Goal: Task Accomplishment & Management: Use online tool/utility

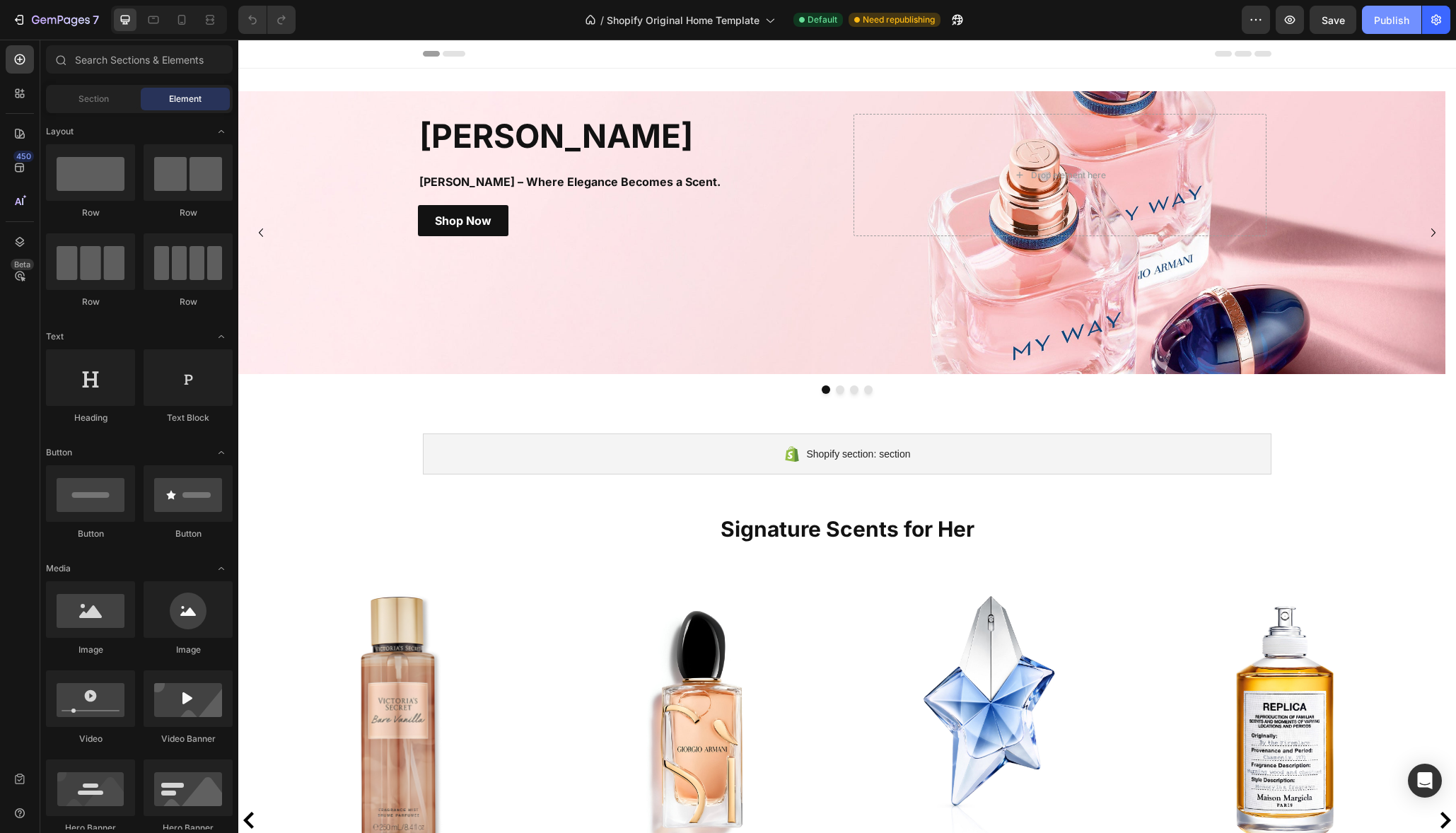
click at [1384, 20] on div "Publish" at bounding box center [1391, 20] width 35 height 15
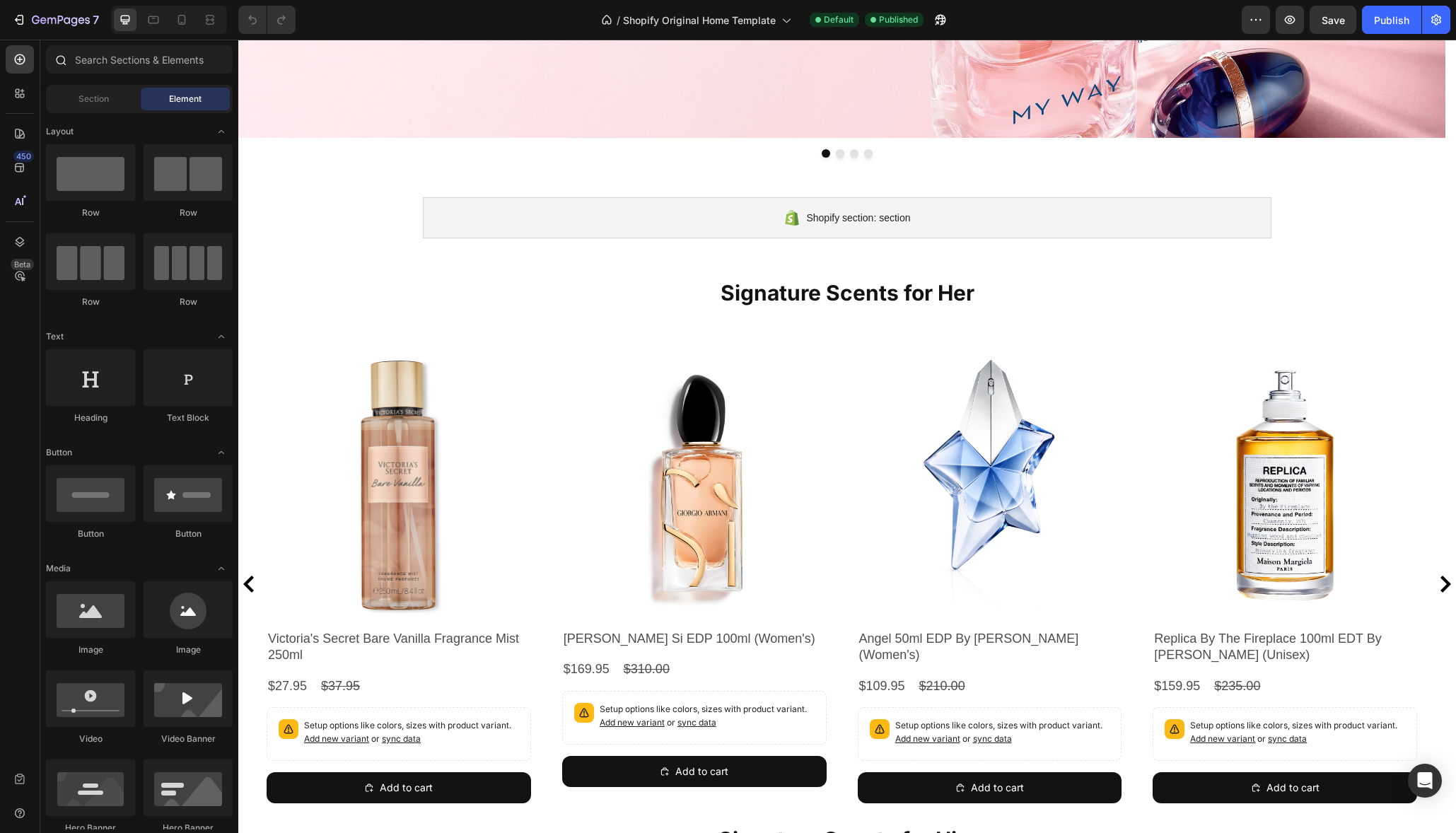
scroll to position [296, 0]
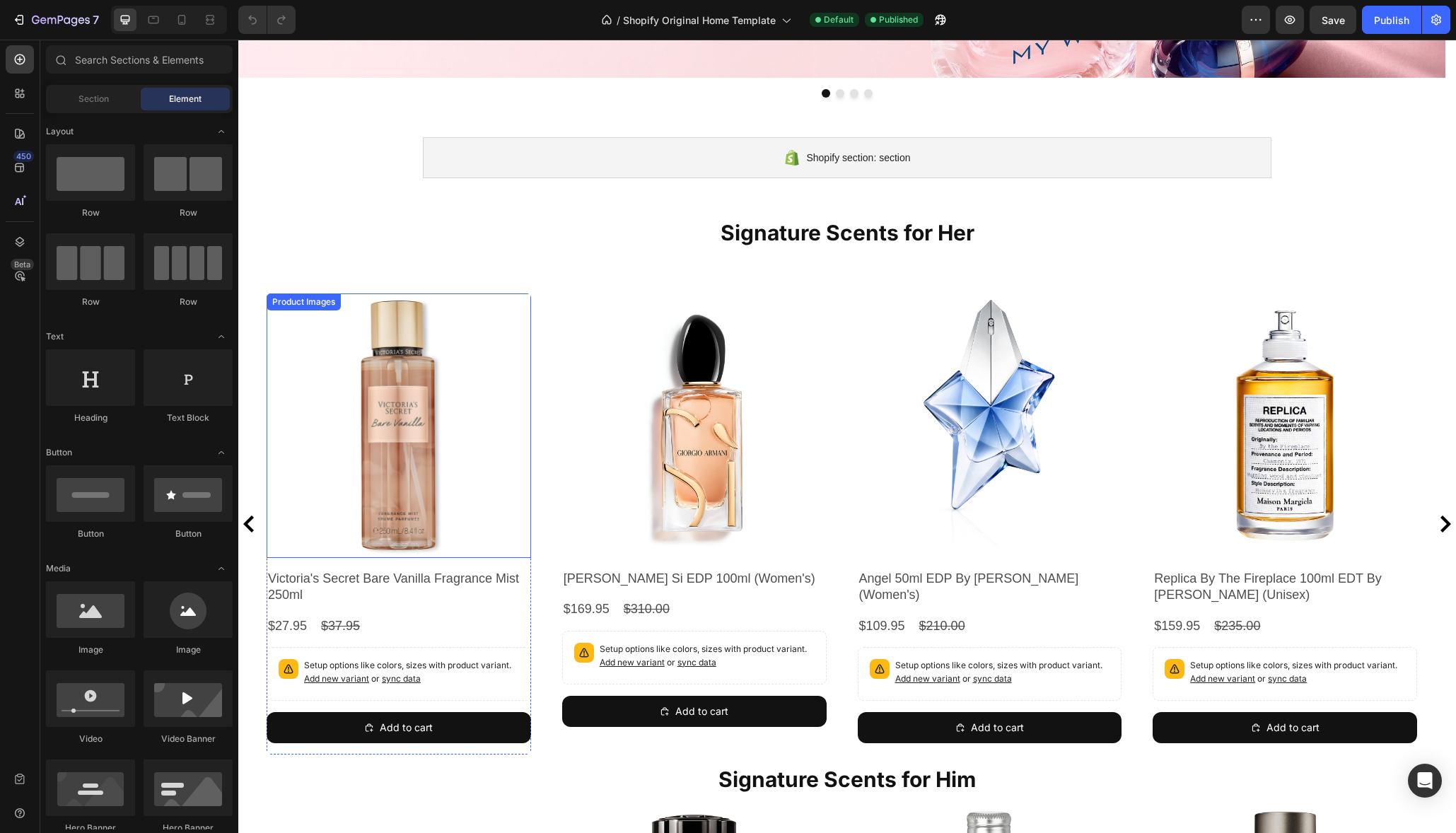
click at [388, 431] on img at bounding box center [399, 425] width 264 height 264
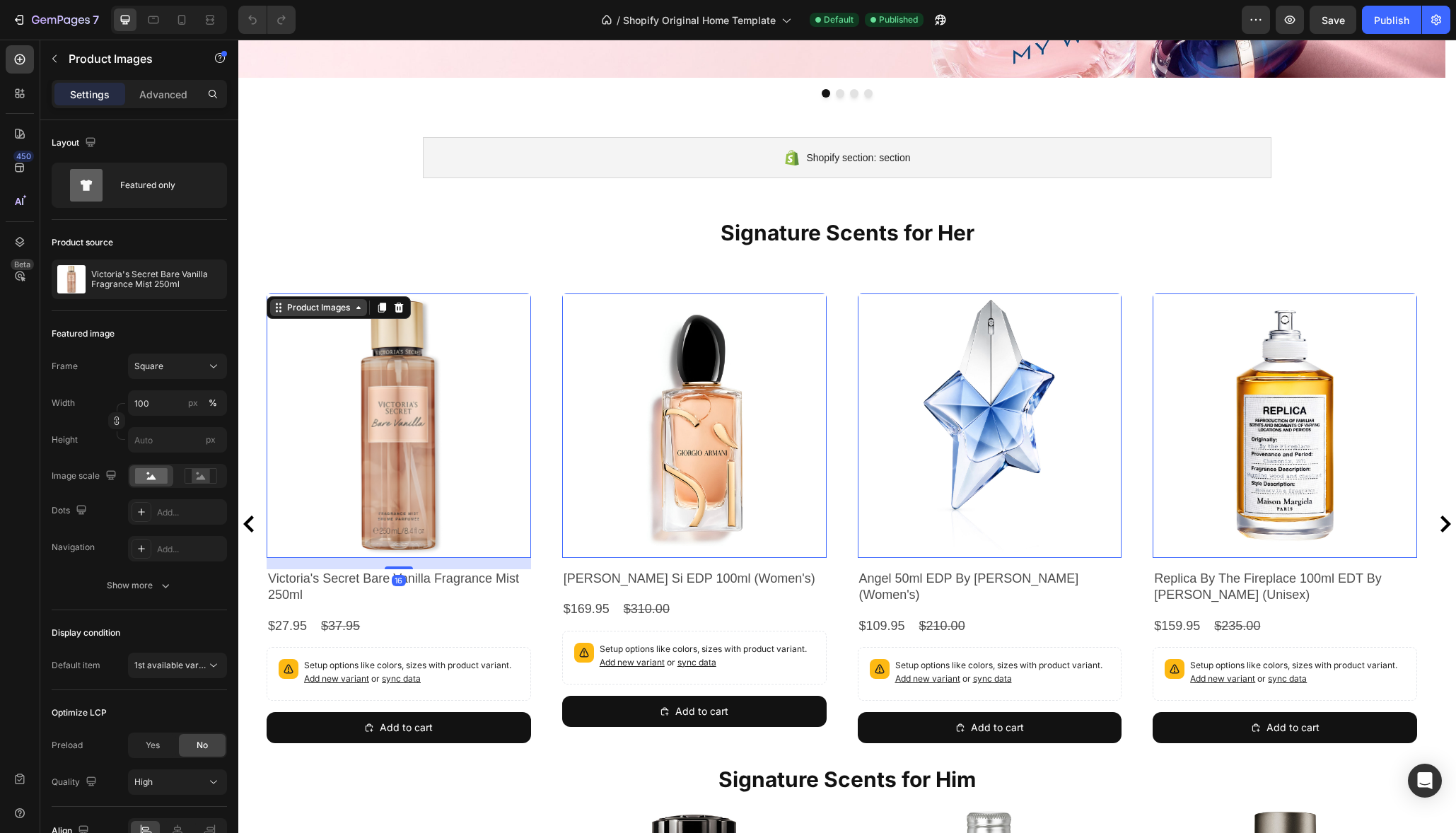
click at [360, 308] on icon at bounding box center [358, 307] width 4 height 3
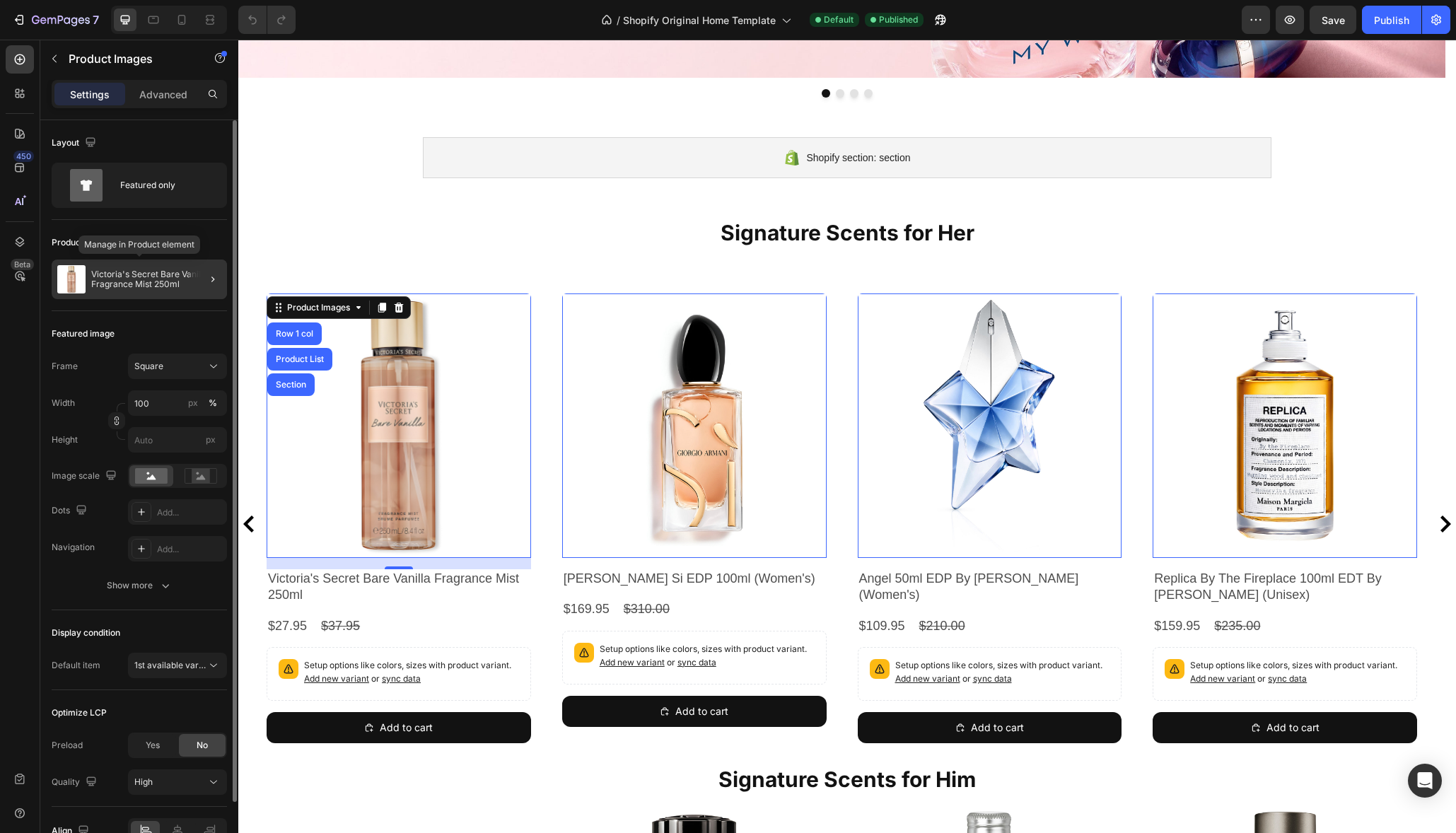
click at [144, 276] on p "Victoria's Secret Bare Vanilla Fragrance Mist 250ml" at bounding box center [156, 279] width 130 height 20
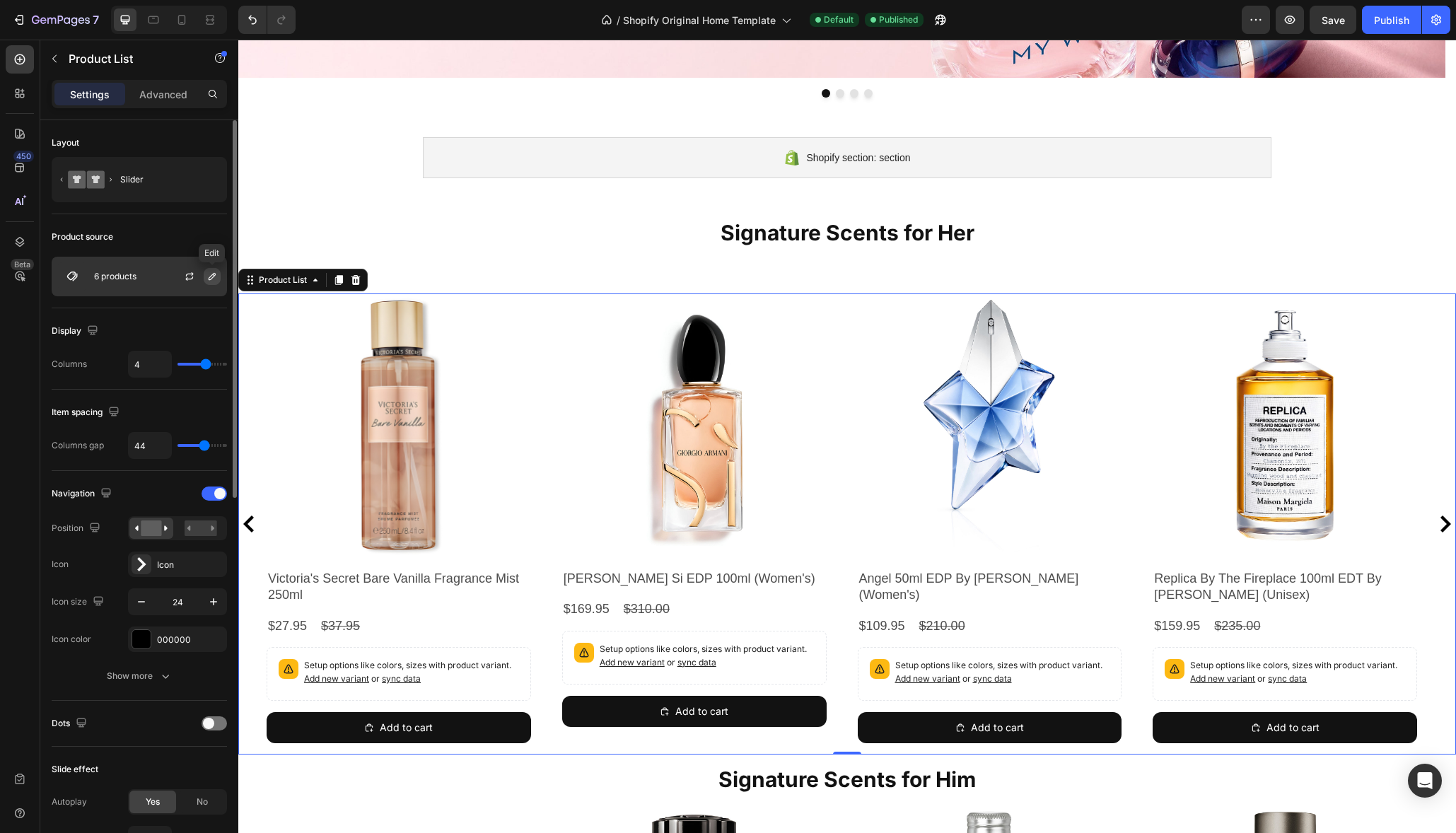
click at [214, 279] on icon "button" at bounding box center [211, 276] width 11 height 11
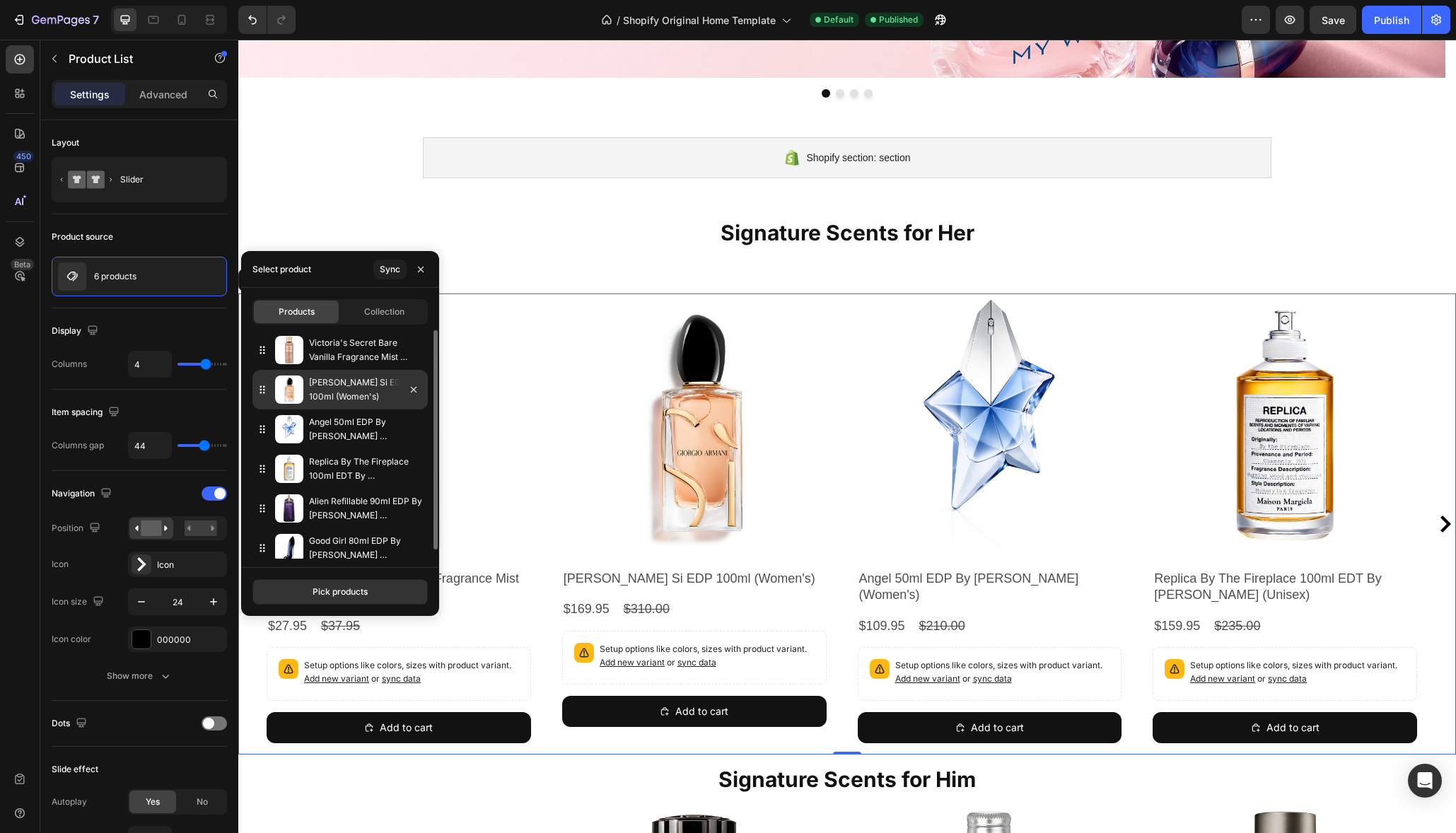
scroll to position [9, 0]
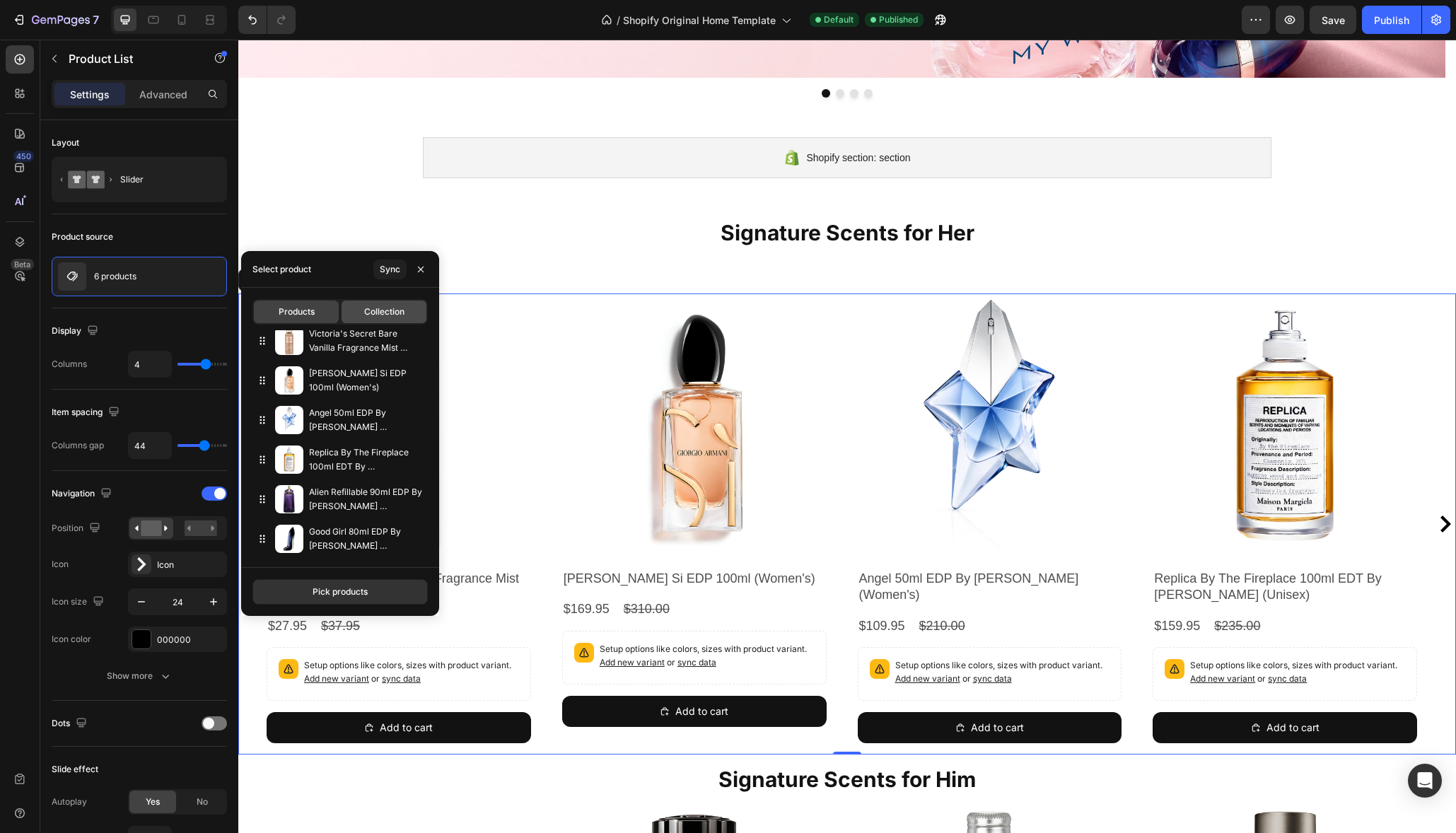
click at [384, 322] on div "Collection" at bounding box center [384, 311] width 85 height 23
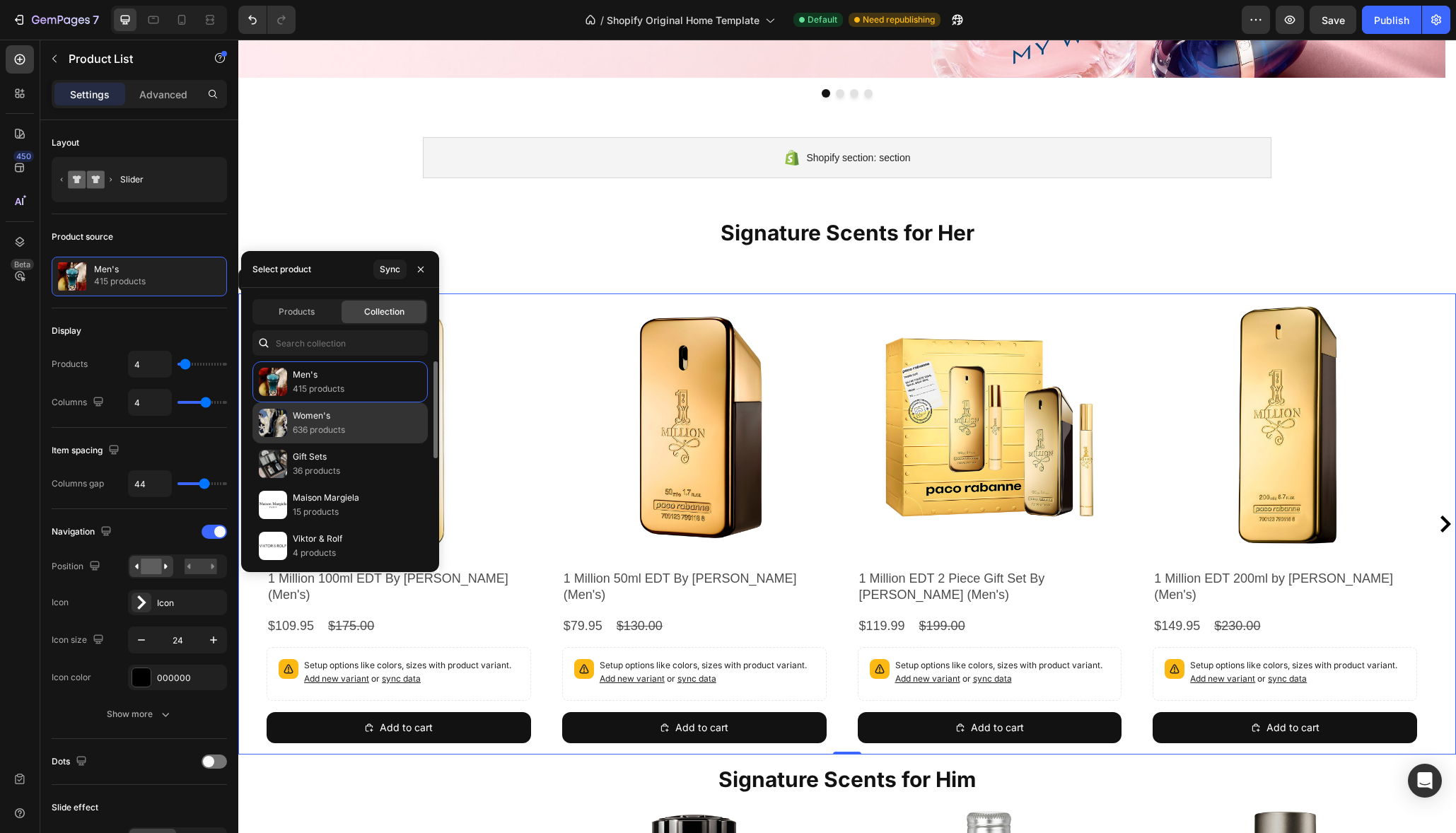
click at [312, 419] on p "Women's" at bounding box center [319, 415] width 52 height 14
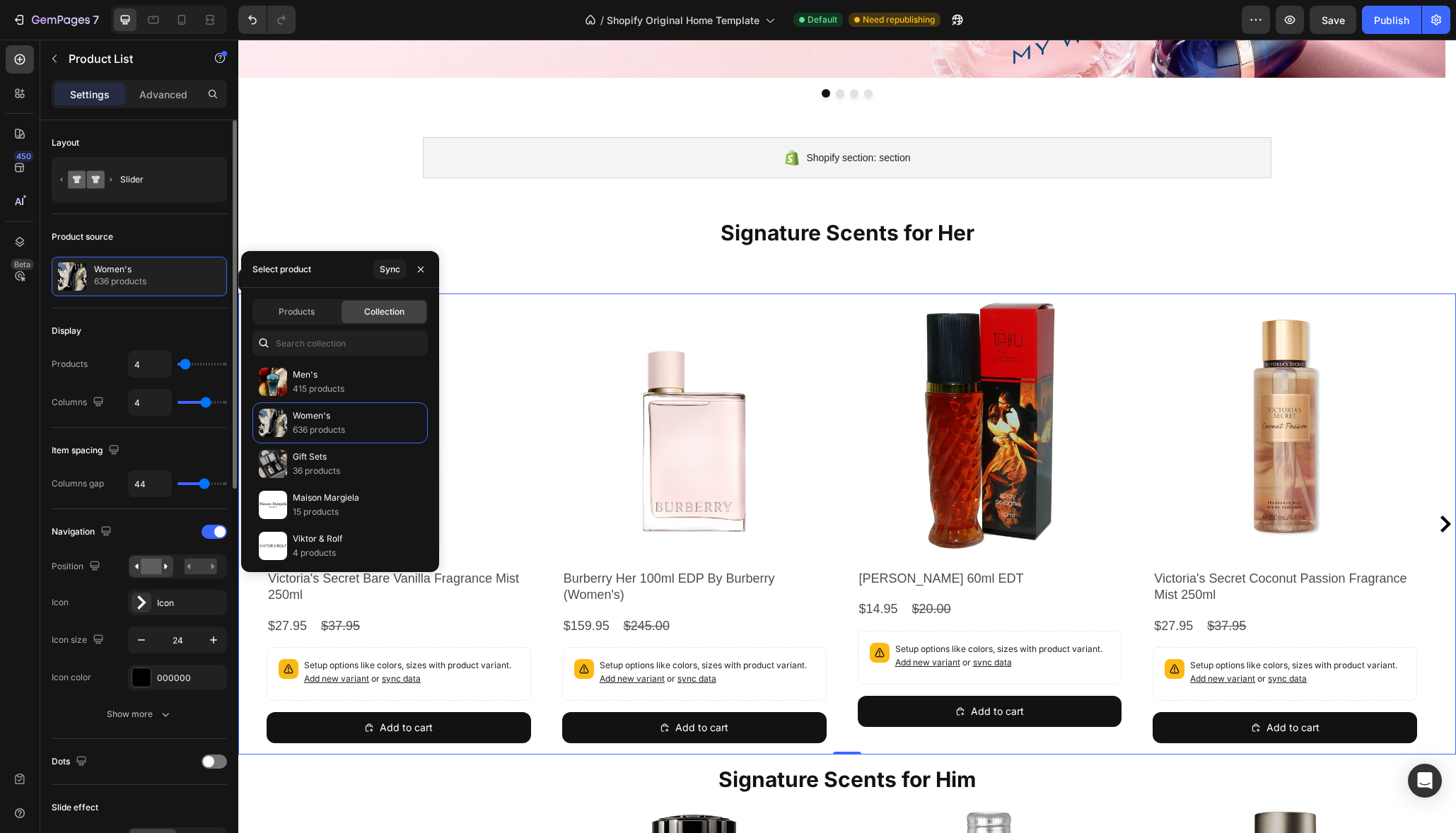
type input "5"
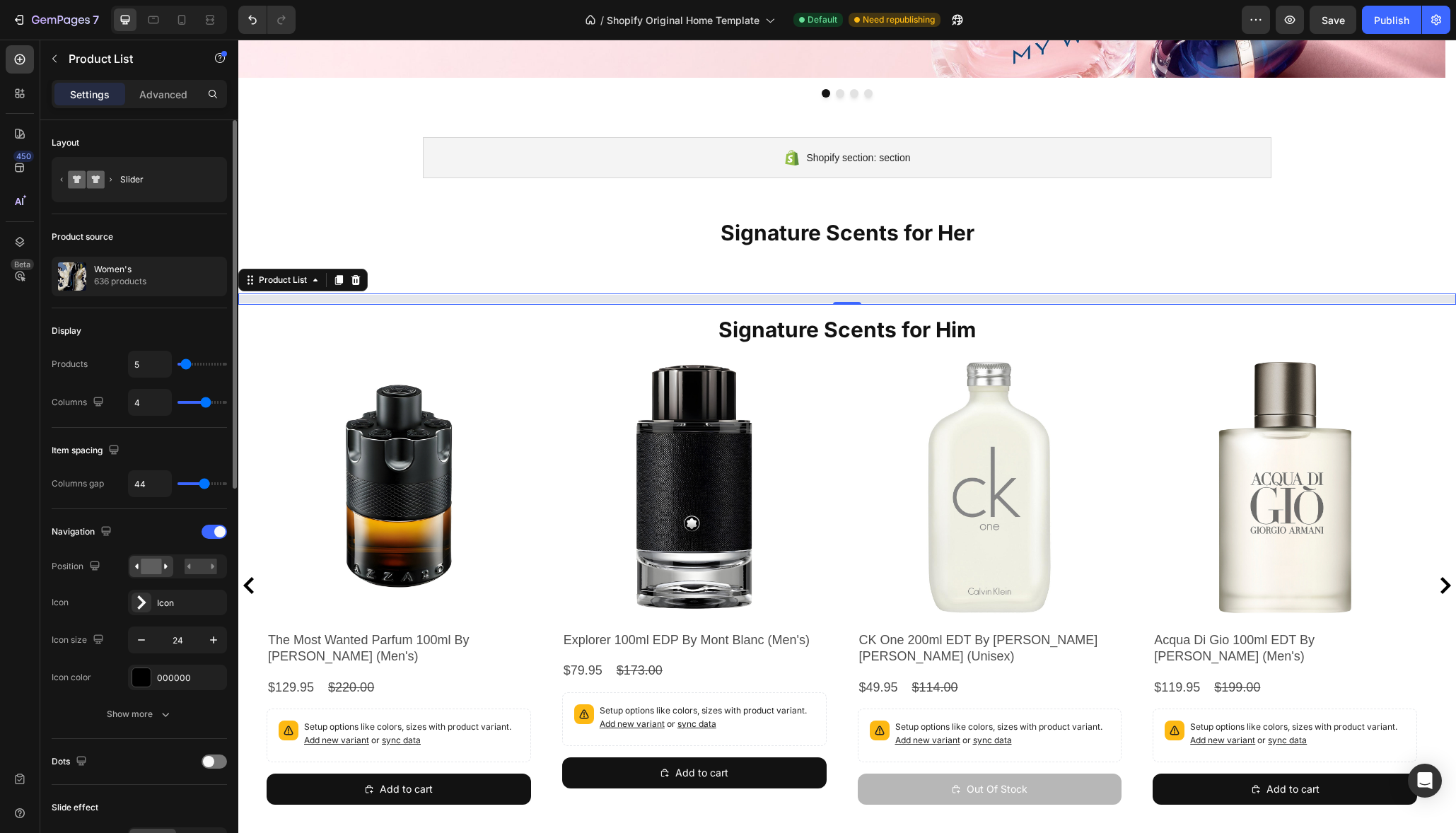
type input "6"
type input "7"
type input "8"
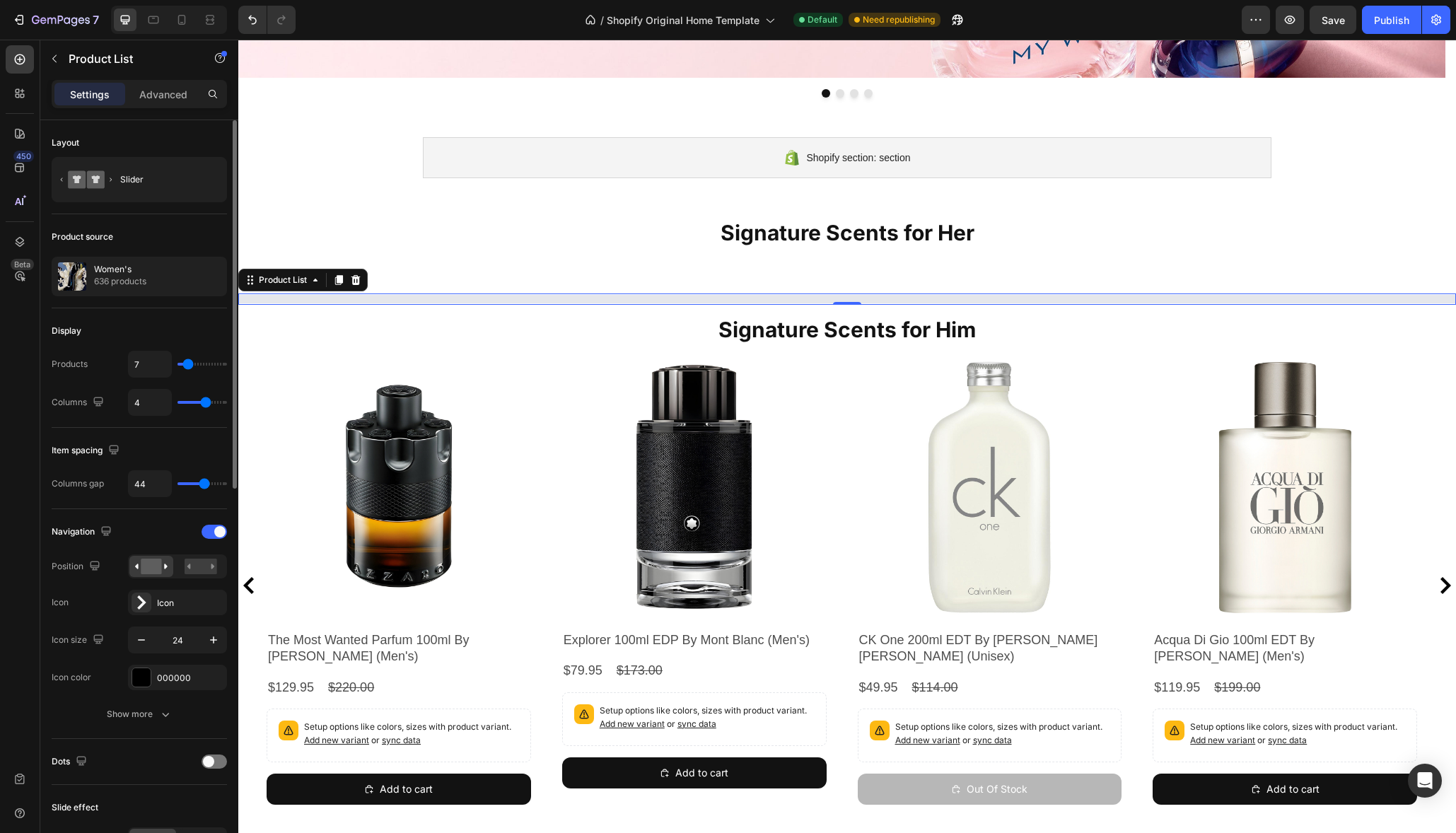
type input "8"
type input "9"
type input "10"
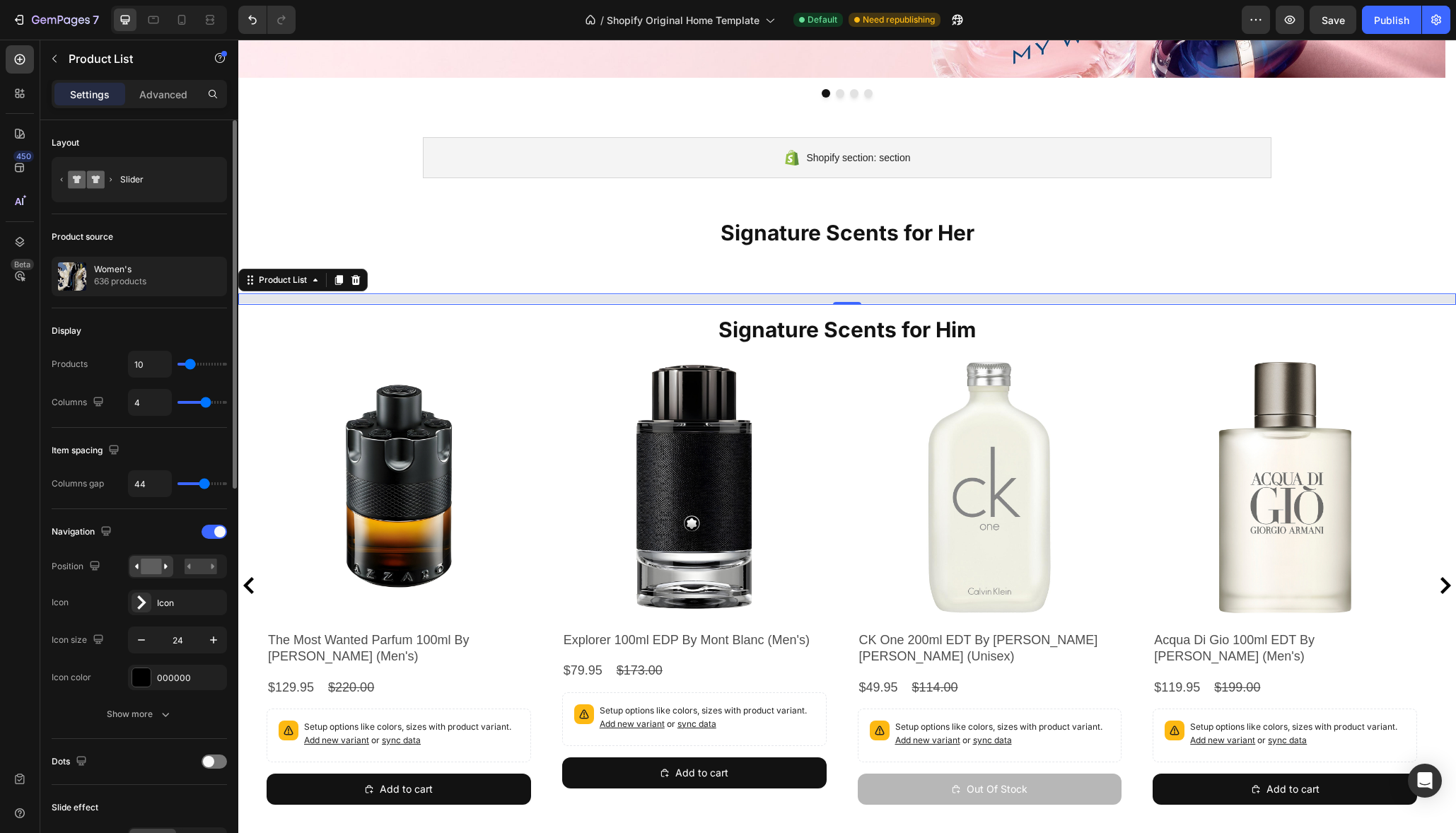
click at [190, 363] on input "range" at bounding box center [201, 363] width 50 height 3
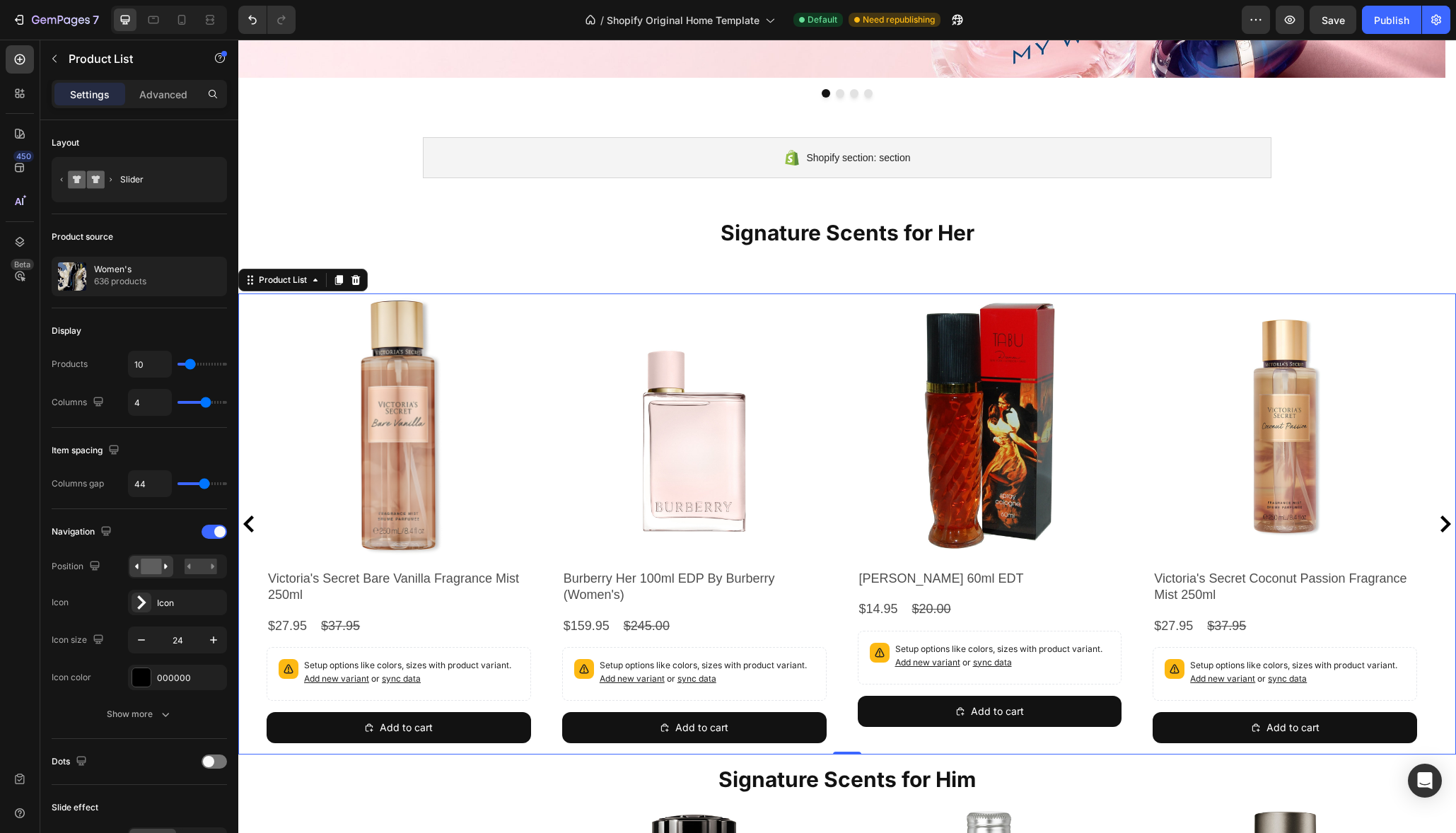
click at [1440, 517] on icon "Carousel Next Arrow" at bounding box center [1445, 523] width 11 height 17
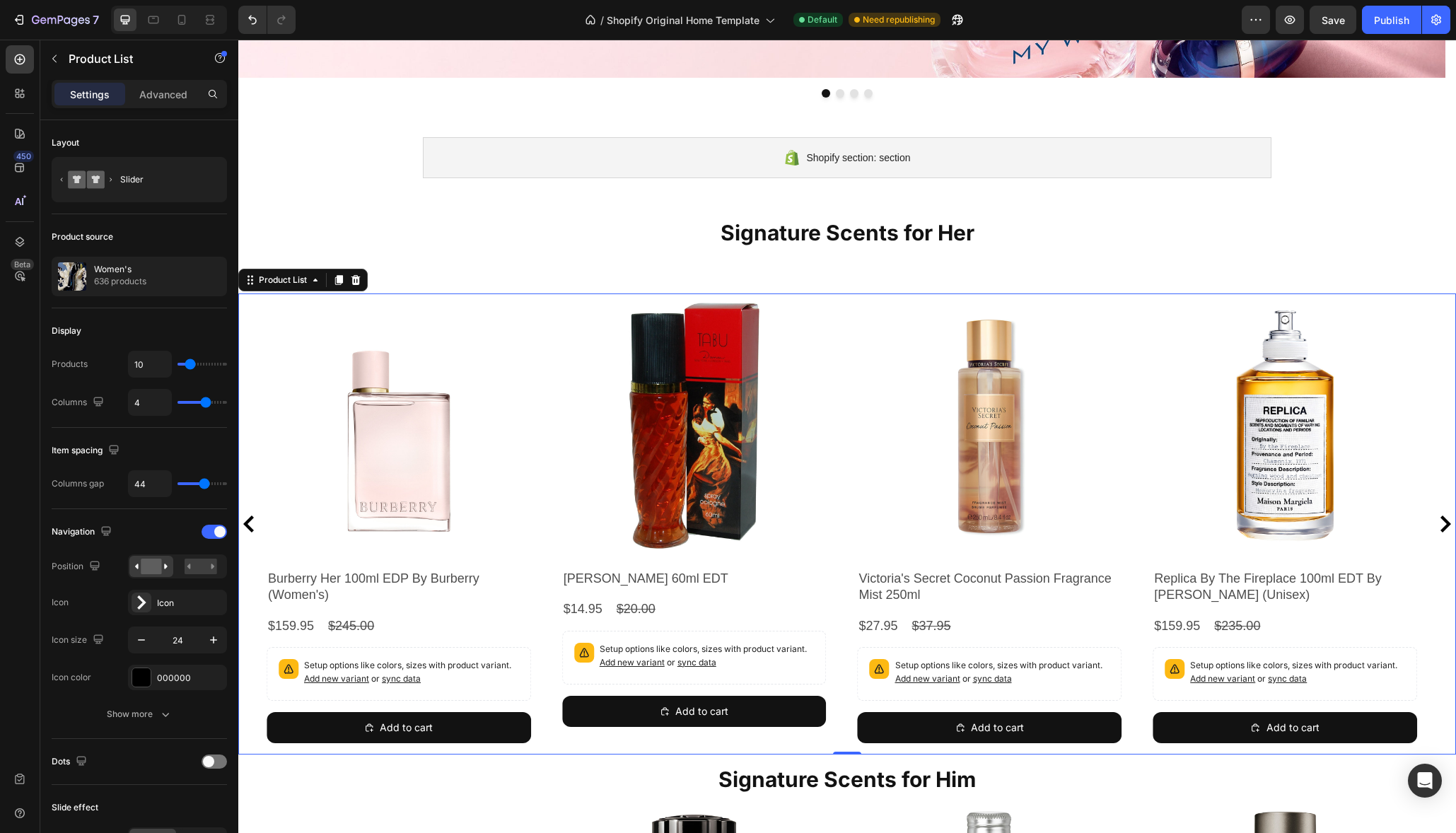
click at [1440, 517] on icon "Carousel Next Arrow" at bounding box center [1445, 523] width 11 height 17
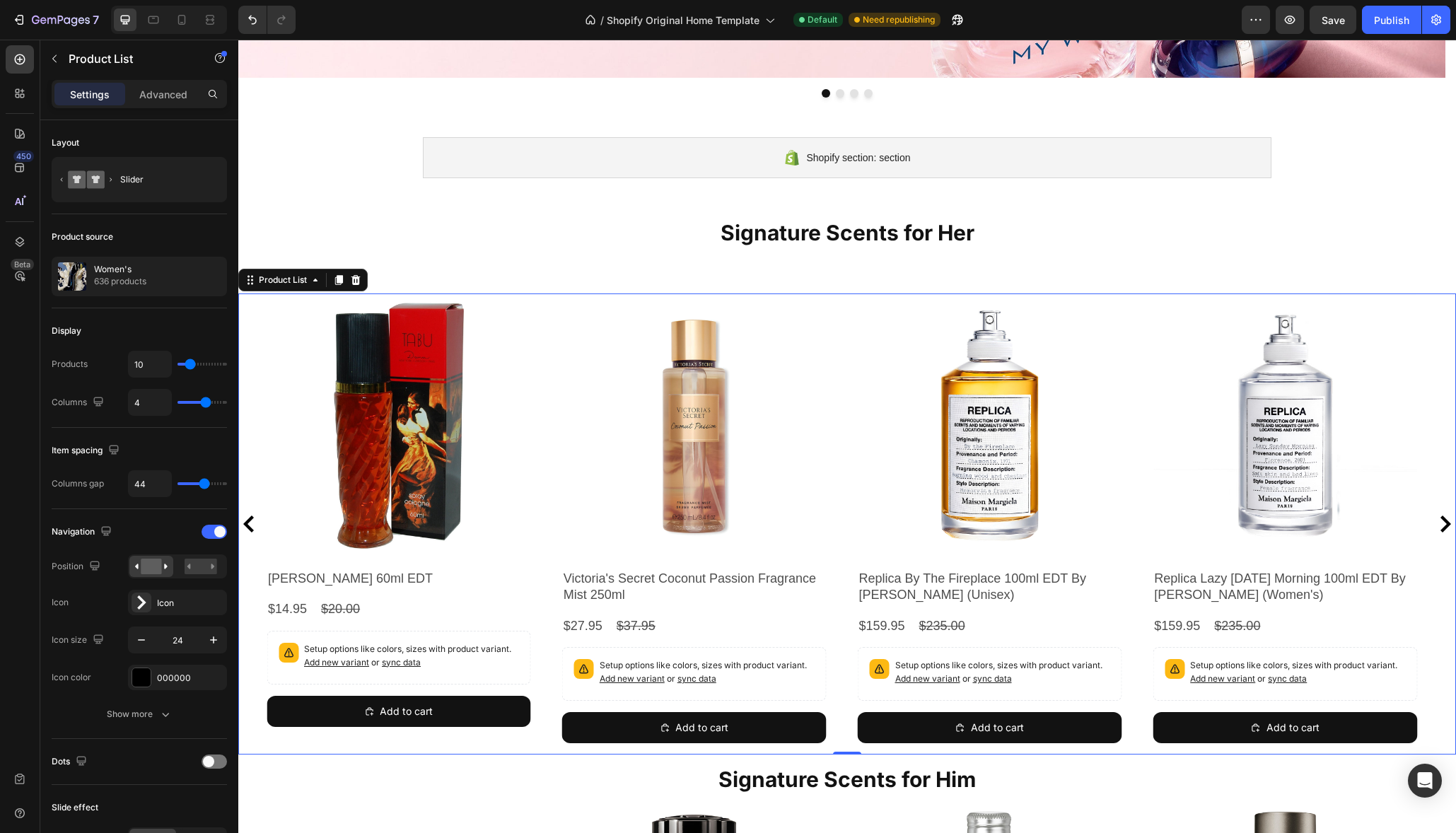
click at [1437, 520] on icon "Carousel Next Arrow" at bounding box center [1445, 523] width 17 height 17
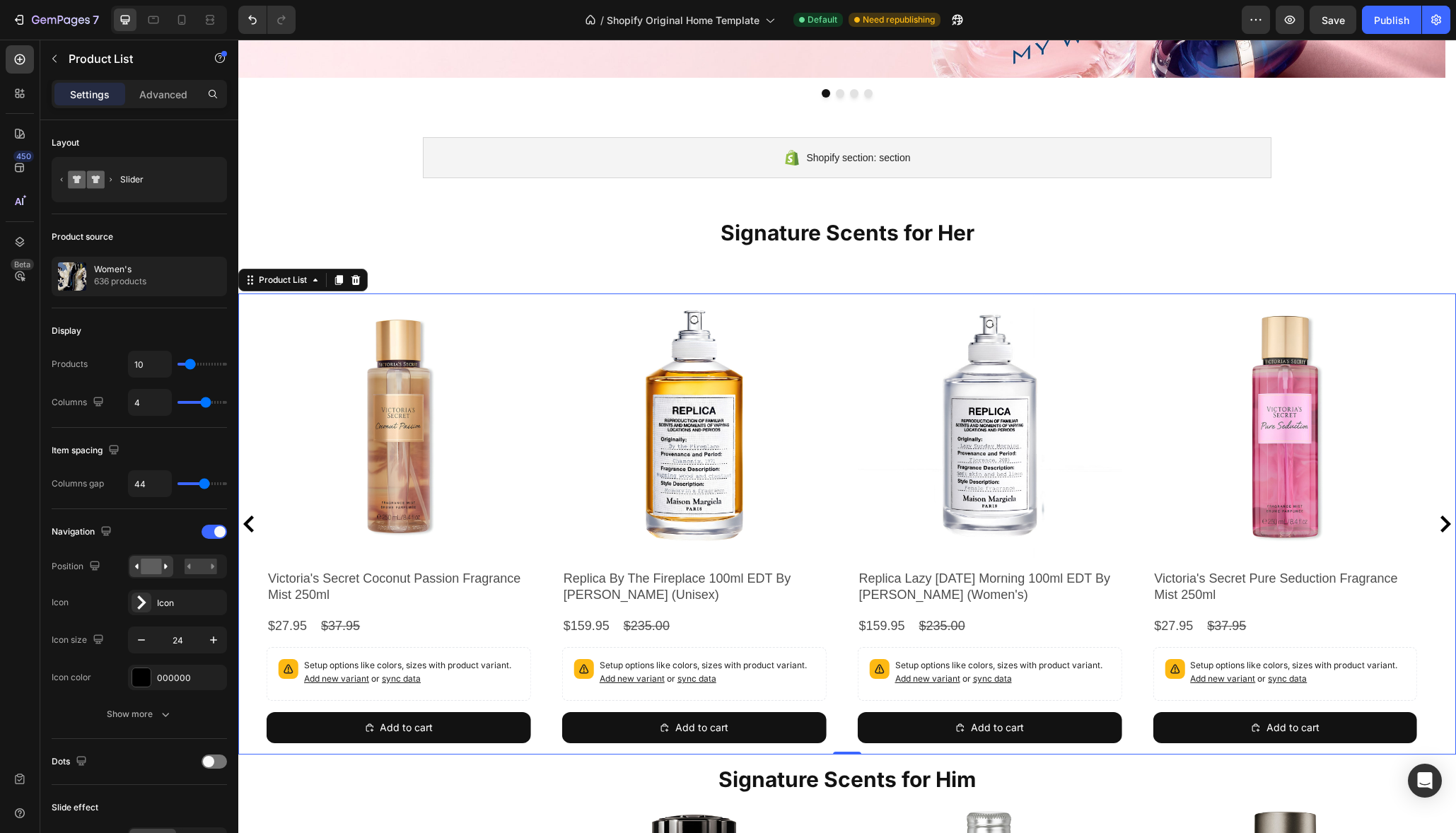
click at [1437, 520] on icon "Carousel Next Arrow" at bounding box center [1445, 523] width 17 height 17
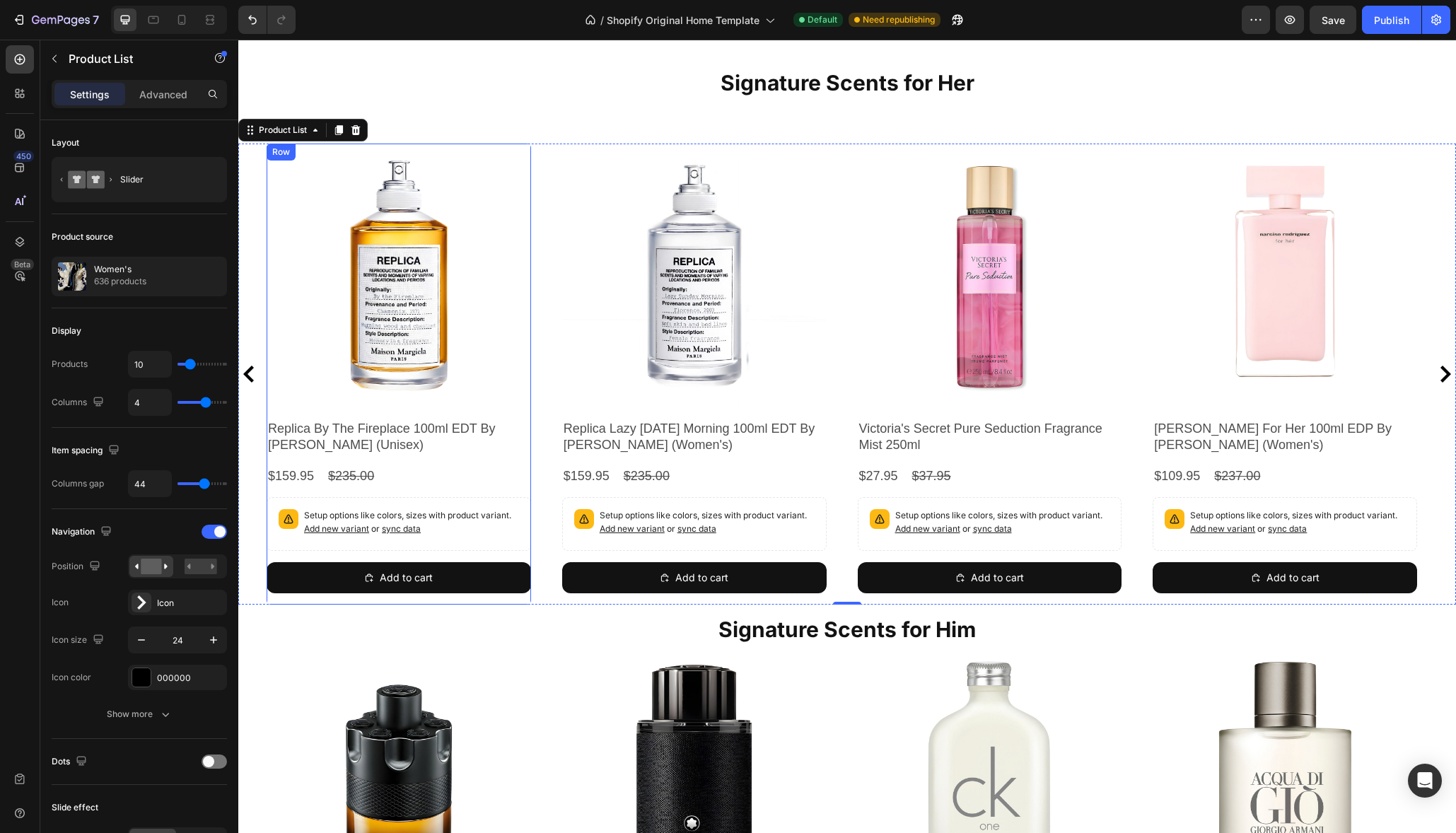
scroll to position [473, 0]
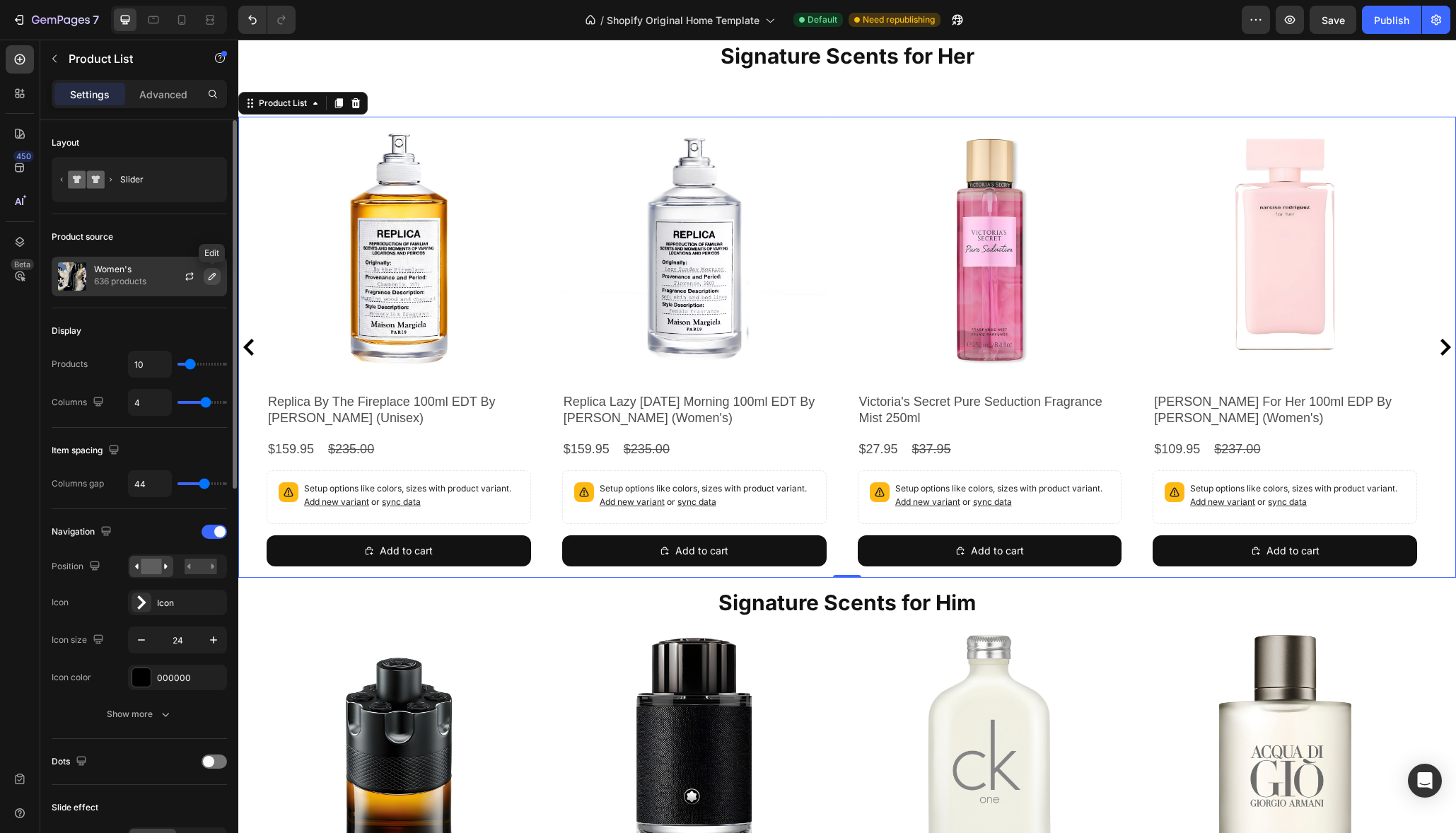
click at [209, 276] on icon "button" at bounding box center [211, 276] width 11 height 11
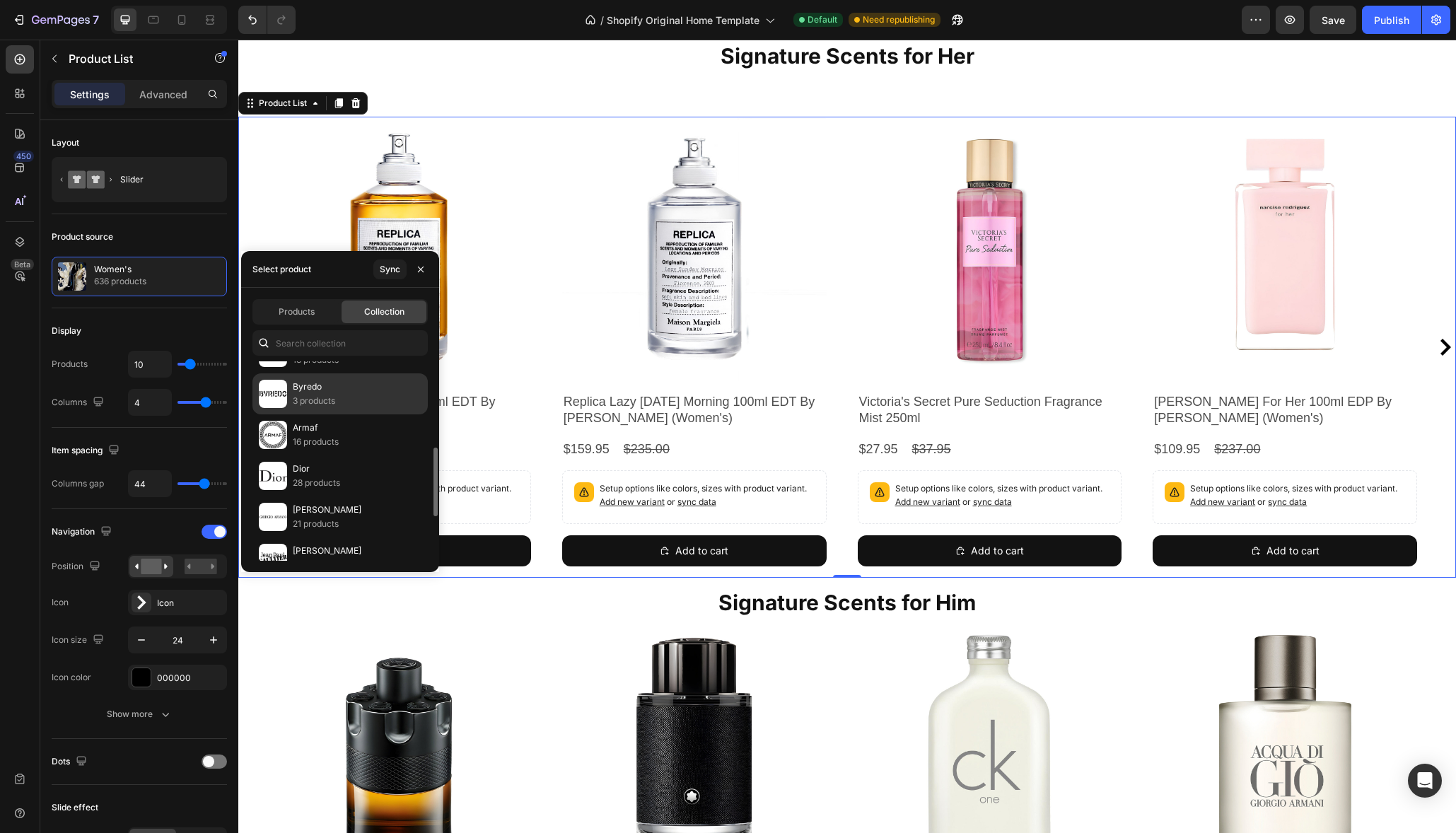
scroll to position [375, 0]
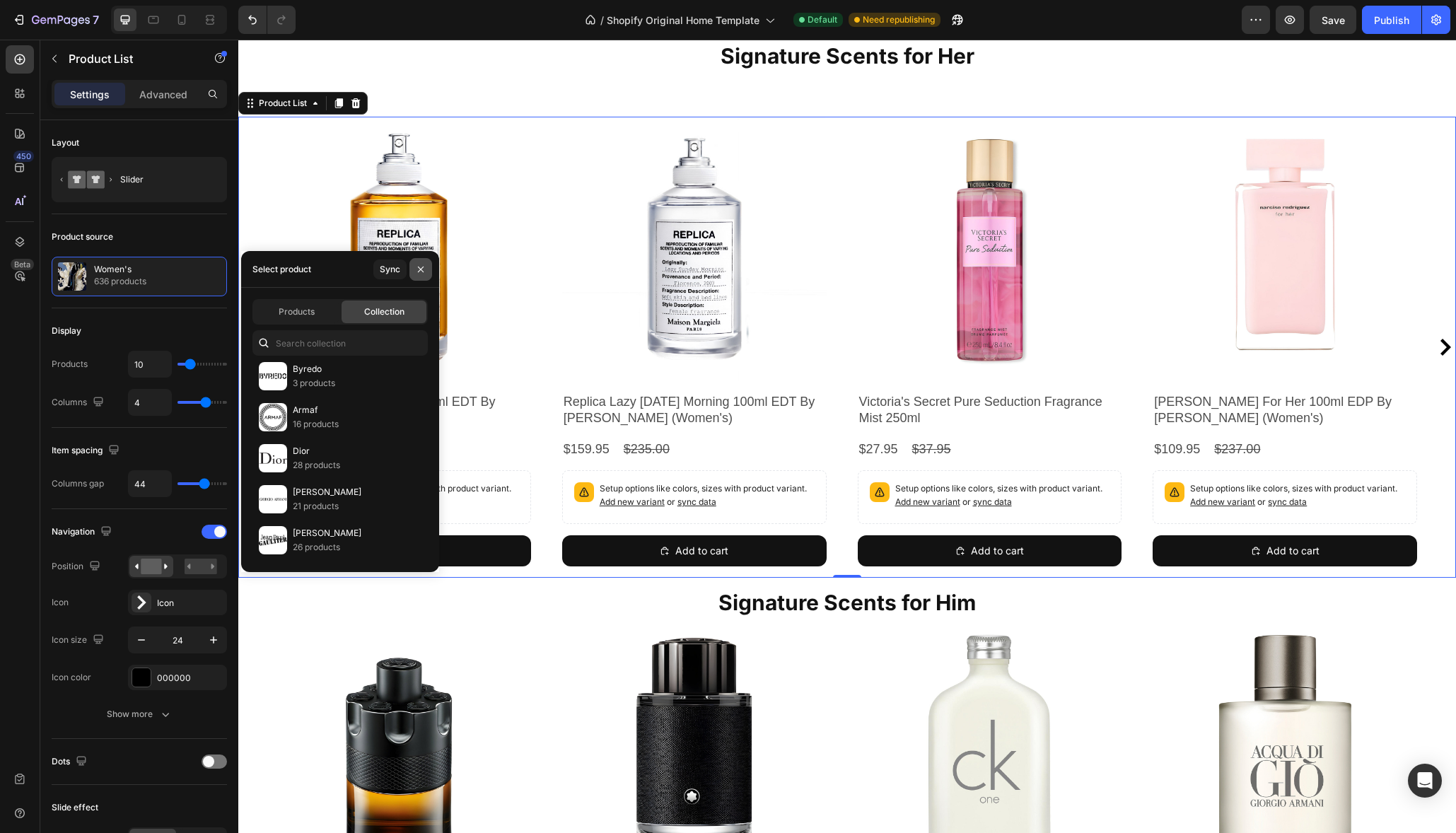
drag, startPoint x: 420, startPoint y: 267, endPoint x: 180, endPoint y: 228, distance: 243.1
click at [420, 267] on icon "button" at bounding box center [420, 268] width 11 height 11
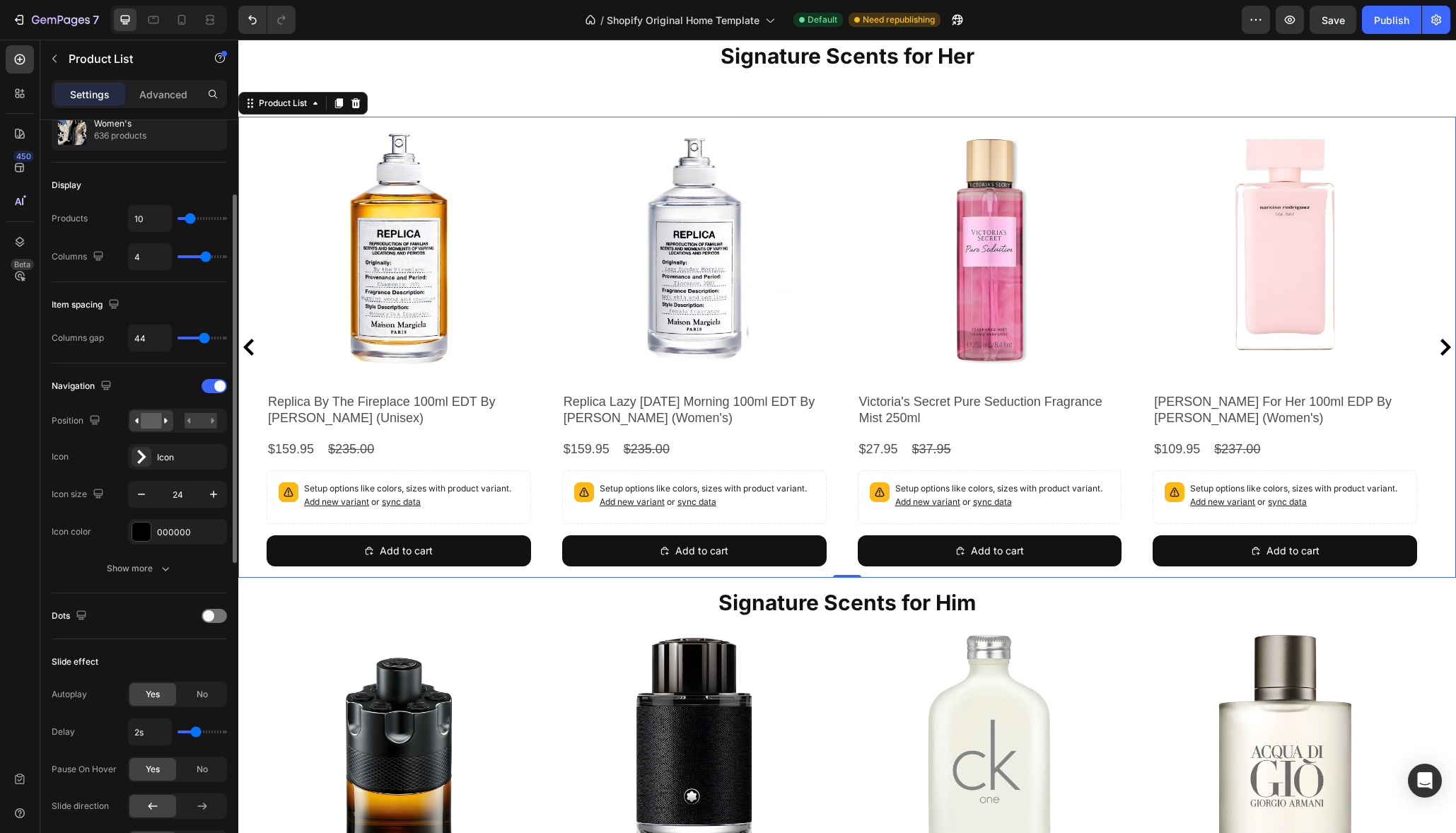
scroll to position [148, 0]
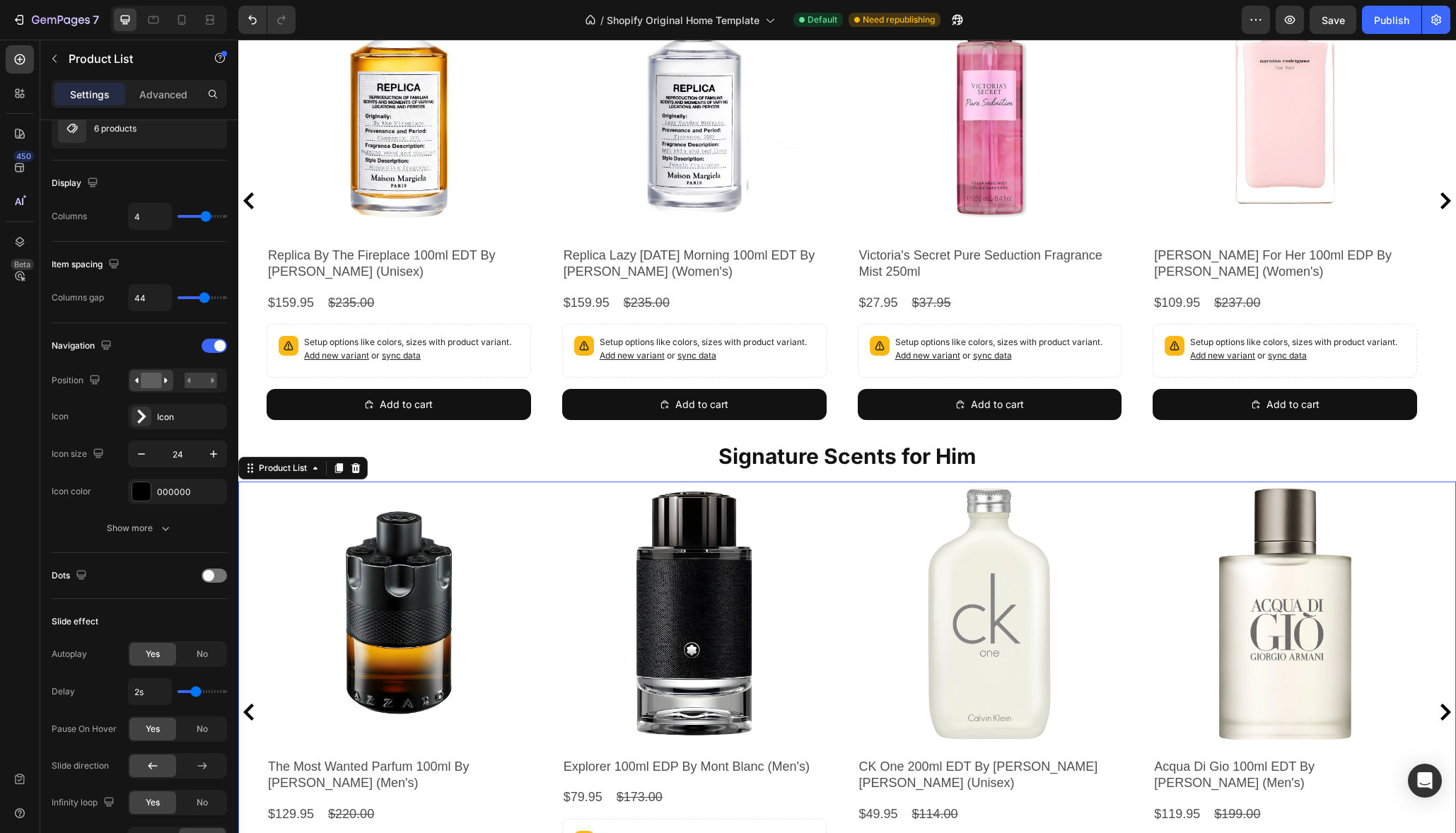
scroll to position [685, 0]
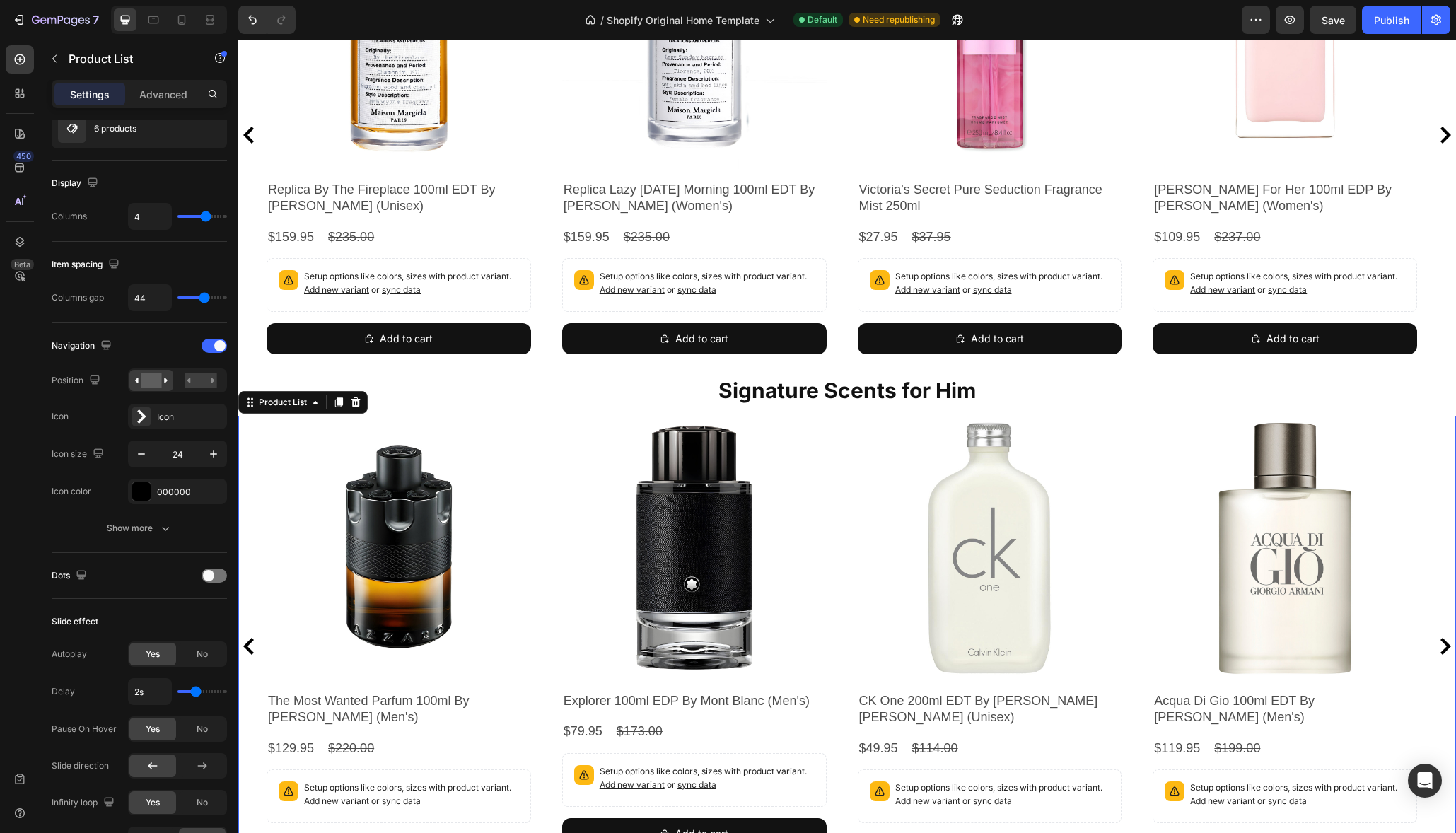
click at [535, 528] on div "Product Images The Most Wanted Parfum 100ml By Azzaro (Men's) Product Title $12…" at bounding box center [847, 645] width 1161 height 461
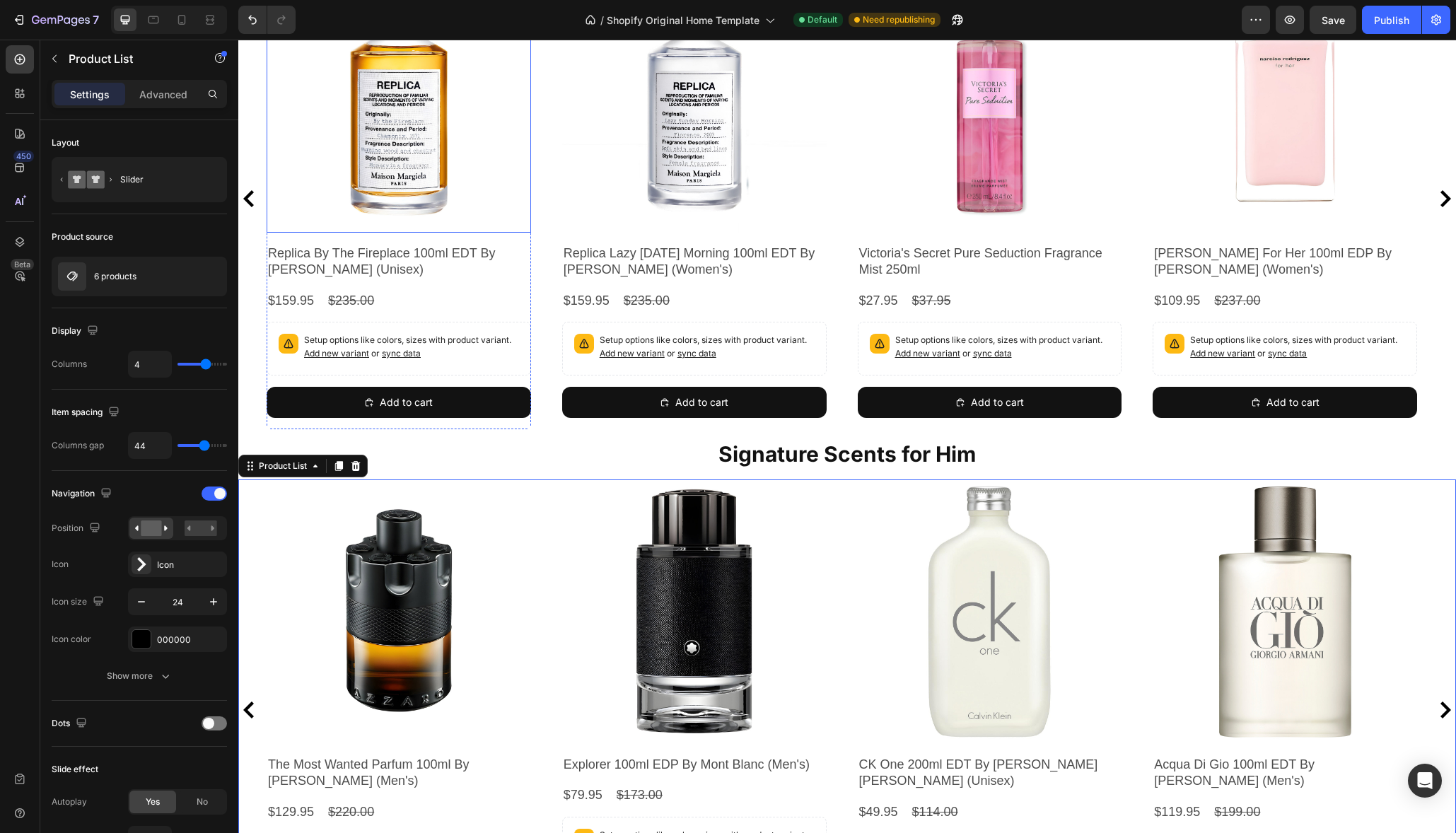
scroll to position [677, 0]
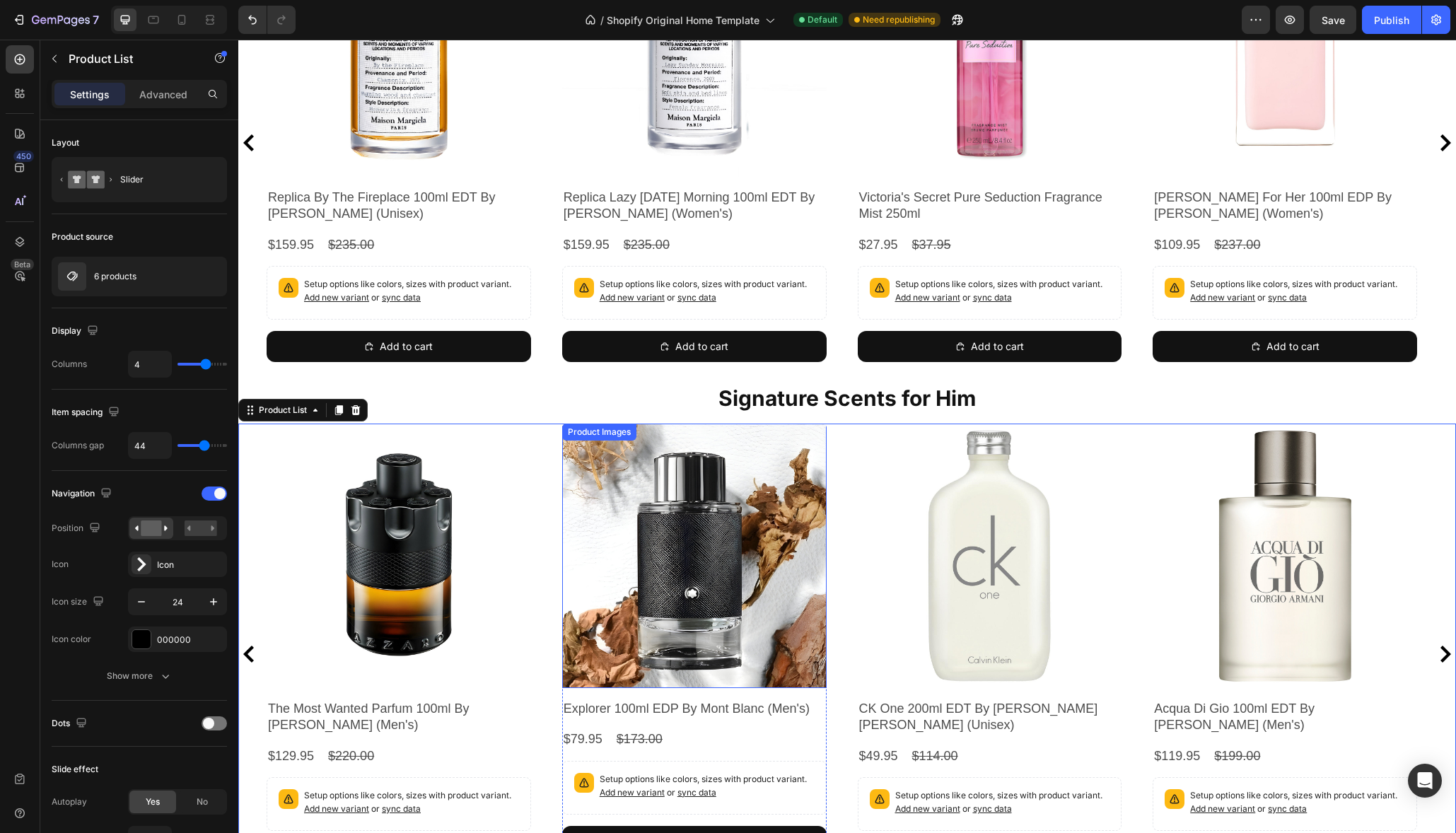
click at [561, 441] on div "Product Images The Most Wanted Parfum 100ml By Azzaro (Men's) Product Title $12…" at bounding box center [847, 653] width 1161 height 461
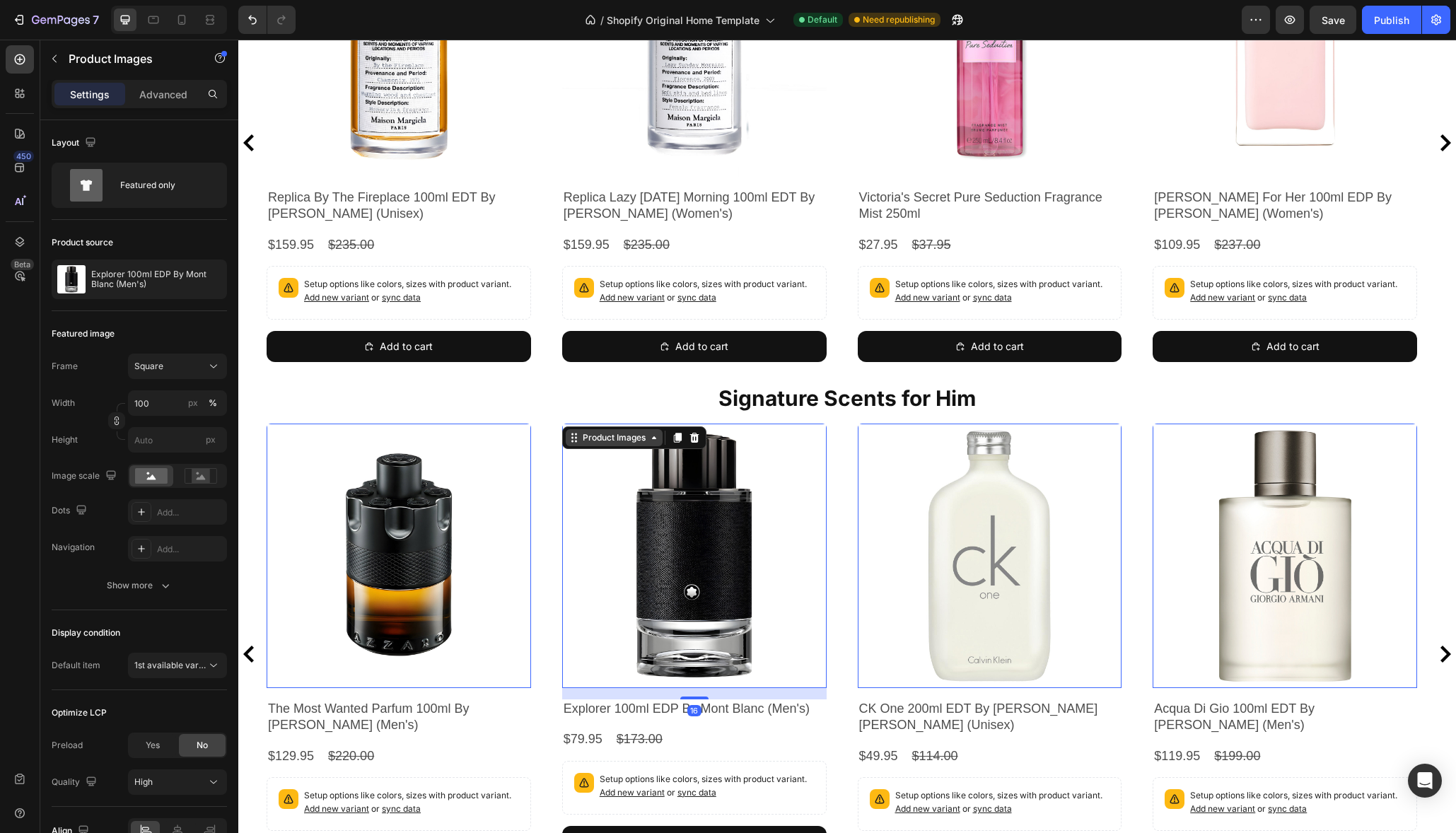
click at [655, 442] on icon at bounding box center [654, 437] width 11 height 11
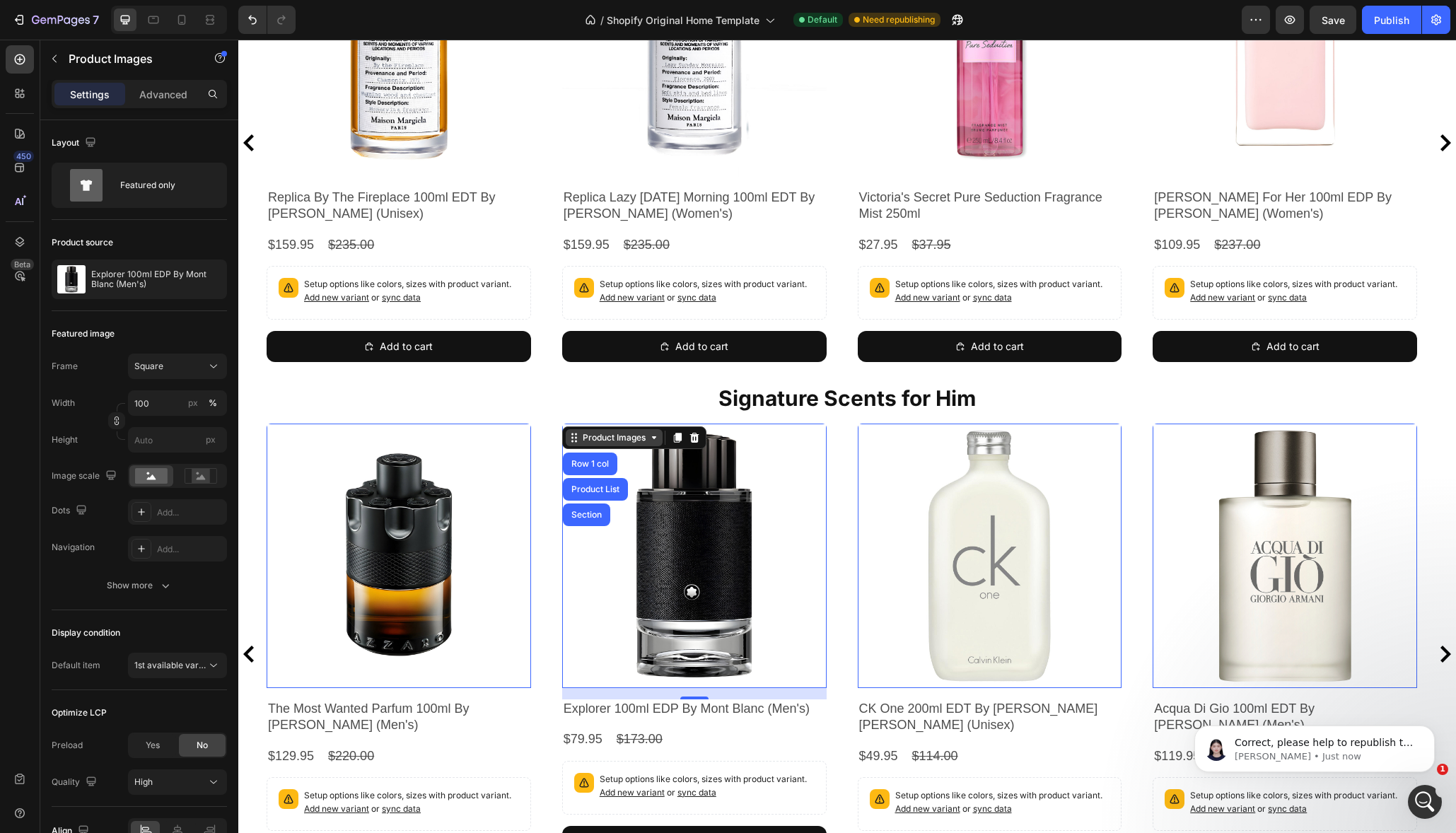
scroll to position [0, 0]
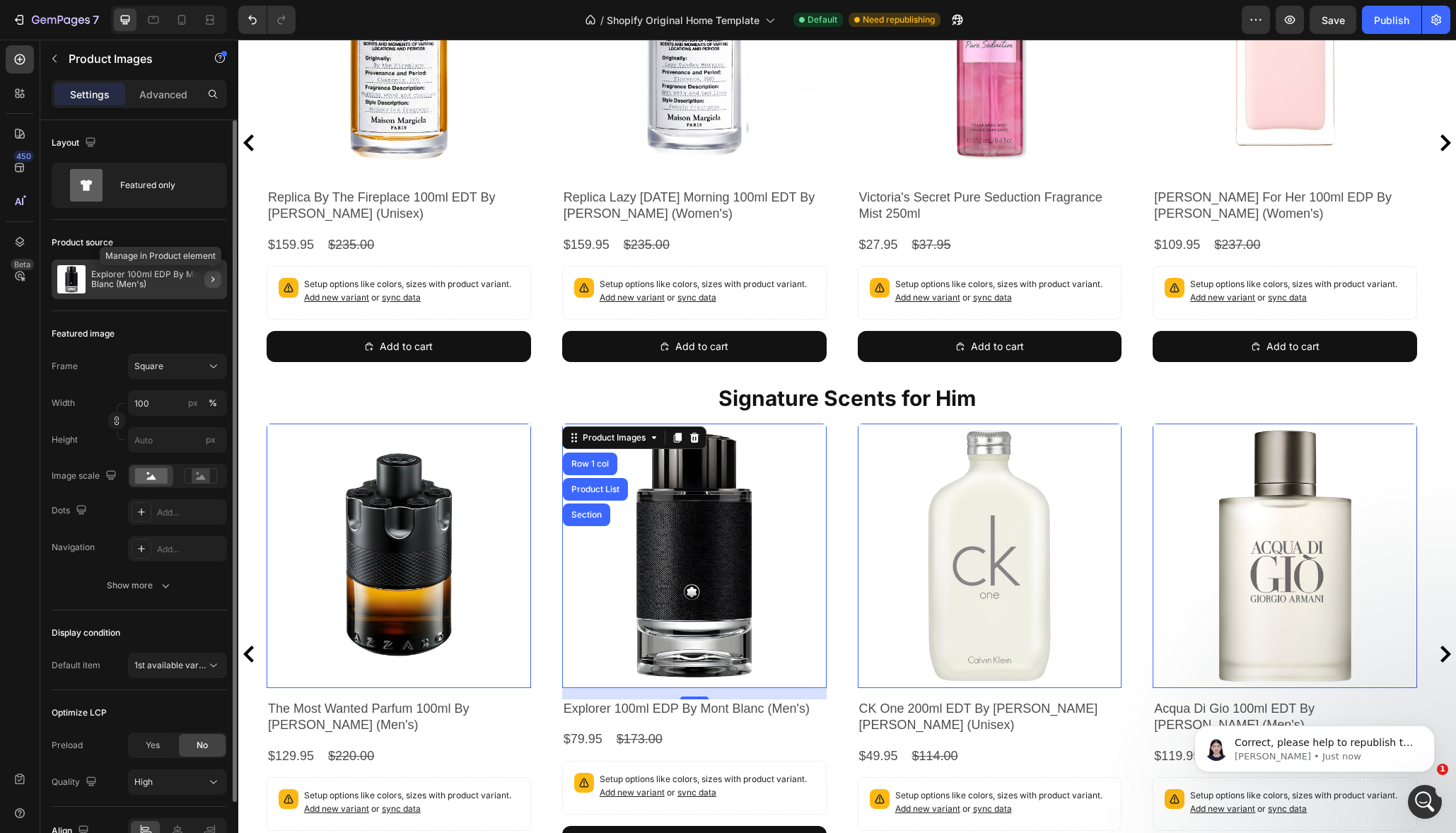
click at [211, 282] on icon "button" at bounding box center [212, 279] width 11 height 11
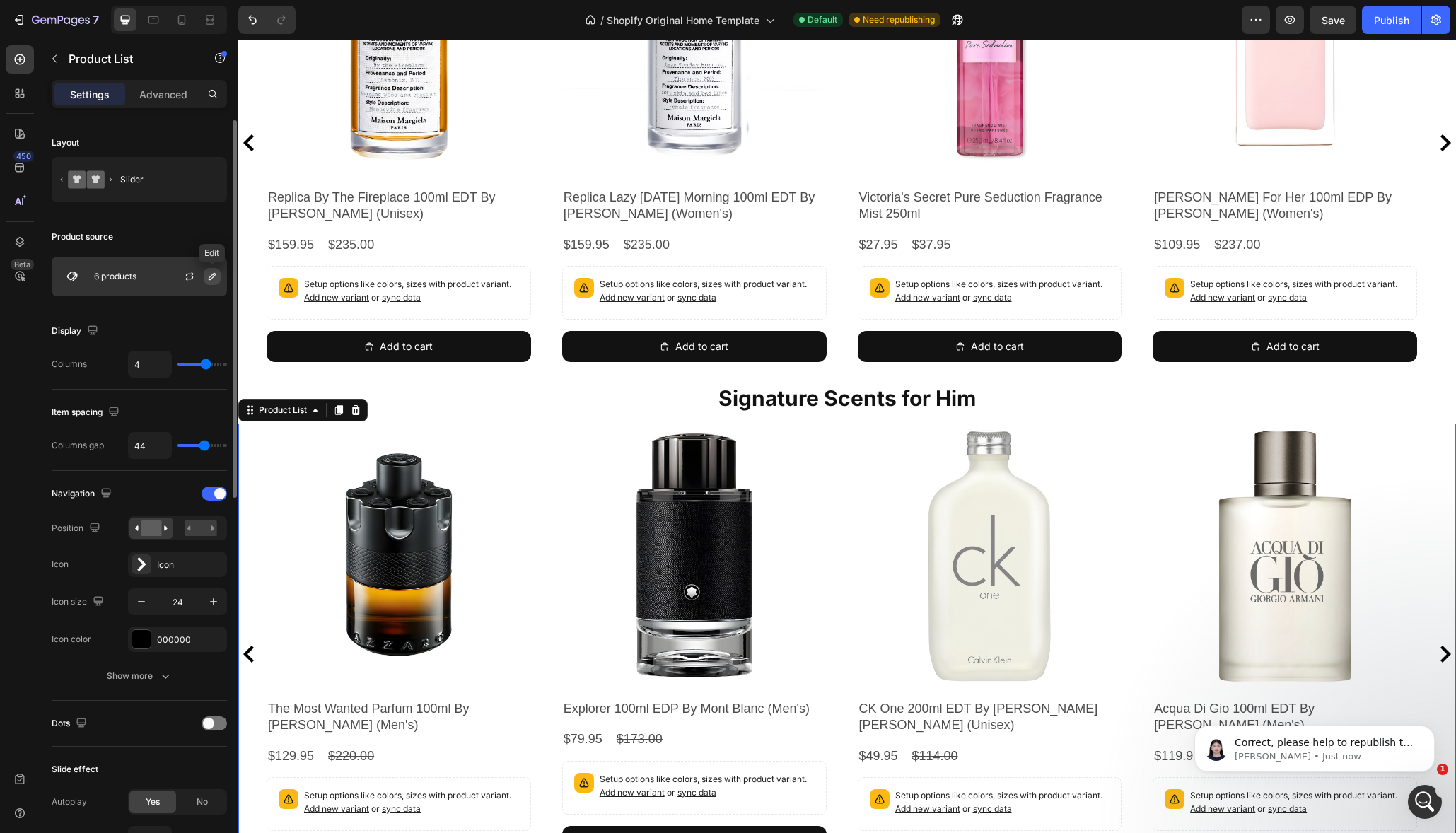
click at [214, 277] on icon "button" at bounding box center [211, 276] width 11 height 11
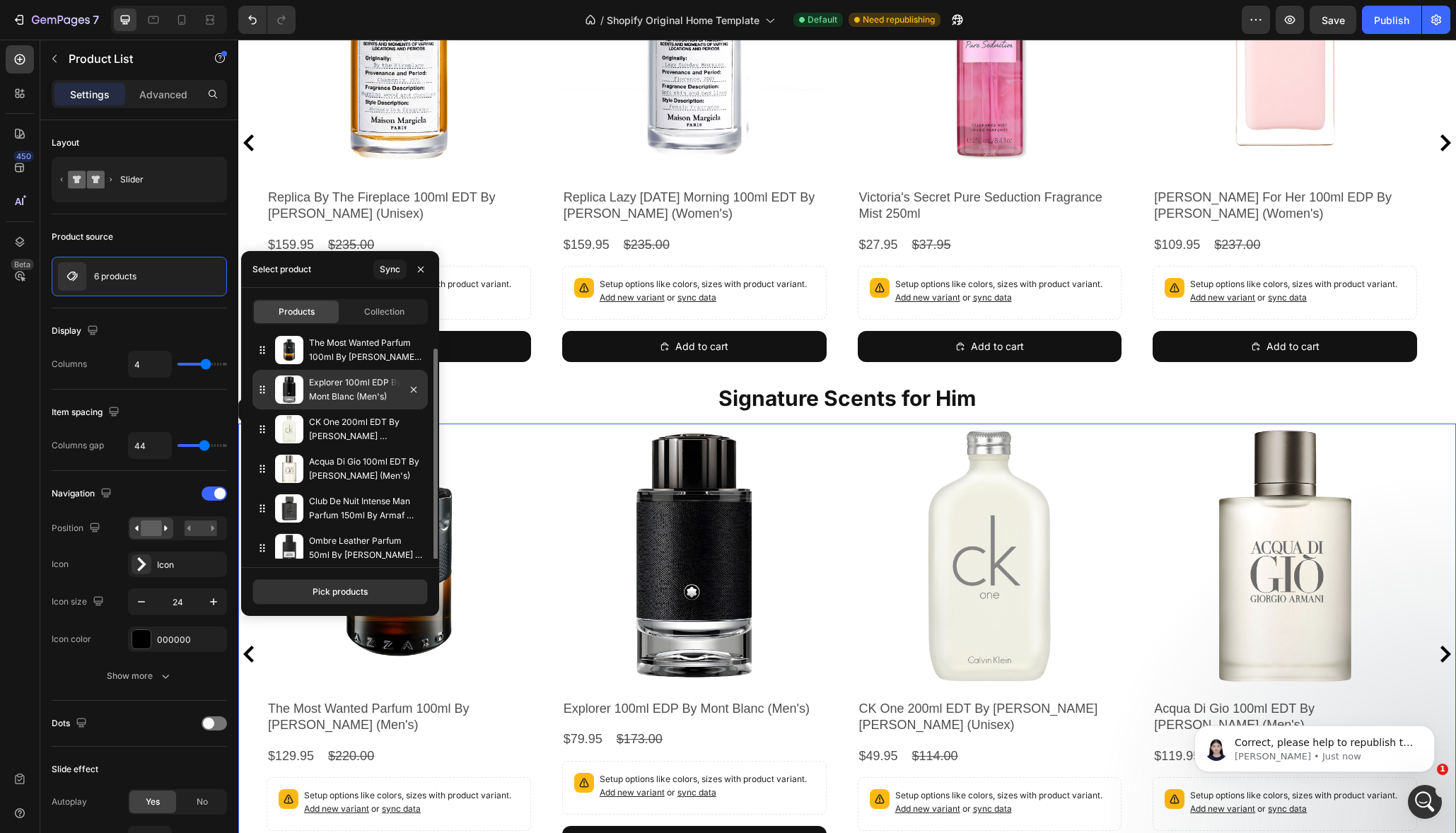
scroll to position [9, 0]
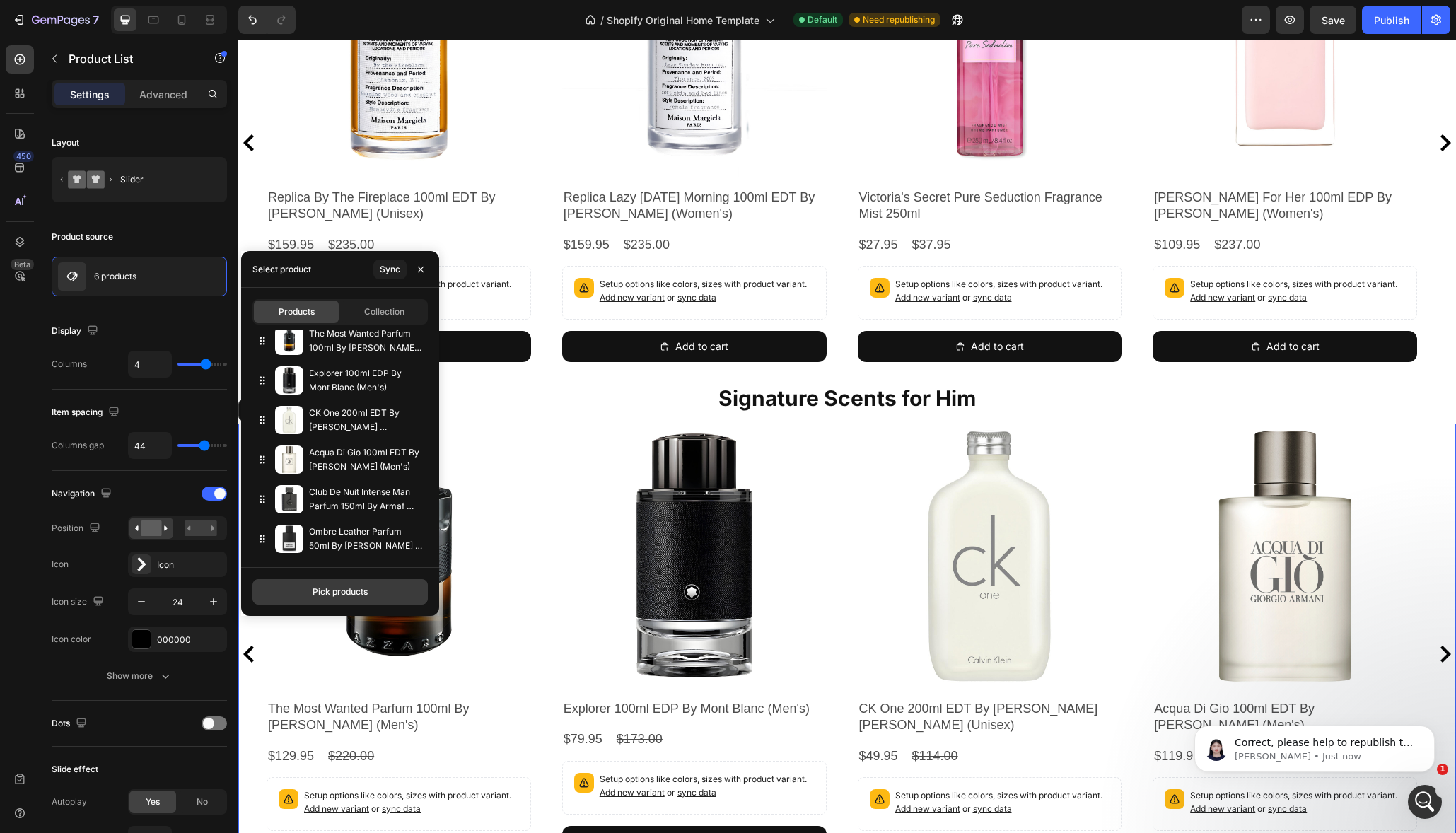
click at [349, 596] on div "Pick products" at bounding box center [340, 591] width 55 height 13
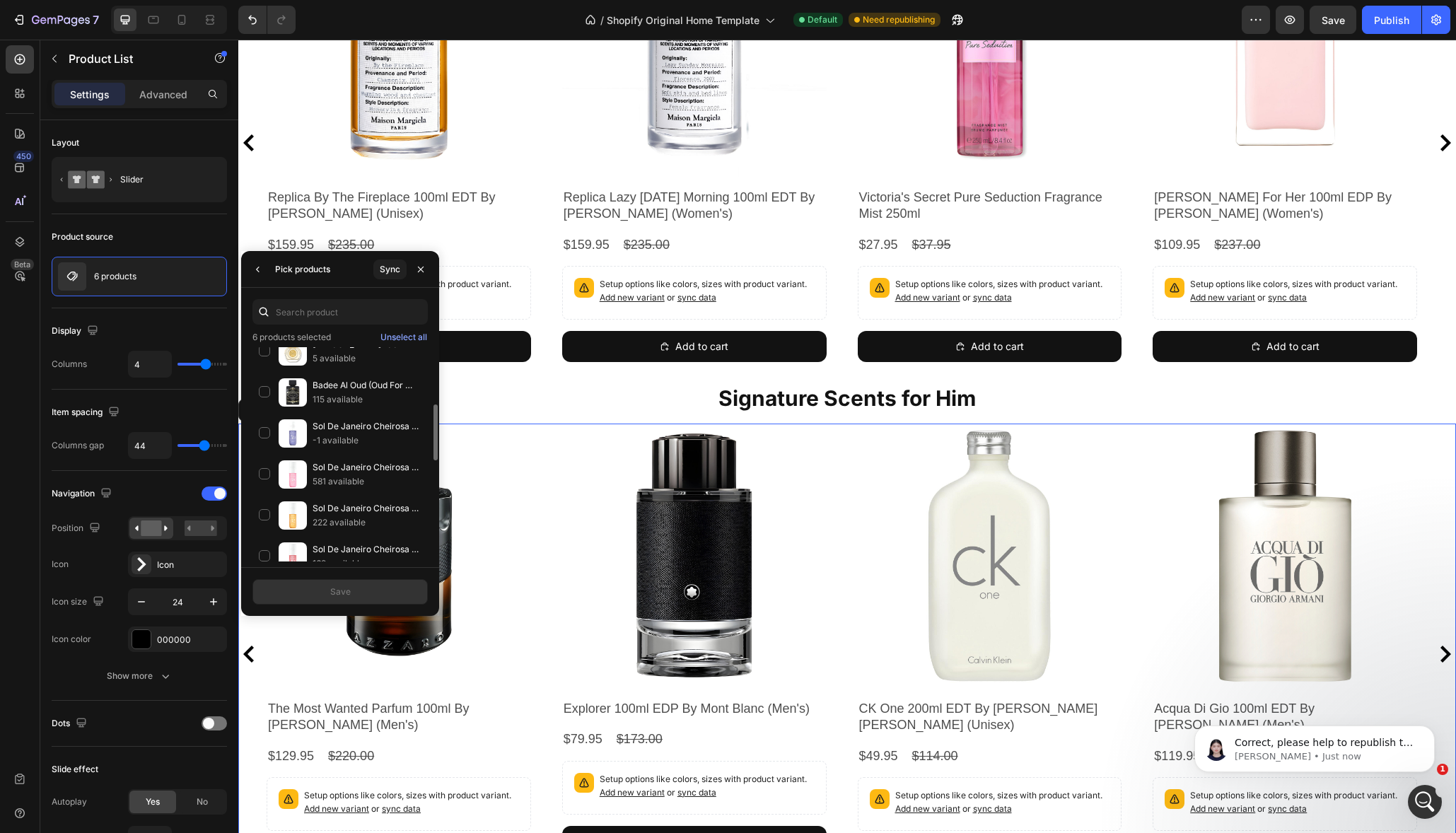
scroll to position [0, 0]
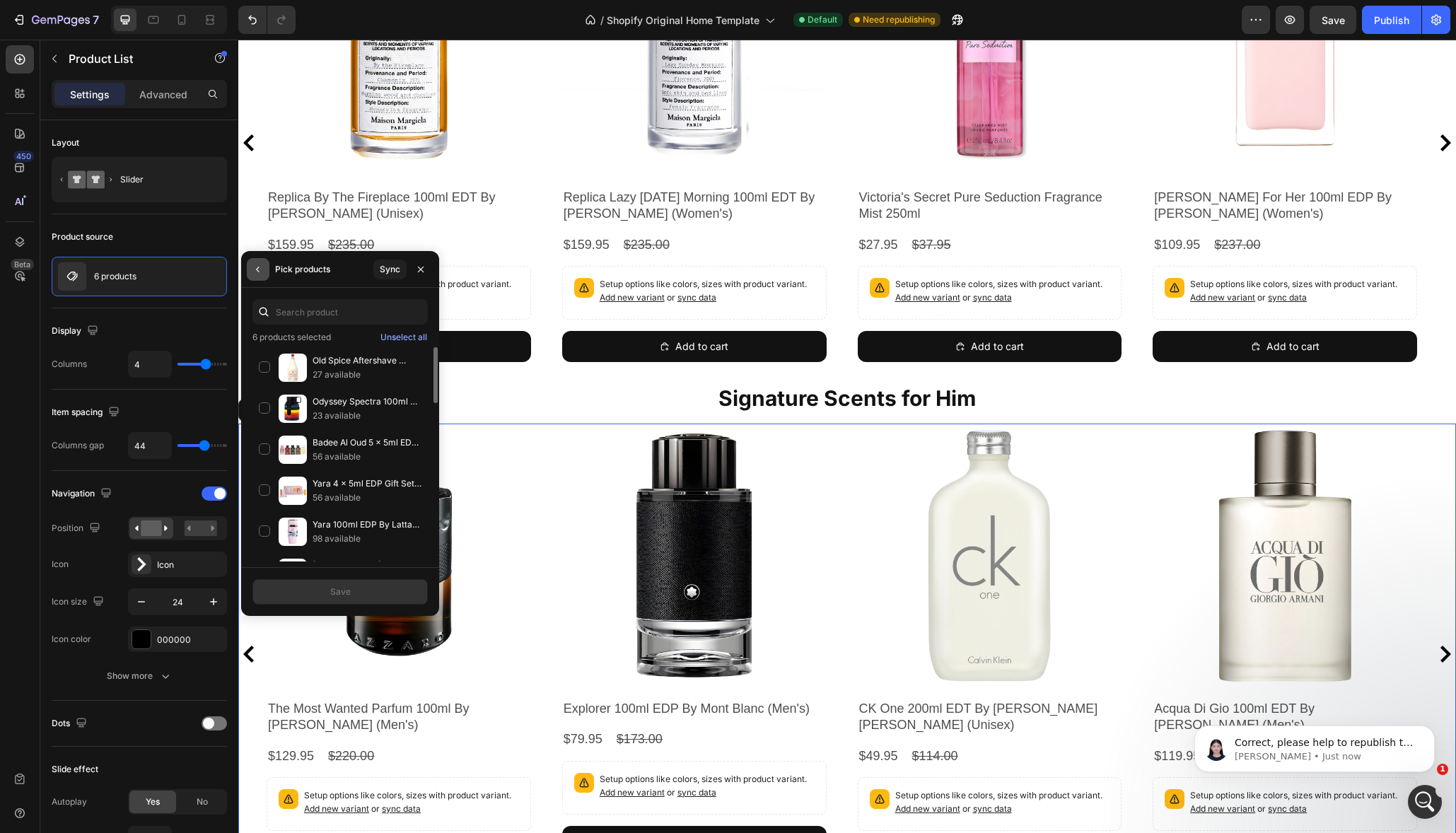
click at [262, 272] on icon "button" at bounding box center [258, 268] width 11 height 11
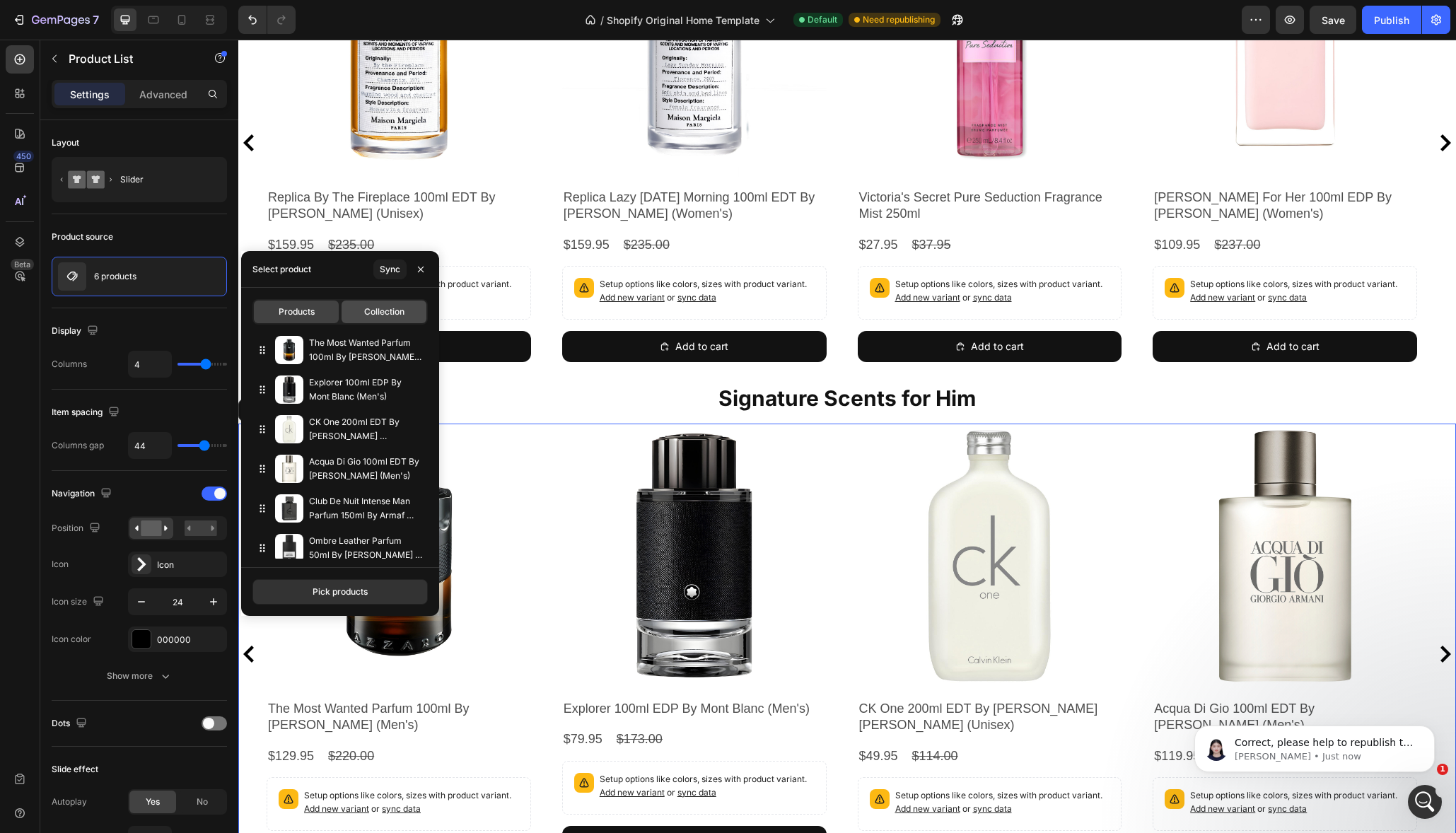
click at [391, 320] on div "Collection" at bounding box center [384, 311] width 85 height 23
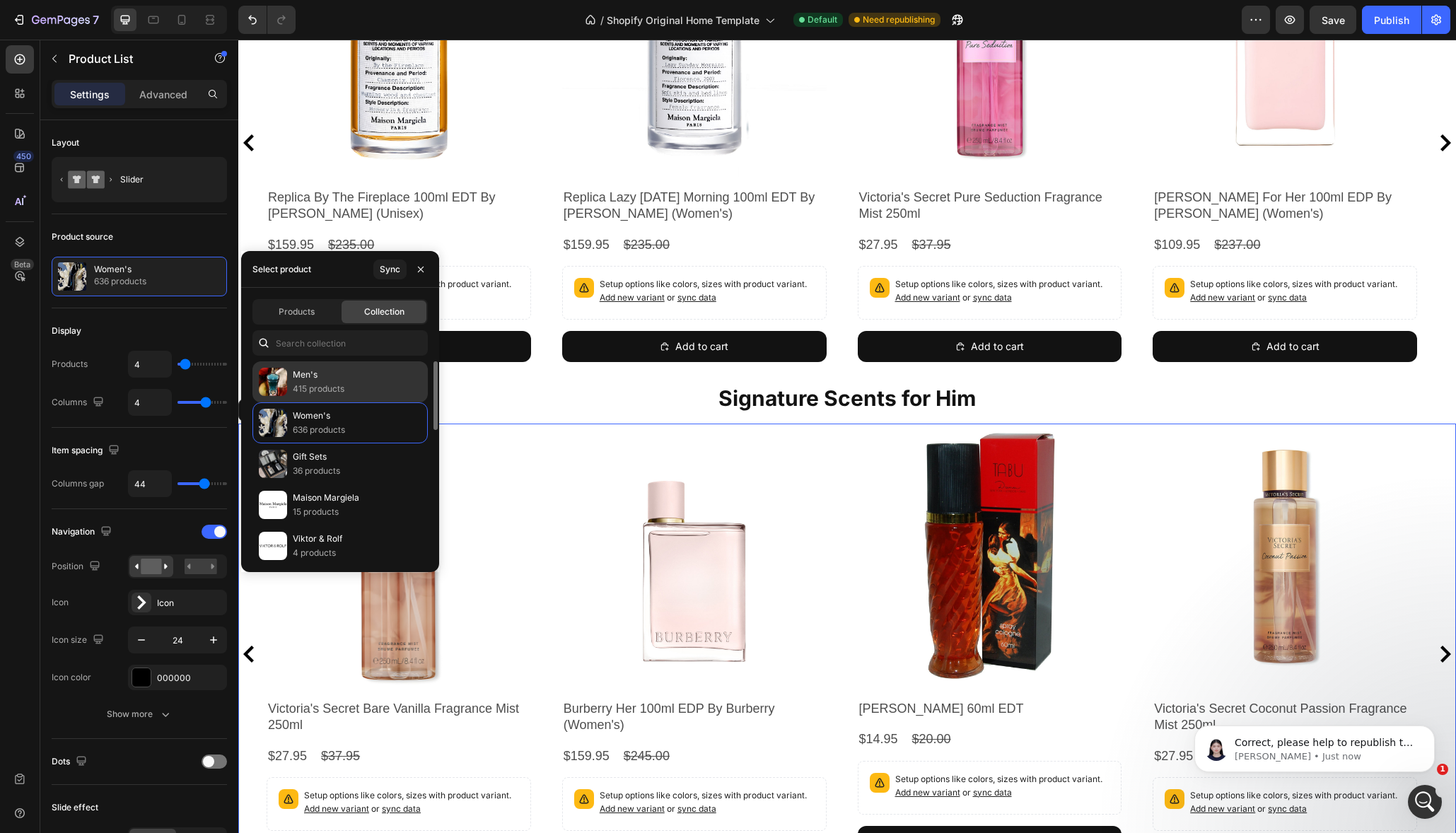
click at [323, 388] on p "415 products" at bounding box center [319, 388] width 52 height 14
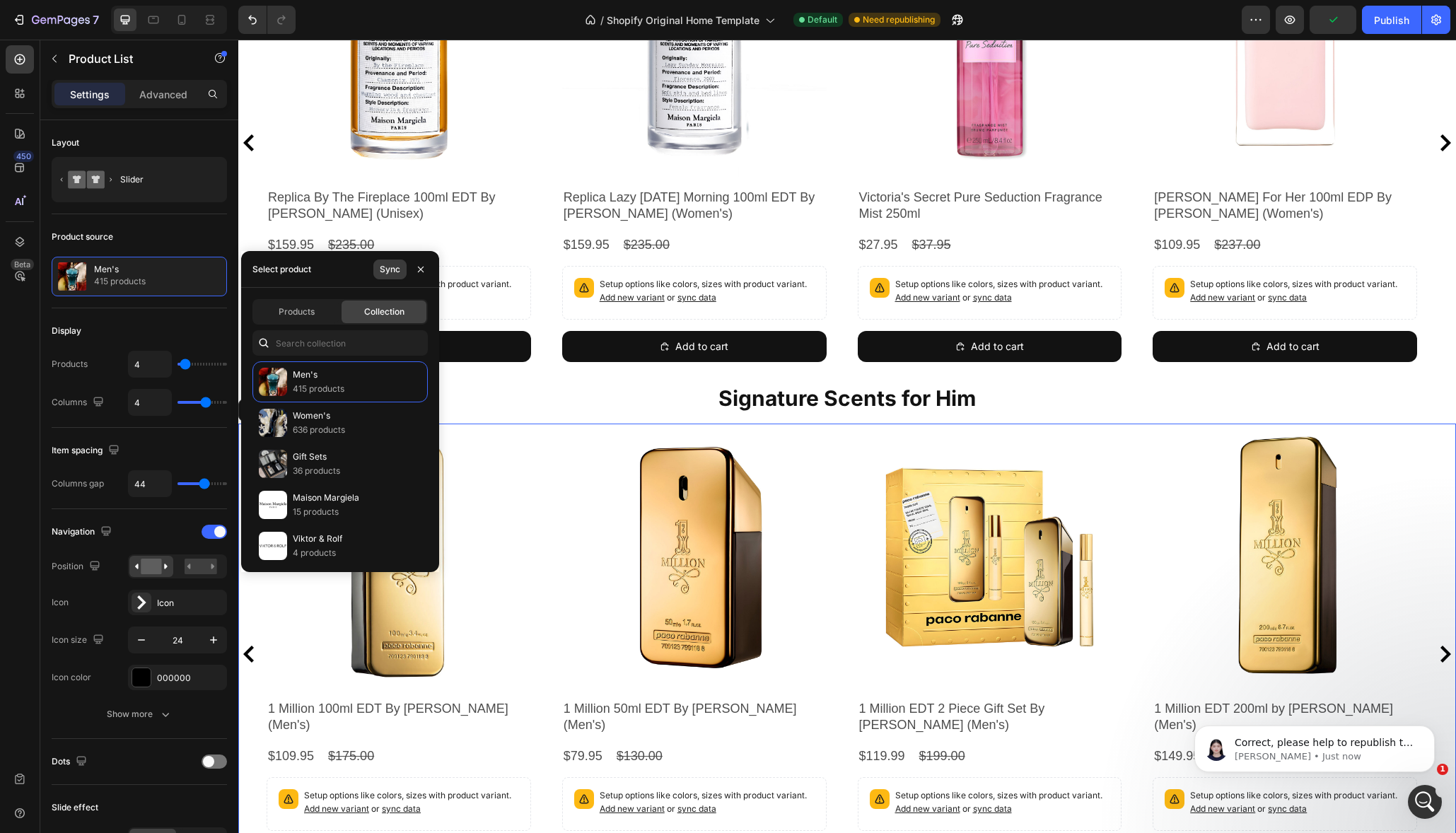
click at [395, 271] on div "Sync" at bounding box center [389, 268] width 20 height 13
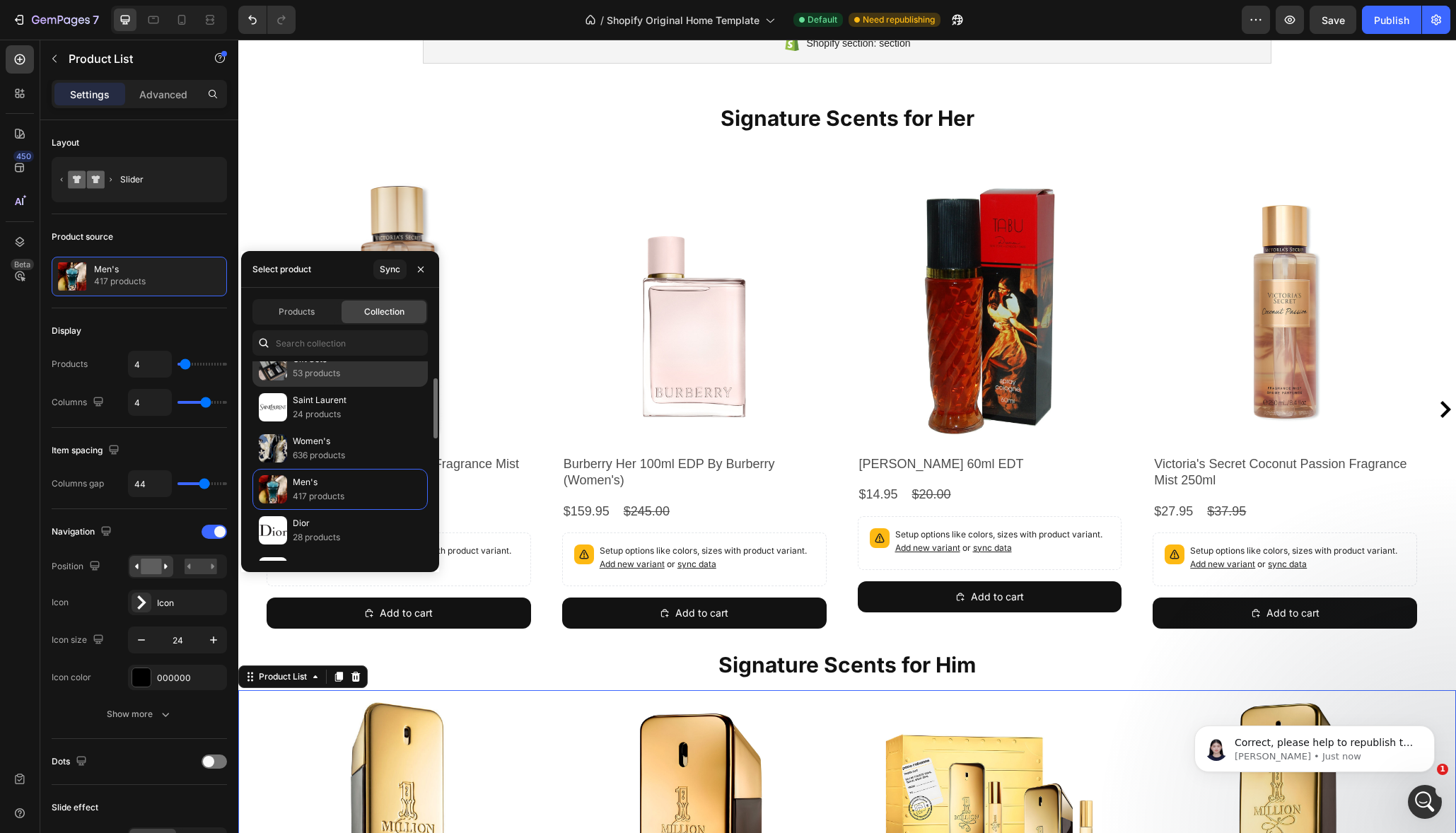
scroll to position [117, 0]
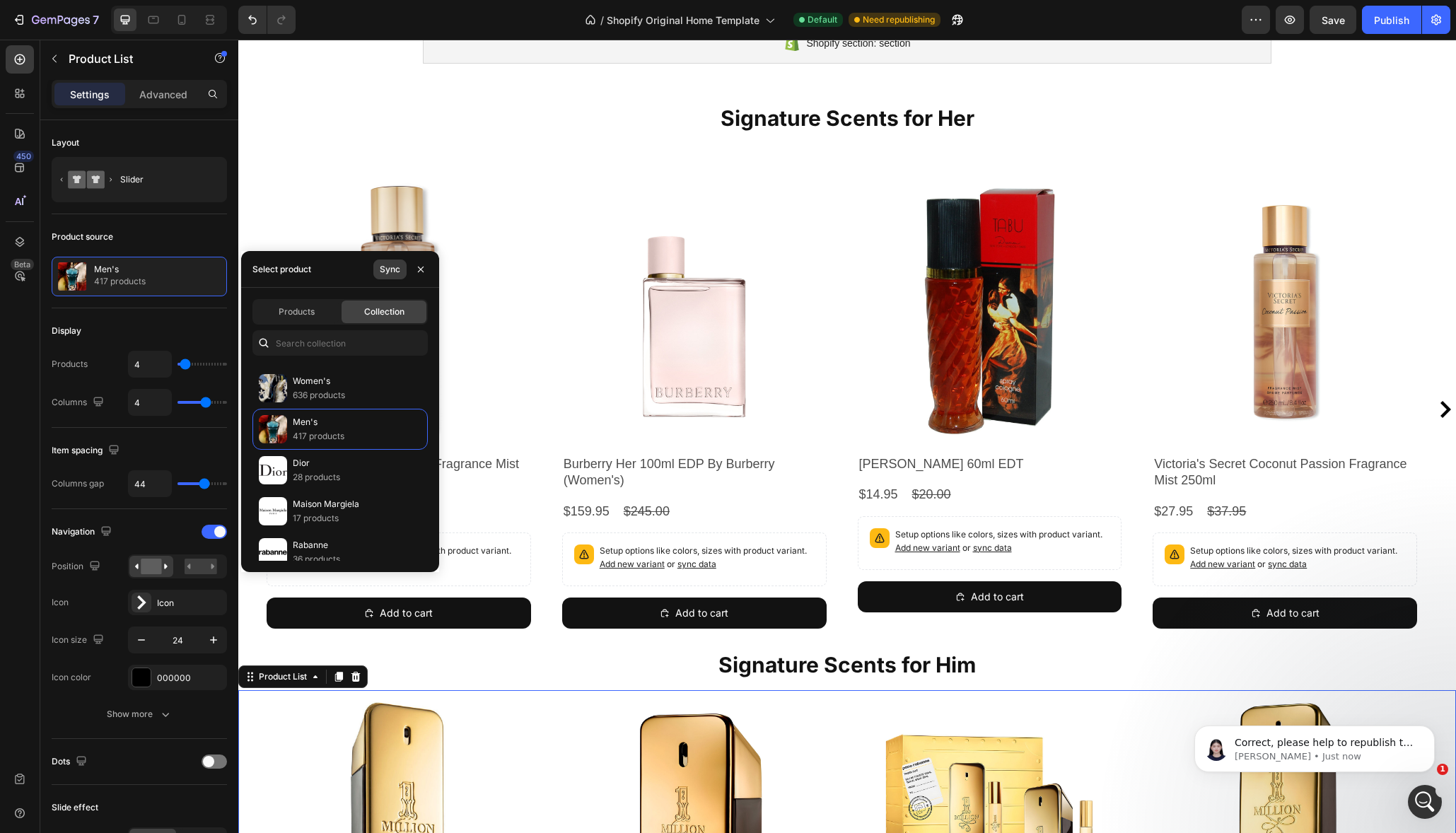
click at [389, 273] on div "Sync" at bounding box center [389, 268] width 20 height 13
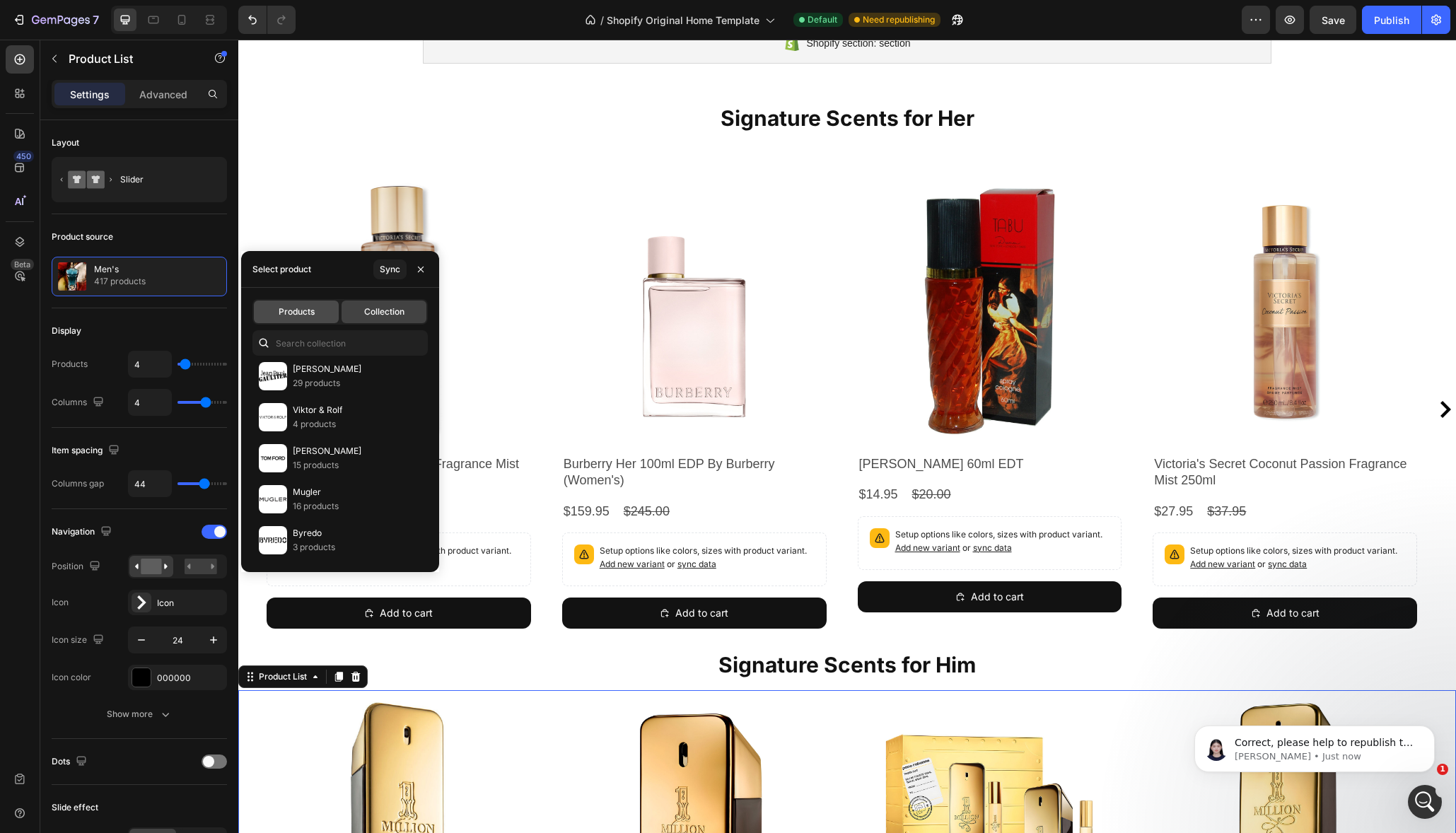
click at [312, 312] on span "Products" at bounding box center [296, 311] width 36 height 13
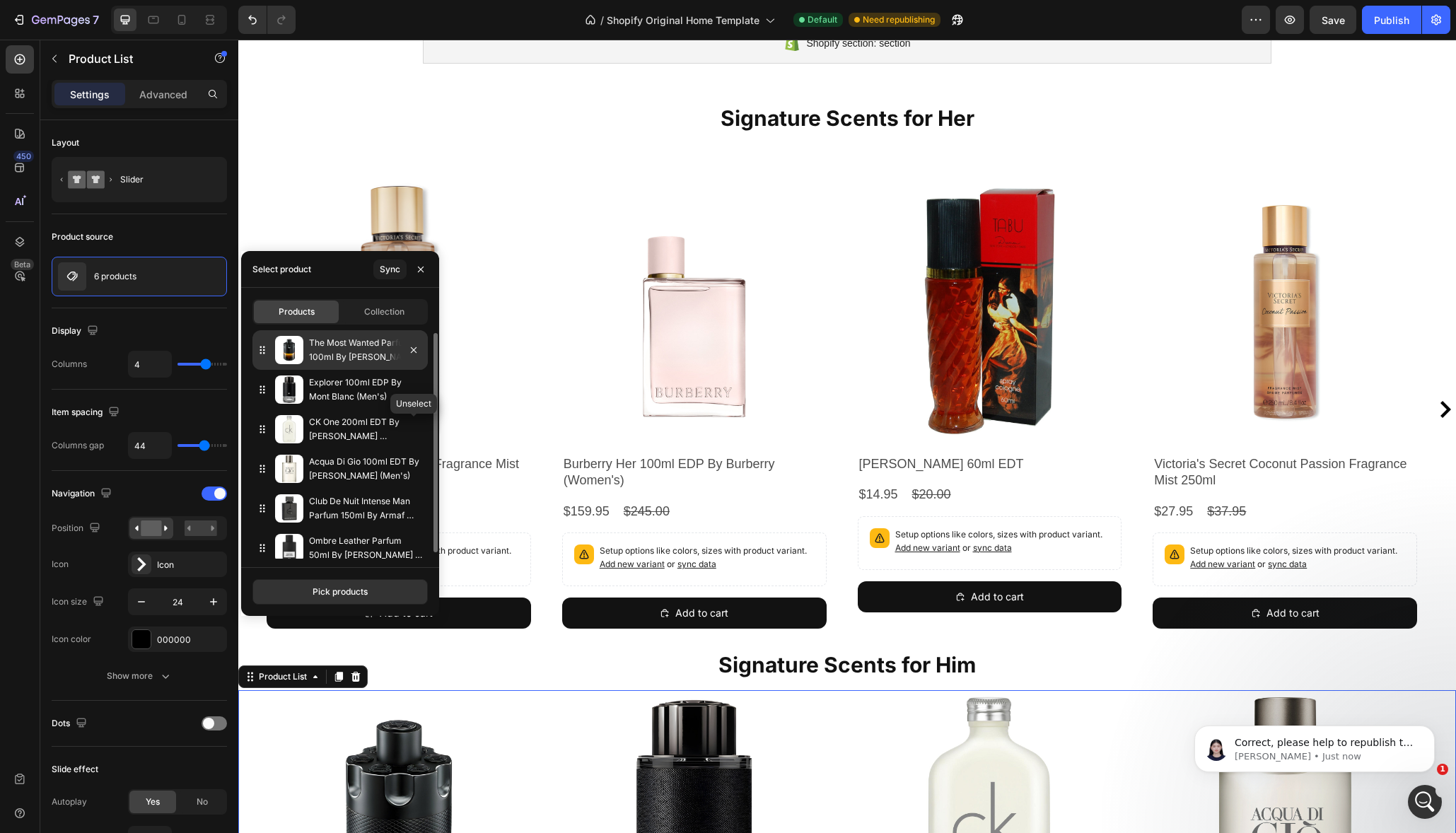
scroll to position [3, 0]
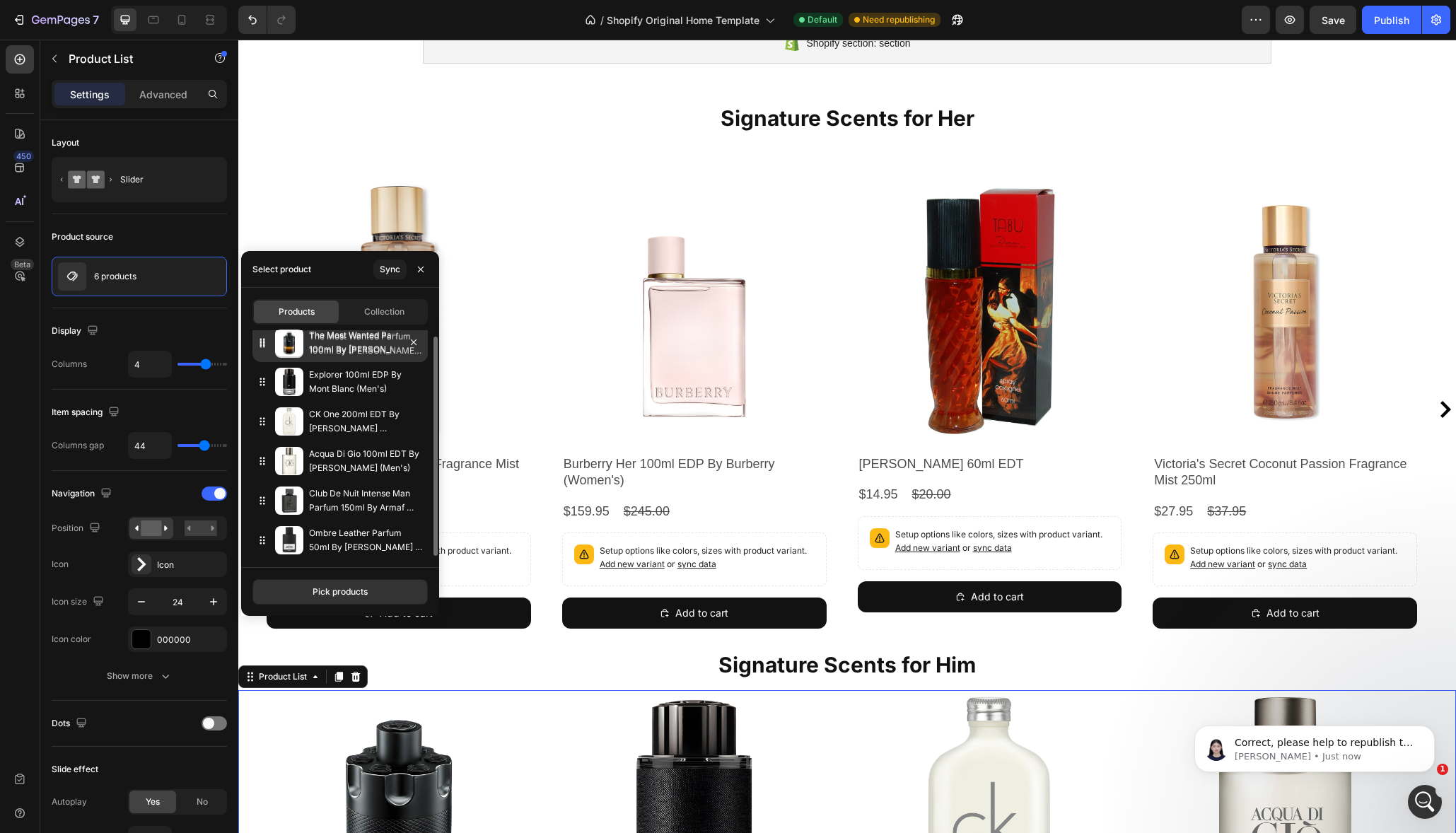
click at [373, 346] on p "The Most Wanted Parfum 100ml By [PERSON_NAME] (Men's)" at bounding box center [365, 342] width 113 height 29
click at [366, 350] on p "The Most Wanted Parfum 100ml By [PERSON_NAME] (Men's)" at bounding box center [365, 346] width 113 height 29
click at [366, 350] on p "The Most Wanted Parfum 100ml By [PERSON_NAME] (Men's)" at bounding box center [365, 346] width 113 height 29
click at [354, 591] on div "Pick products" at bounding box center [340, 591] width 55 height 13
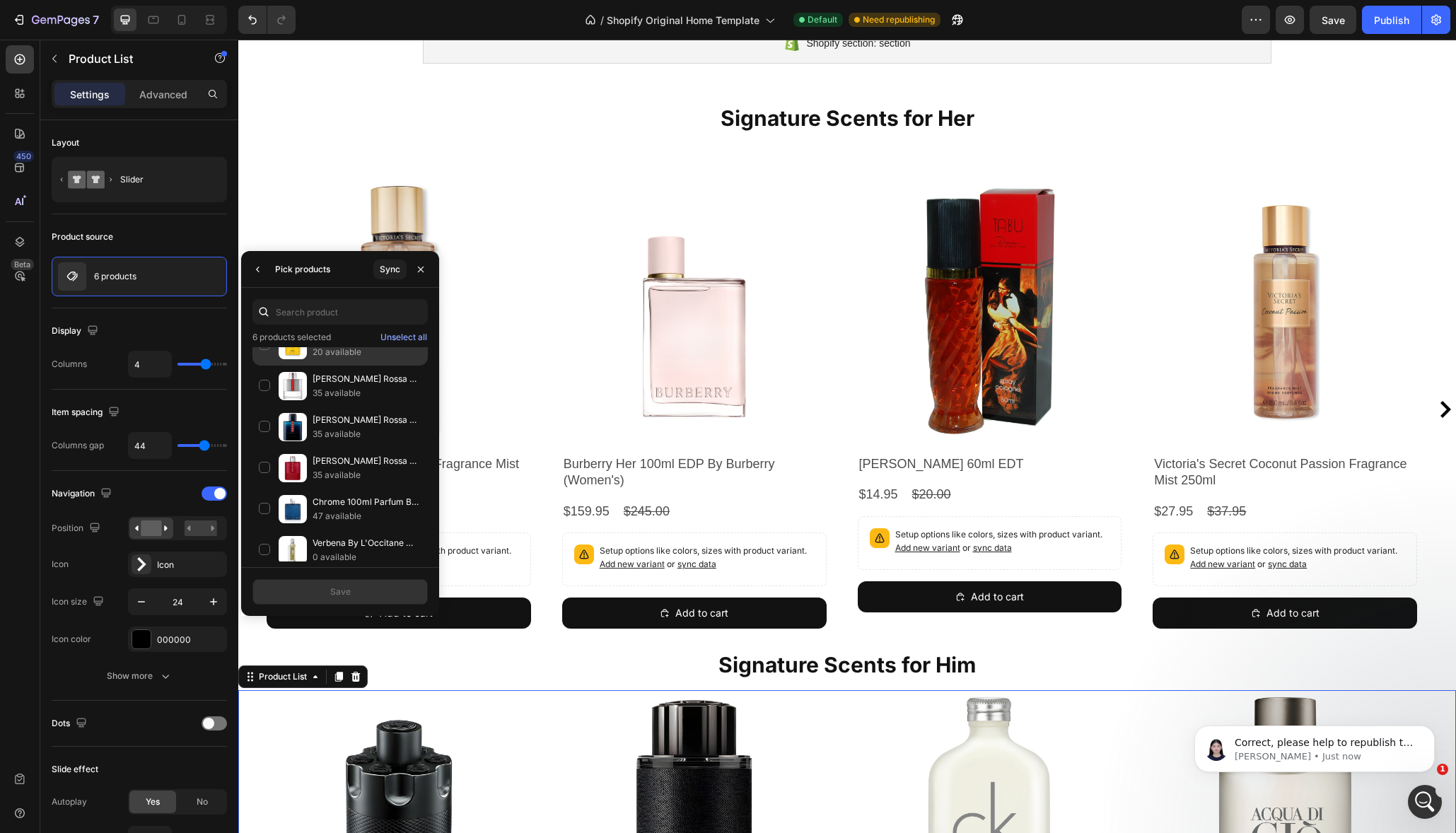
scroll to position [1451, 0]
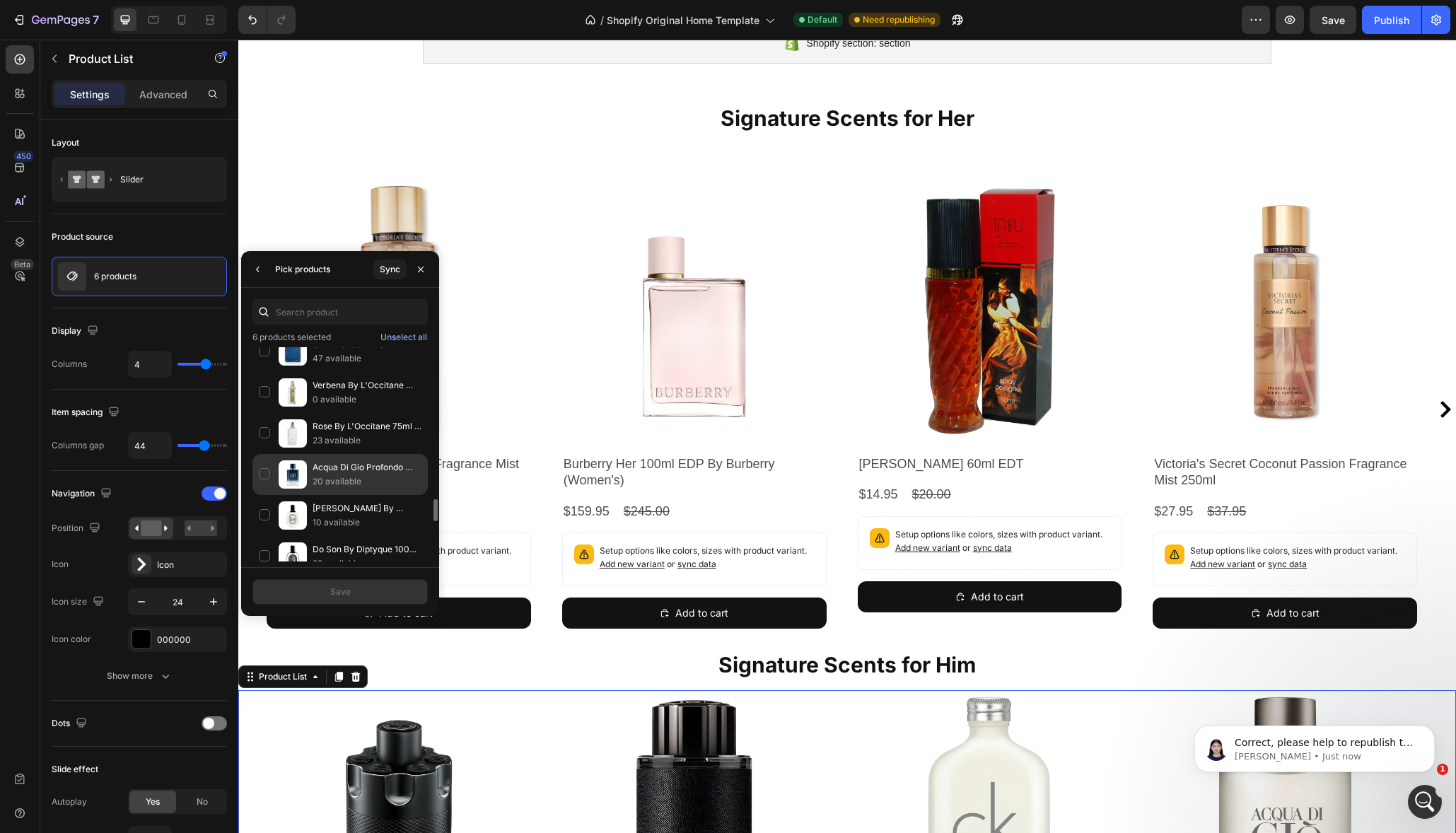
click at [261, 477] on div "Acqua Di Gio Profondo 200ml EDP By Giorgio Armani (Men's) 20 available" at bounding box center [340, 474] width 175 height 41
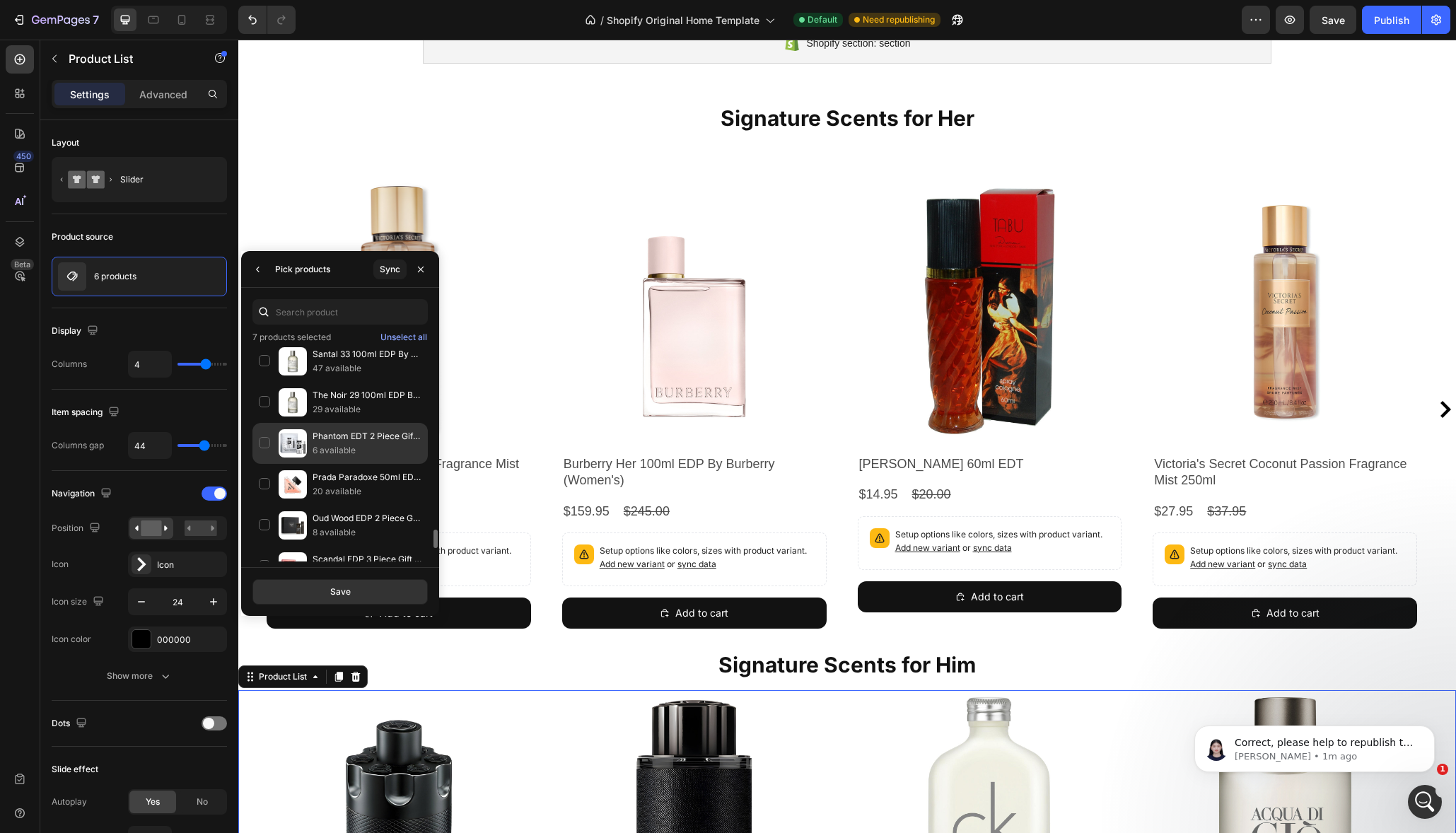
scroll to position [2131, 0]
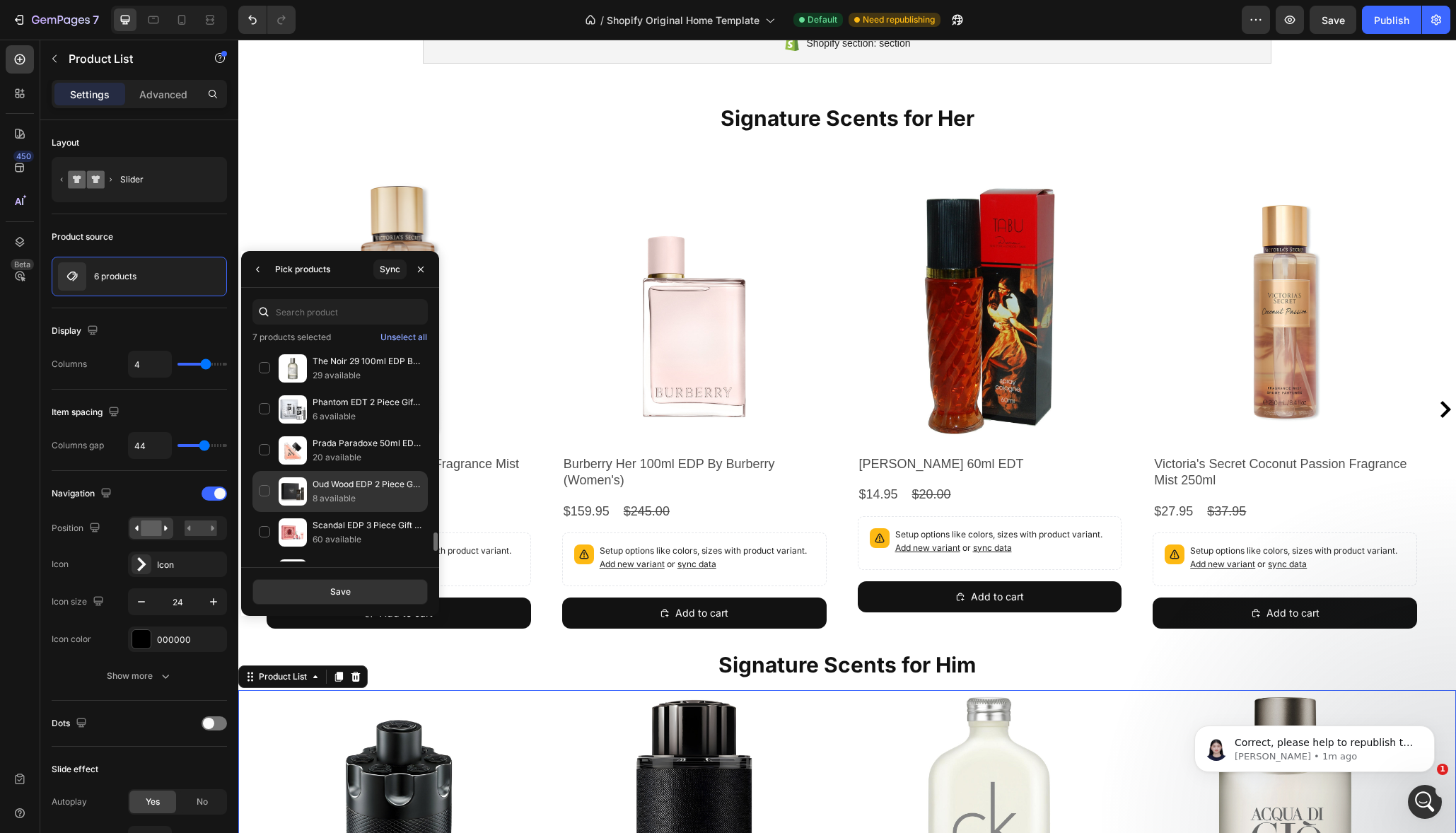
click at [261, 492] on div "Oud Wood EDP 2 Piece Gift Set by Tom Ford (Men's) 8 available" at bounding box center [340, 491] width 175 height 41
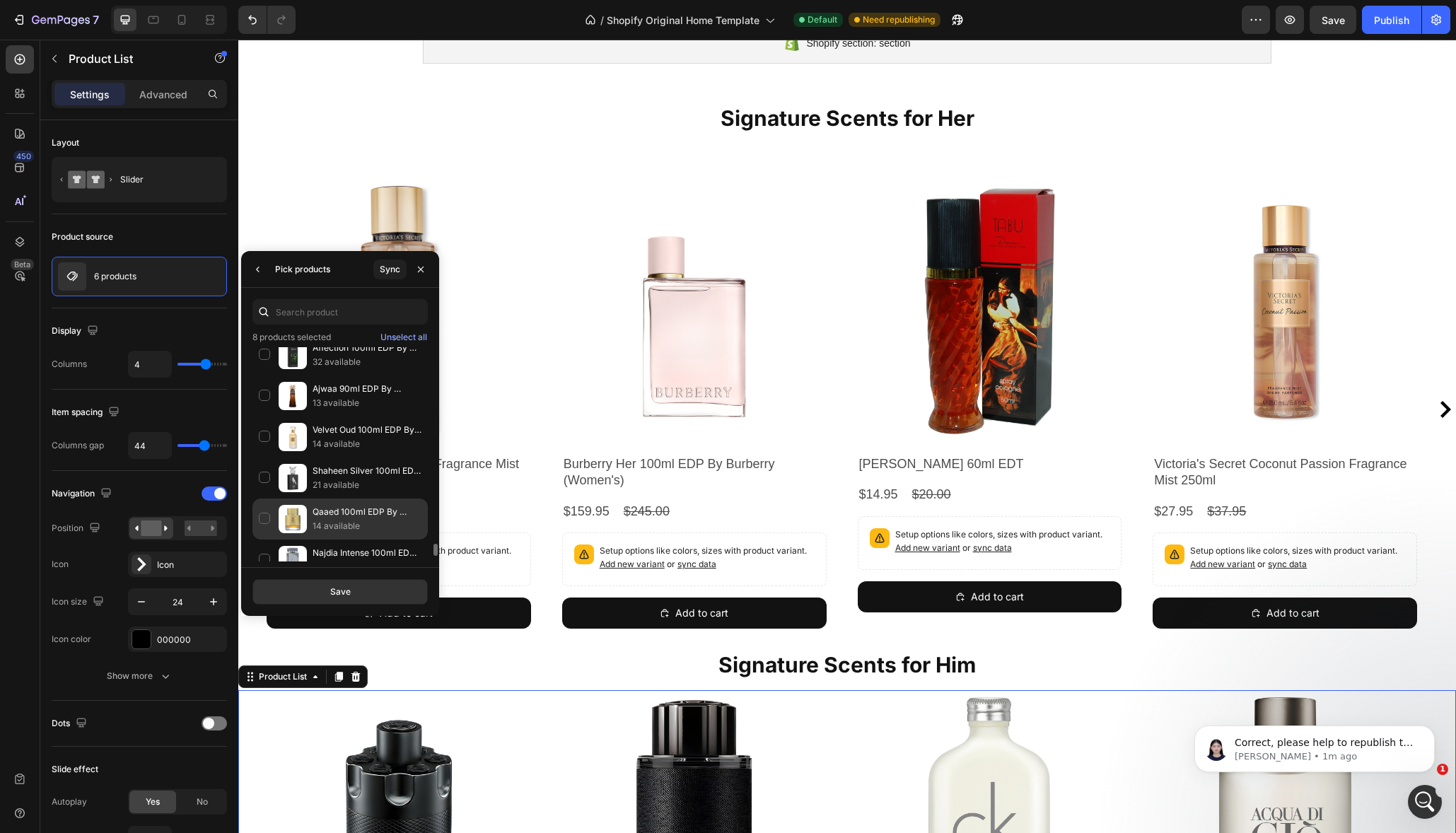
scroll to position [3441, 0]
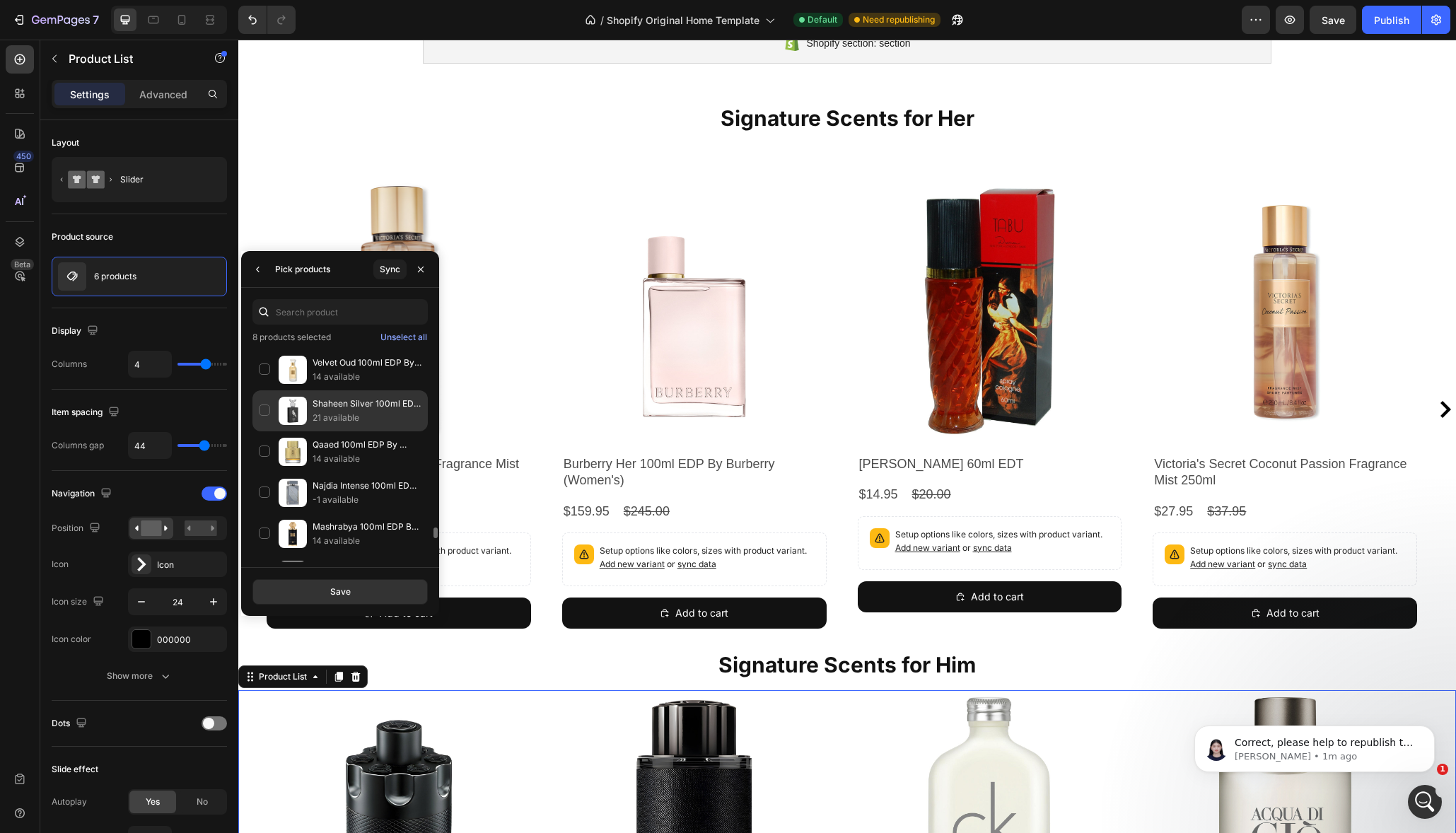
click at [267, 415] on div "Shaheen Silver 100ml EDP By Lattafa (Men's) 21 available" at bounding box center [340, 410] width 175 height 41
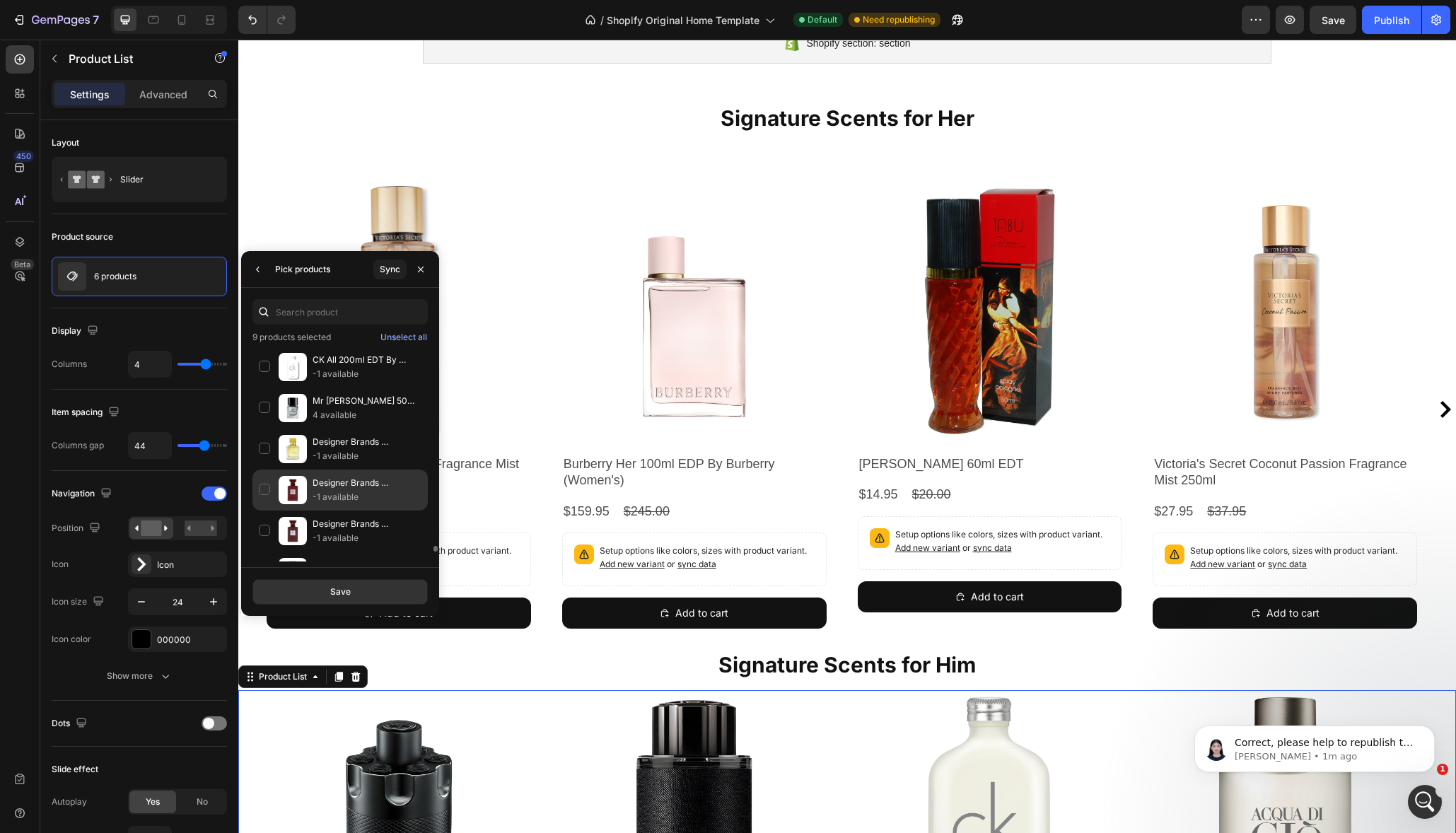
scroll to position [6807, 0]
click at [266, 409] on div "Mr Burberry 50ml EDT By Burberry (Men's) 4 available" at bounding box center [340, 407] width 175 height 41
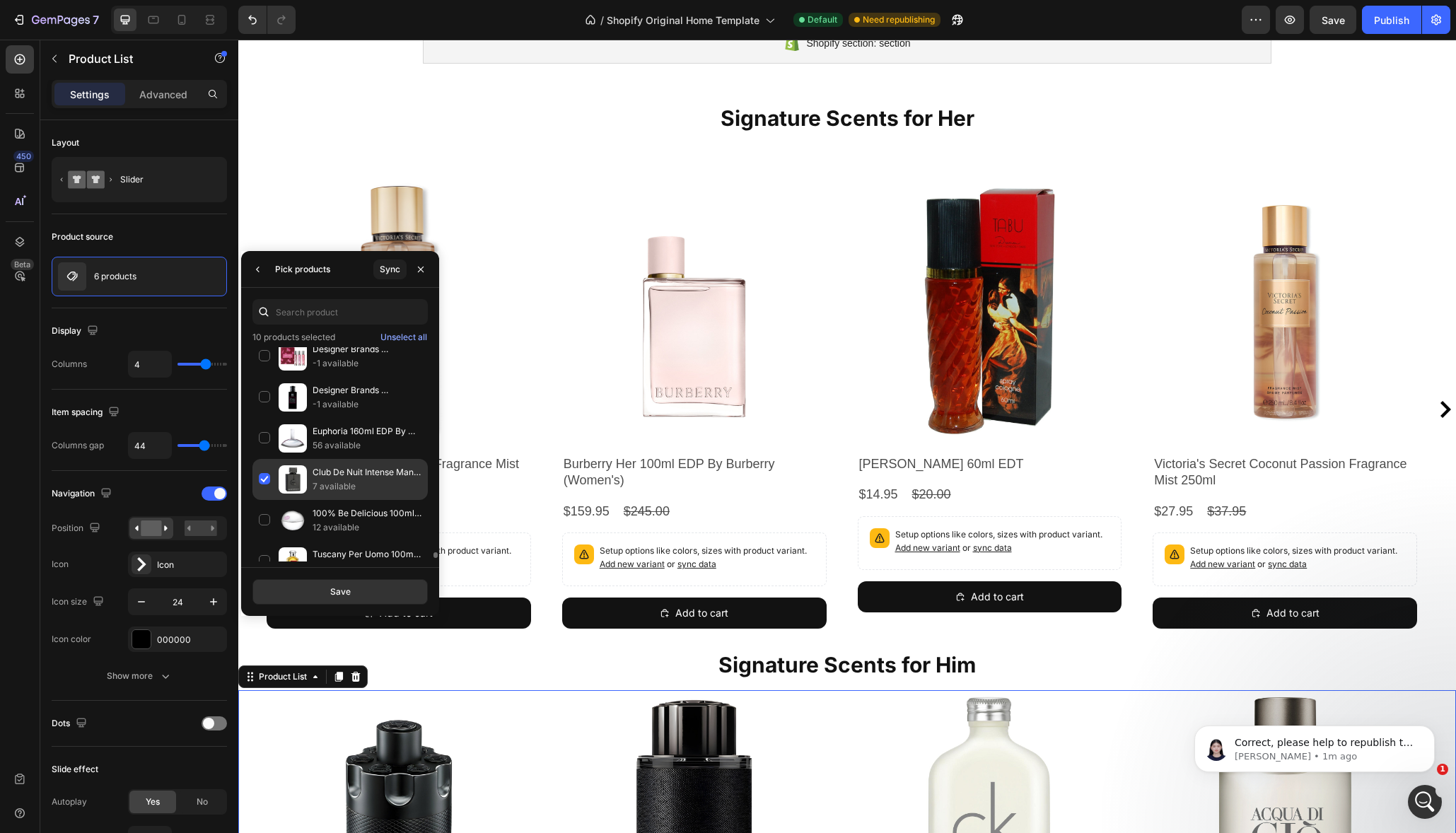
click at [263, 480] on div "Club De Nuit Intense Man Parfum 150ml By Armaf (Men's) 7 available" at bounding box center [340, 479] width 175 height 41
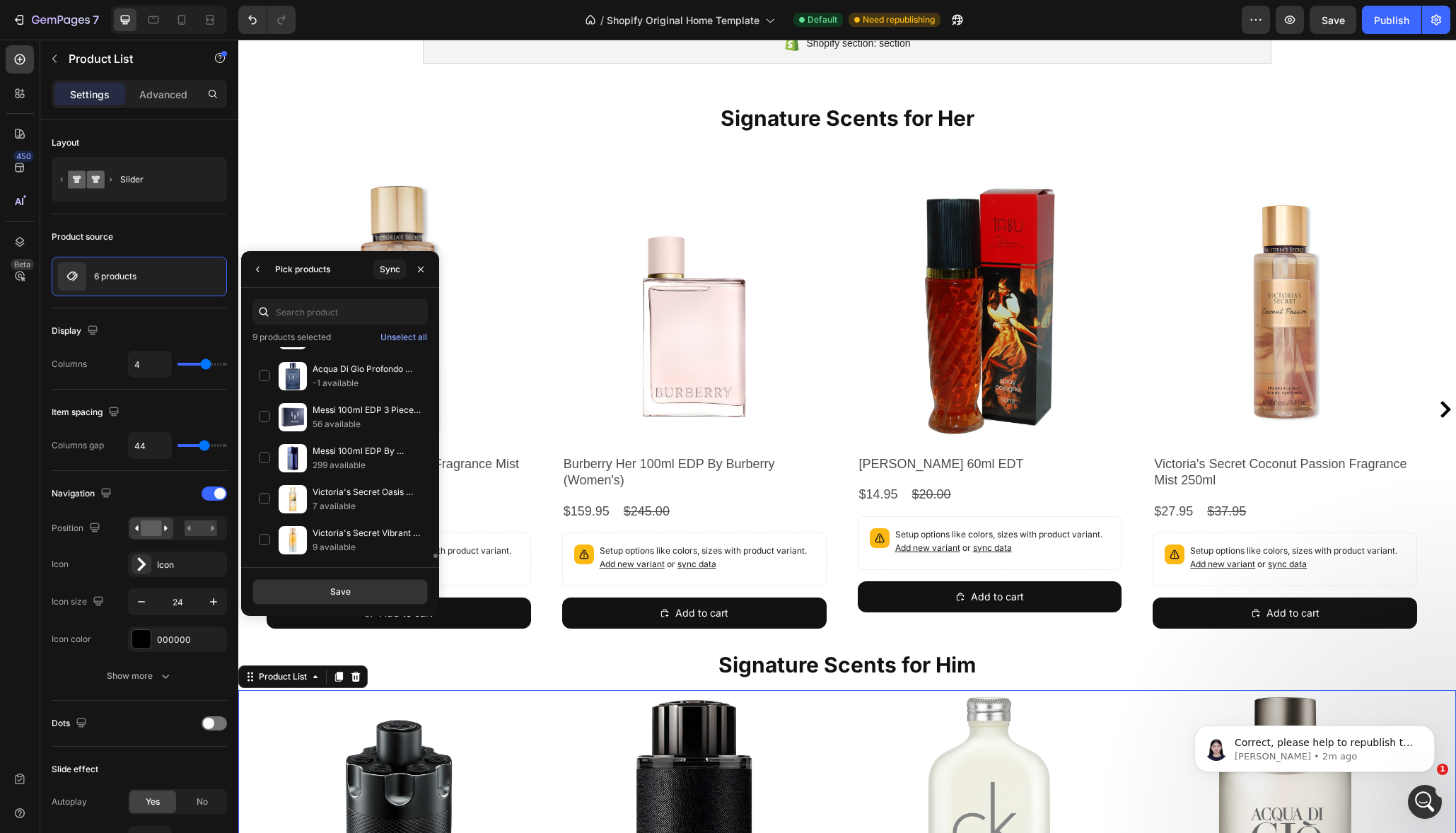
scroll to position [9422, 0]
click at [263, 455] on div "Messi 100ml EDP By Lionel Messi (Men's) 299 available" at bounding box center [340, 456] width 175 height 41
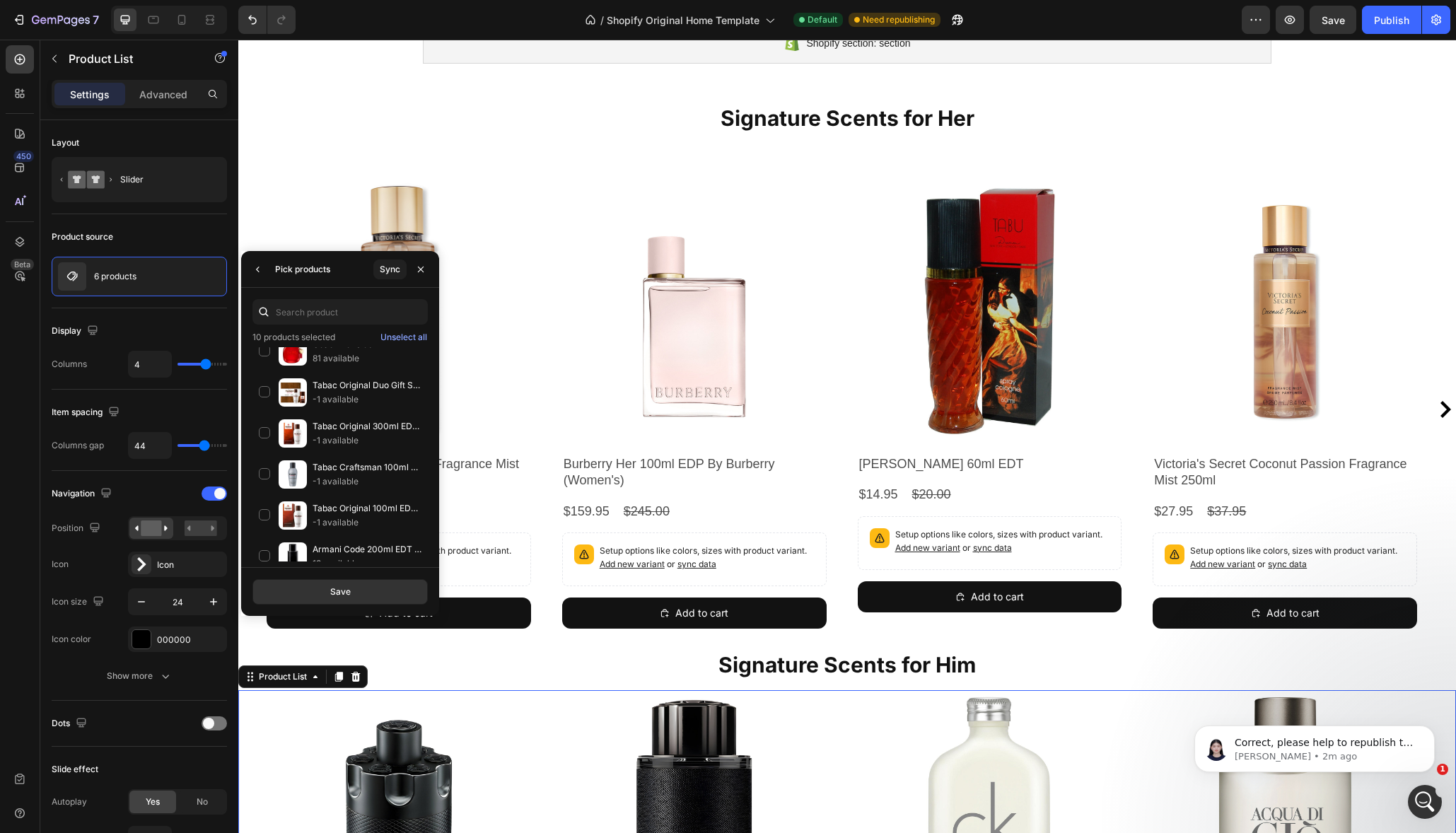
scroll to position [10470, 0]
click at [265, 394] on div "Jean Paul Le Beau 75ml EDT By Jean Paul Gaultier (Men's) 38 available" at bounding box center [340, 392] width 175 height 41
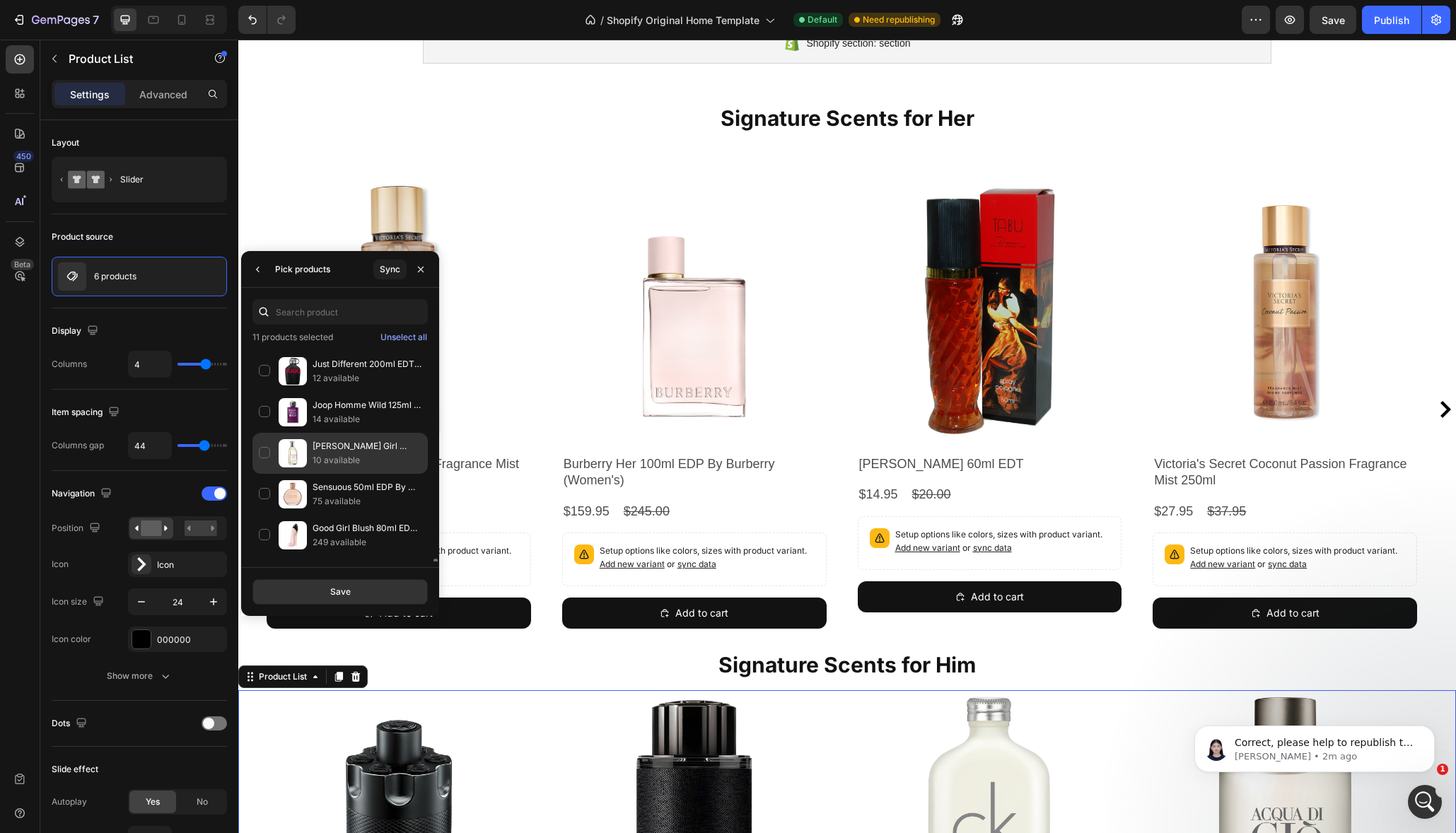
scroll to position [10862, 0]
click at [266, 371] on div "Just Different 200ml EDT By Hugo Boss (Men's) 12 available" at bounding box center [340, 369] width 175 height 41
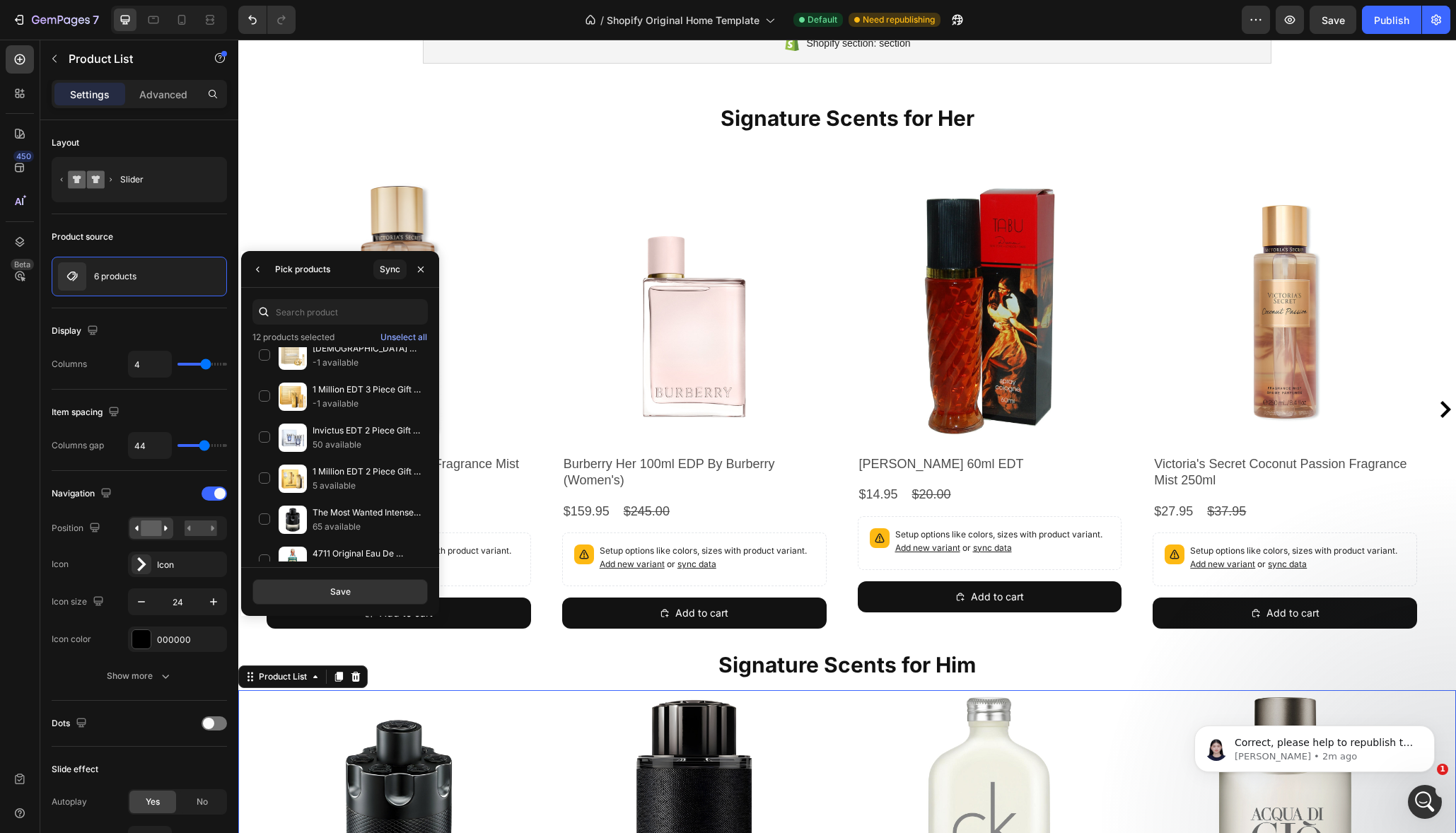
scroll to position [13120, 0]
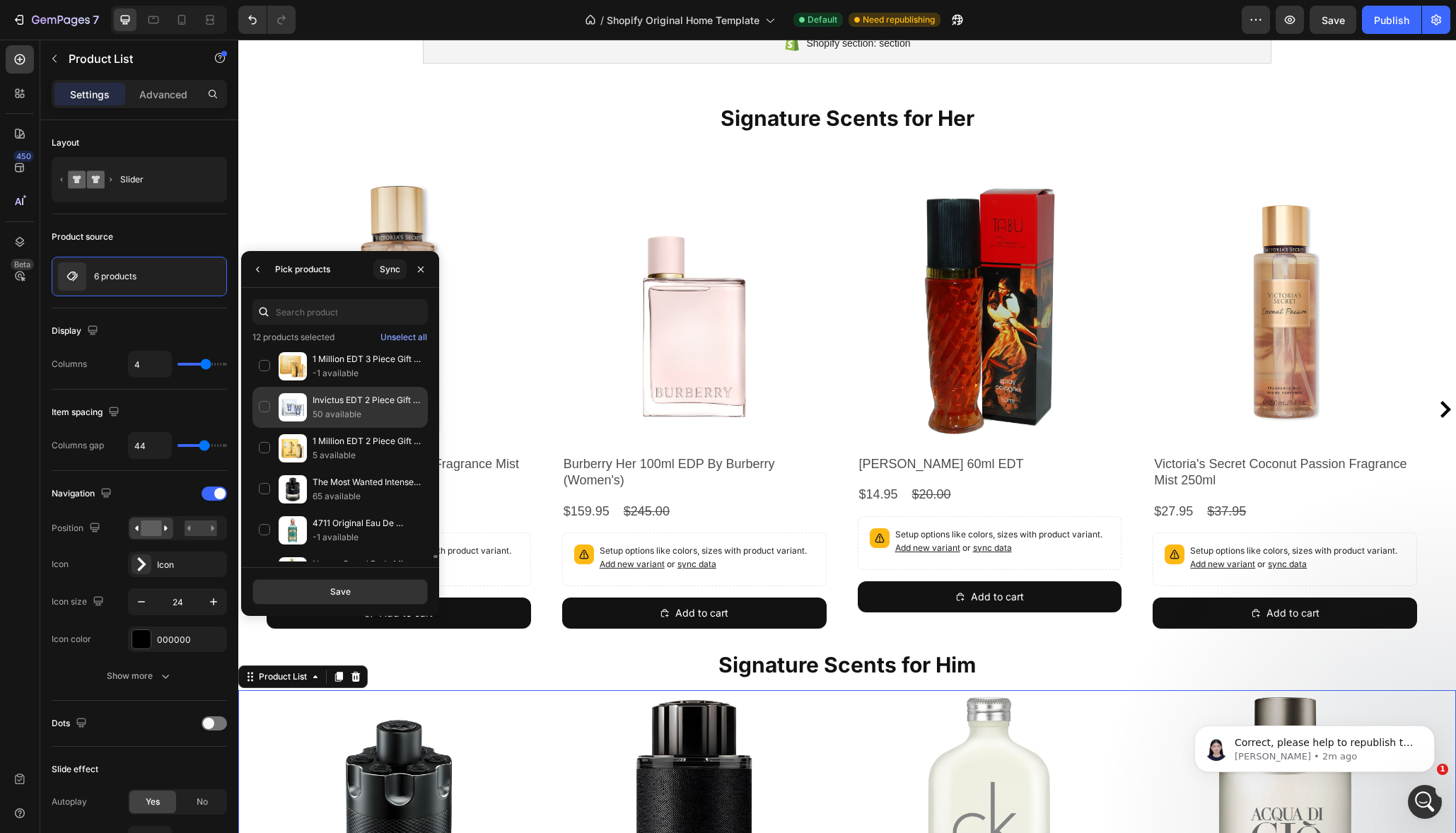
click at [264, 411] on div "Invictus EDT 2 Piece Gift Set By Paco Rabanne (Men's) 50 available" at bounding box center [340, 407] width 175 height 41
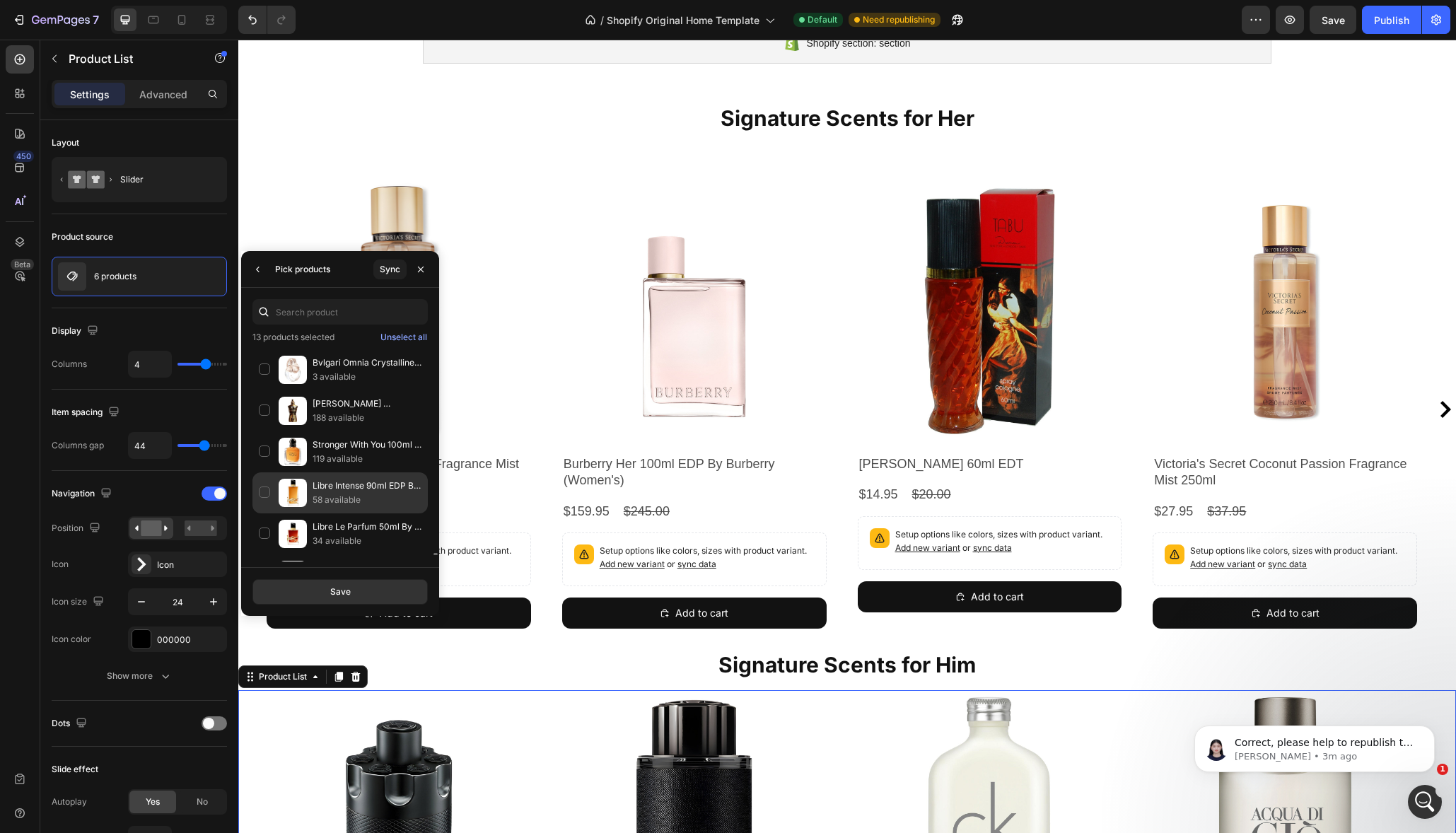
scroll to position [16147, 0]
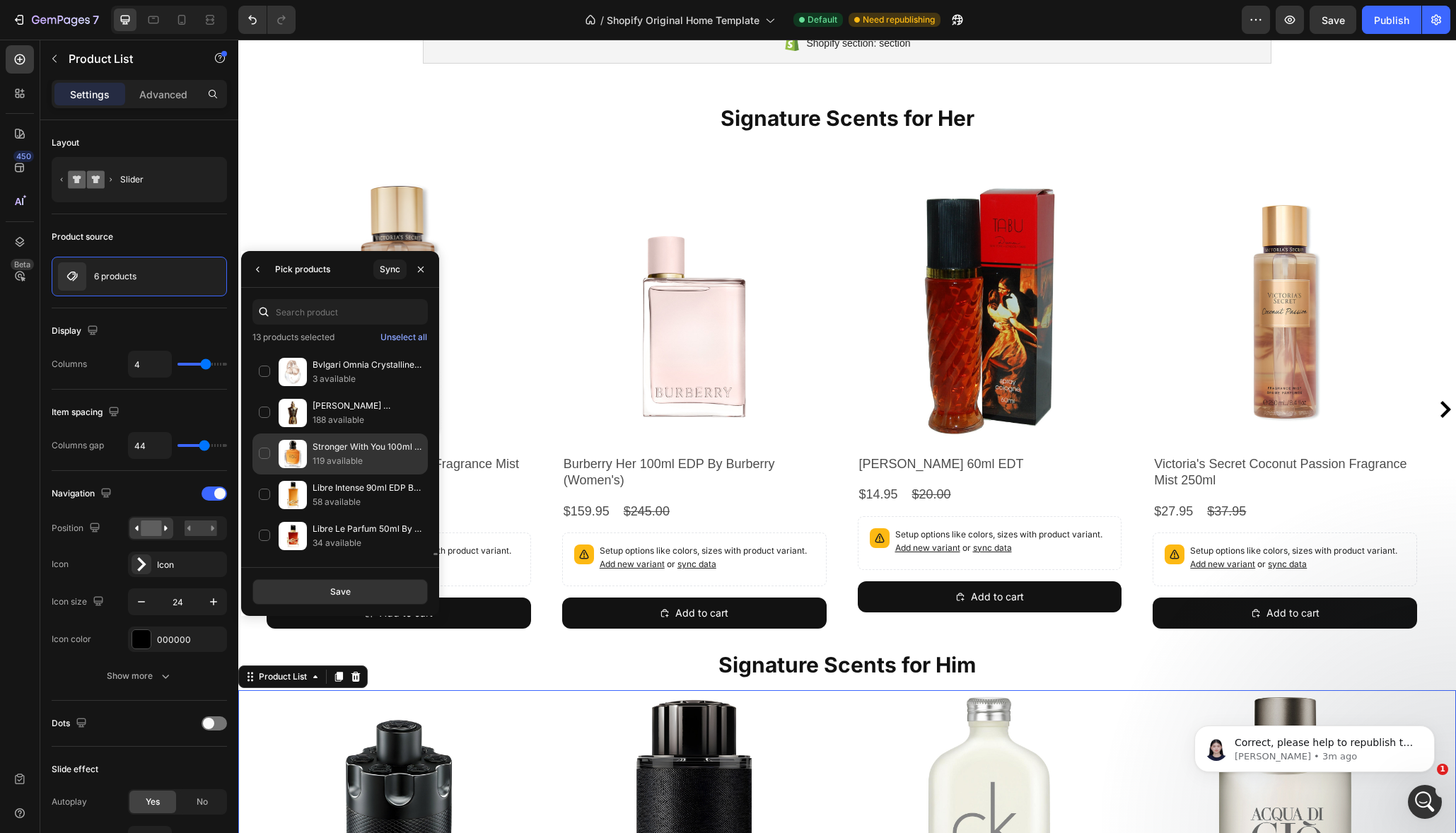
click at [263, 454] on div "Stronger With You 100ml EDT By Giorgio Armani (Men's) 119 available" at bounding box center [340, 453] width 175 height 41
click at [348, 591] on div "Save" at bounding box center [340, 591] width 20 height 13
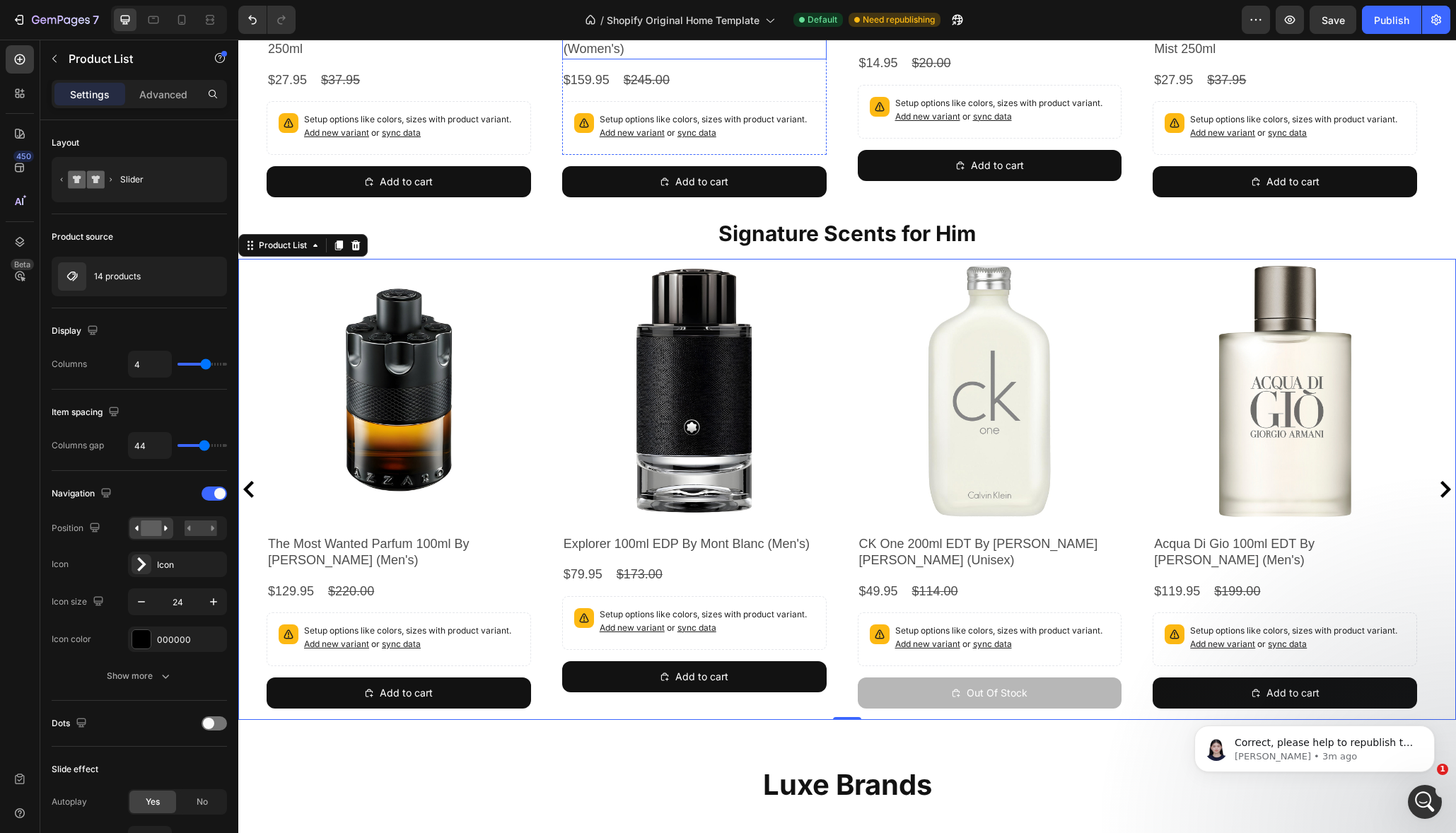
scroll to position [842, 0]
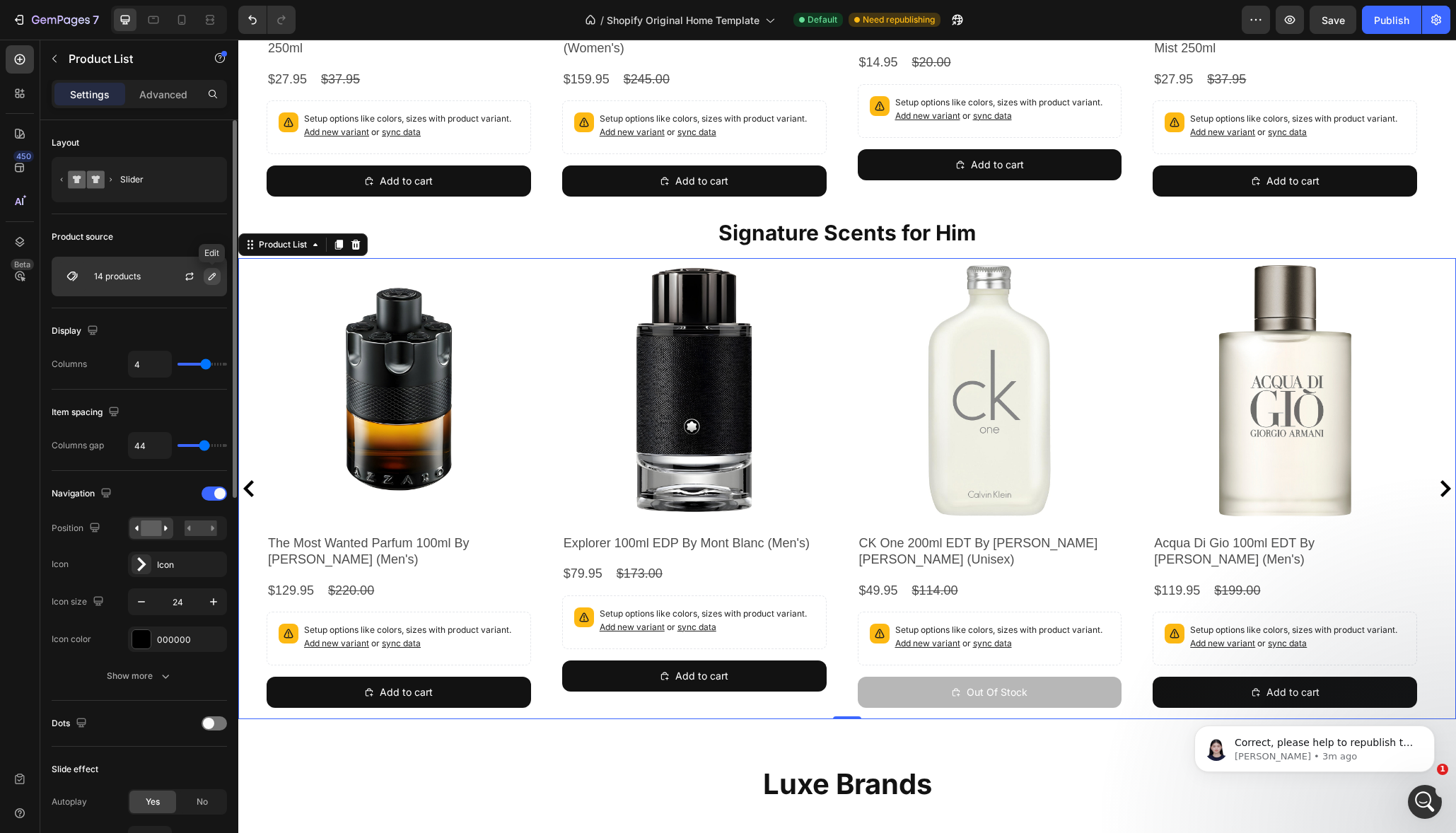
click at [211, 277] on icon "button" at bounding box center [211, 276] width 11 height 11
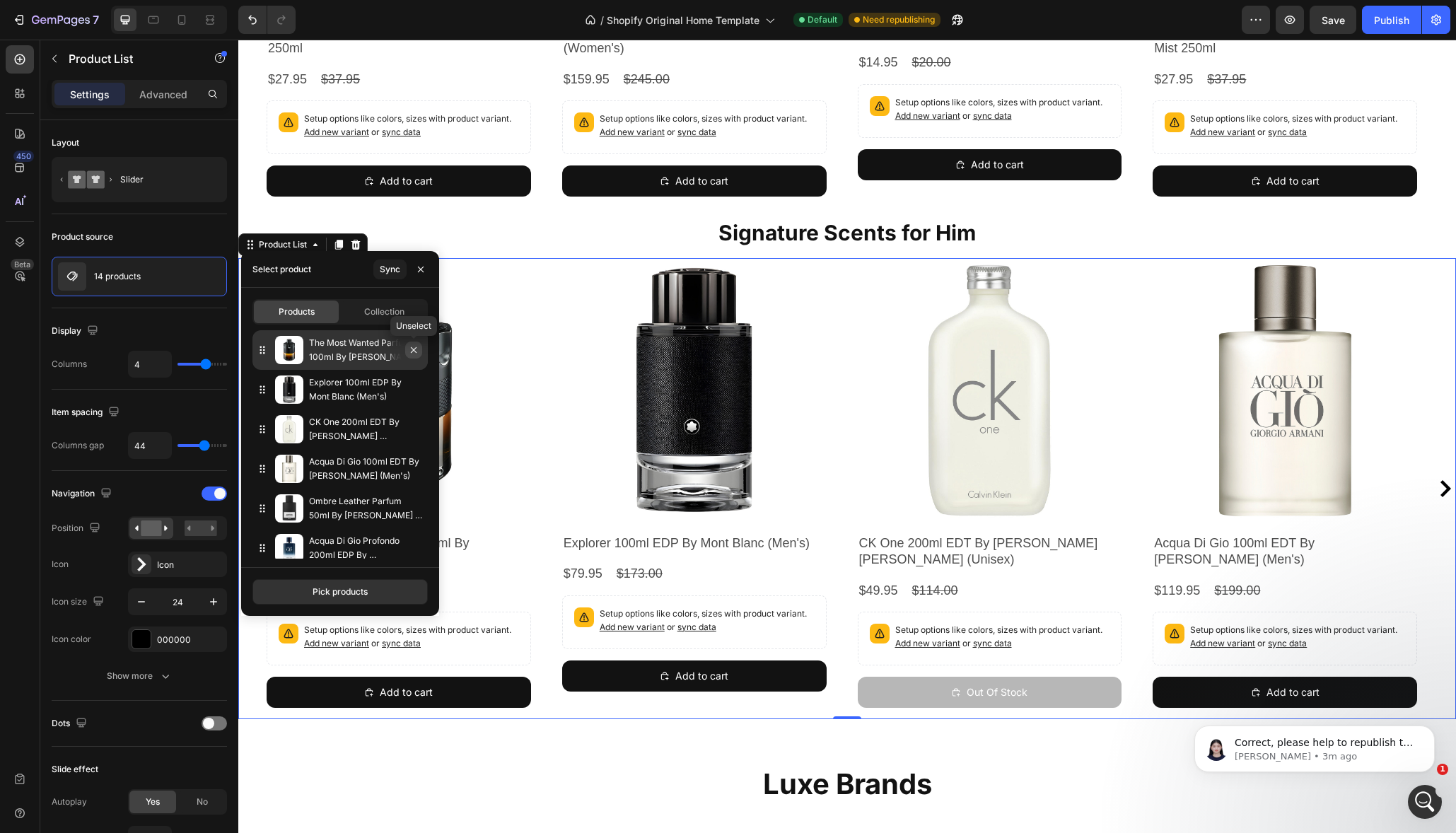
click at [415, 351] on icon "button" at bounding box center [413, 349] width 11 height 11
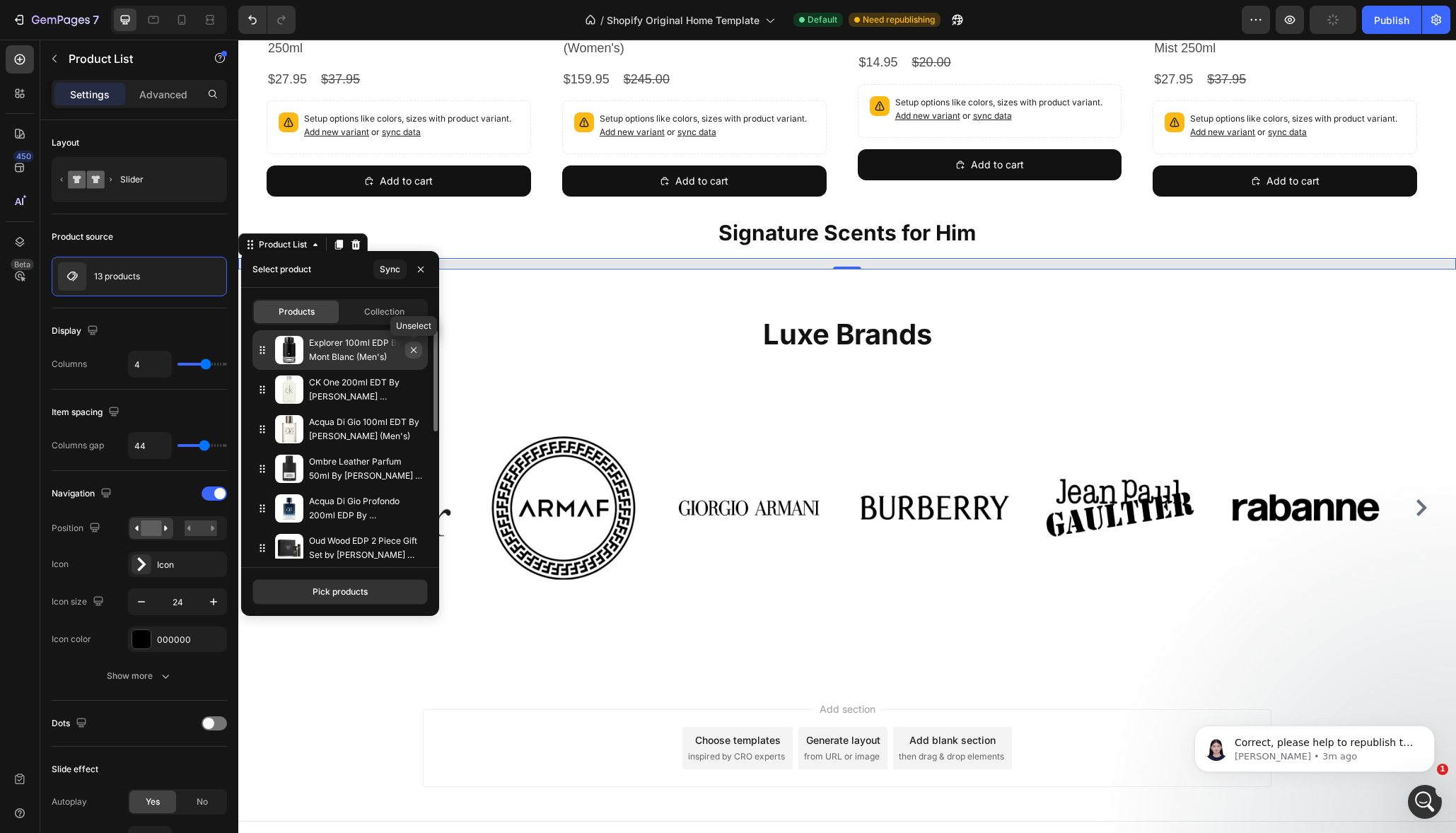
click at [414, 351] on icon "button" at bounding box center [414, 350] width 6 height 6
click at [0, 0] on icon "button" at bounding box center [0, 0] width 0 height 0
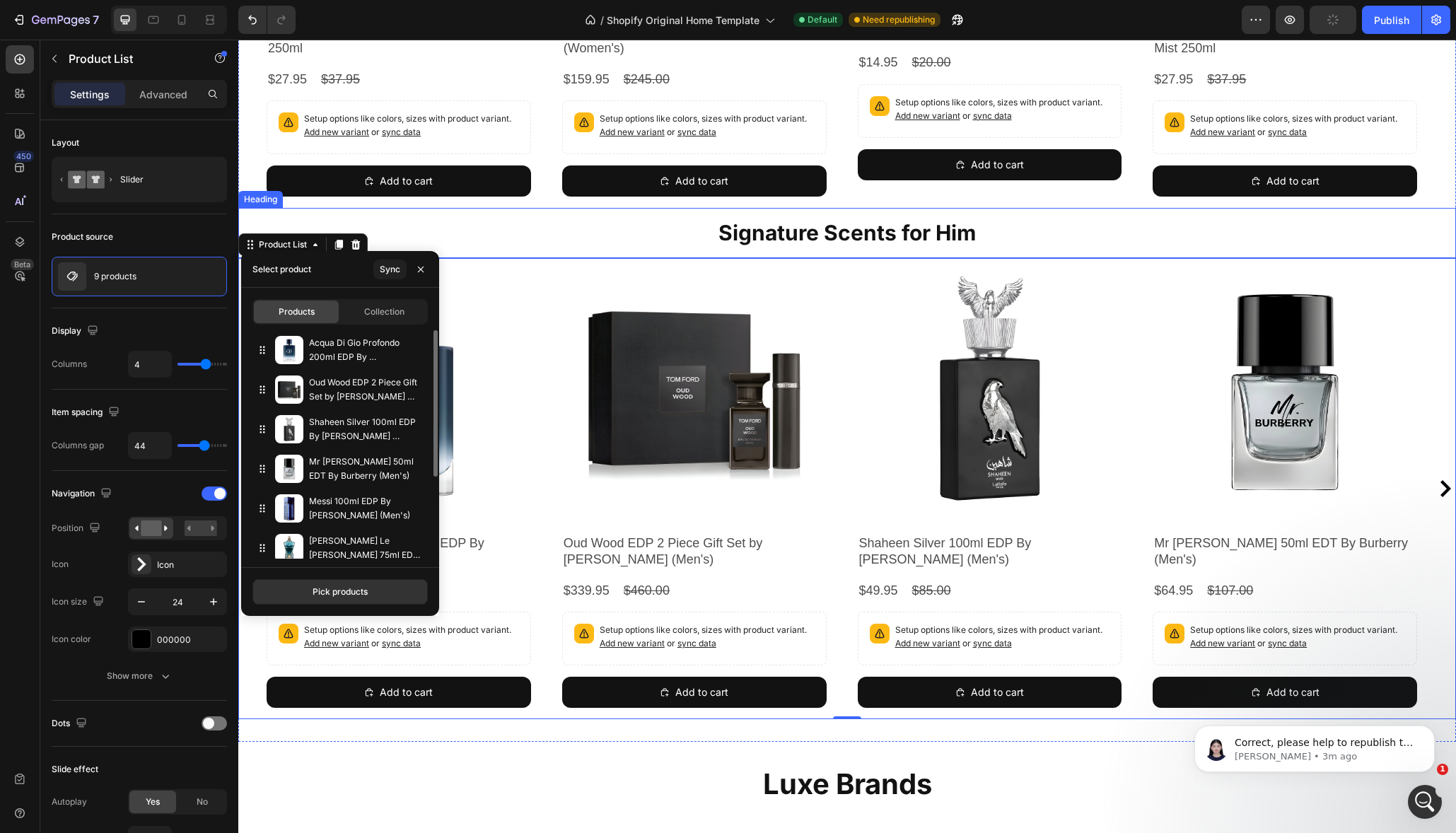
click at [492, 226] on h2 "Signature Scents for Him" at bounding box center [847, 233] width 1218 height 50
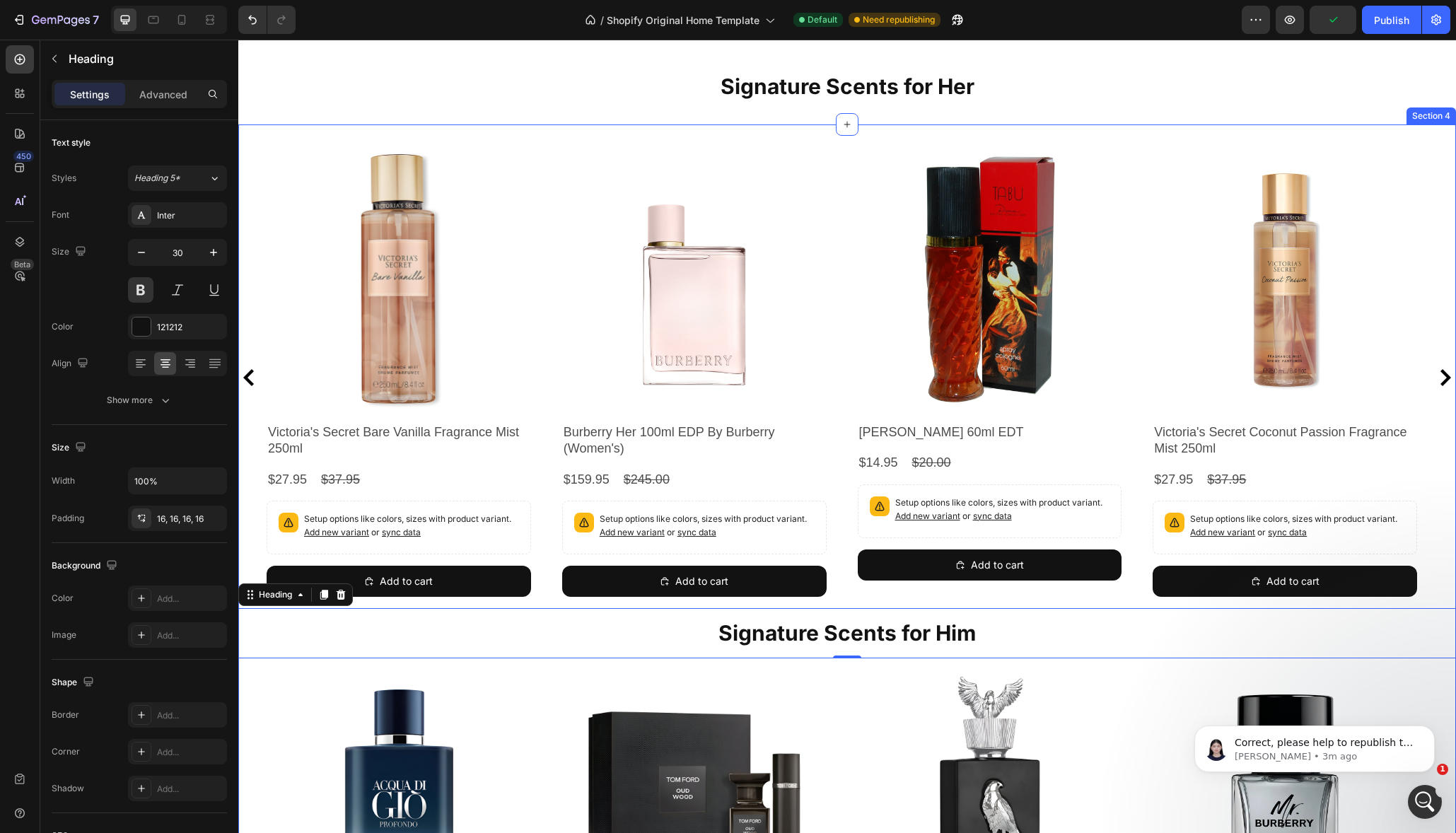
scroll to position [339, 0]
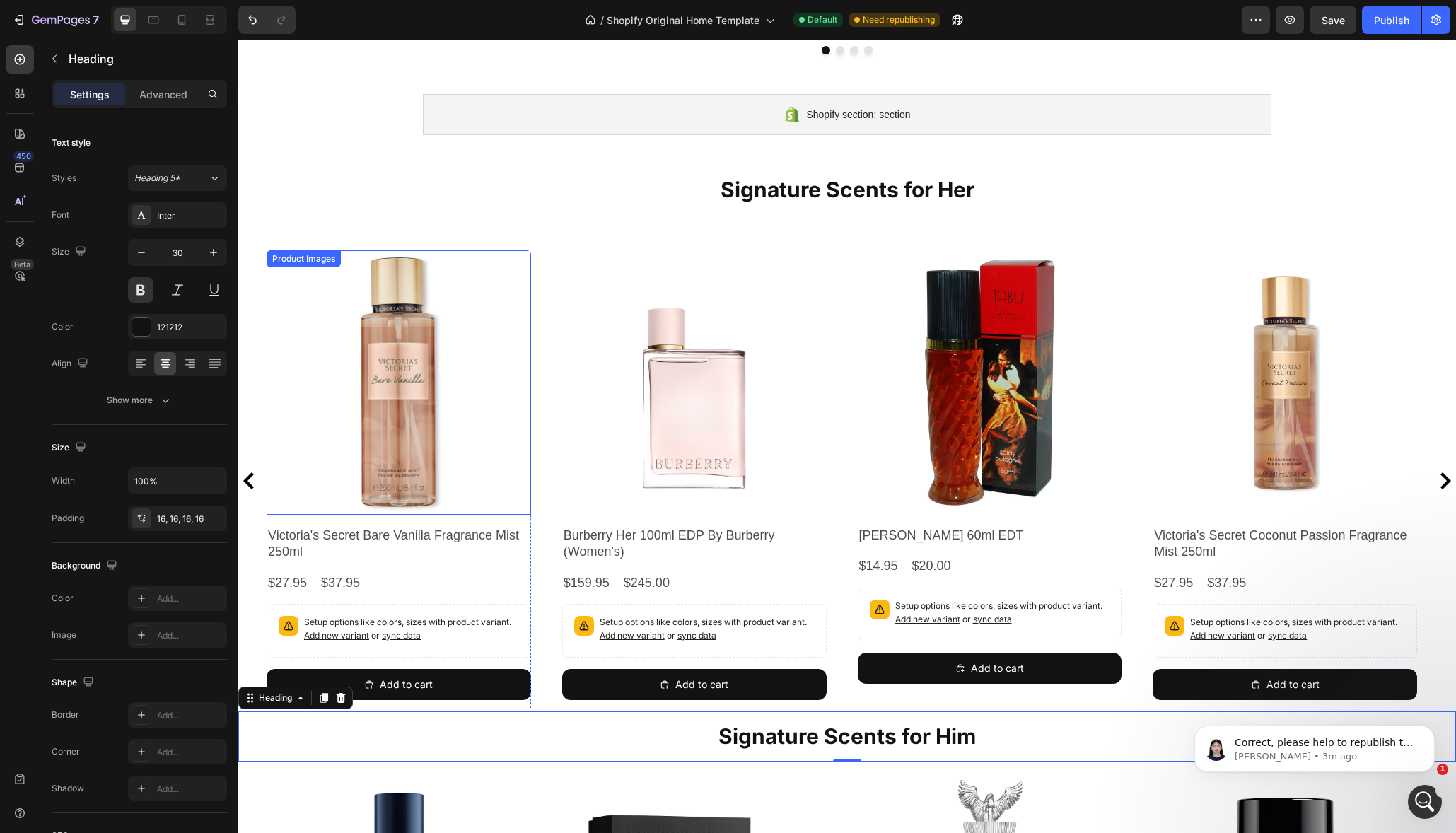
click at [498, 271] on img at bounding box center [399, 382] width 264 height 264
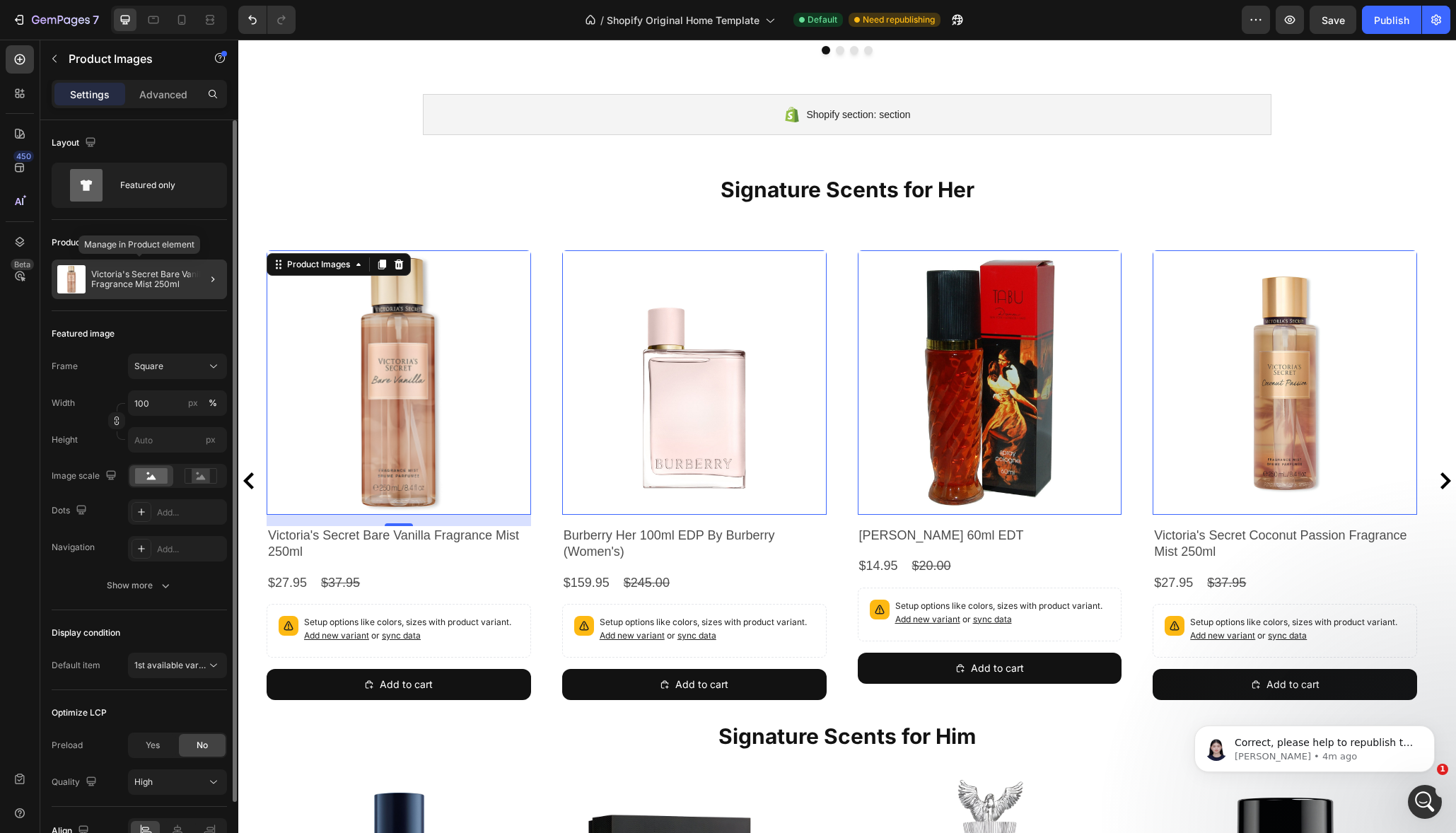
click at [170, 280] on p "Victoria's Secret Bare Vanilla Fragrance Mist 250ml" at bounding box center [156, 279] width 130 height 20
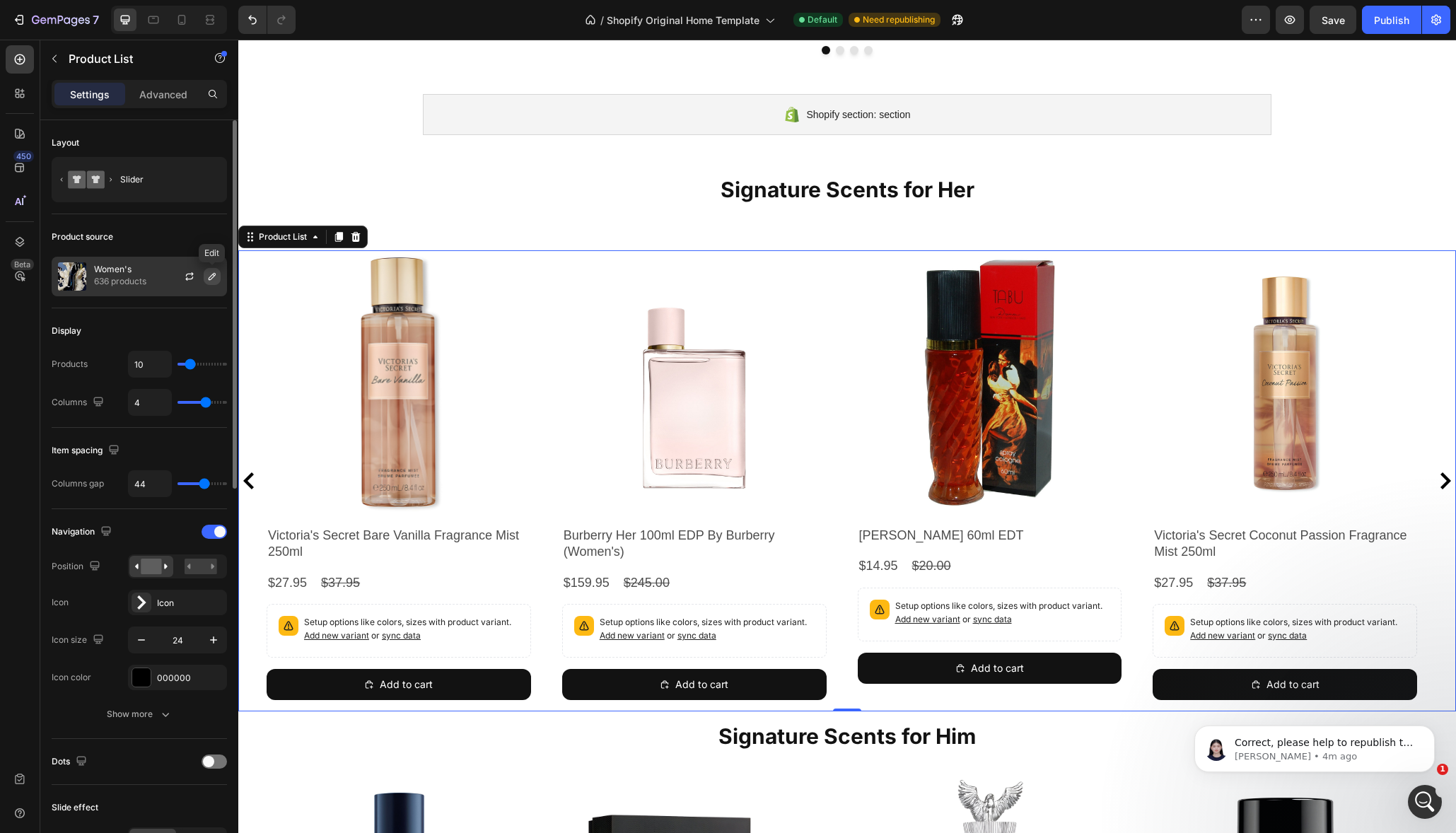
click at [211, 275] on icon "button" at bounding box center [211, 276] width 11 height 11
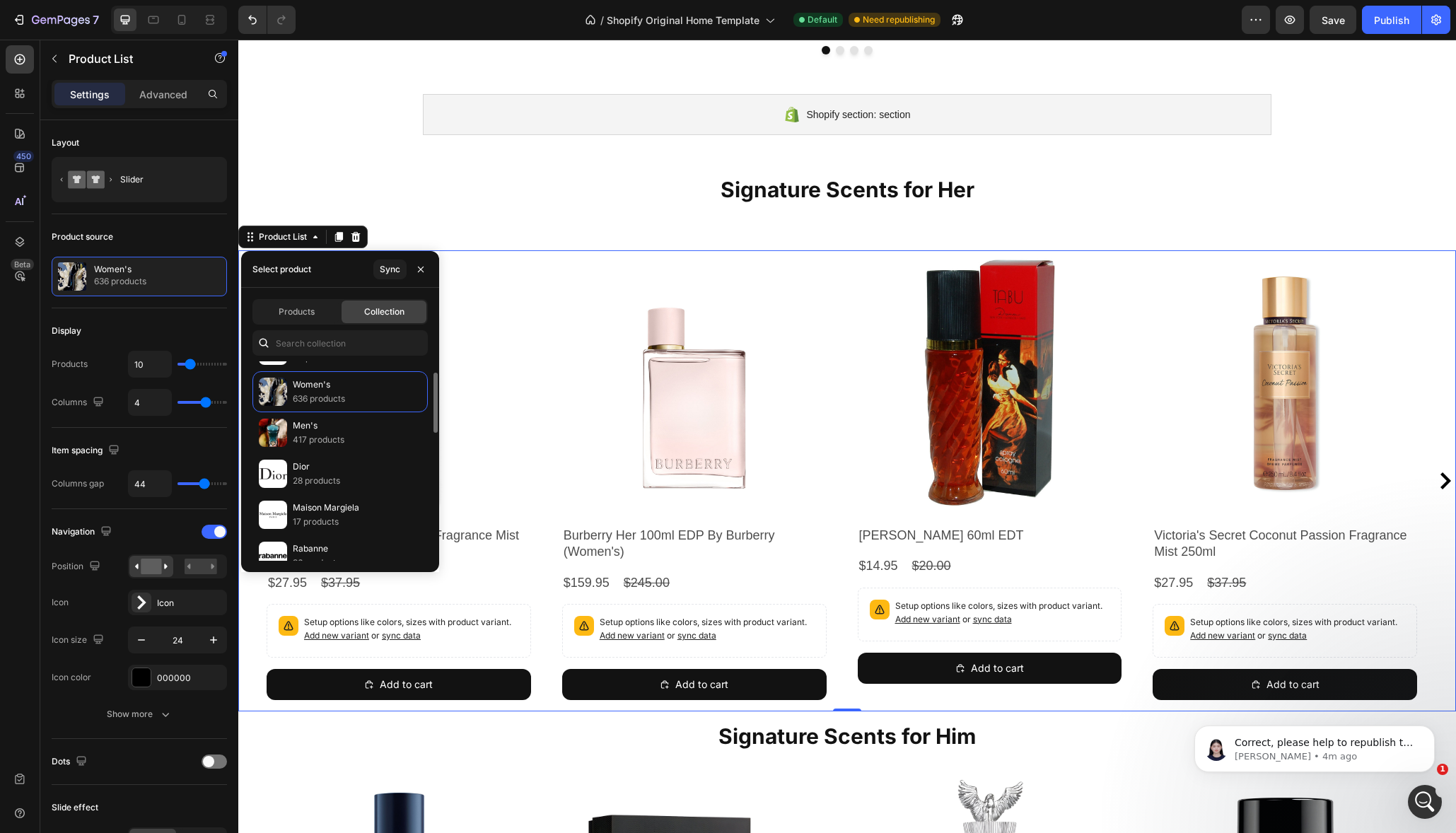
scroll to position [114, 0]
click at [303, 313] on span "Products" at bounding box center [296, 311] width 36 height 13
type input "4"
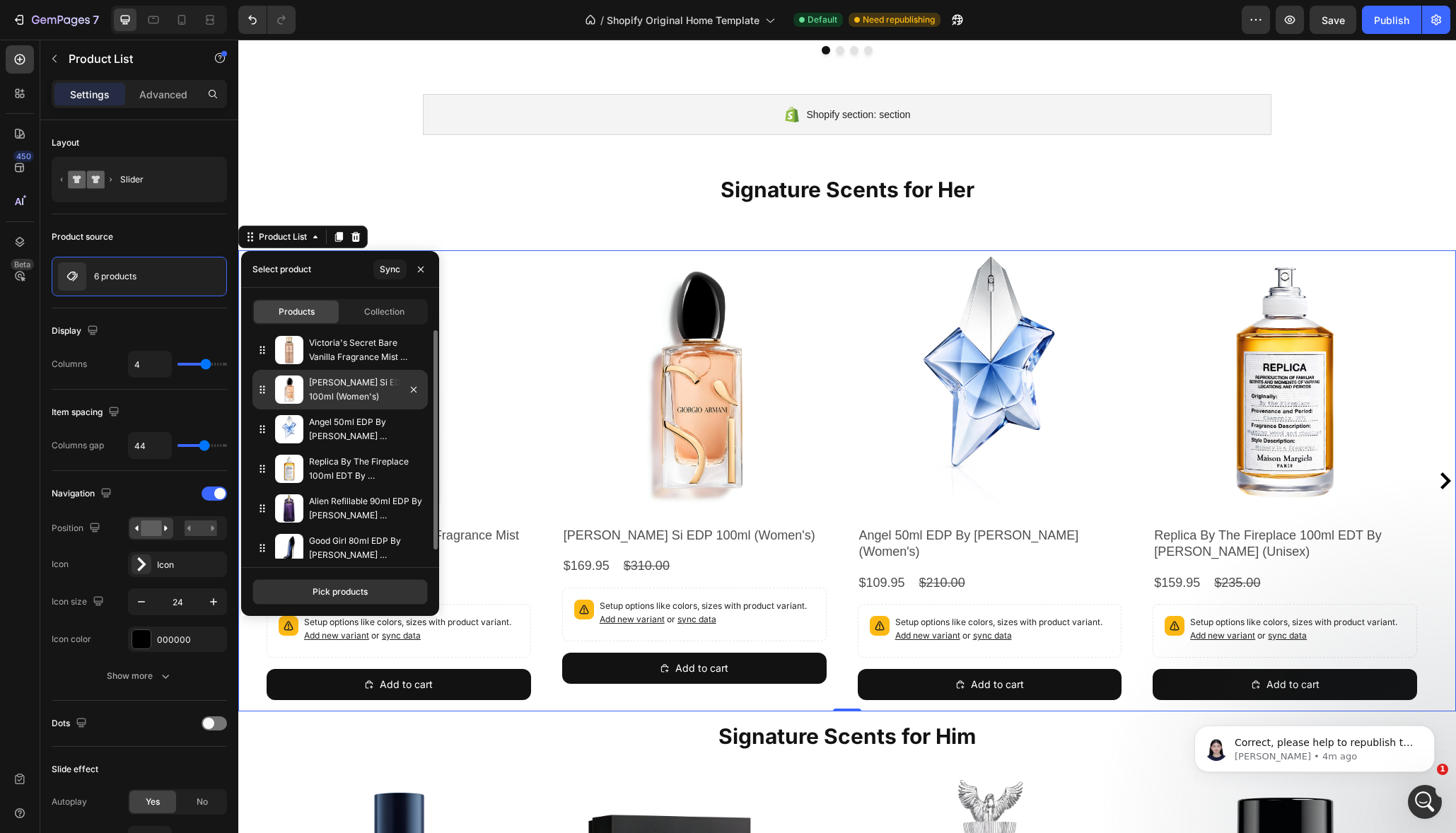
scroll to position [9, 0]
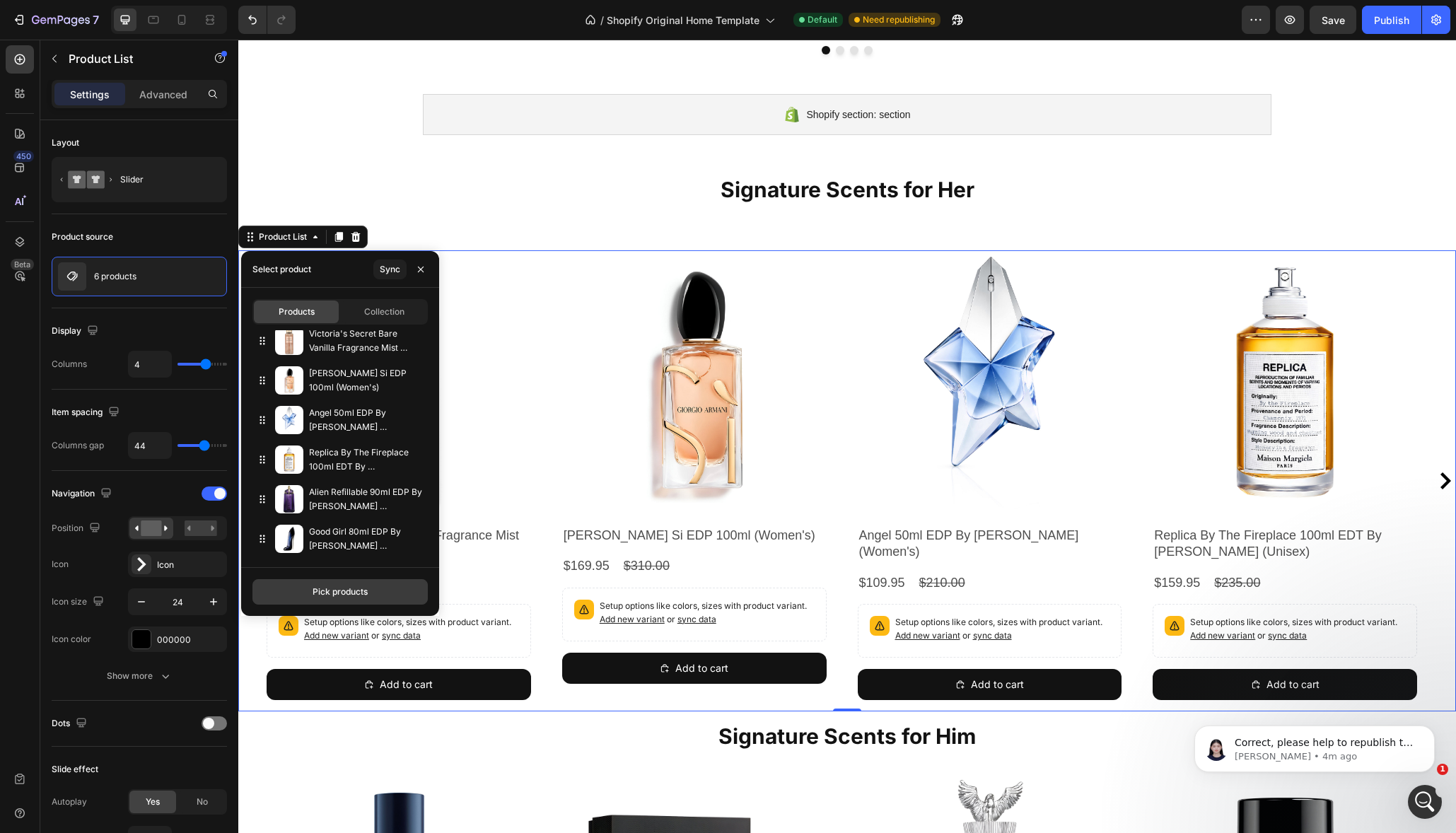
drag, startPoint x: 353, startPoint y: 591, endPoint x: 357, endPoint y: 580, distance: 11.7
click at [352, 591] on div "Pick products" at bounding box center [340, 591] width 55 height 13
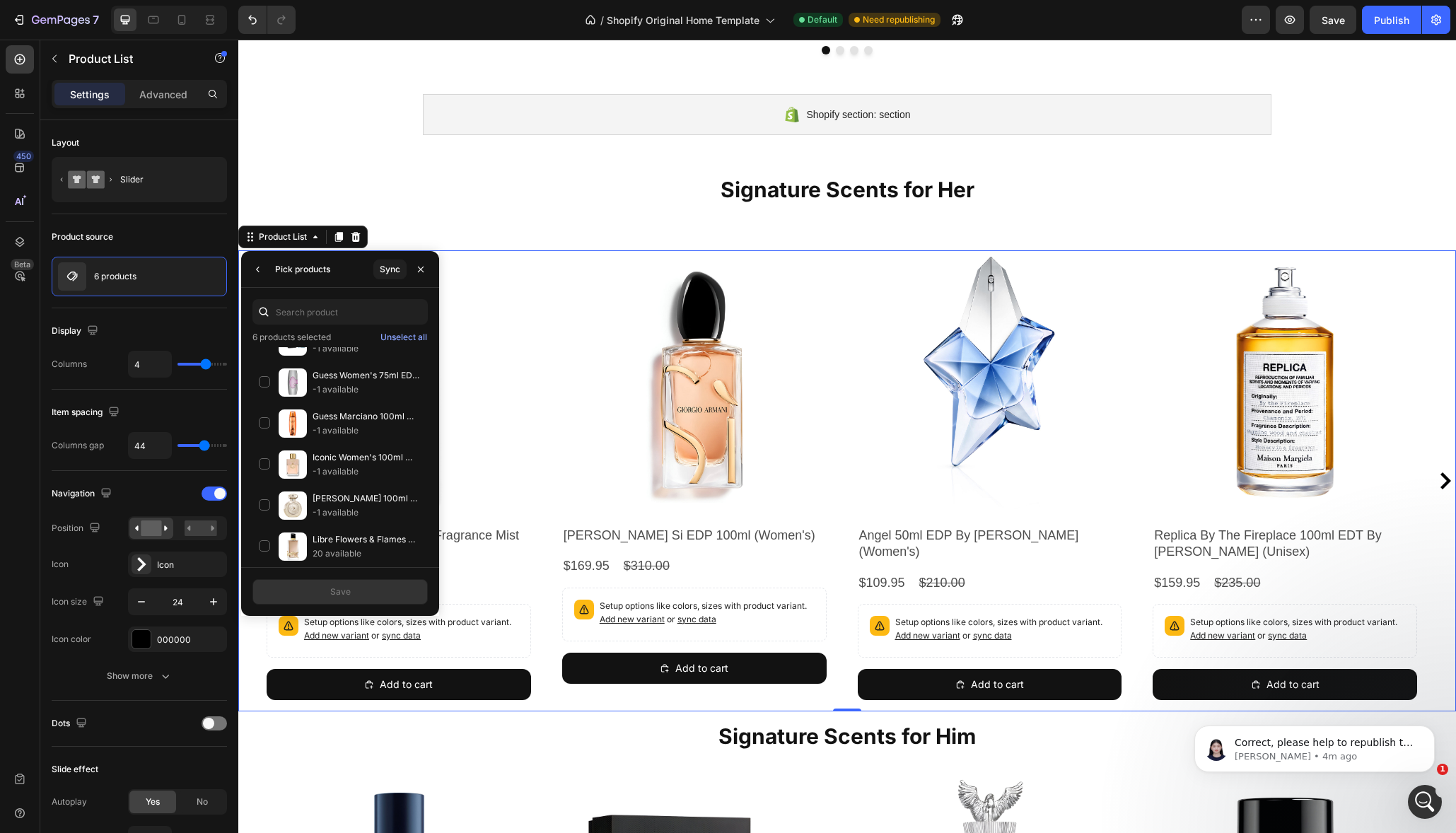
scroll to position [333, 0]
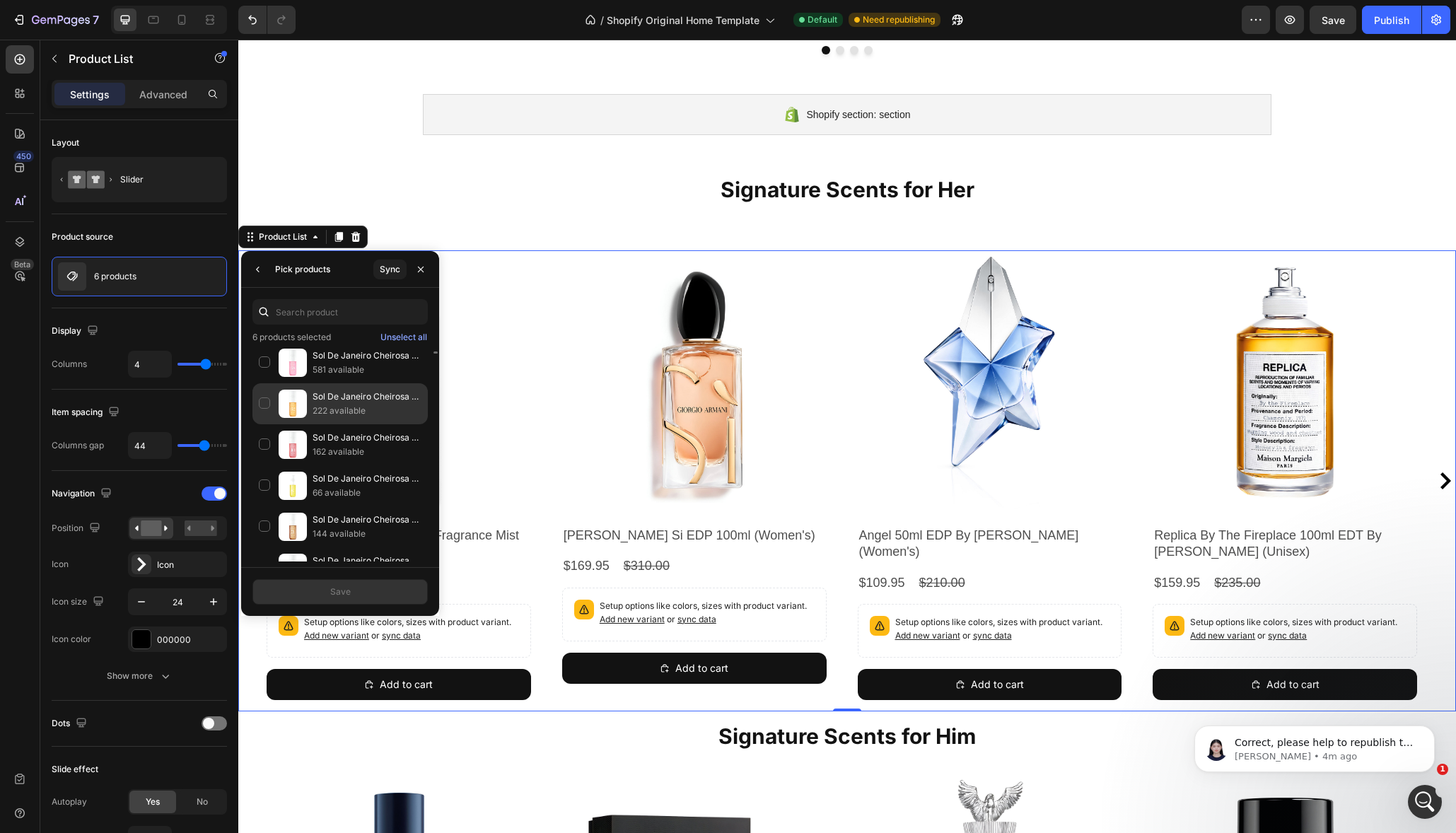
click at [264, 406] on div "Sol De Janeiro Cheirosa 62 Perfume Mist 240ml 222 available" at bounding box center [340, 403] width 175 height 41
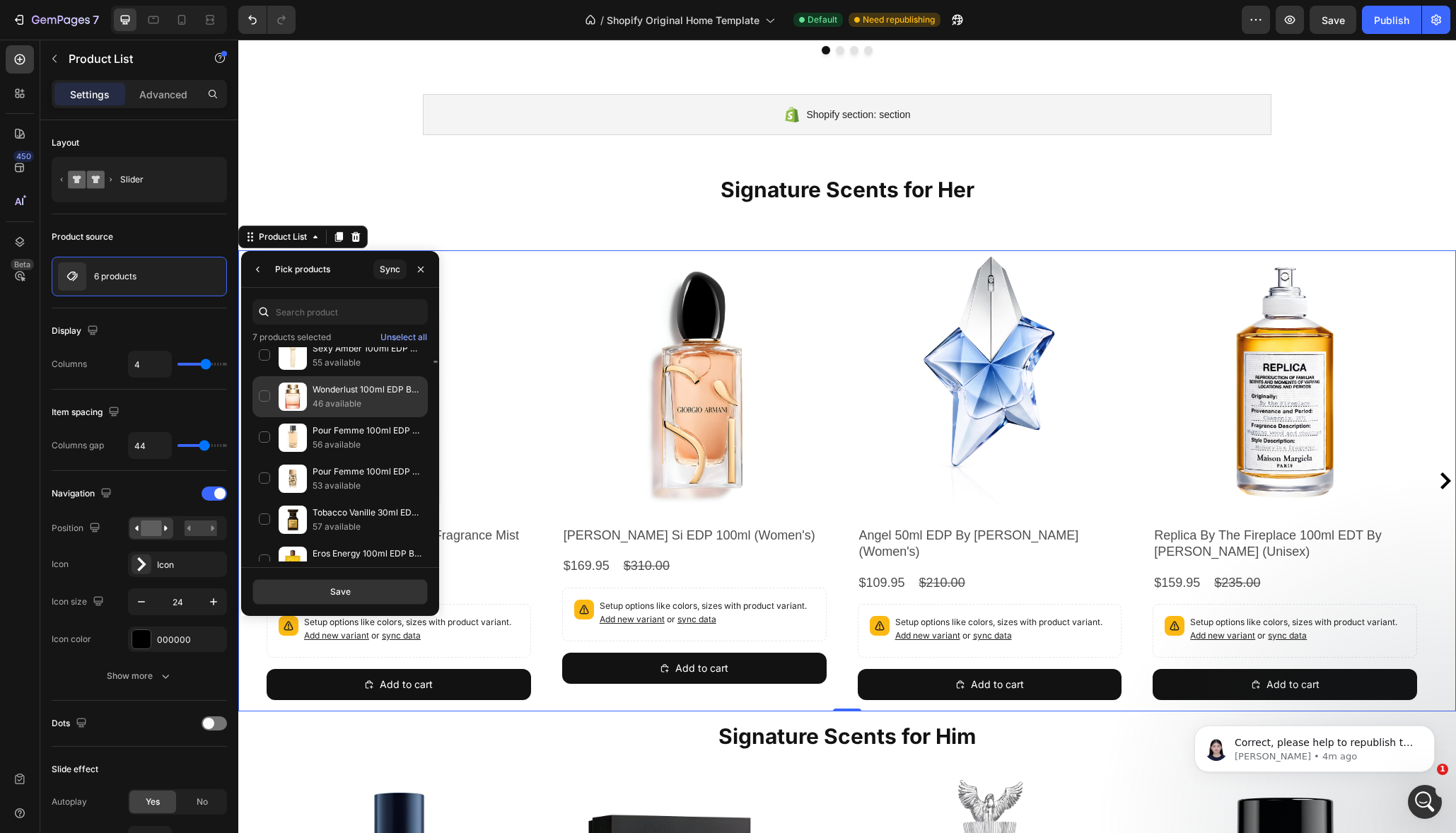
scroll to position [1080, 0]
click at [264, 395] on div "Wonderlust 100ml EDP By Michael Kors (Women's) 46 available" at bounding box center [340, 395] width 175 height 41
click at [260, 438] on div "Pour Femme 100ml EDP By Michael Kors (Women's) 56 available" at bounding box center [340, 435] width 175 height 41
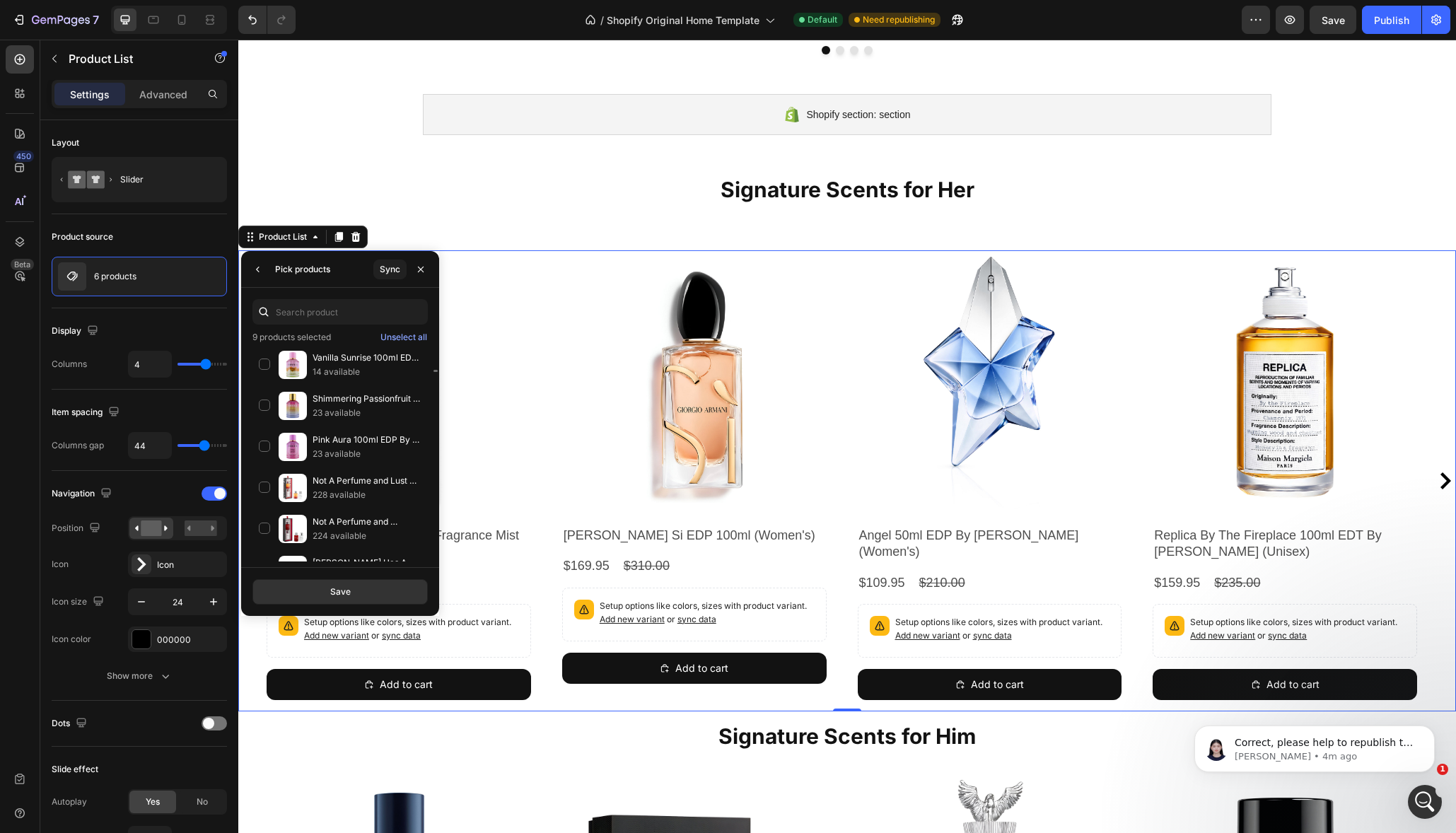
scroll to position [1880, 0]
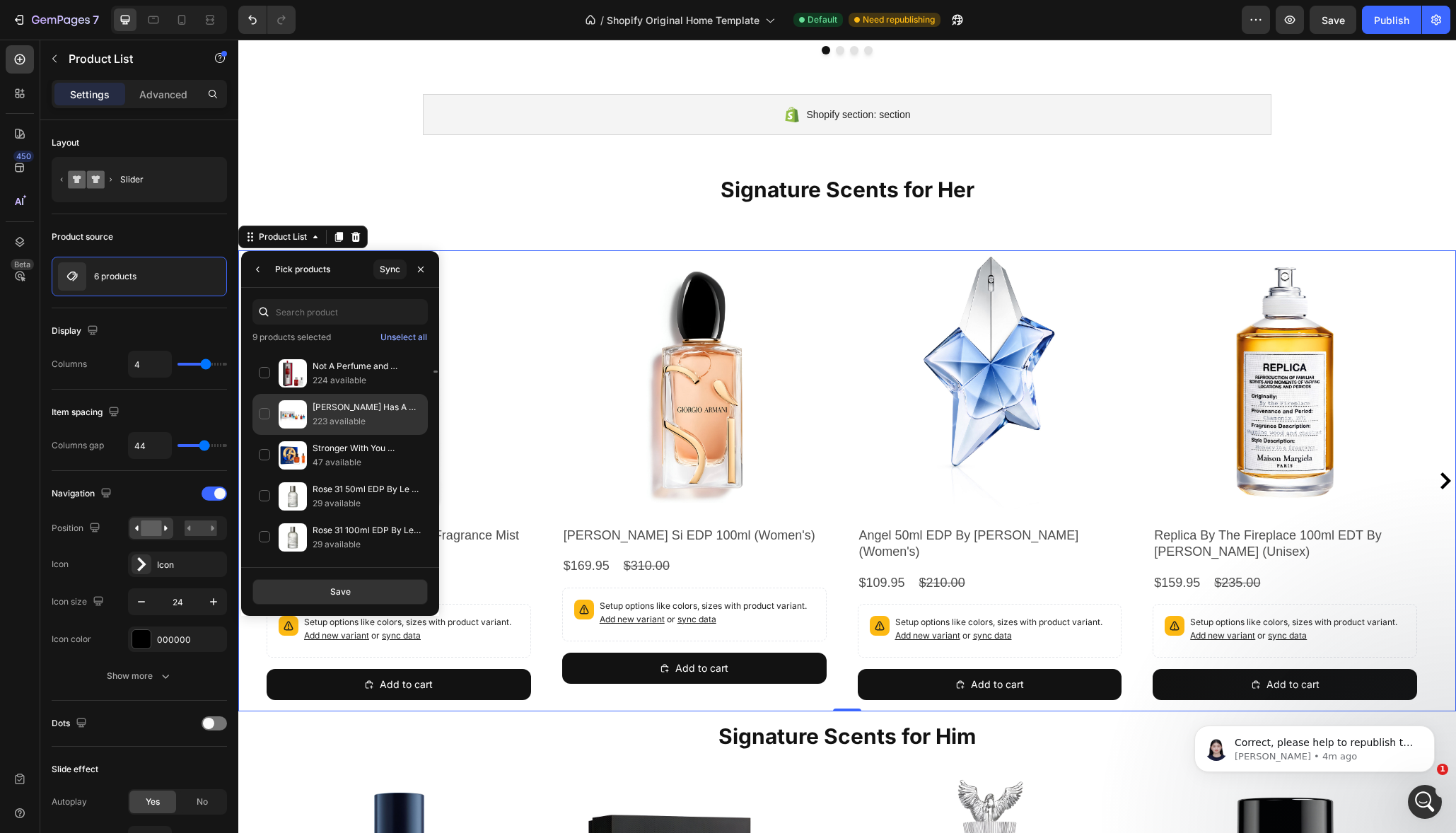
click at [264, 415] on div "Juliette Has A Gun Deluxe Miniature Gift Set 5x8ml EDP (Women's) 223 available" at bounding box center [340, 414] width 175 height 41
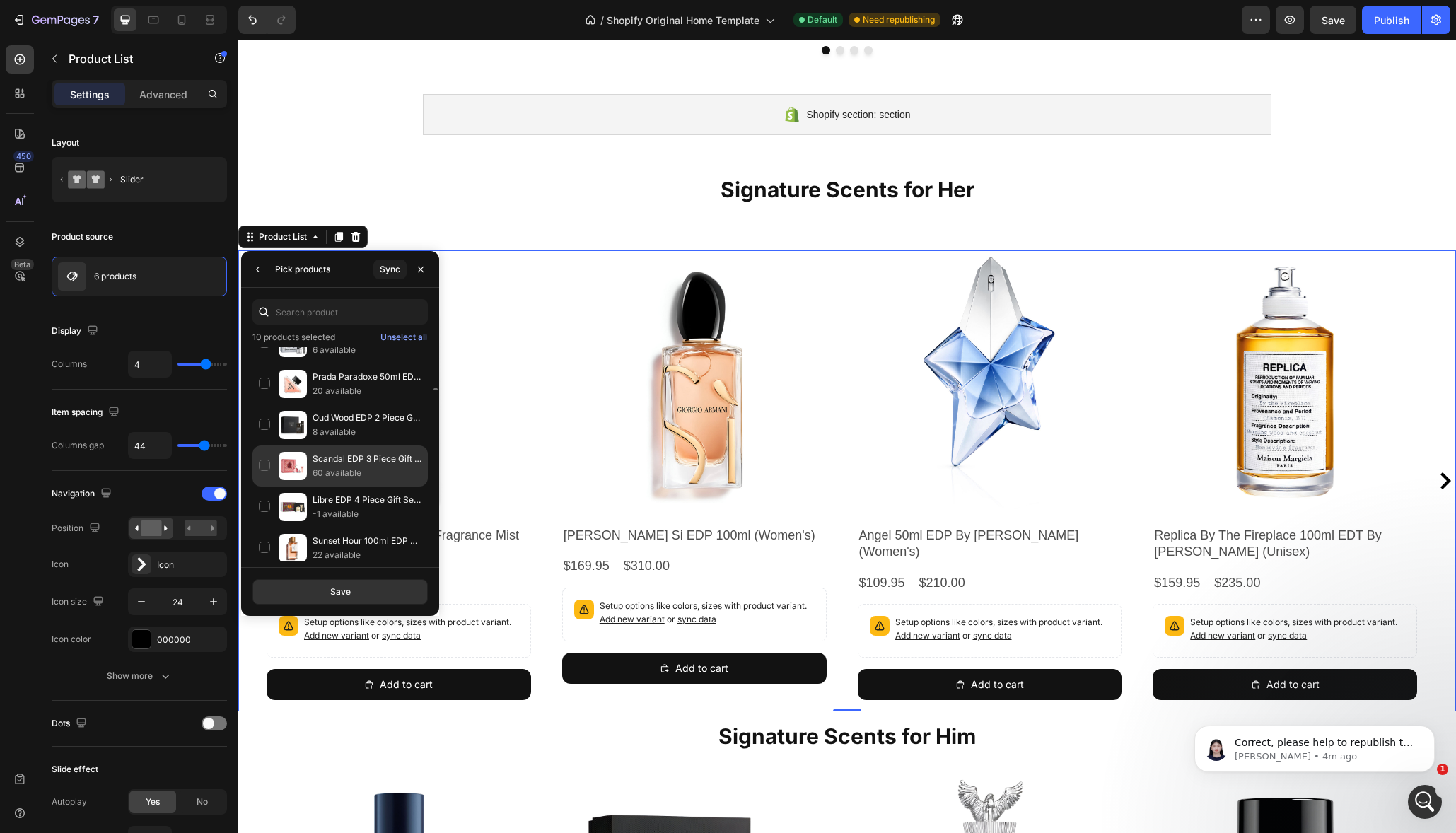
scroll to position [2219, 0]
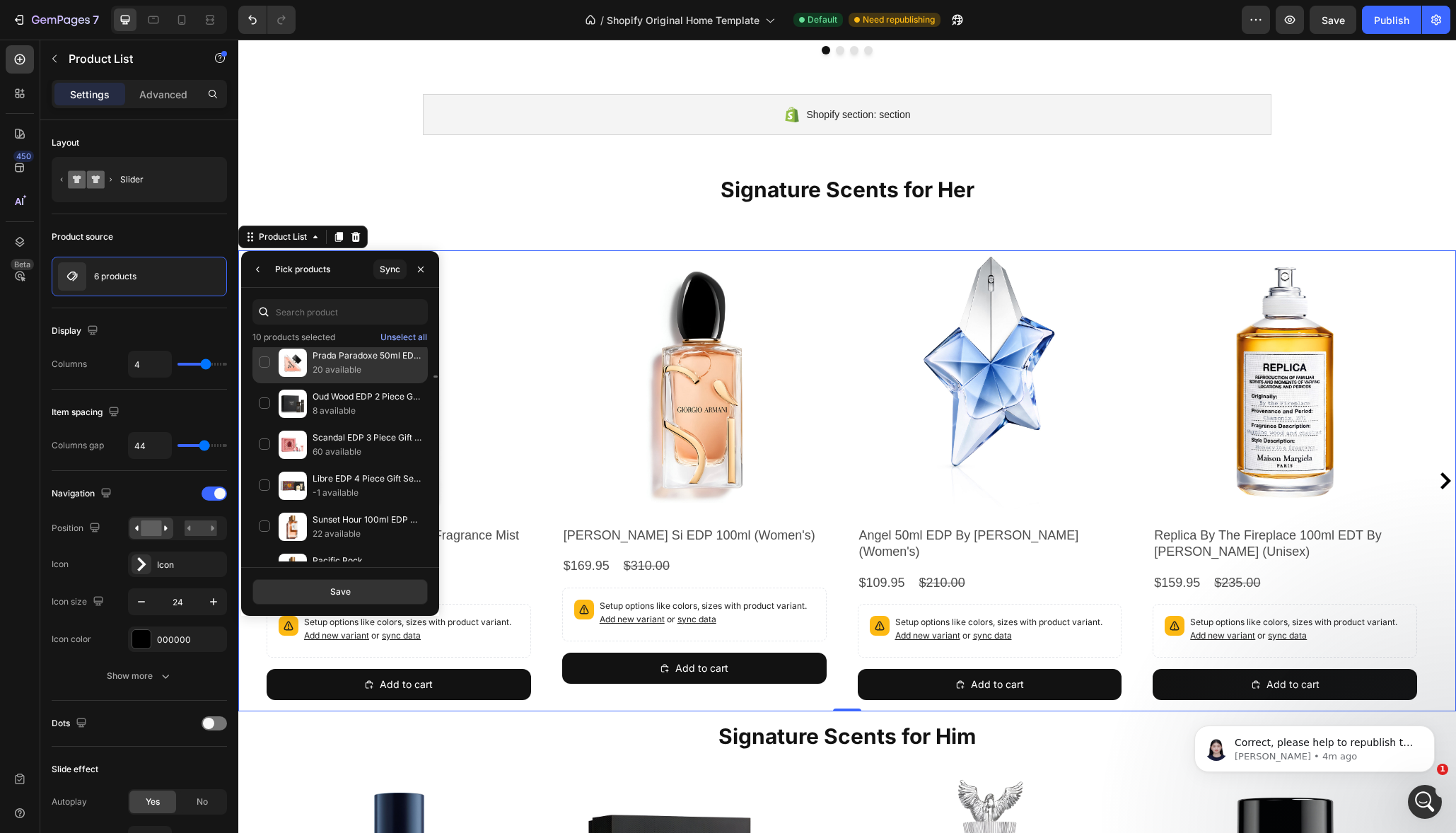
click at [263, 364] on div "Prada Paradoxe 50ml EDP By Prada (Women's) 20 available" at bounding box center [340, 362] width 175 height 41
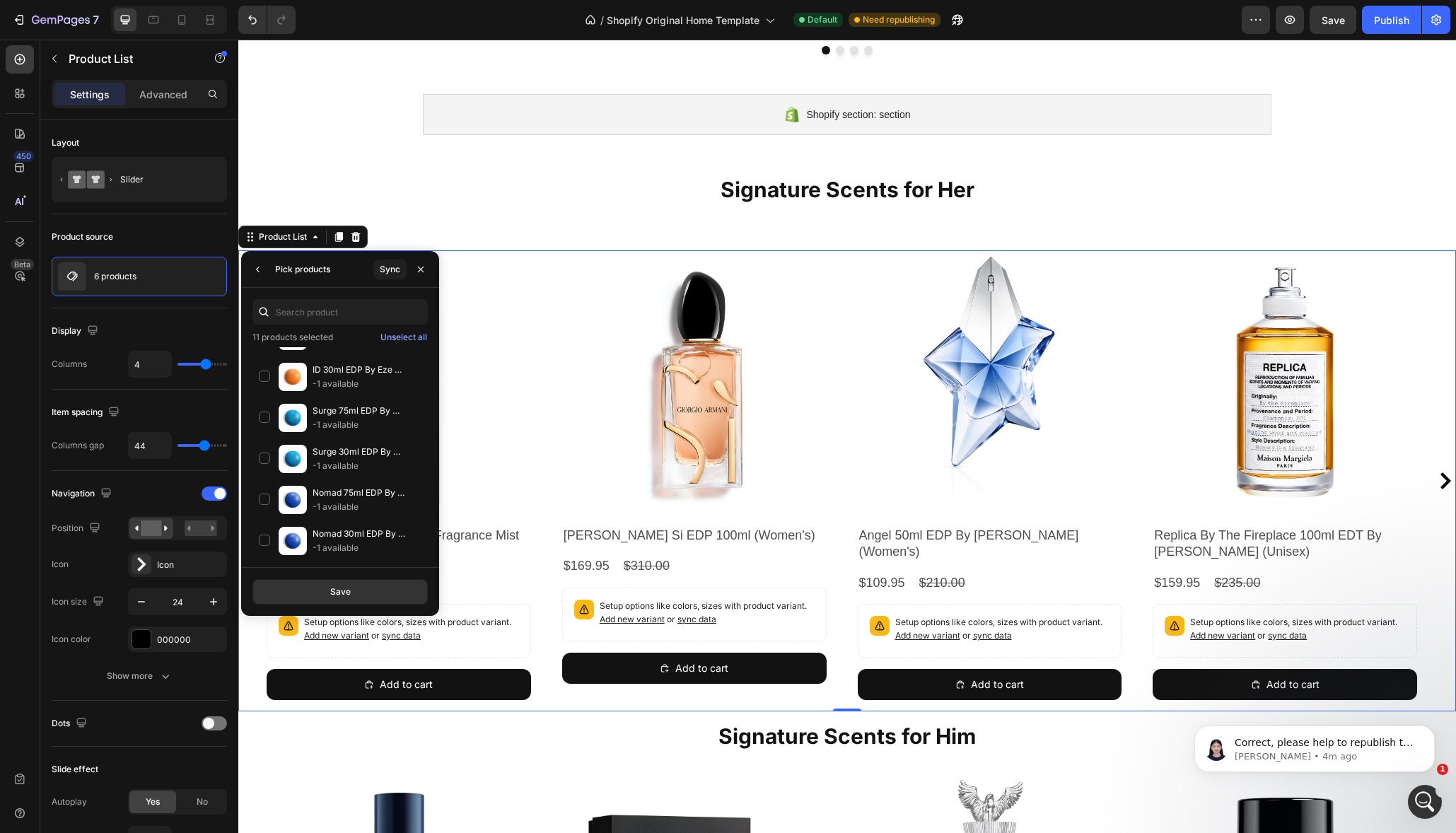
scroll to position [8712, 0]
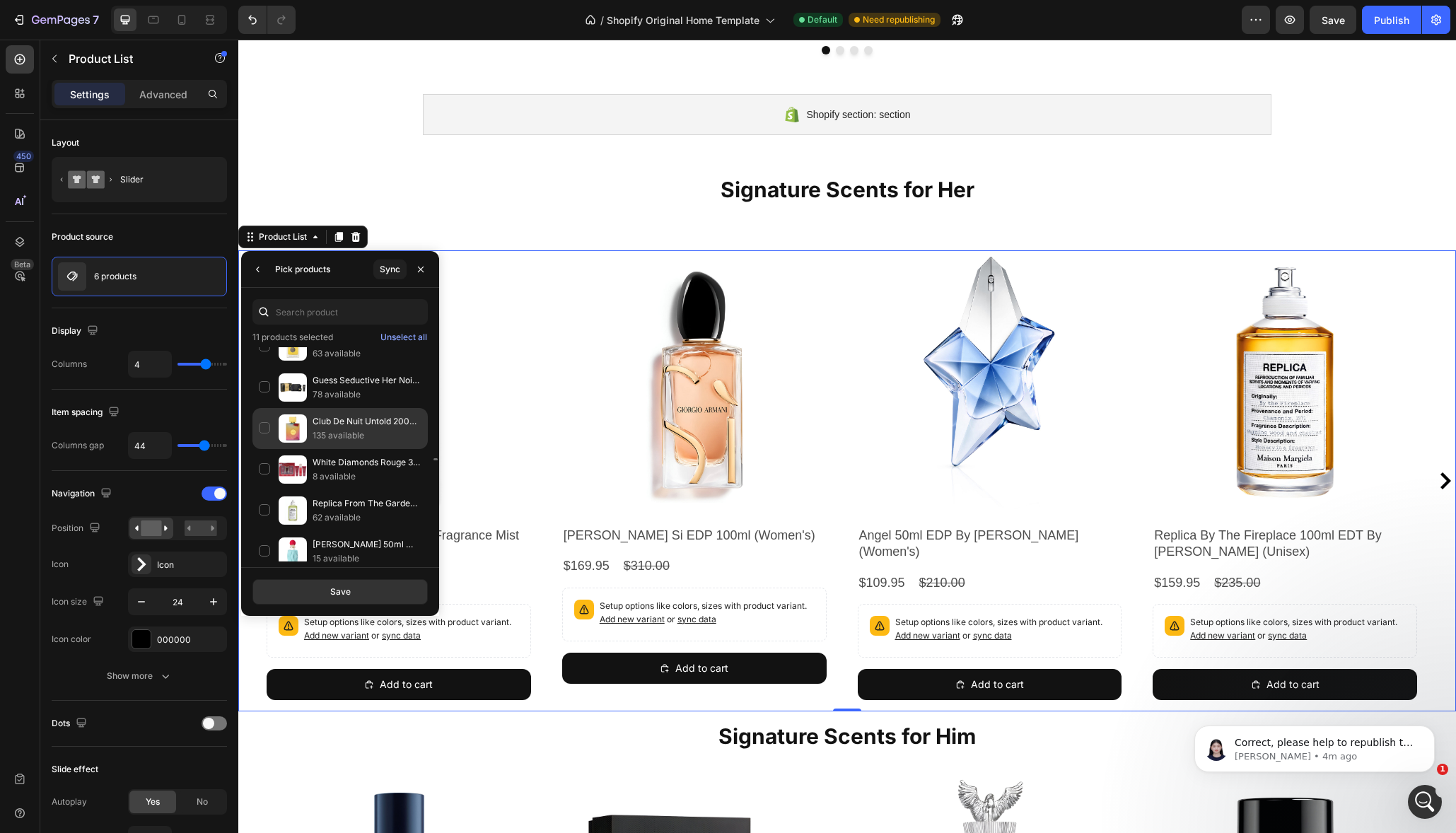
click at [263, 426] on div "Club De Nuit Untold 200ml EDP By Armaf (Unisex) 135 available" at bounding box center [340, 428] width 175 height 41
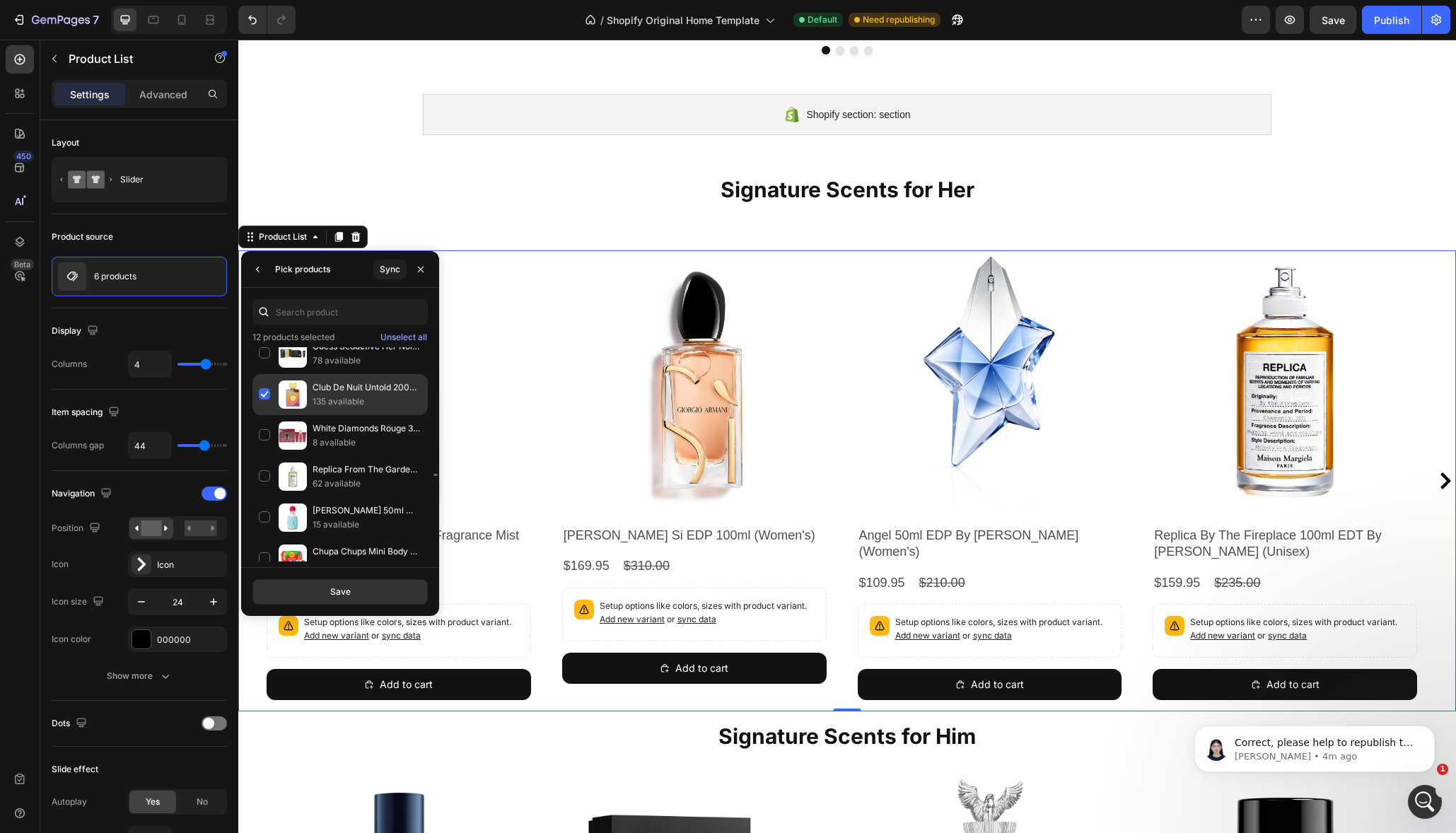
scroll to position [8761, 0]
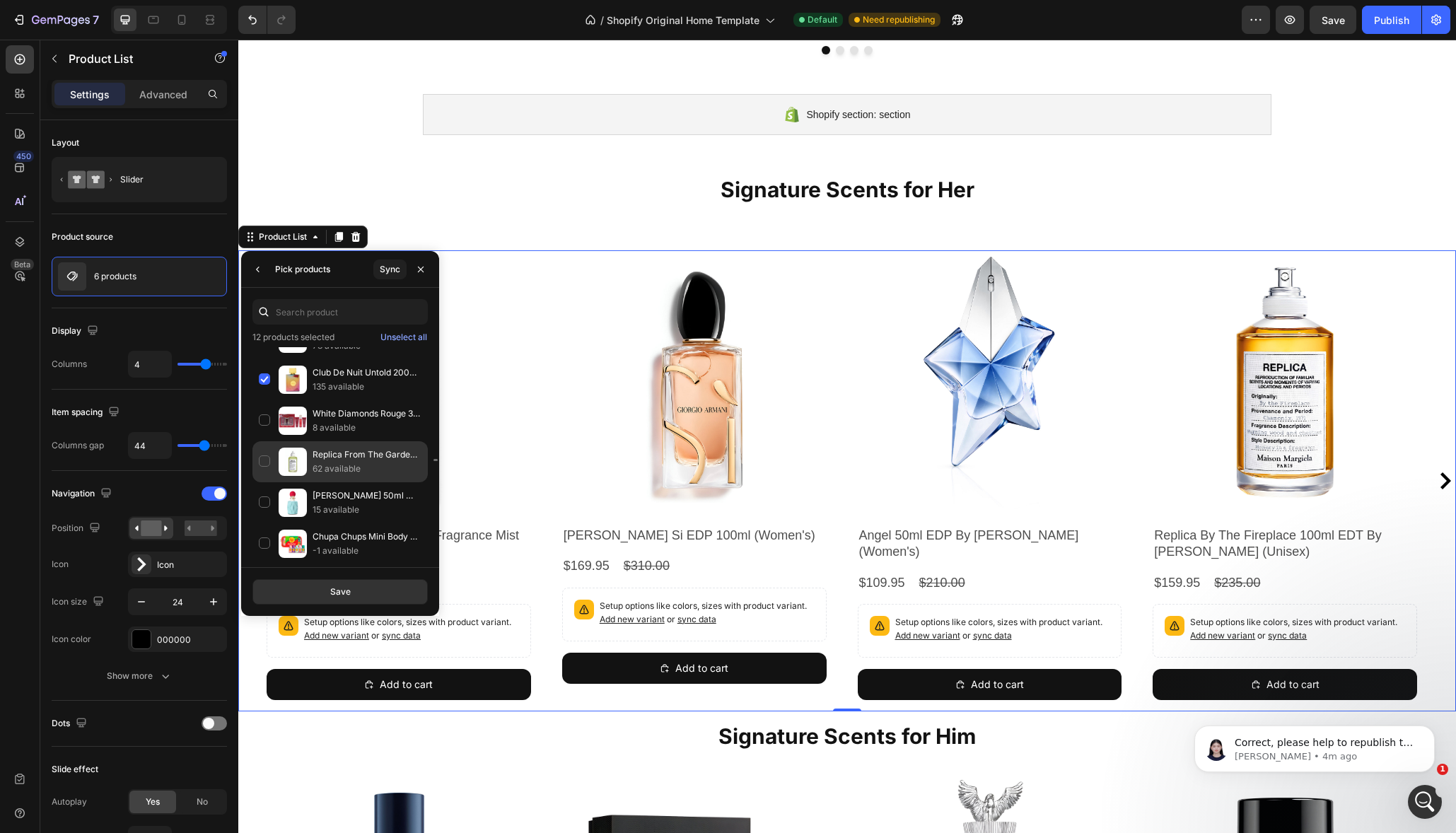
click at [264, 462] on div "Replica From The Garden 100ml EDT By Maison Margiela (Men's) 62 available" at bounding box center [340, 461] width 175 height 41
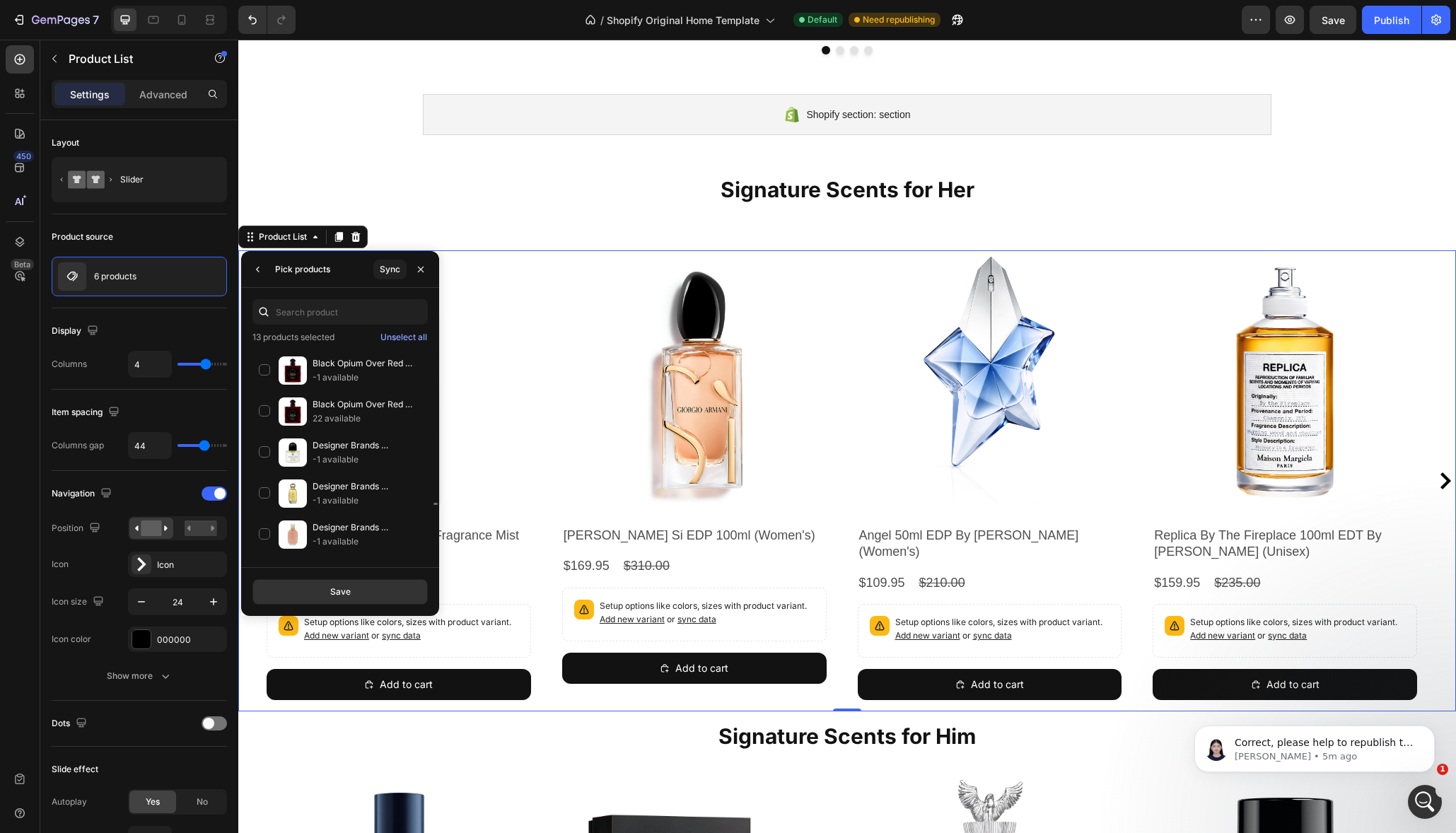
scroll to position [12134, 0]
click at [269, 411] on div "Black Opium Over Red 90ml EDP By Yves Saint Laurent (Women's) 22 available" at bounding box center [340, 409] width 175 height 41
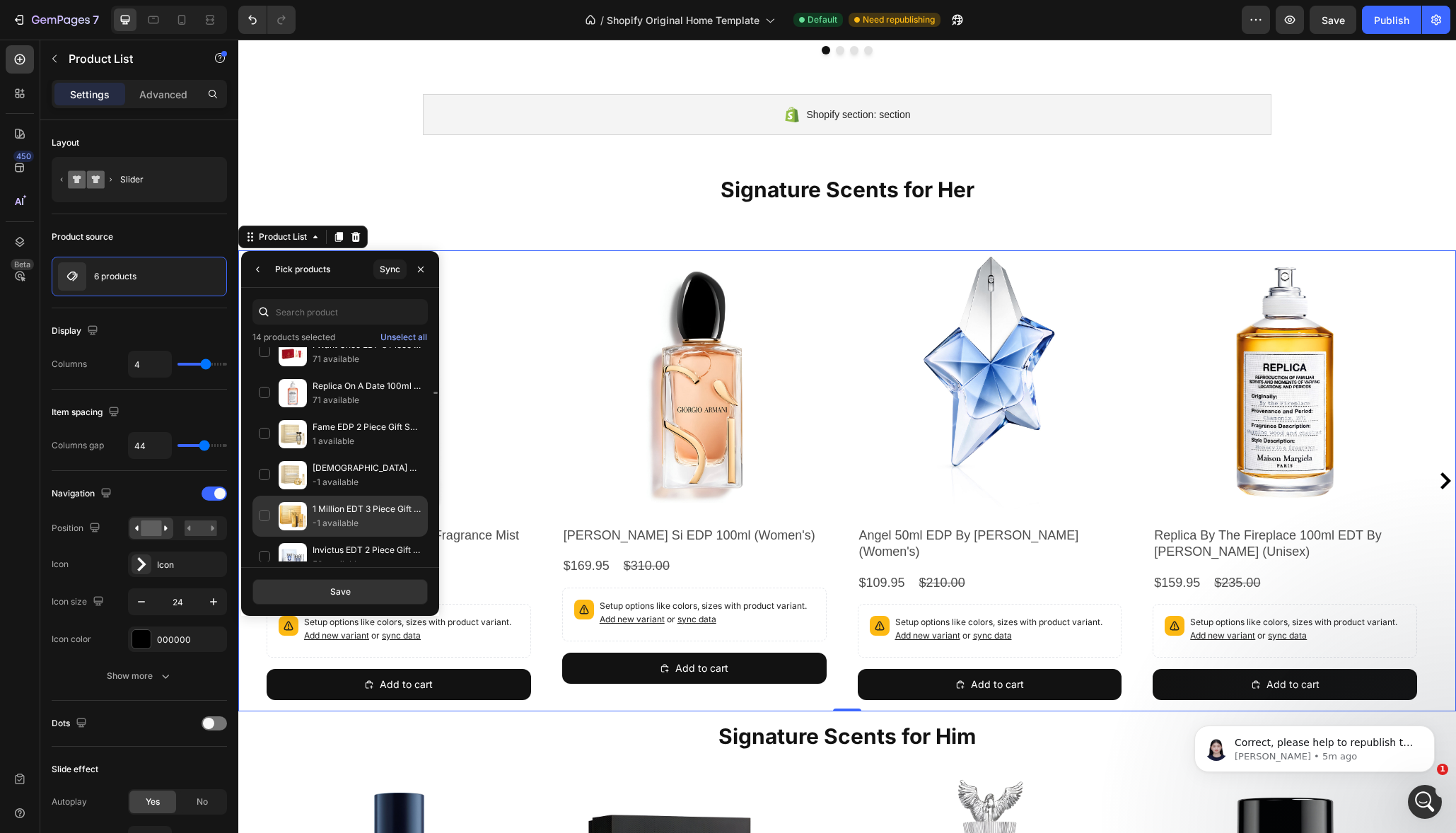
scroll to position [13022, 0]
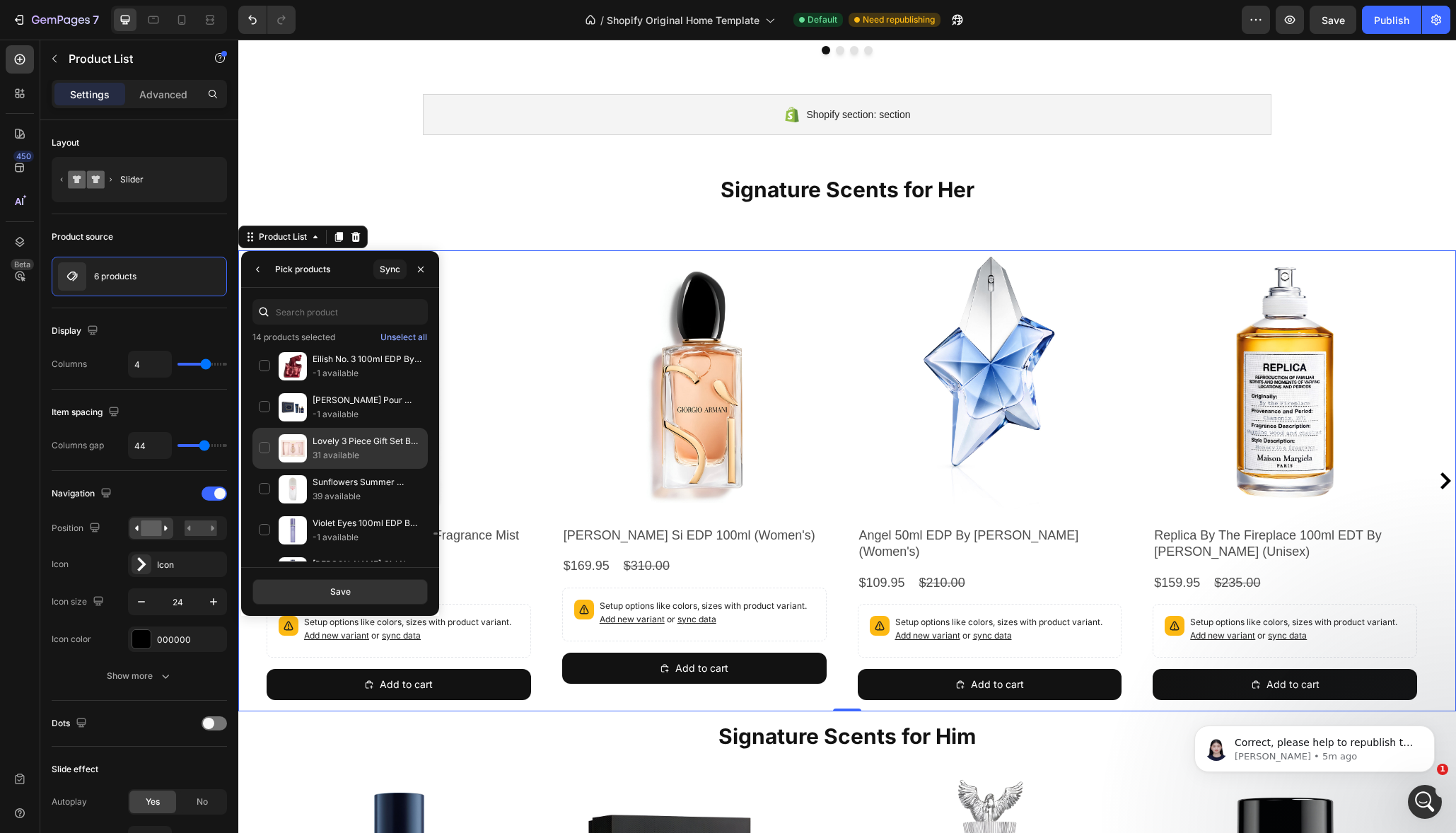
click at [264, 449] on div "Lovely 3 Piece Gift Set By Sarah Jessica Parker (Women's) 31 available" at bounding box center [340, 448] width 175 height 41
click at [355, 590] on button "Save" at bounding box center [340, 591] width 175 height 25
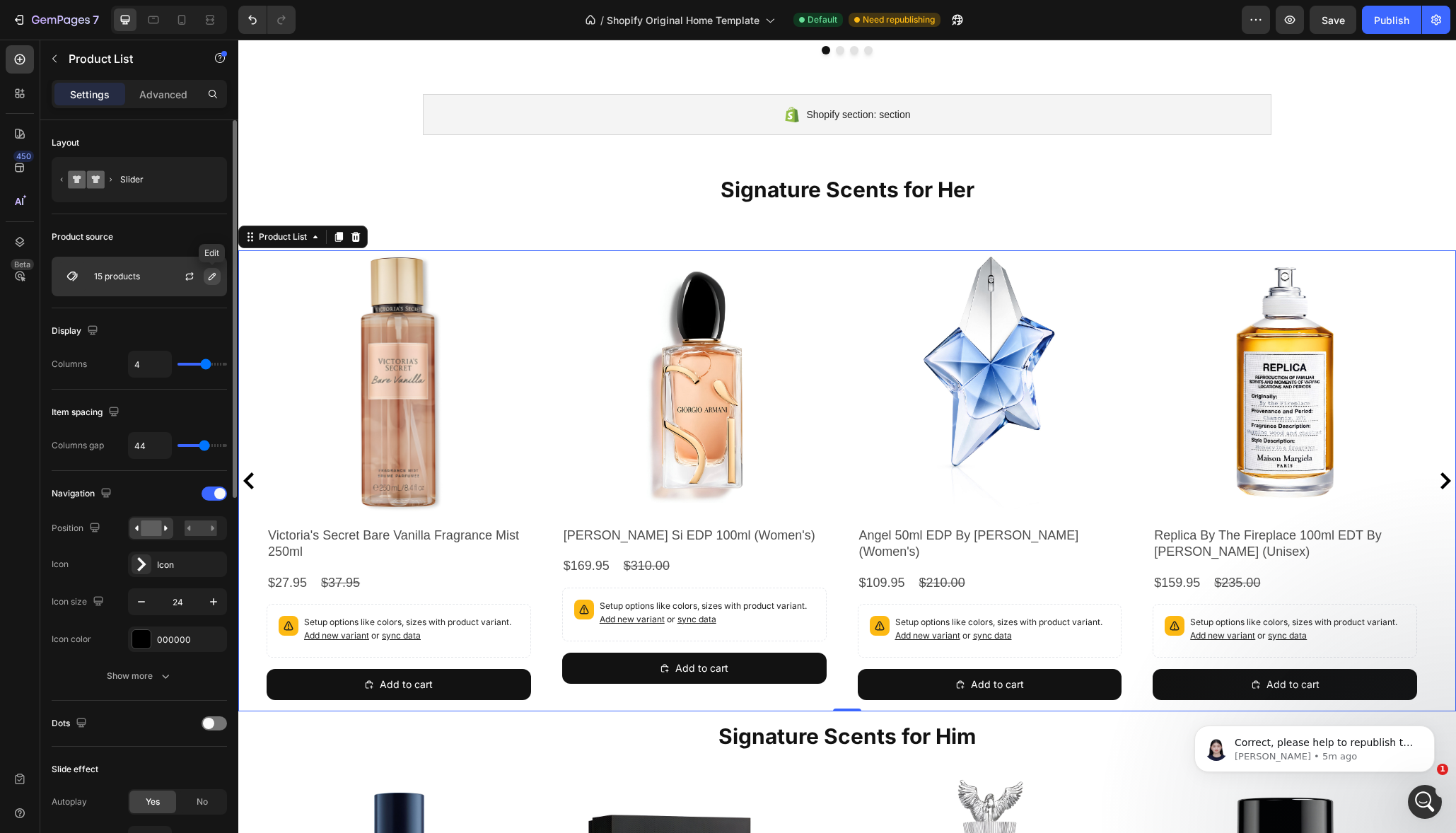
click at [212, 279] on icon "button" at bounding box center [212, 276] width 7 height 7
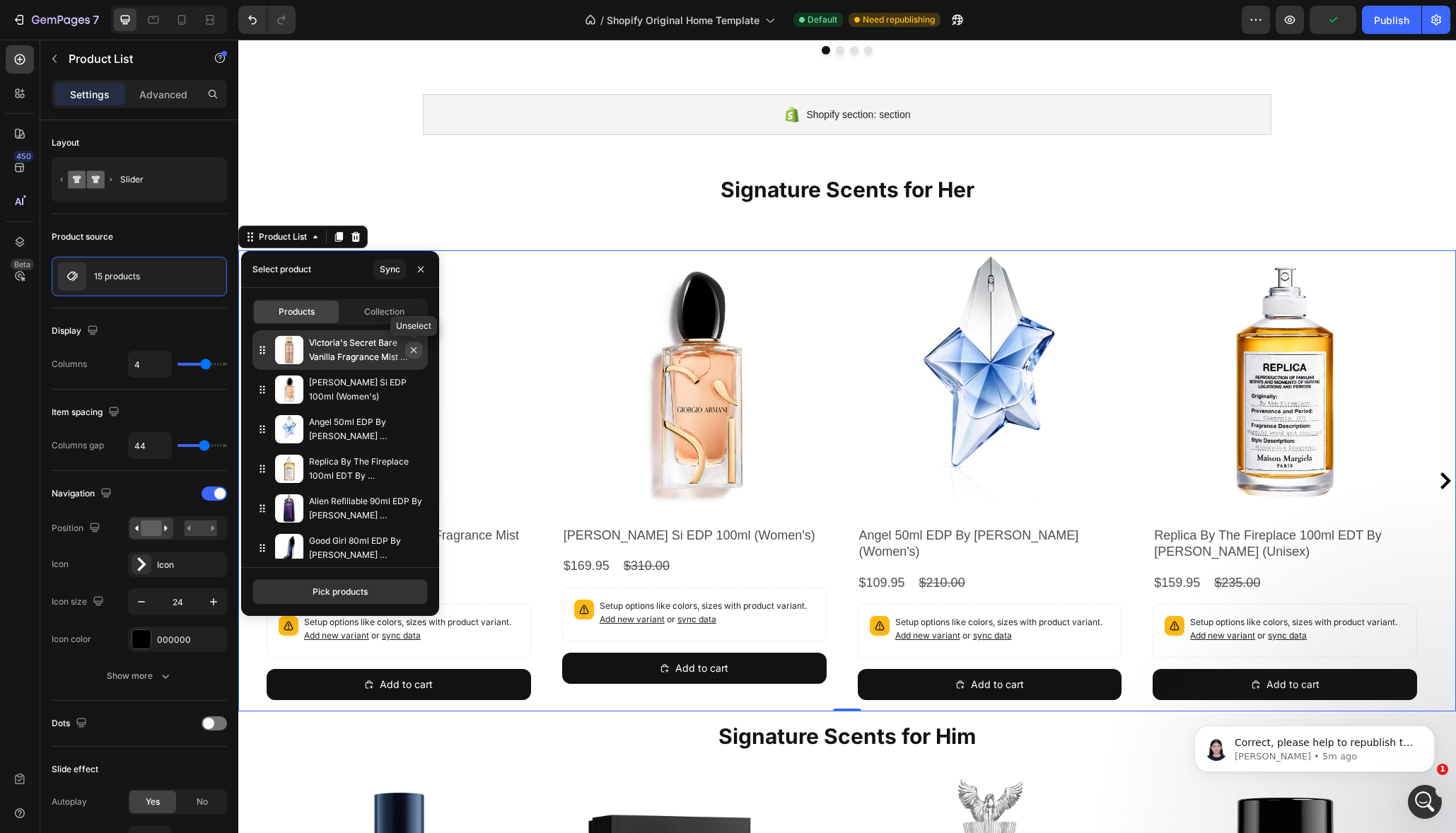
click at [415, 351] on icon "button" at bounding box center [414, 350] width 6 height 6
click at [413, 389] on icon "button" at bounding box center [413, 389] width 11 height 11
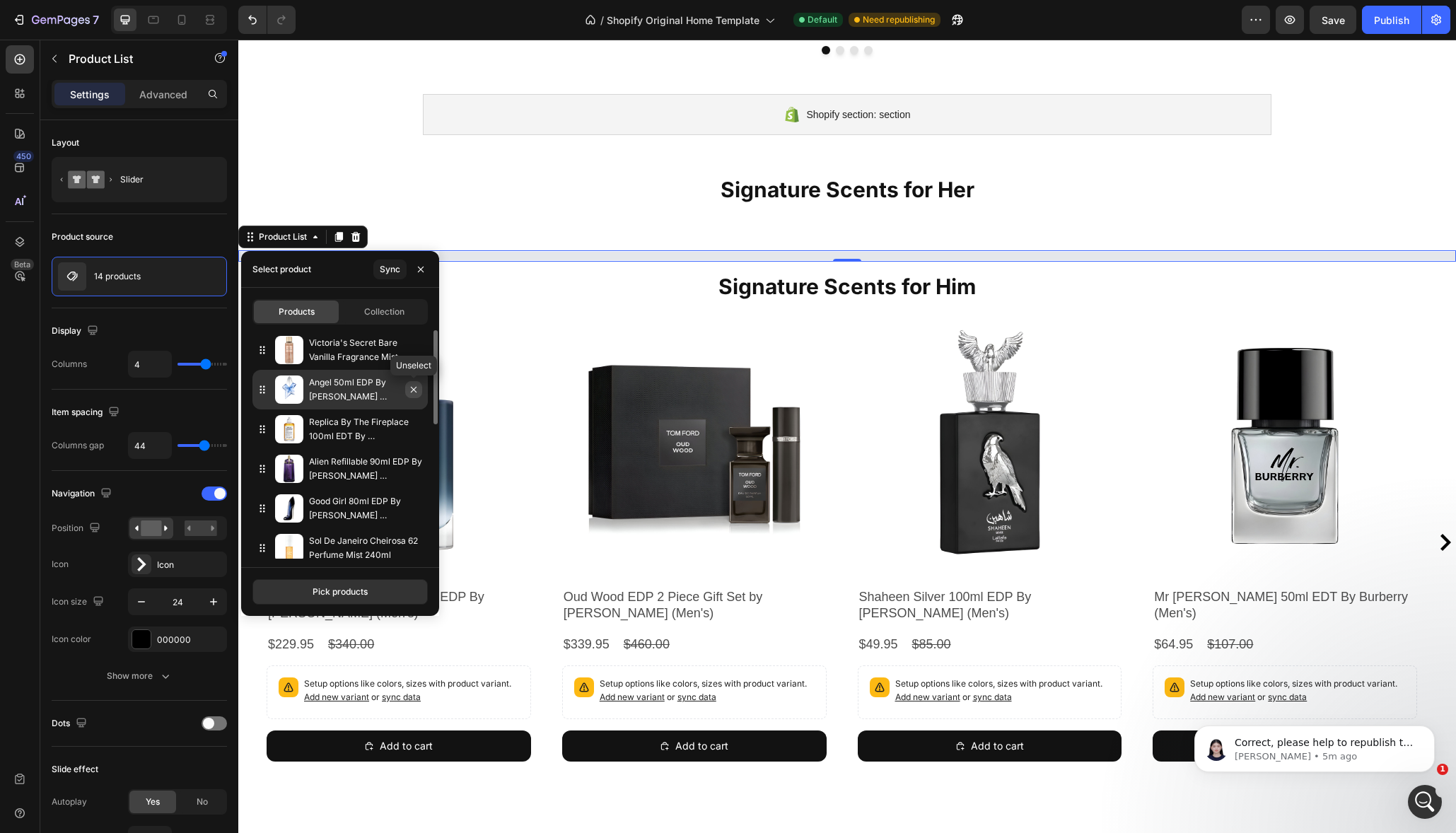
click at [413, 392] on icon "button" at bounding box center [413, 389] width 11 height 11
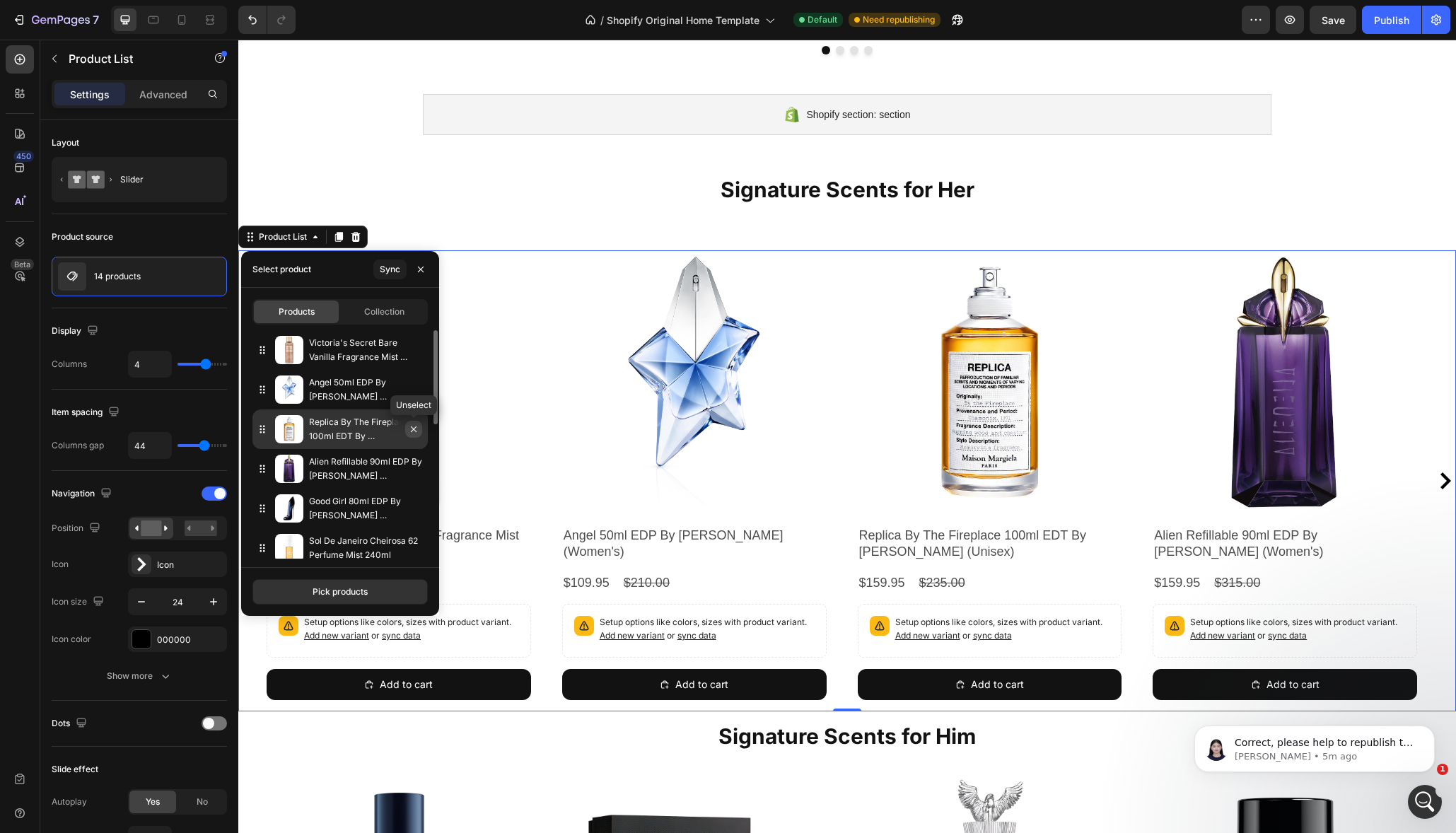
click at [415, 430] on icon "button" at bounding box center [413, 429] width 11 height 11
click at [413, 470] on icon "button" at bounding box center [413, 468] width 11 height 11
click at [411, 350] on icon "button" at bounding box center [413, 349] width 11 height 11
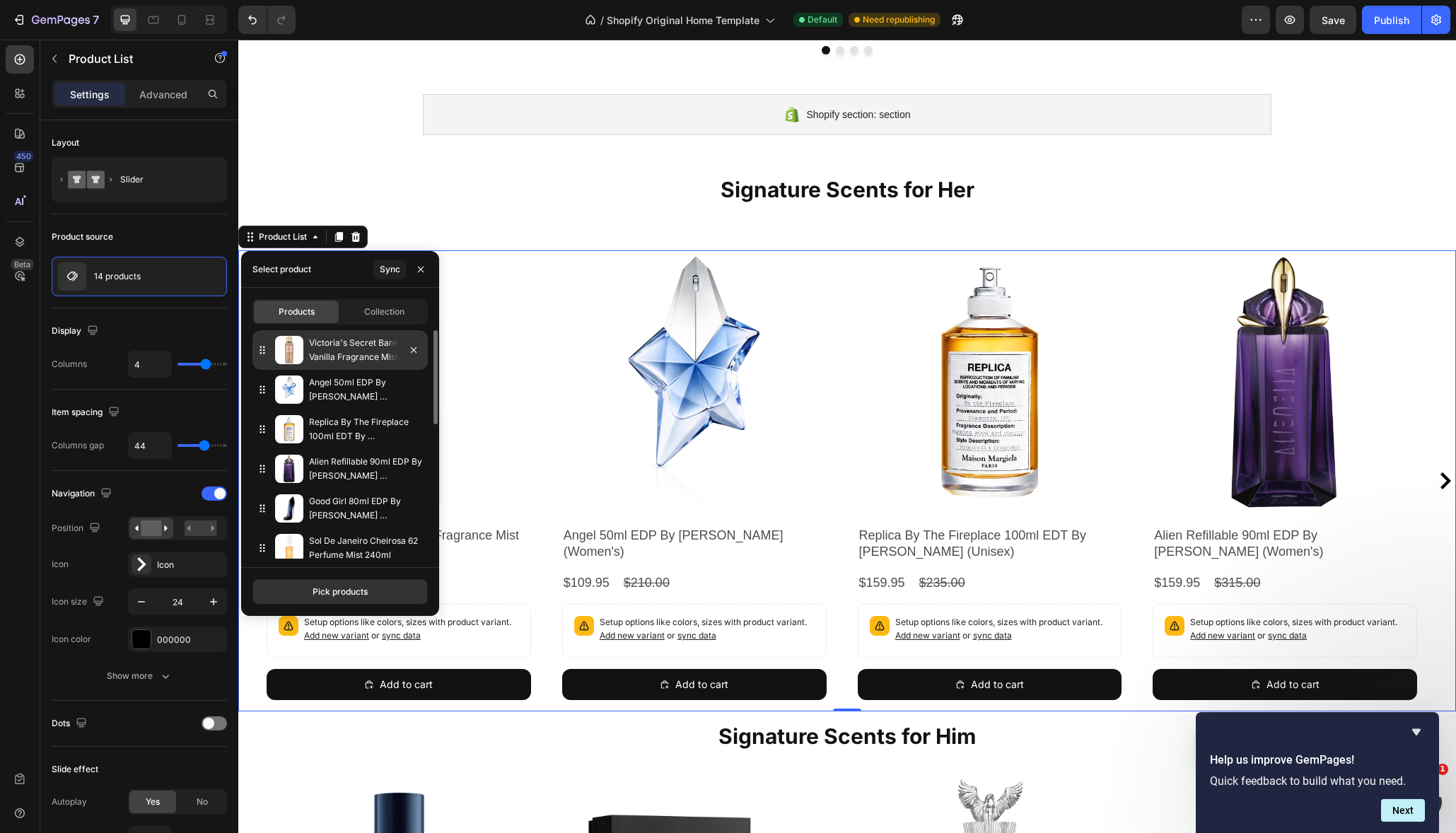
click at [263, 351] on icon at bounding box center [262, 350] width 14 height 14
click at [415, 355] on icon "button" at bounding box center [413, 349] width 11 height 11
drag, startPoint x: 290, startPoint y: 266, endPoint x: 321, endPoint y: 279, distance: 33.6
click at [290, 267] on div "Select product" at bounding box center [282, 268] width 59 height 13
click at [421, 270] on icon "button" at bounding box center [420, 268] width 6 height 6
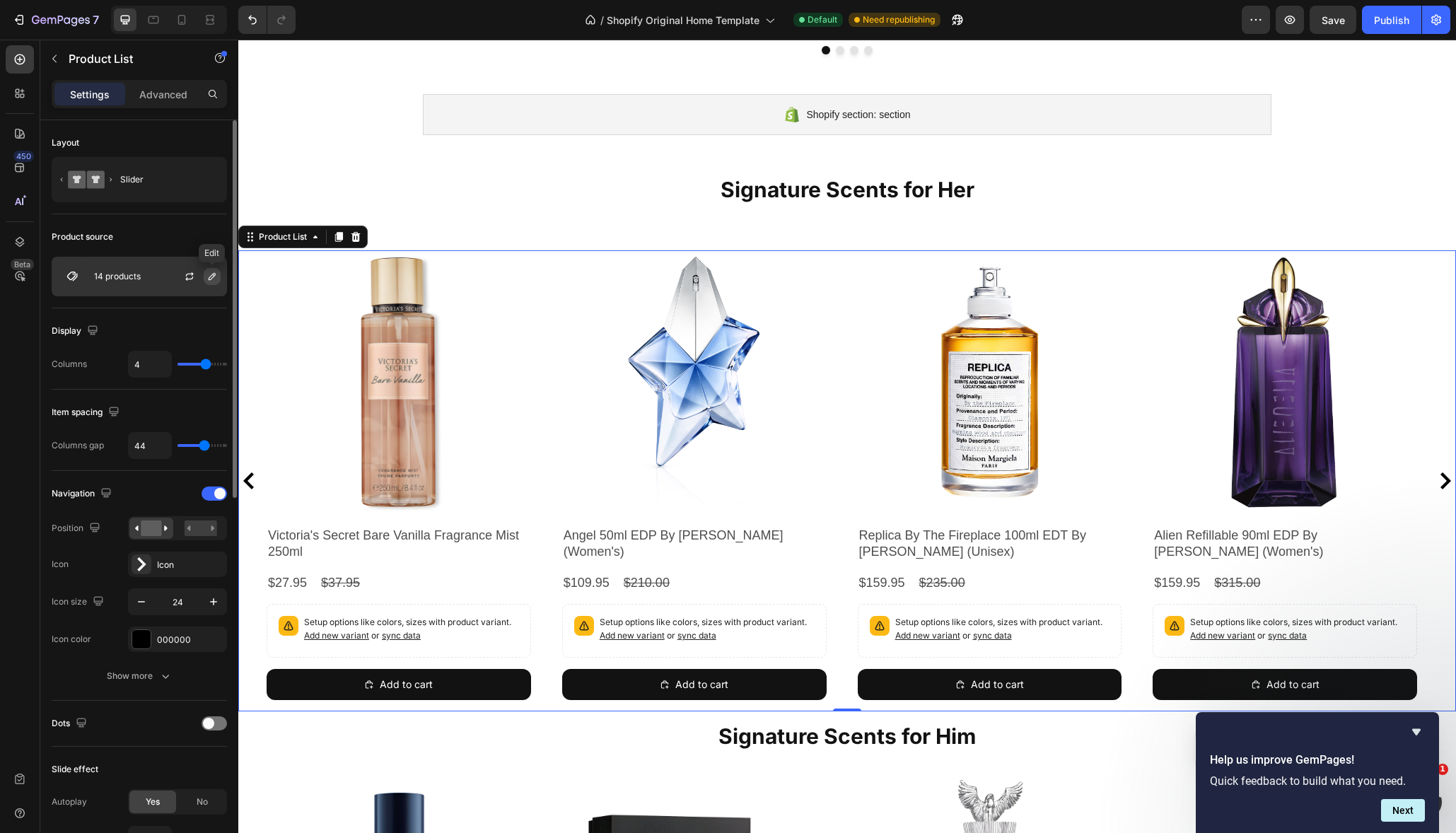
click at [208, 276] on icon "button" at bounding box center [211, 276] width 11 height 11
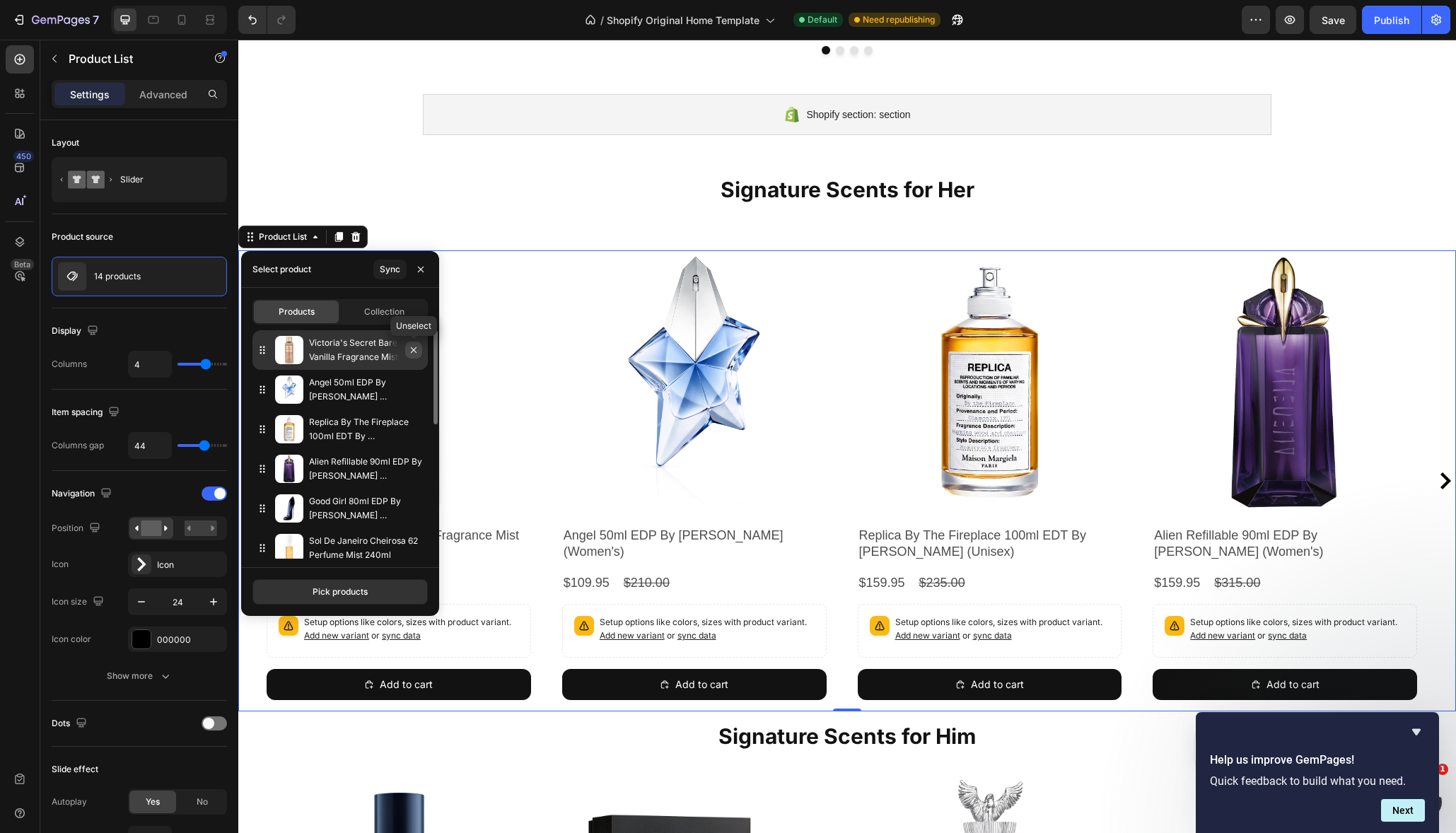
click at [413, 351] on icon "button" at bounding box center [414, 350] width 6 height 6
click at [418, 263] on button "button" at bounding box center [420, 269] width 23 height 23
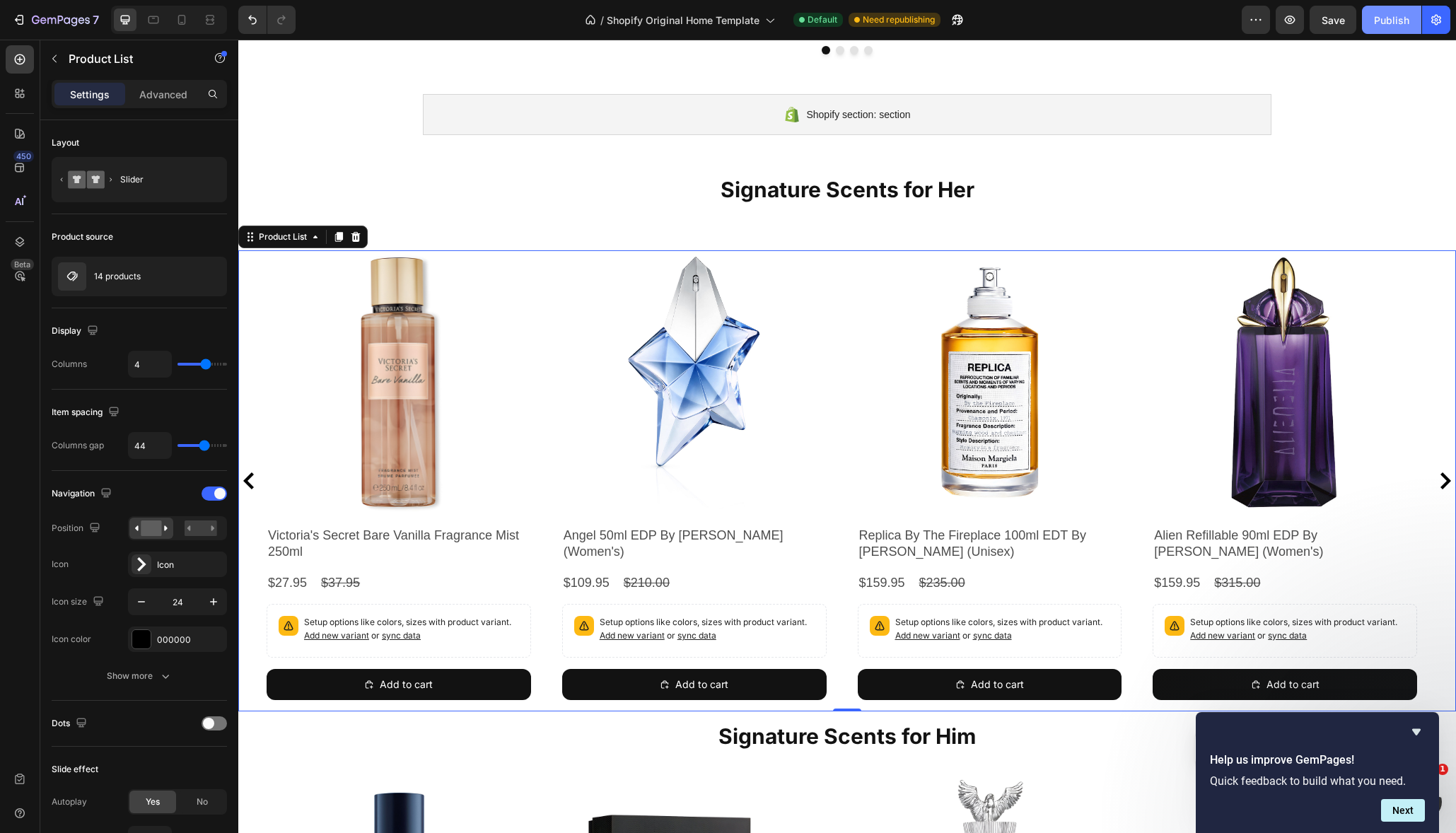
click at [1391, 18] on div "Publish" at bounding box center [1391, 20] width 35 height 15
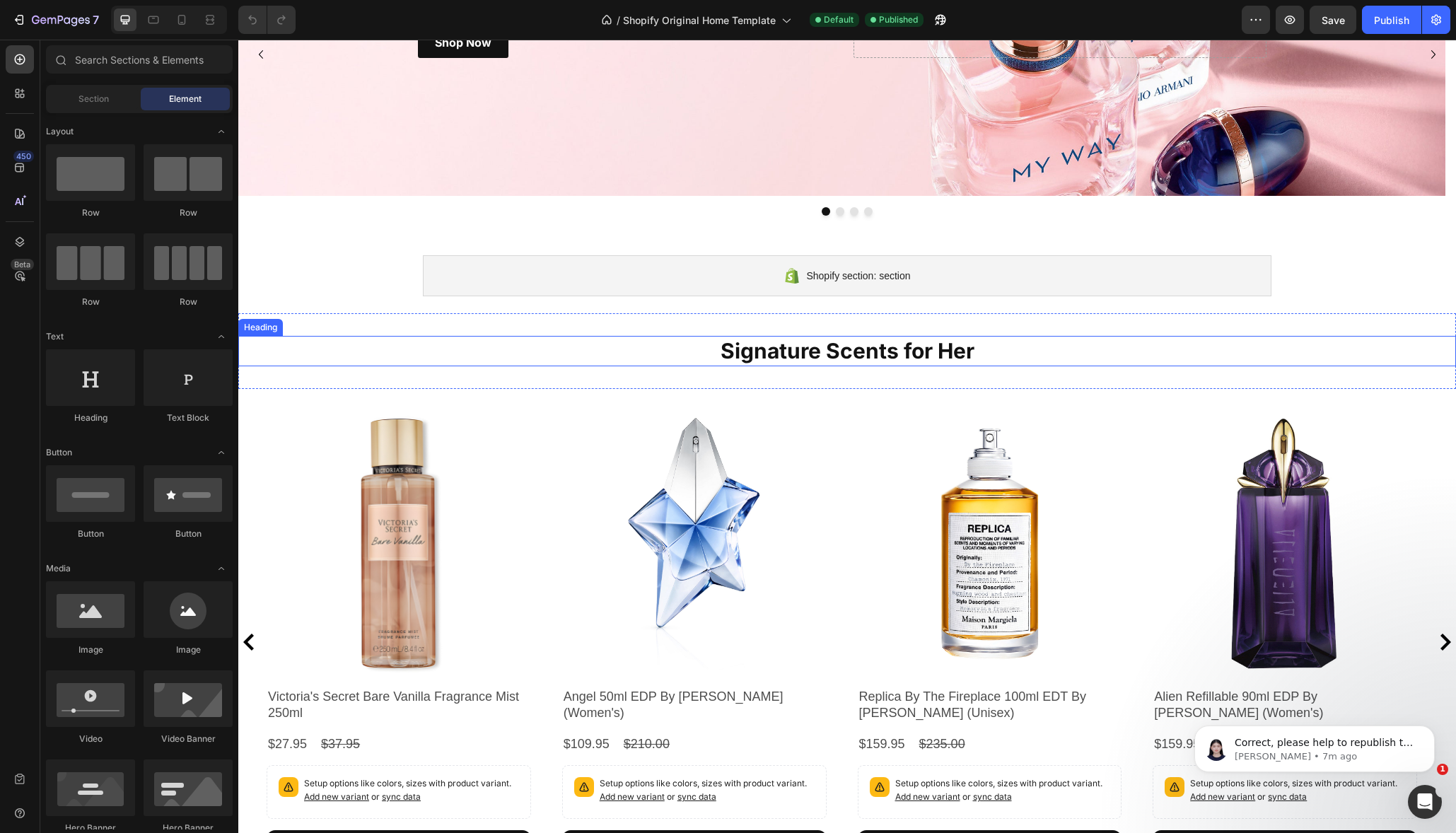
scroll to position [181, 0]
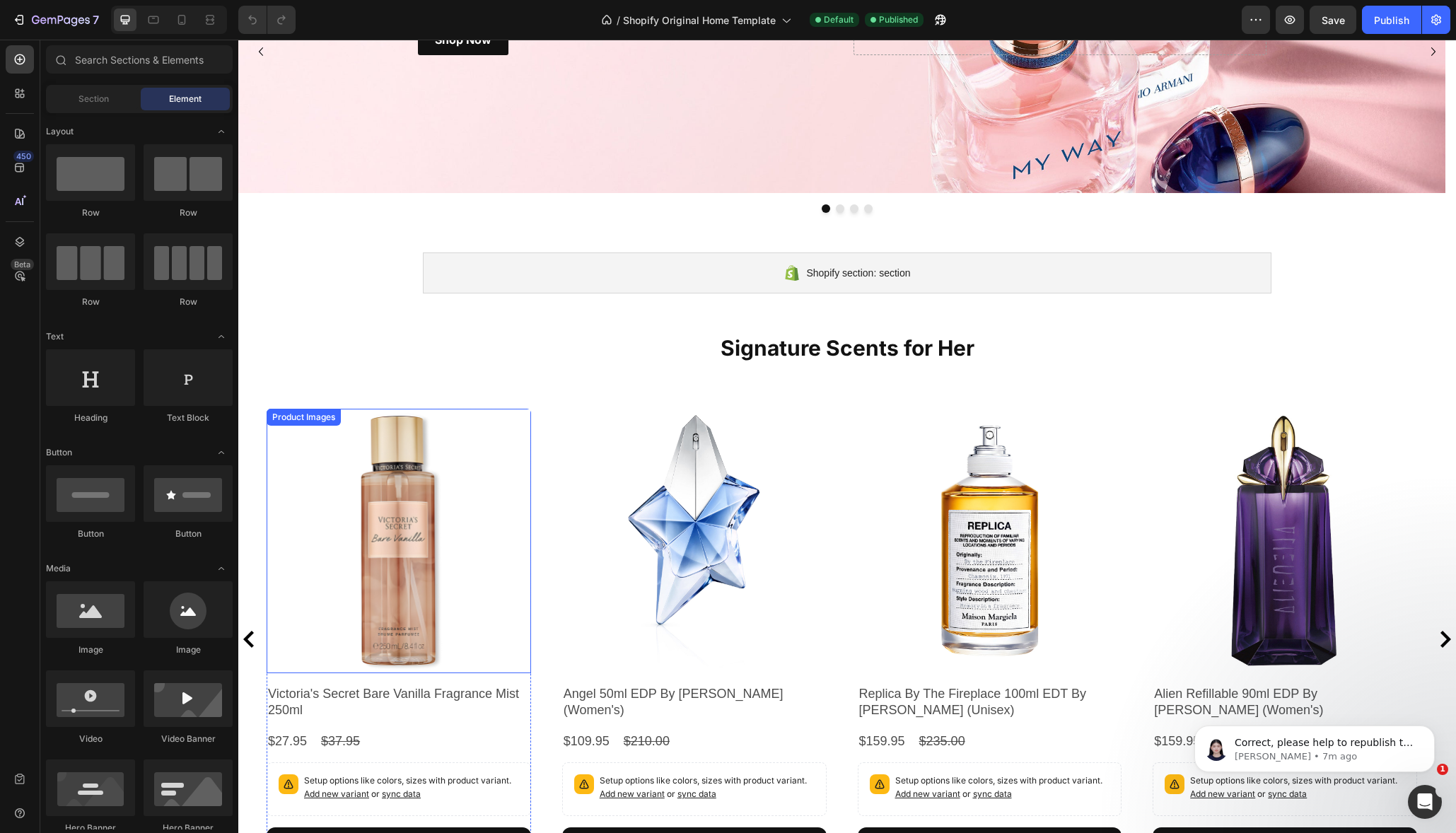
click at [440, 469] on img at bounding box center [399, 540] width 264 height 264
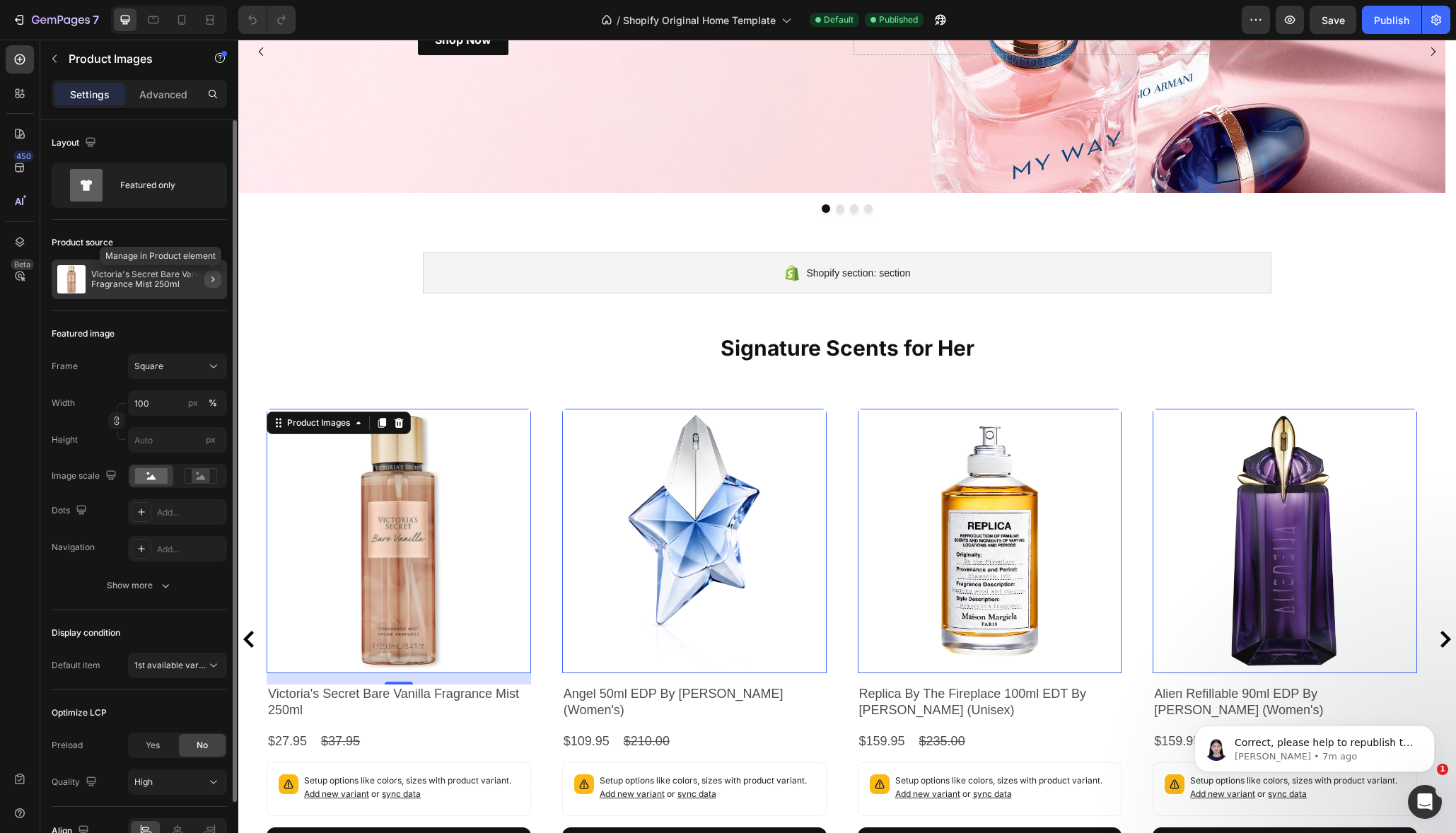
click at [220, 280] on button "button" at bounding box center [212, 279] width 17 height 17
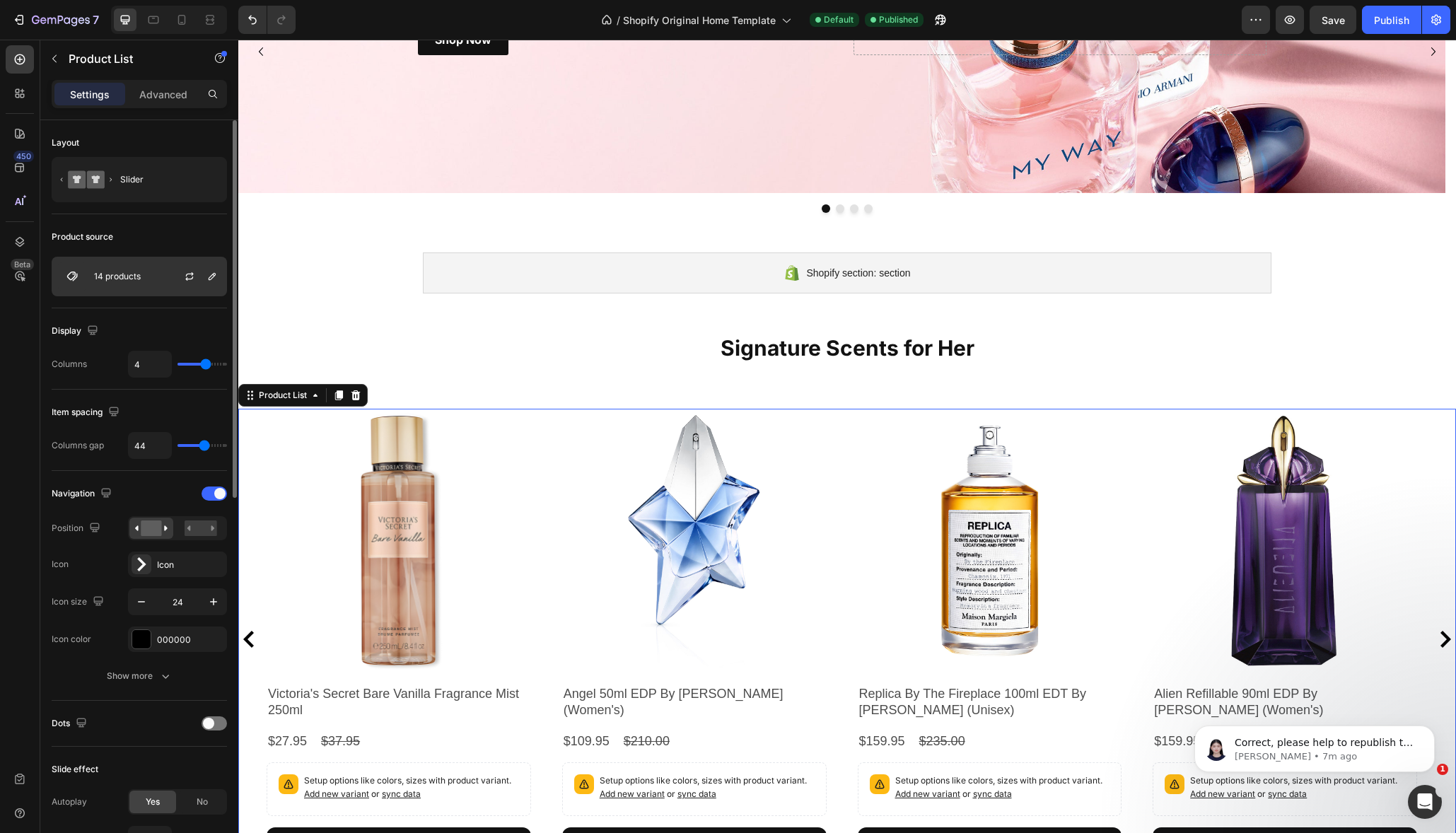
drag, startPoint x: 190, startPoint y: 279, endPoint x: 170, endPoint y: 278, distance: 20.0
click at [164, 279] on div "14 products" at bounding box center [139, 276] width 175 height 39
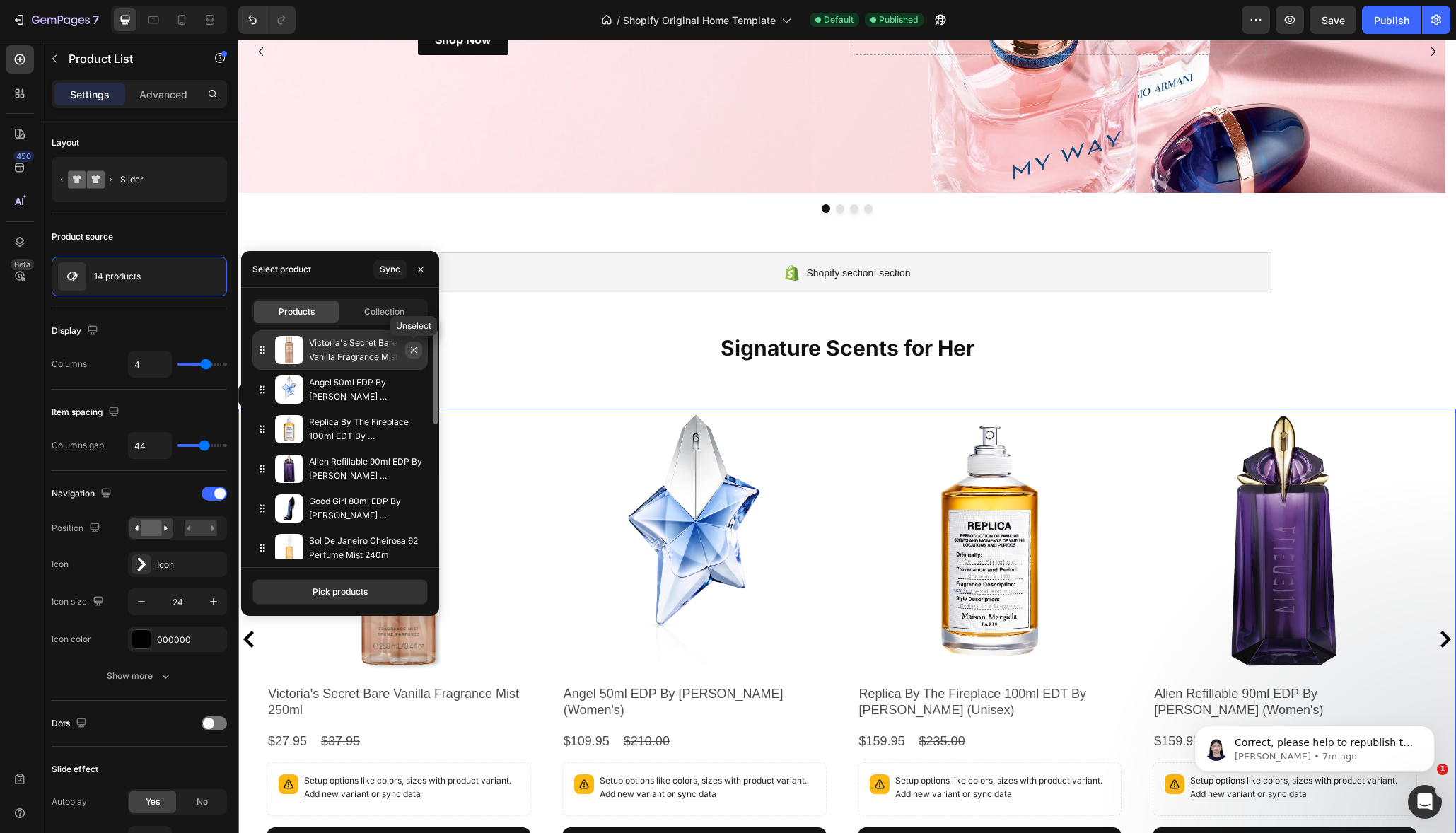
click at [413, 351] on icon "button" at bounding box center [413, 349] width 11 height 11
click at [417, 352] on icon "button" at bounding box center [413, 349] width 11 height 11
click at [417, 393] on icon "button" at bounding box center [413, 389] width 11 height 11
click at [263, 390] on icon at bounding box center [262, 389] width 14 height 14
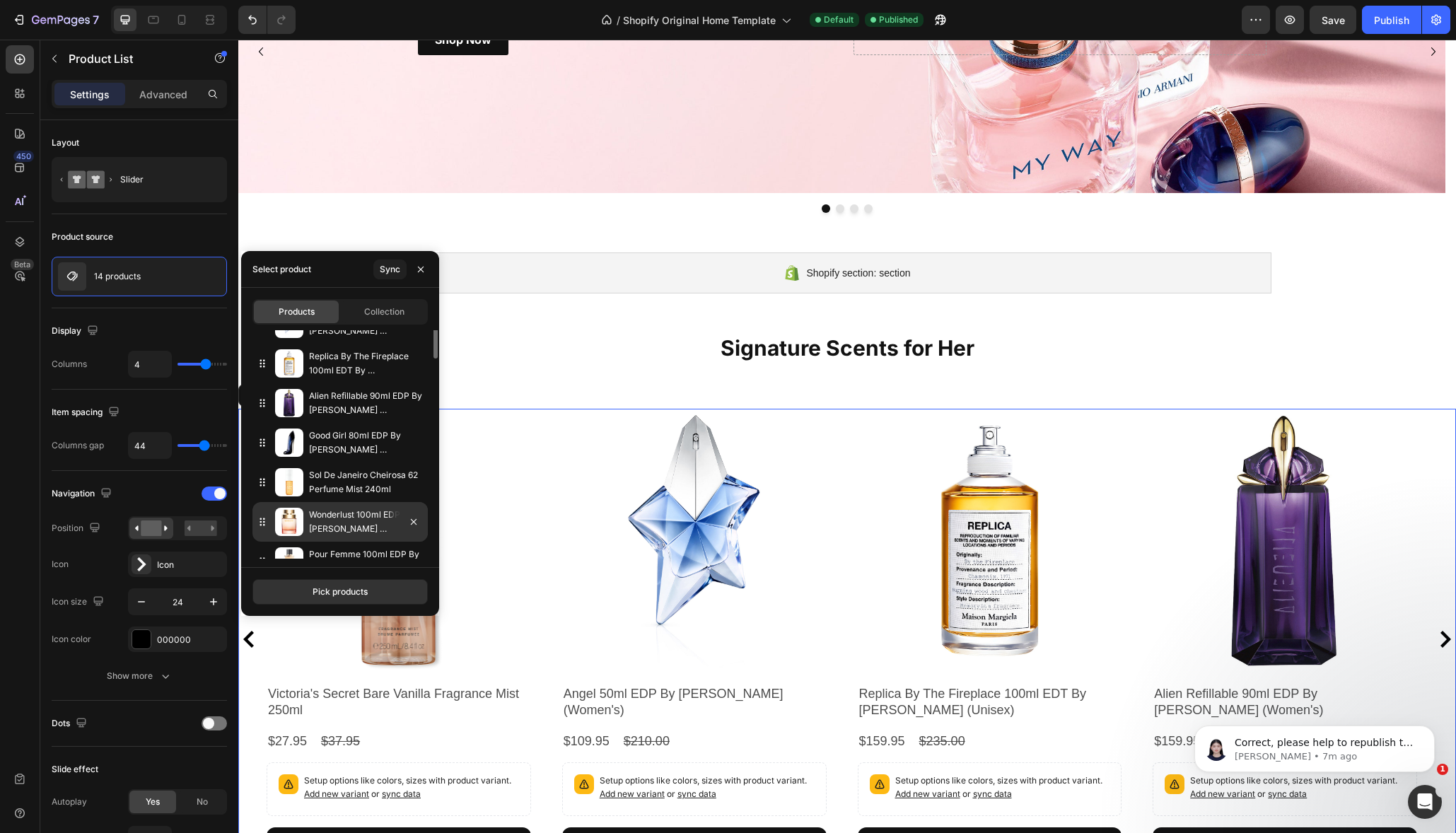
scroll to position [0, 0]
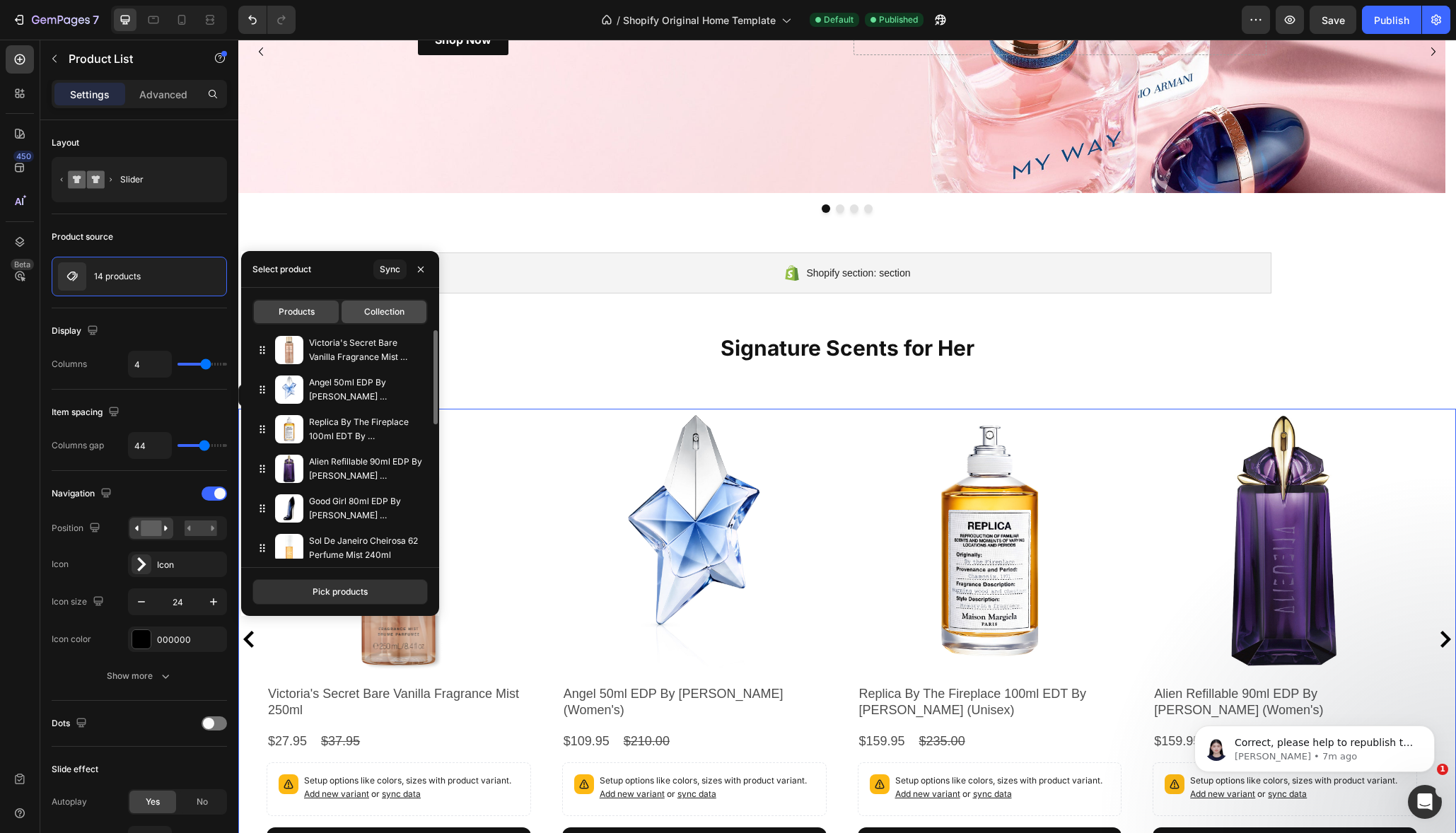
click at [394, 315] on span "Collection" at bounding box center [384, 311] width 40 height 13
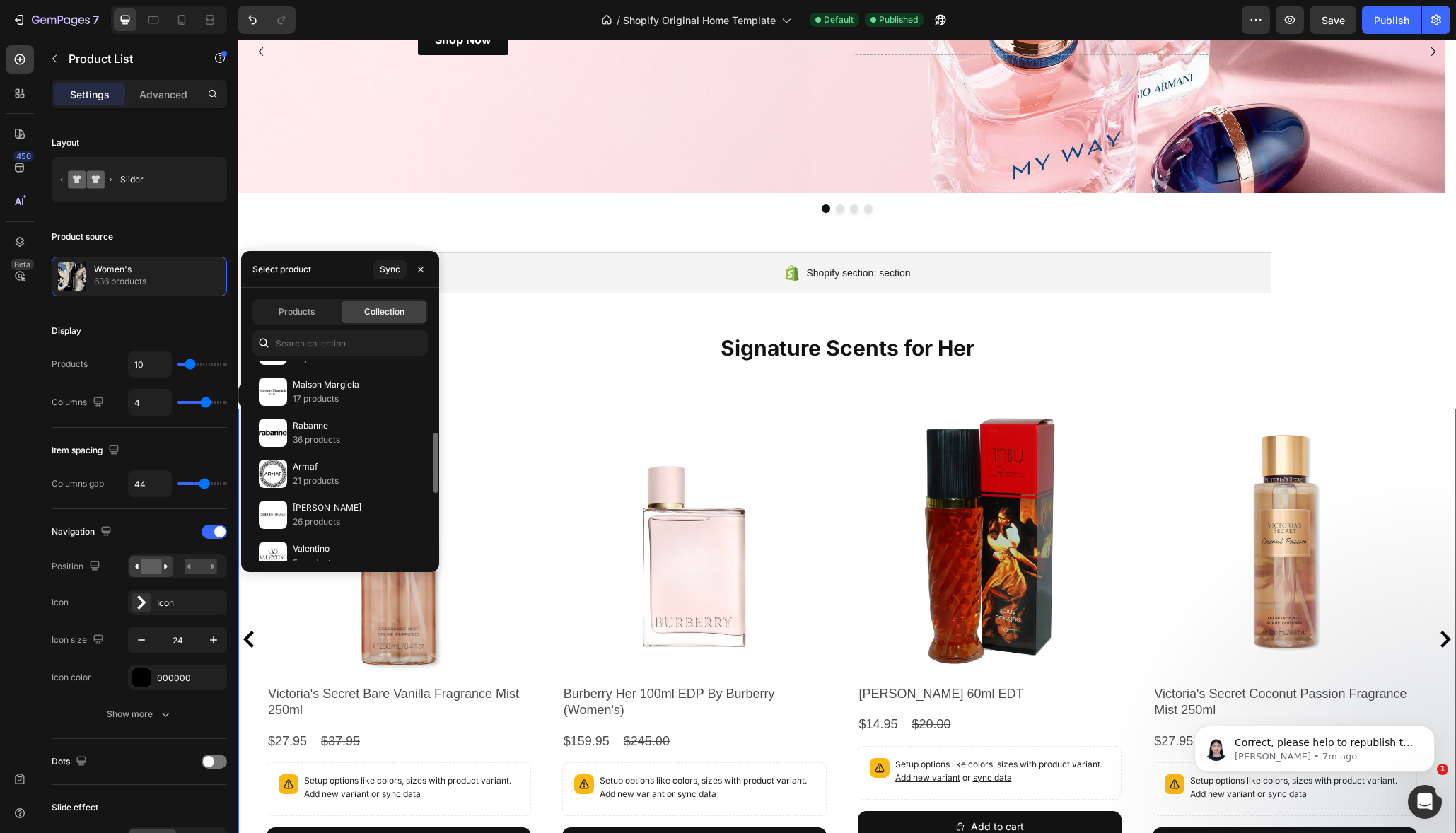
scroll to position [412, 0]
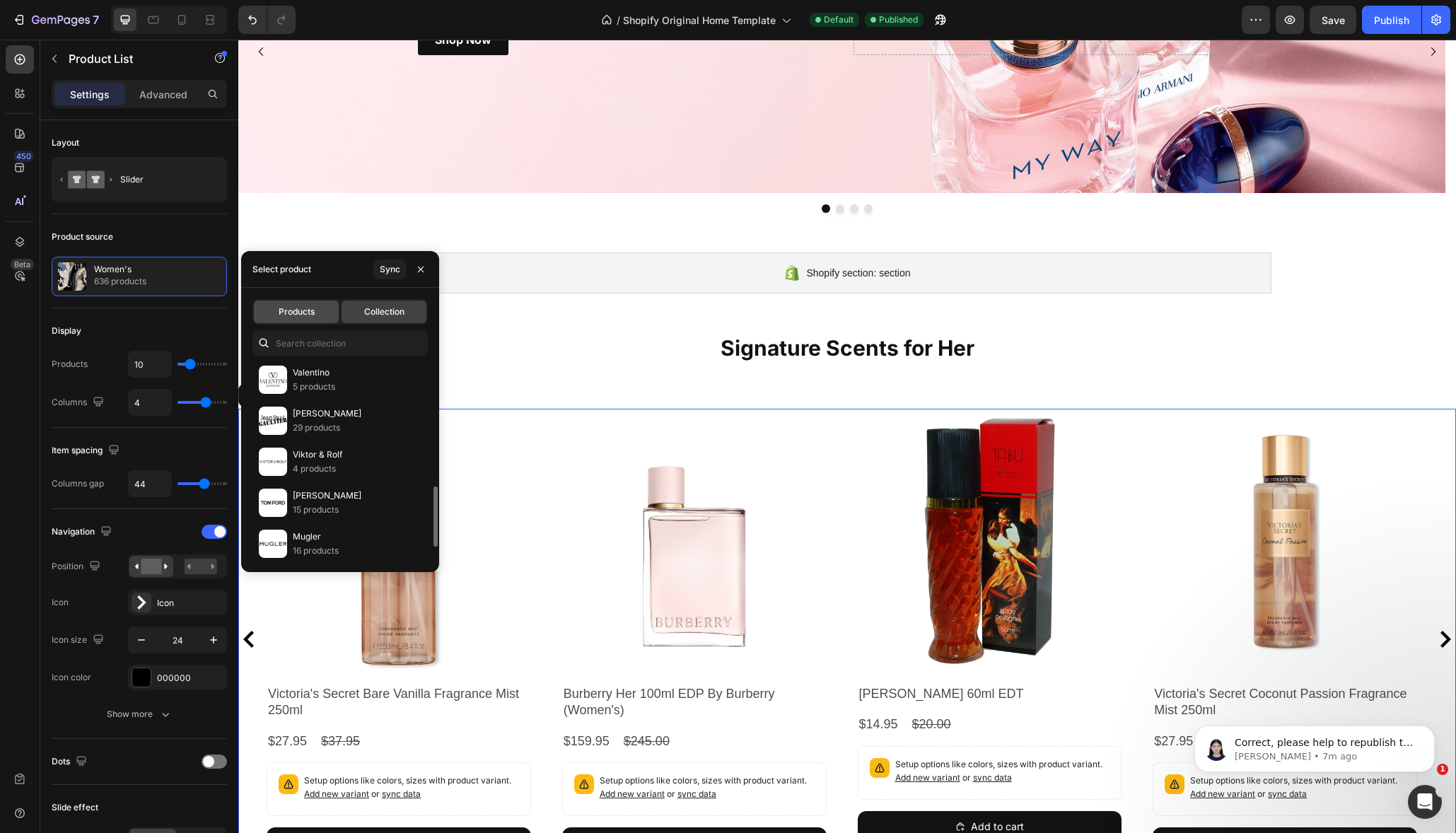
click at [321, 320] on div "Products" at bounding box center [295, 311] width 85 height 23
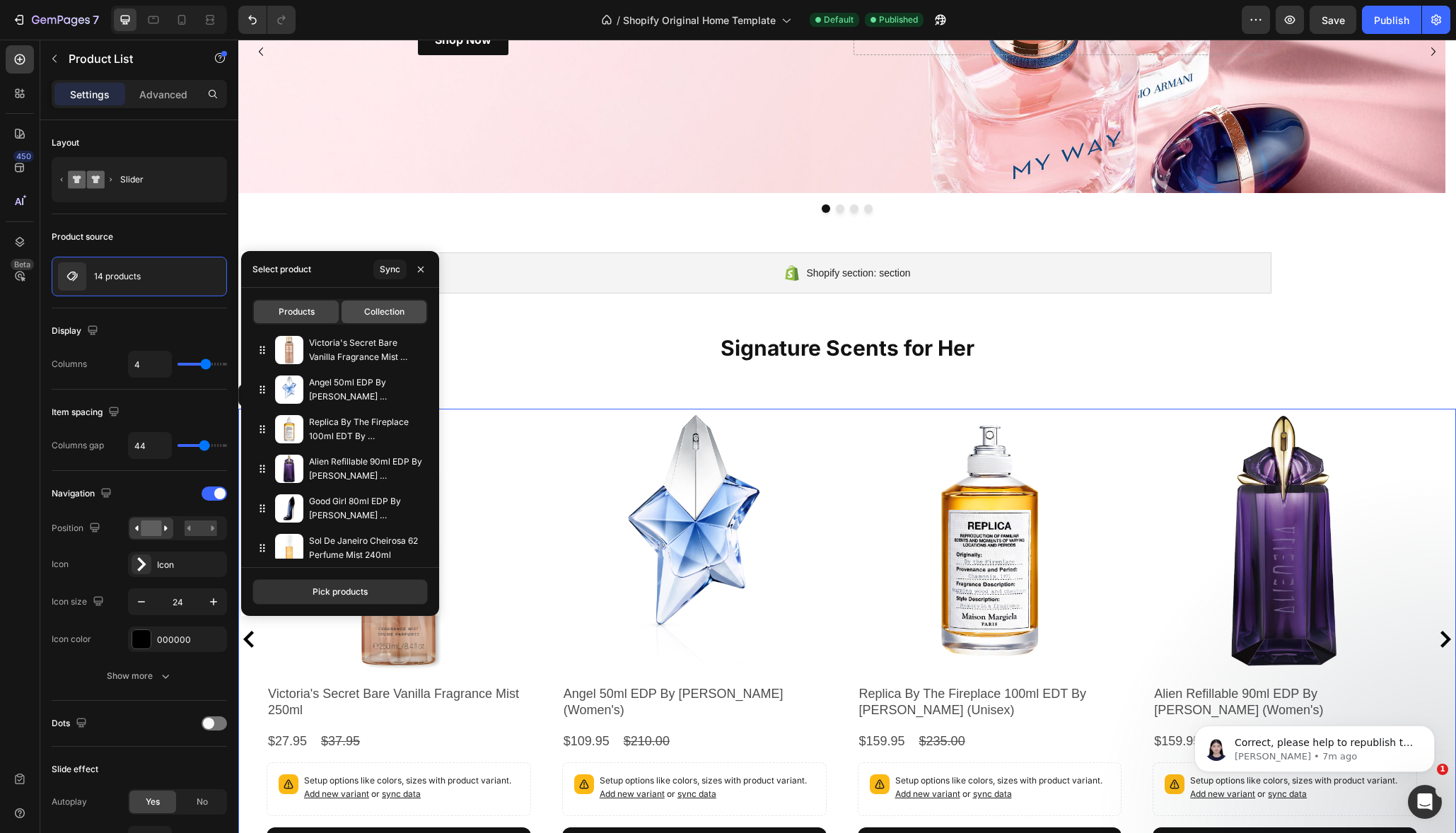
click at [392, 317] on span "Collection" at bounding box center [384, 311] width 40 height 13
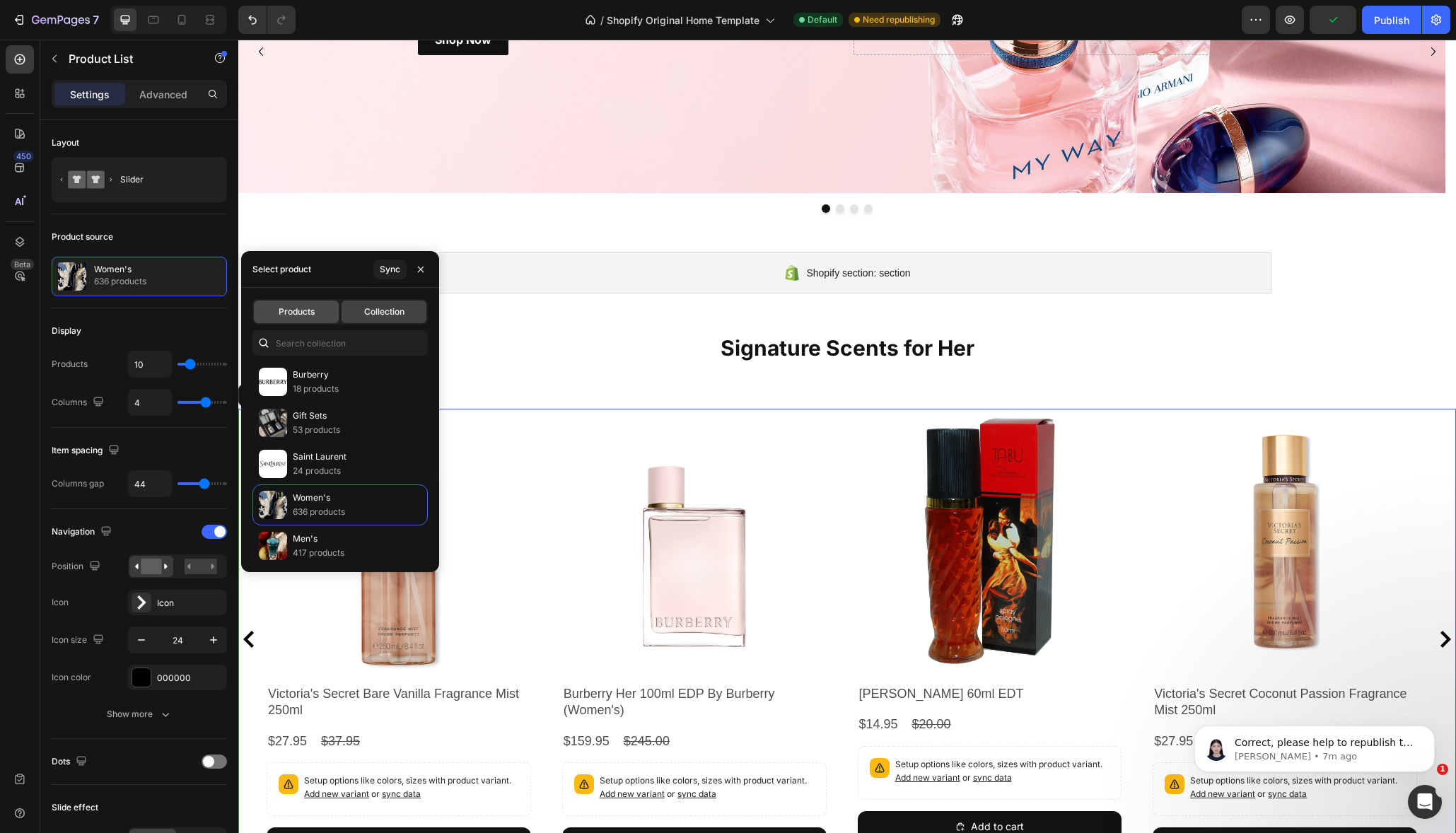
click at [307, 314] on span "Products" at bounding box center [296, 311] width 36 height 13
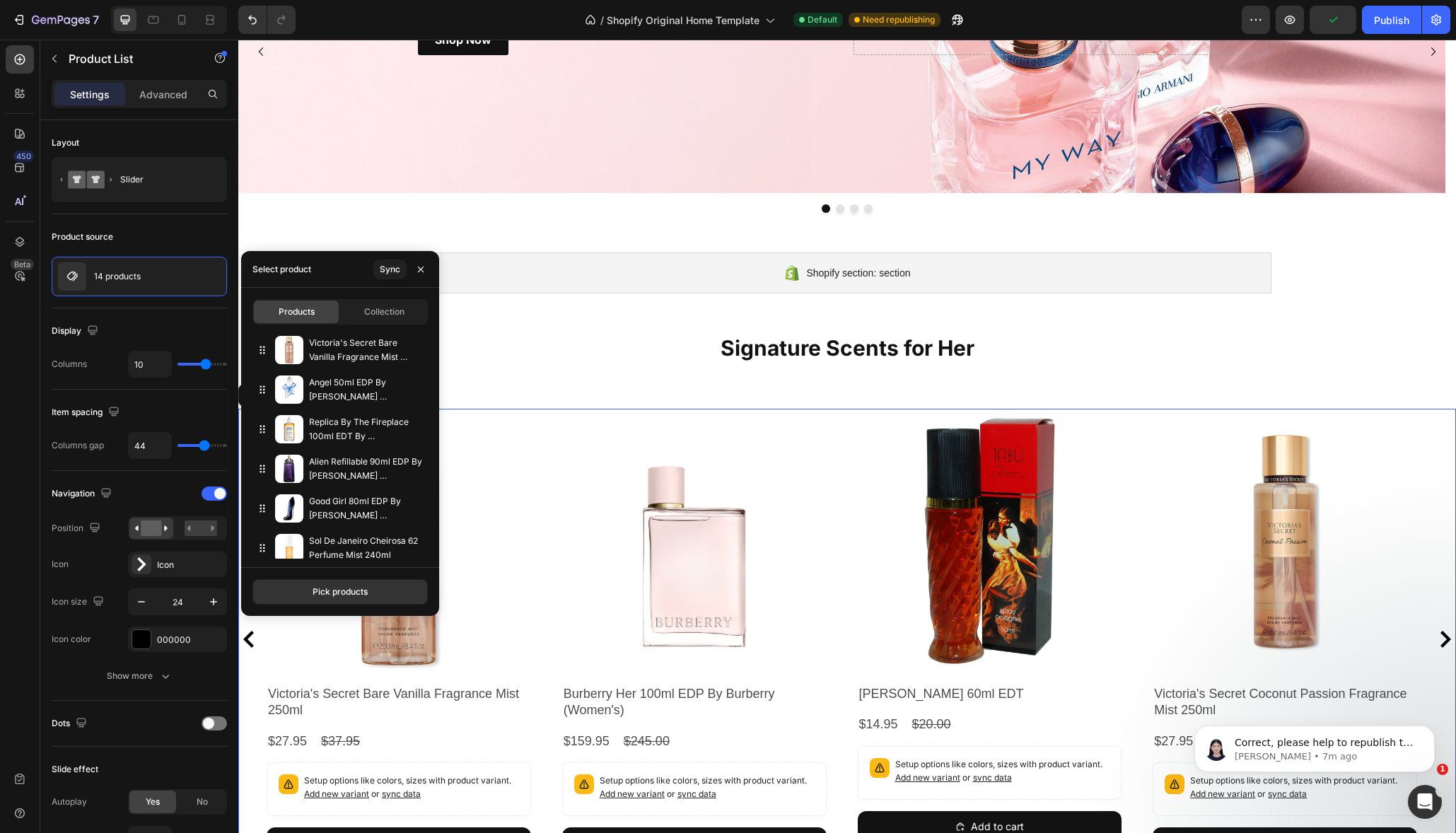
type input "4"
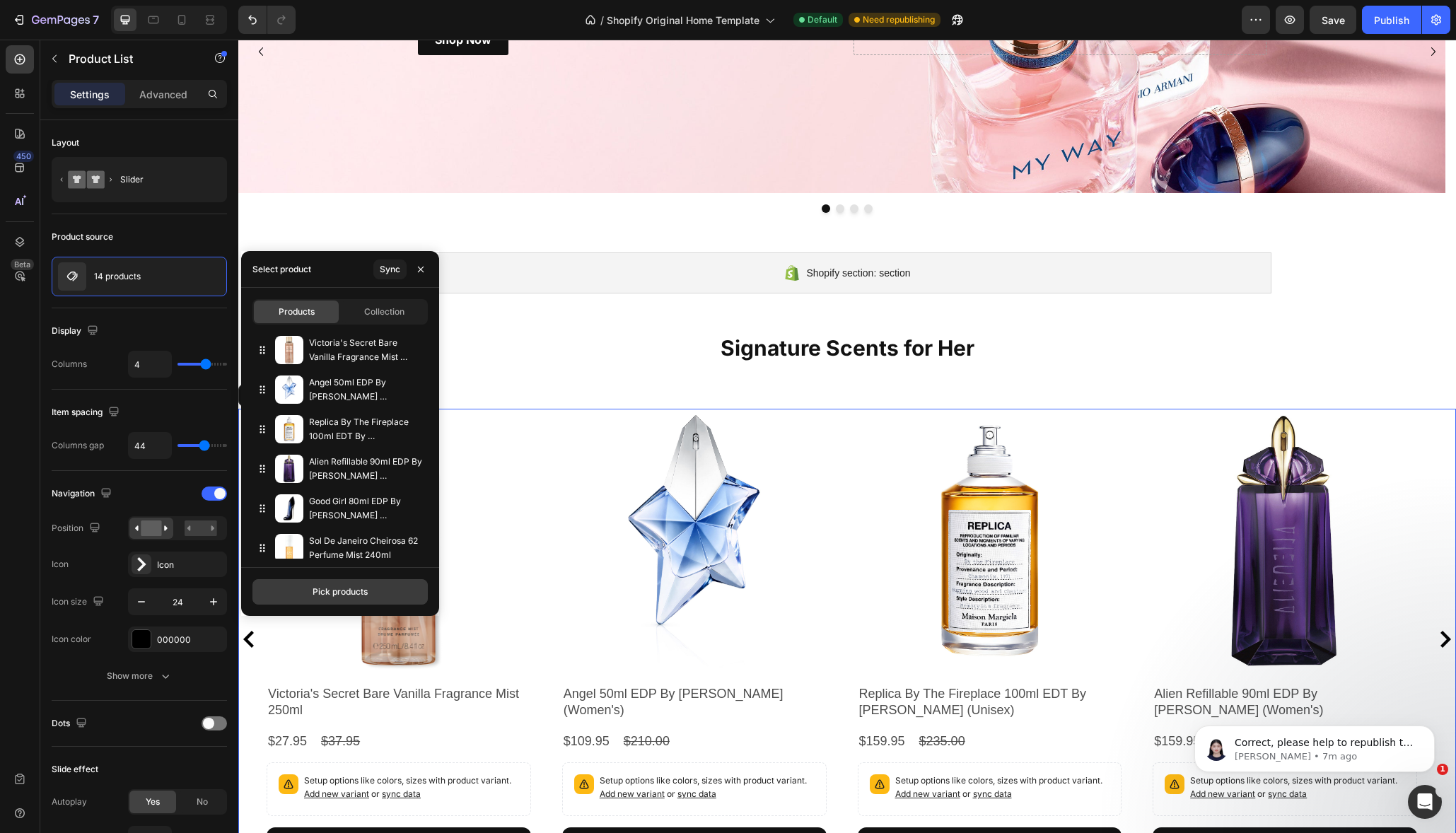
click at [340, 589] on div "Pick products" at bounding box center [340, 591] width 55 height 13
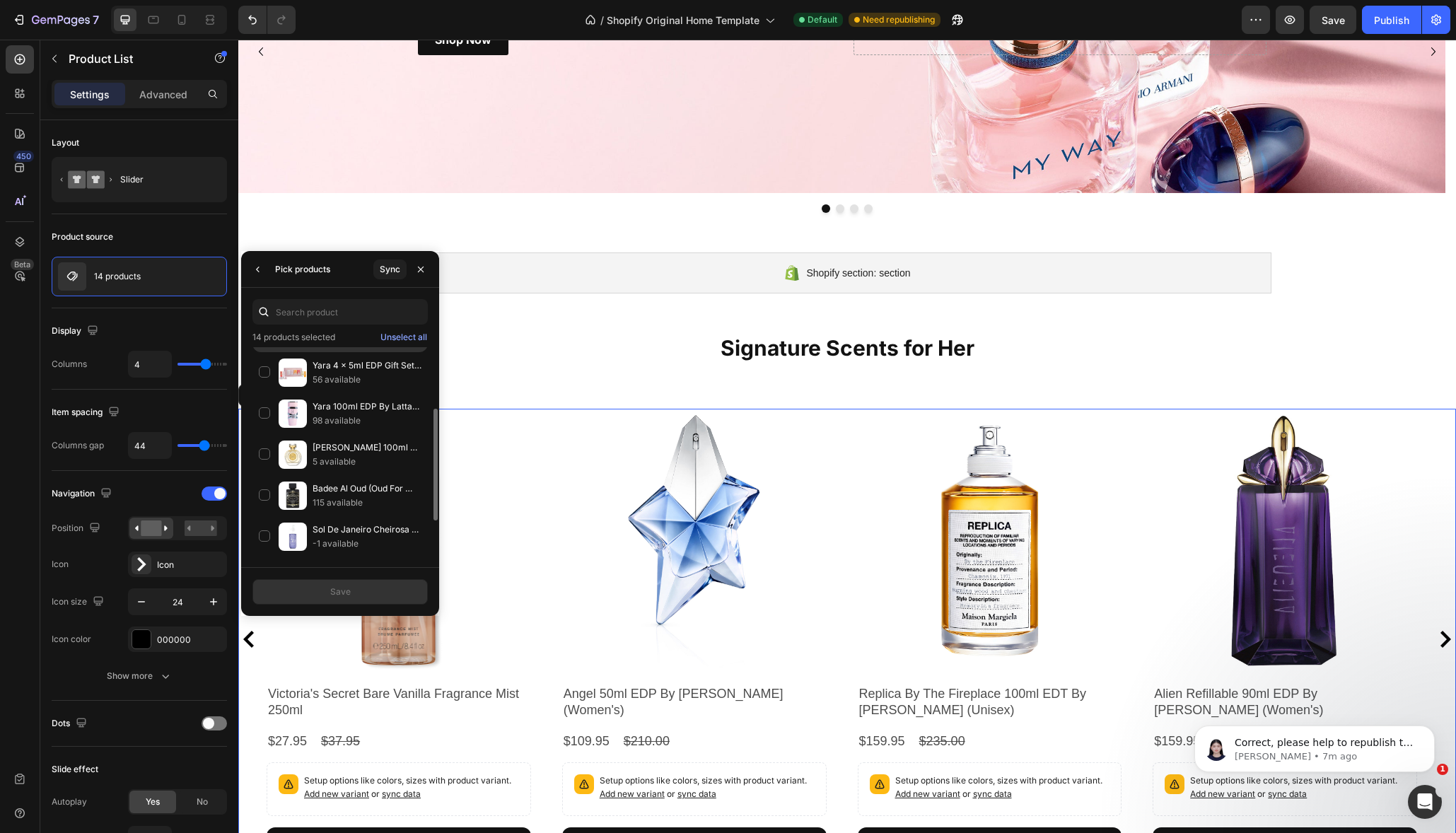
scroll to position [132, 0]
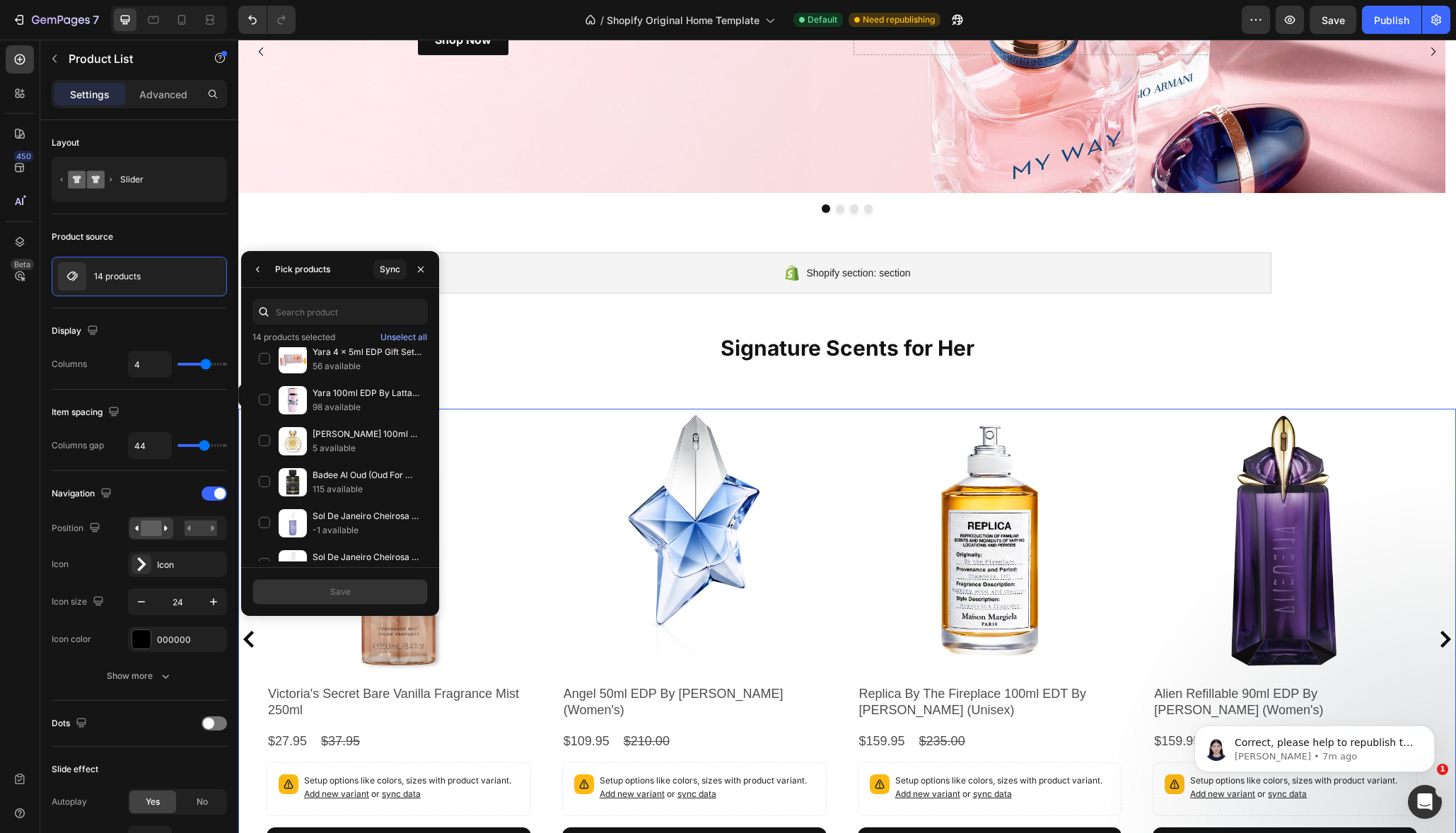
click at [311, 335] on p "14 products selected" at bounding box center [294, 336] width 83 height 14
click at [258, 273] on icon "button" at bounding box center [258, 268] width 11 height 11
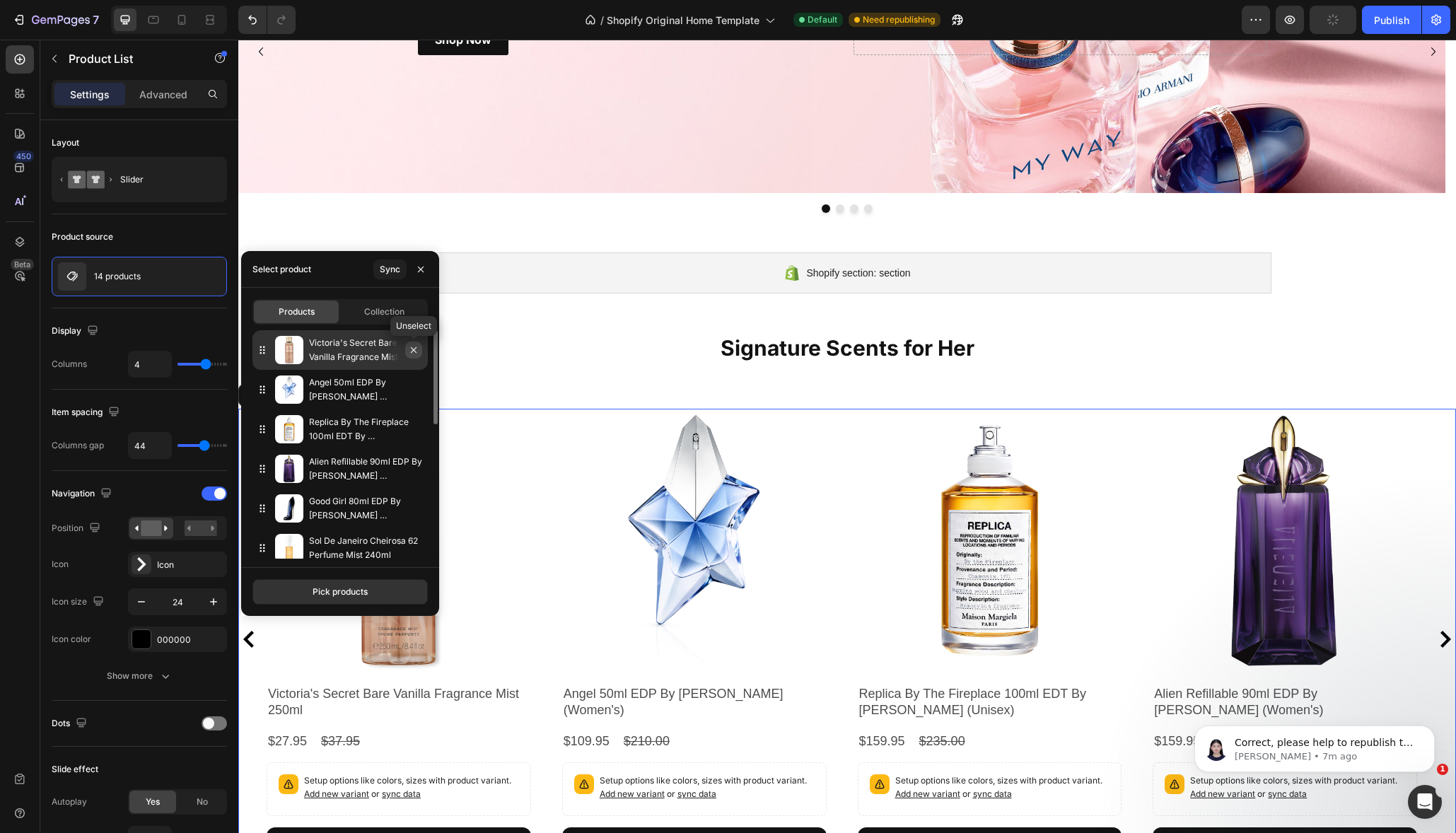
click at [414, 348] on icon "button" at bounding box center [413, 349] width 11 height 11
click at [419, 389] on icon "button" at bounding box center [413, 389] width 11 height 11
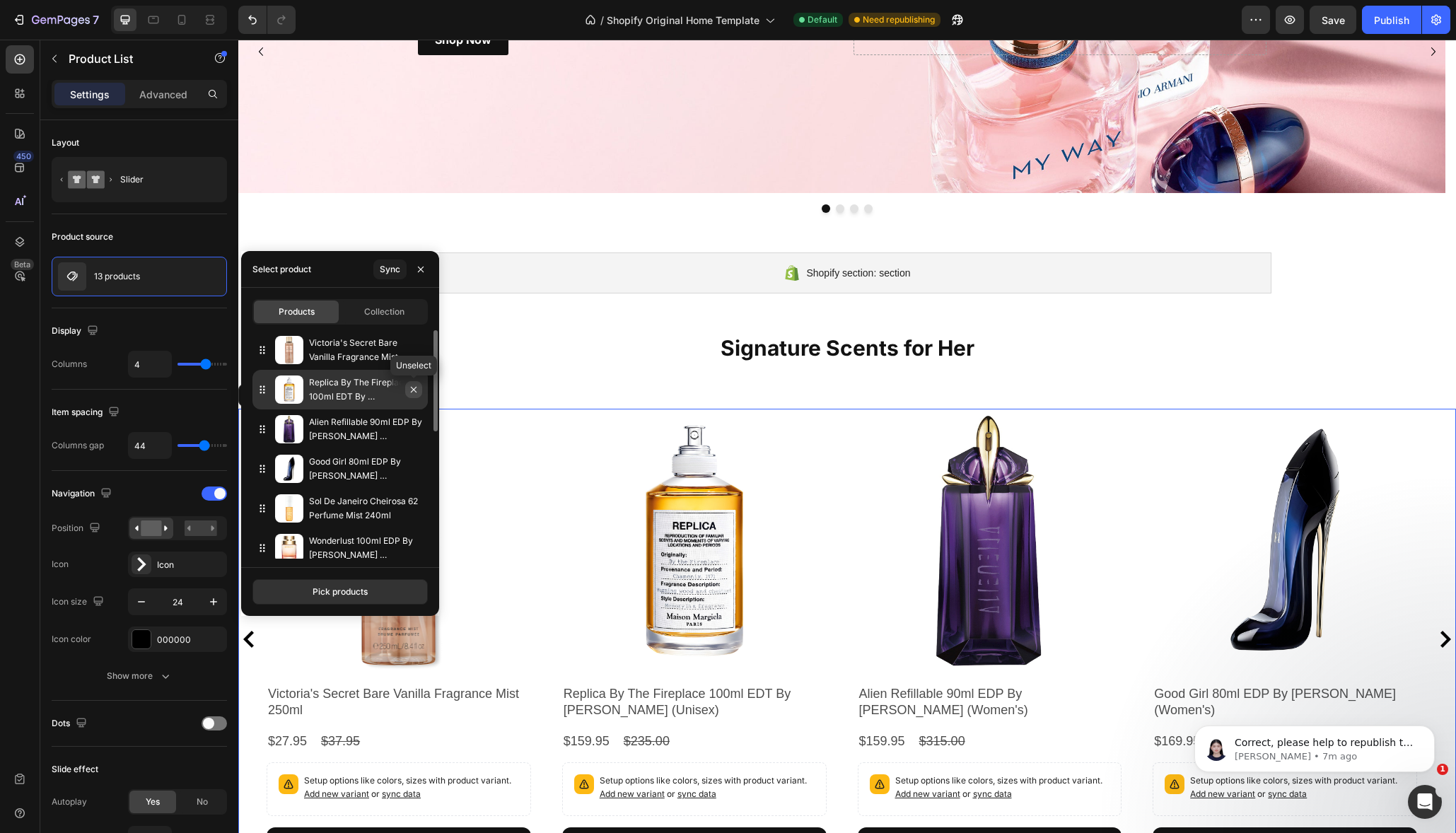
click at [415, 393] on icon "button" at bounding box center [413, 389] width 11 height 11
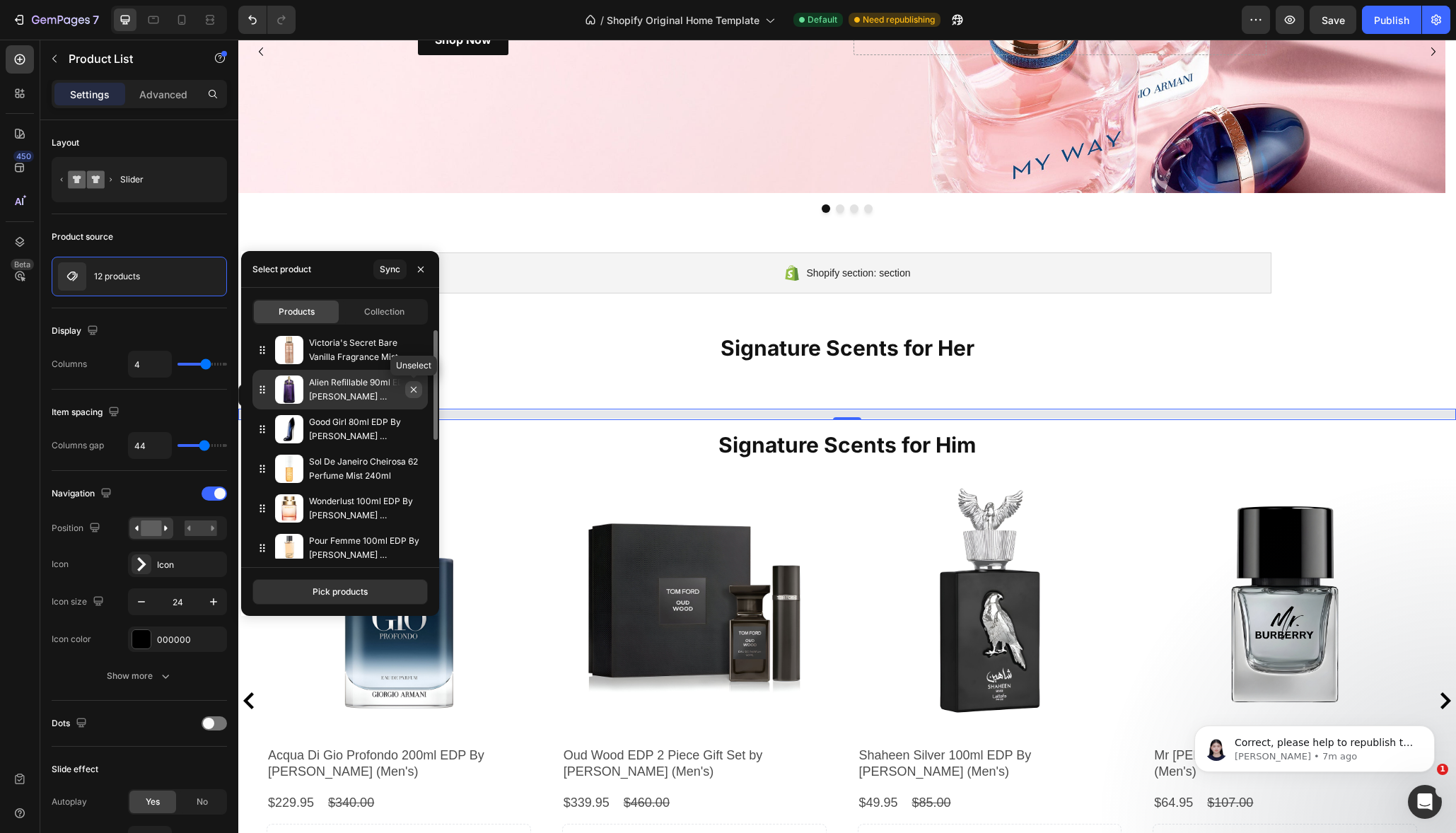
click at [415, 393] on icon "button" at bounding box center [413, 389] width 11 height 11
click at [0, 0] on icon "button" at bounding box center [0, 0] width 0 height 0
click at [413, 354] on icon "button" at bounding box center [413, 349] width 11 height 11
click at [415, 352] on icon "button" at bounding box center [413, 349] width 11 height 11
click at [0, 0] on icon "button" at bounding box center [0, 0] width 0 height 0
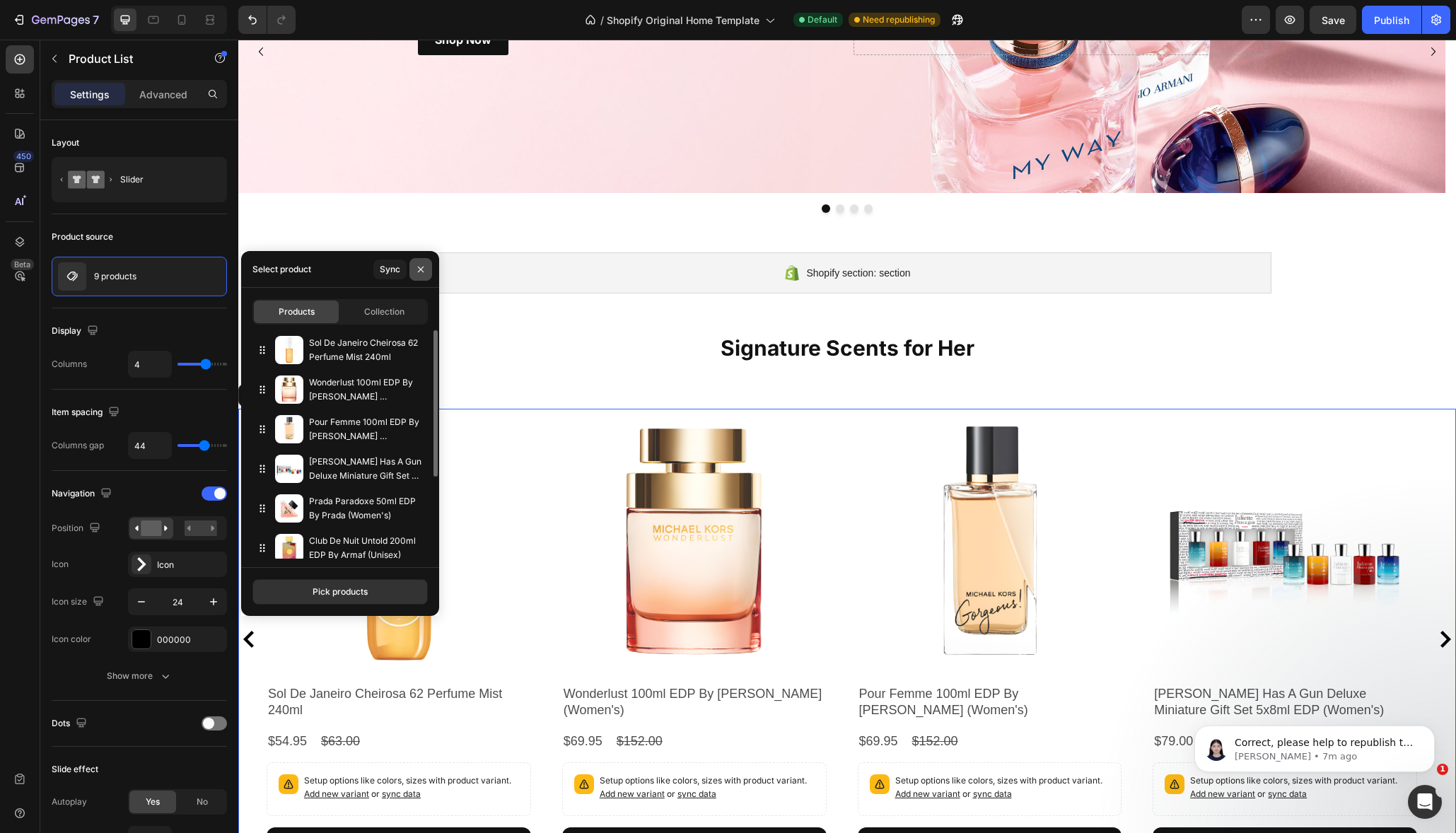
click at [422, 268] on icon "button" at bounding box center [420, 268] width 6 height 6
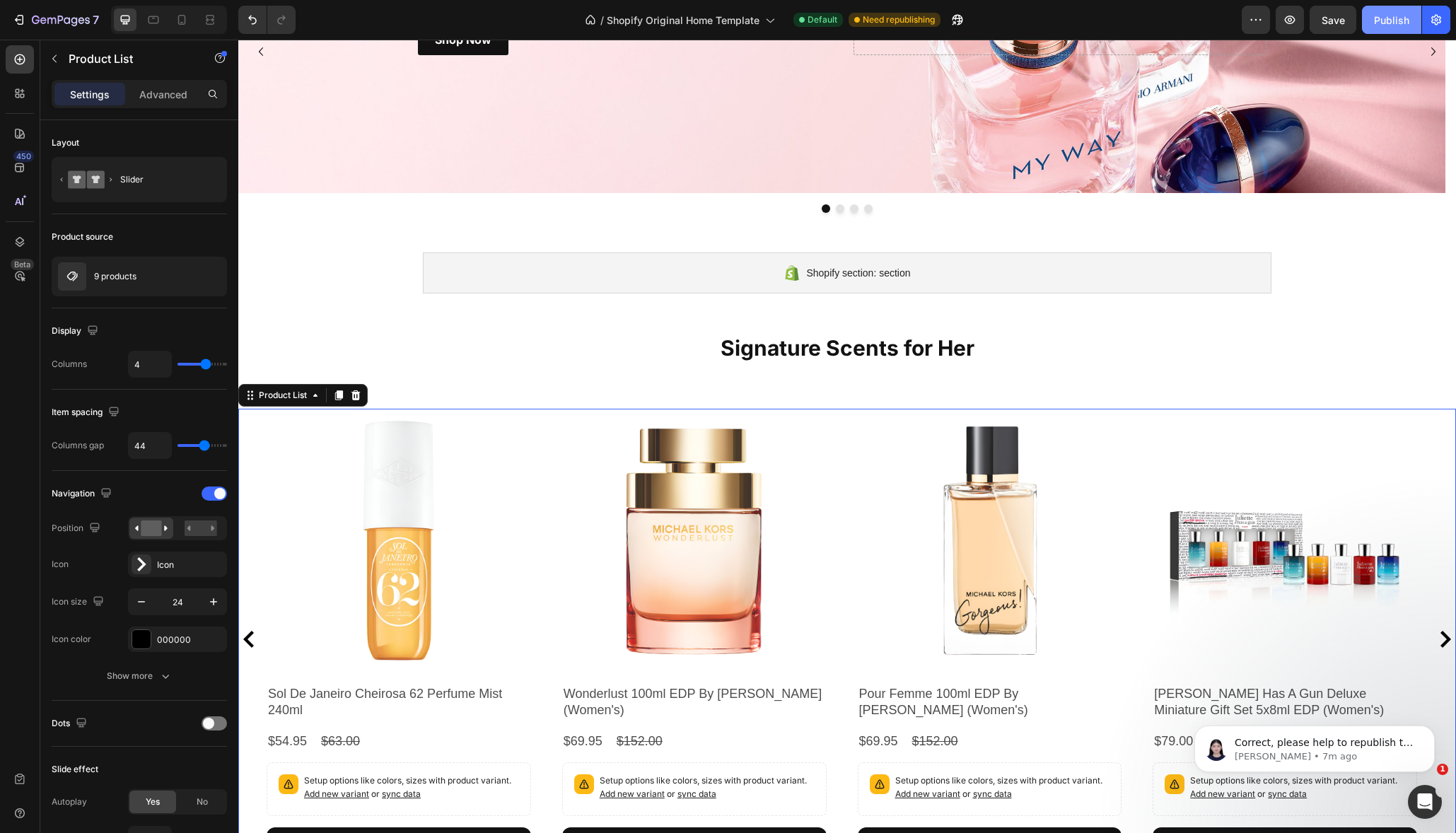
click at [1382, 21] on div "Publish" at bounding box center [1391, 20] width 35 height 15
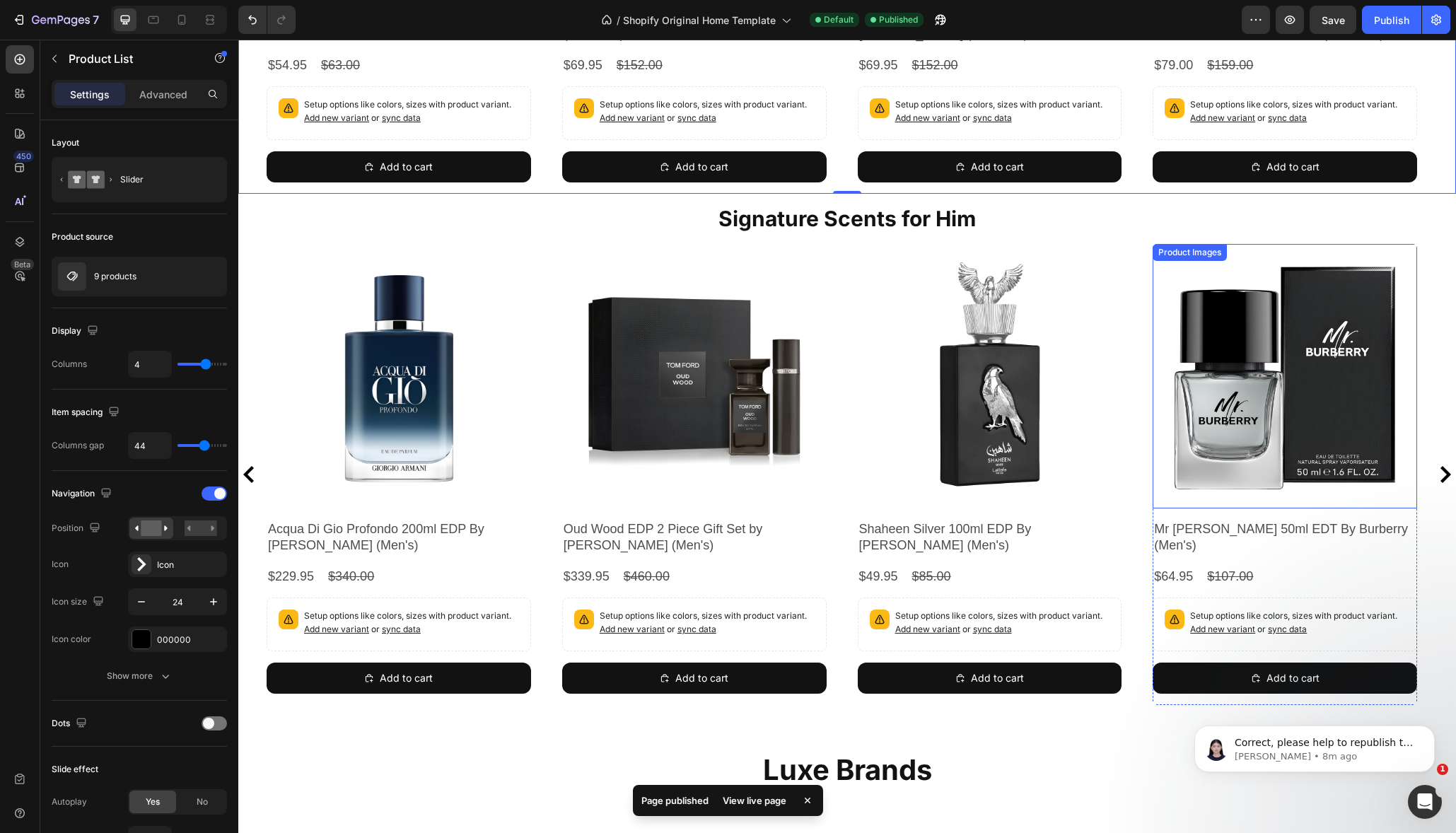
scroll to position [859, 0]
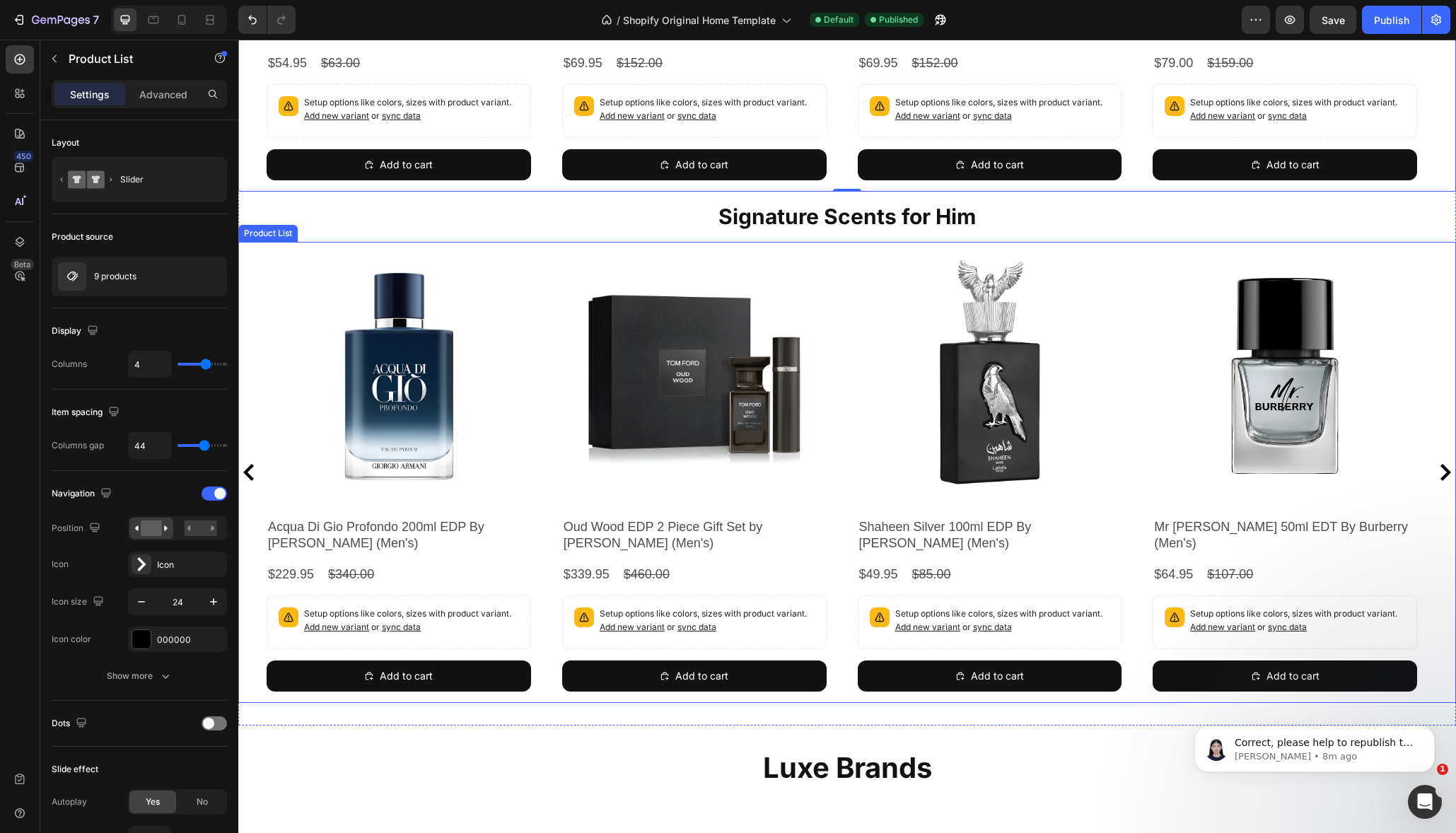
click at [1437, 472] on icon "Carousel Next Arrow" at bounding box center [1445, 472] width 17 height 17
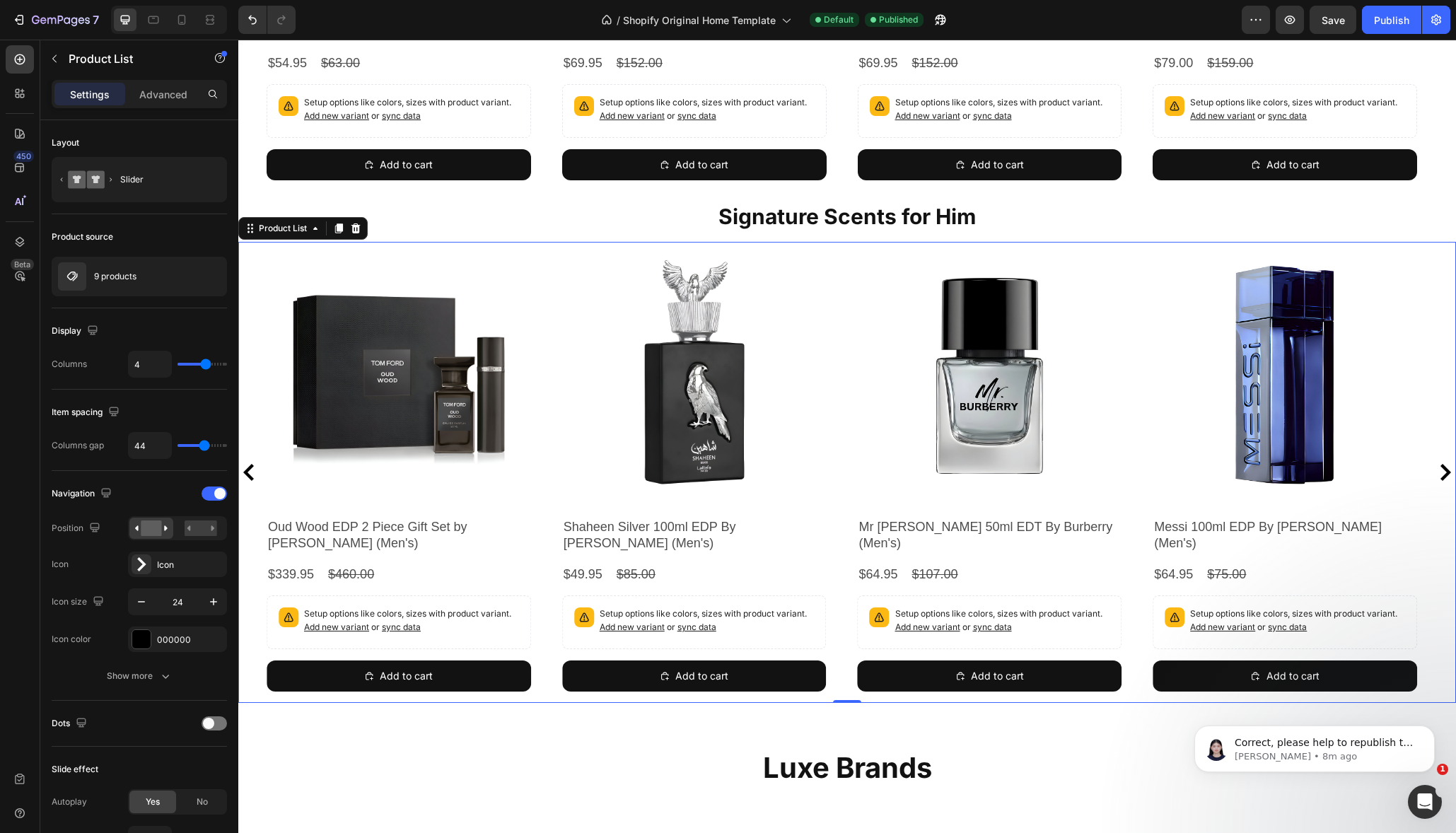
click at [1440, 472] on icon "Carousel Next Arrow" at bounding box center [1445, 472] width 11 height 17
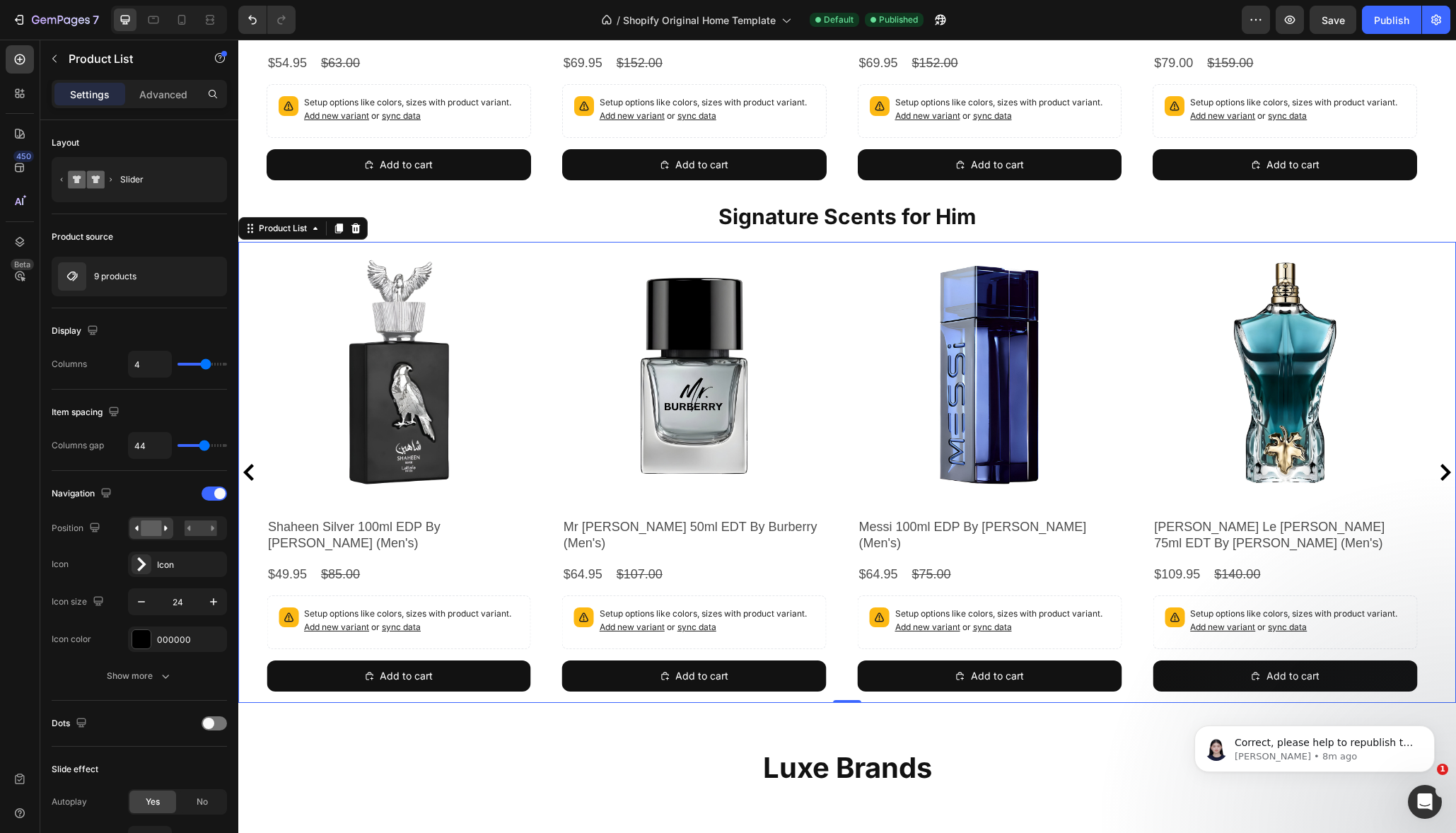
click at [1437, 472] on icon "Carousel Next Arrow" at bounding box center [1445, 472] width 17 height 17
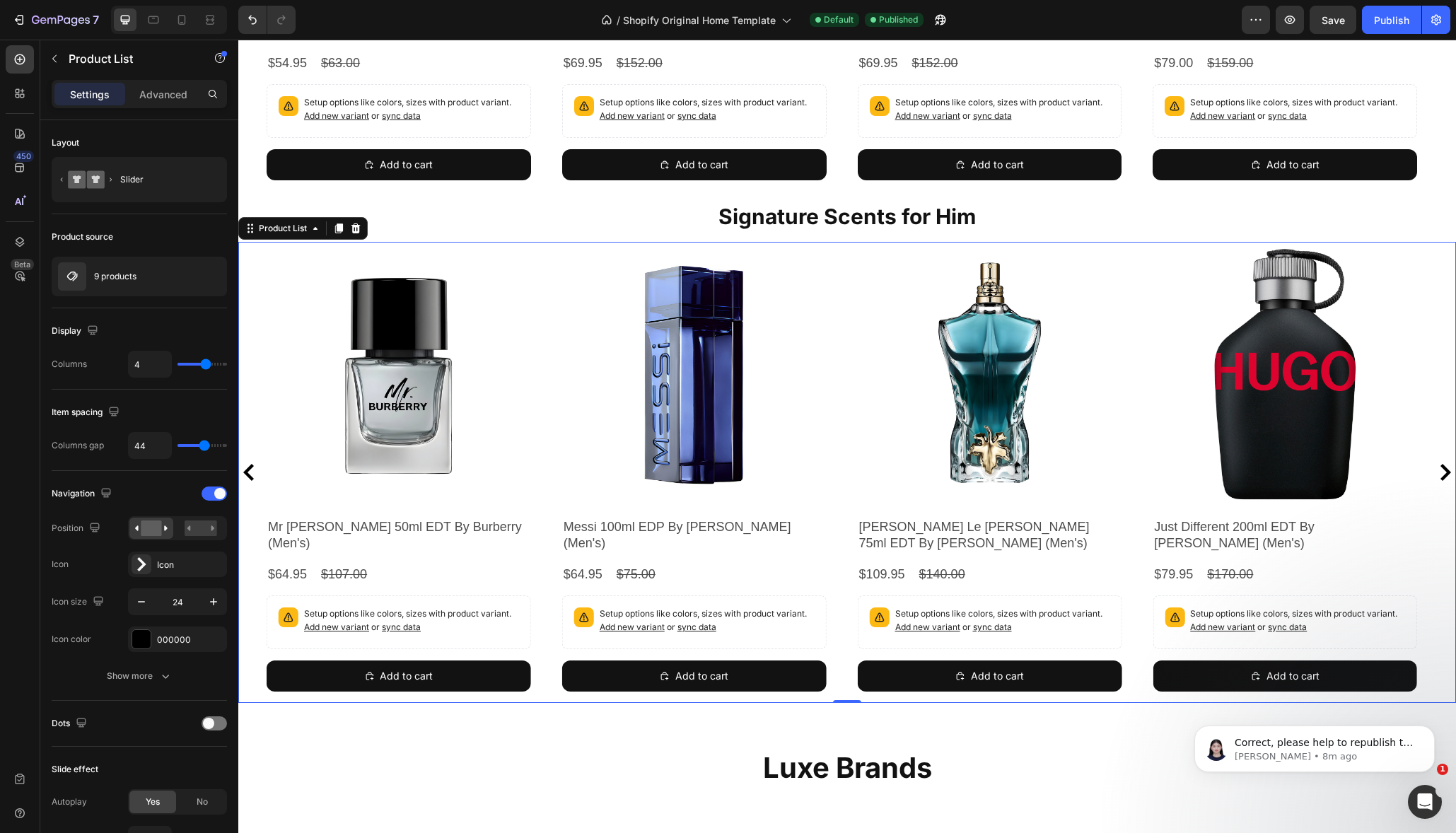
click at [1437, 472] on icon "Carousel Next Arrow" at bounding box center [1445, 472] width 17 height 17
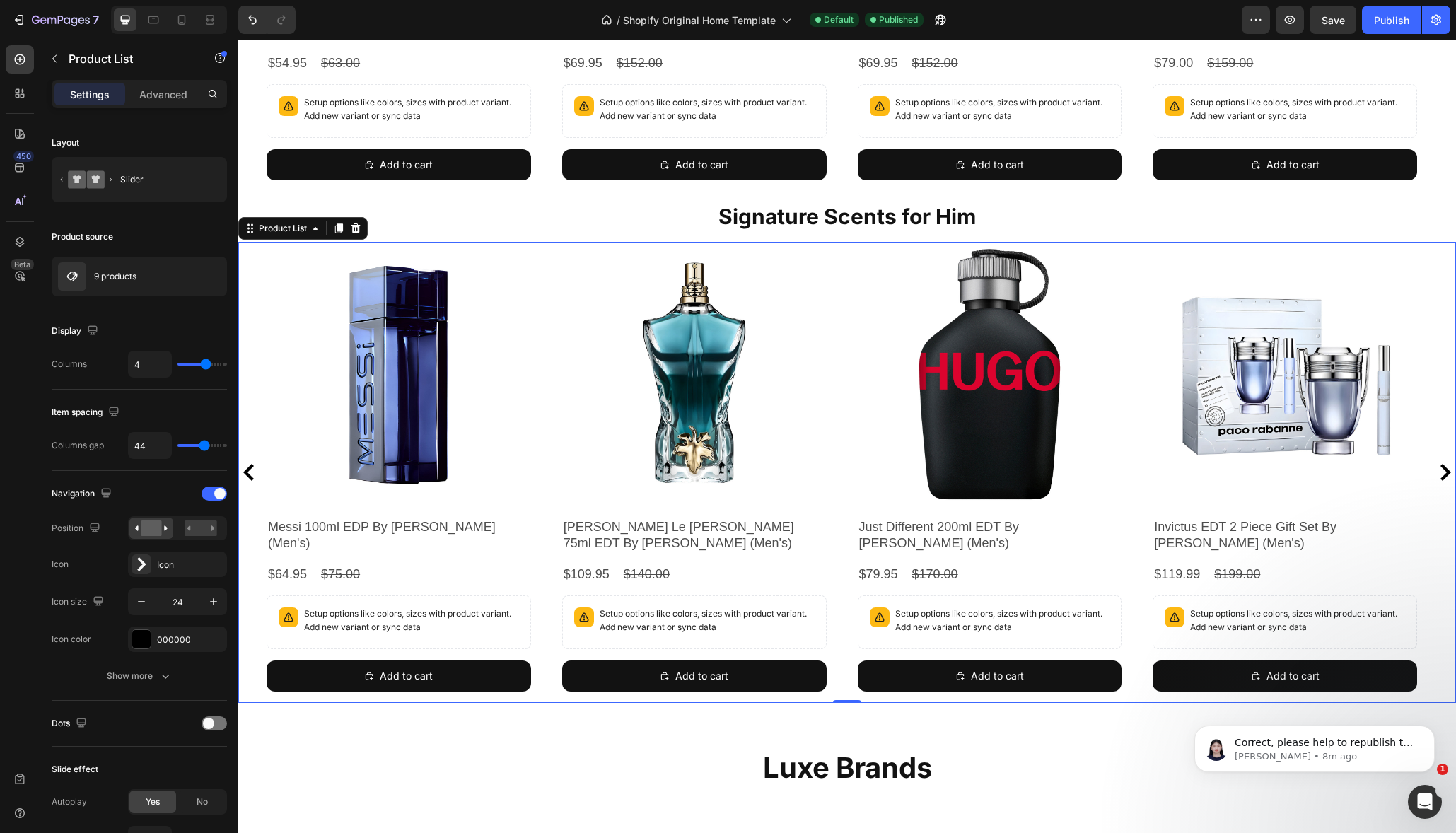
click at [1437, 472] on icon "Carousel Next Arrow" at bounding box center [1445, 472] width 17 height 17
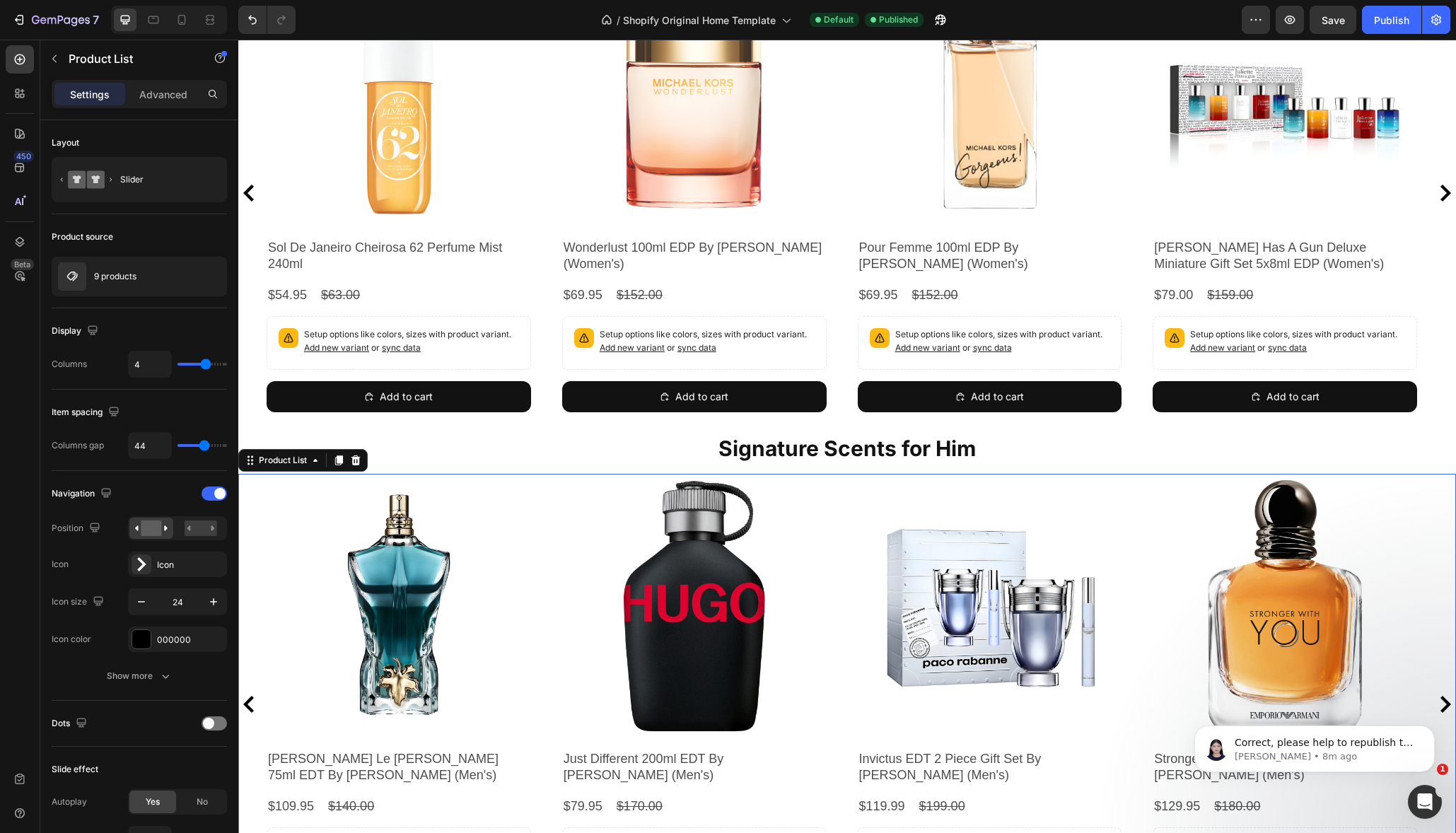
scroll to position [446, 0]
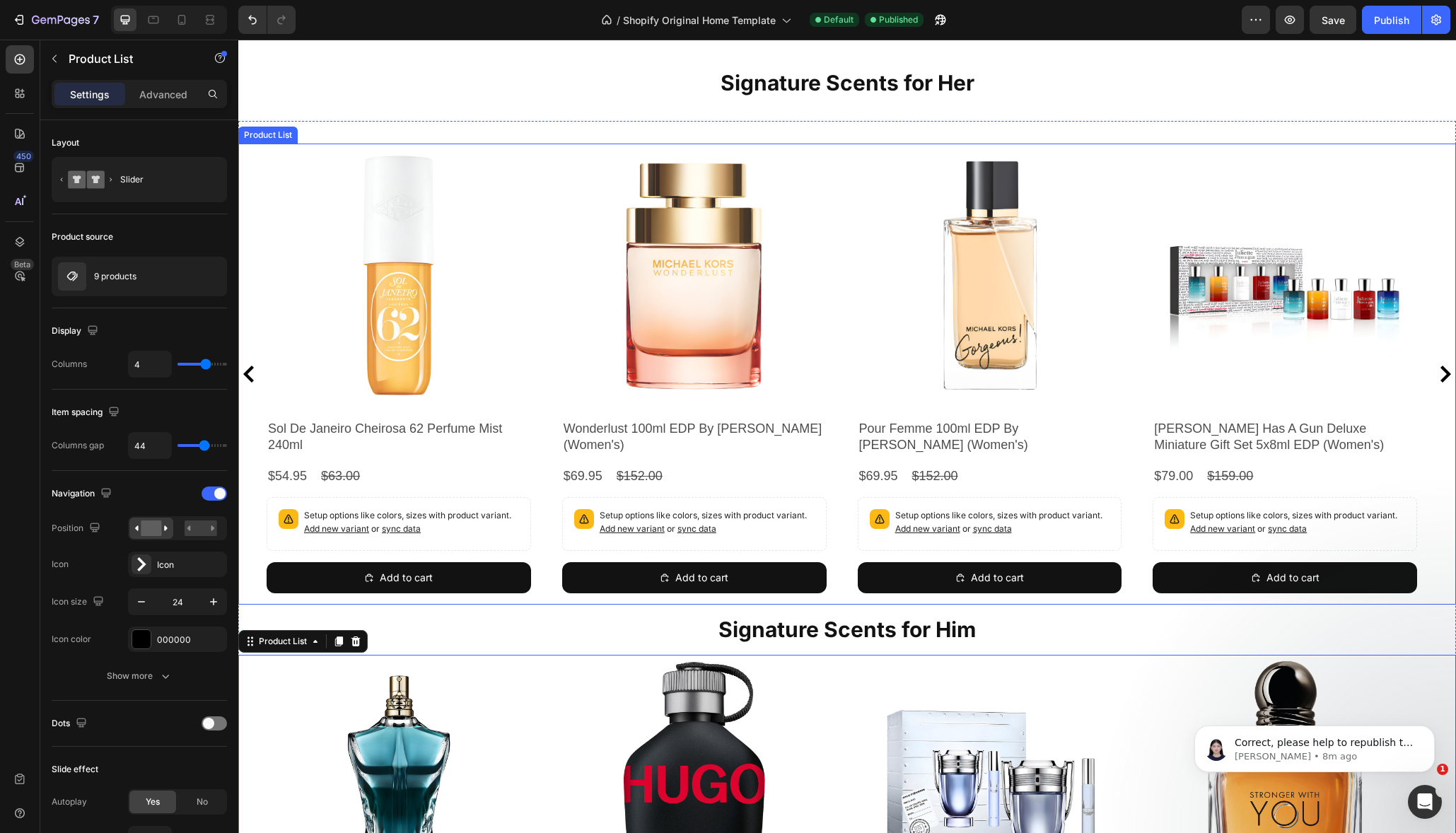
click at [1437, 375] on icon "Carousel Next Arrow" at bounding box center [1445, 374] width 17 height 17
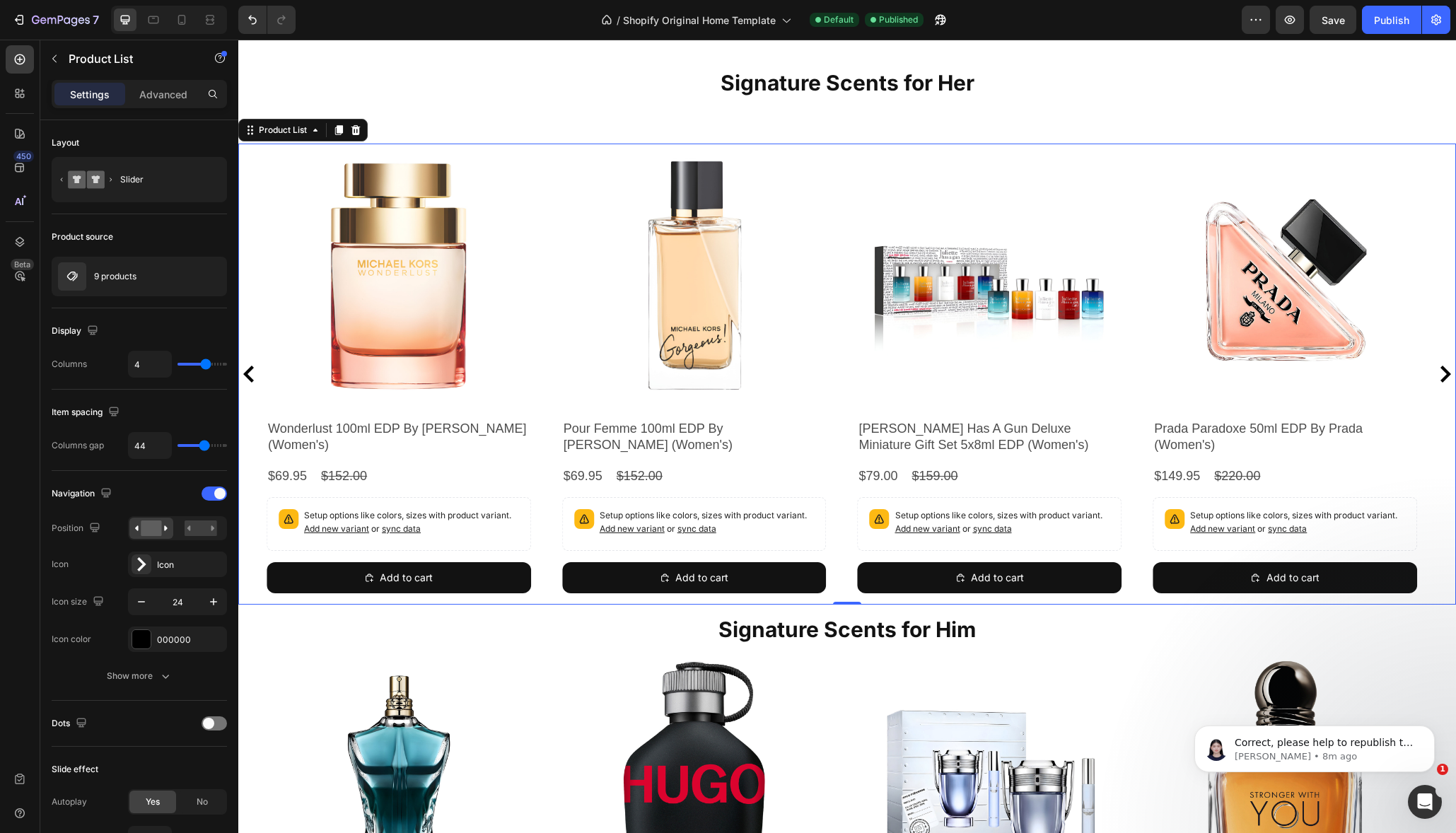
click at [1437, 375] on icon "Carousel Next Arrow" at bounding box center [1445, 374] width 17 height 17
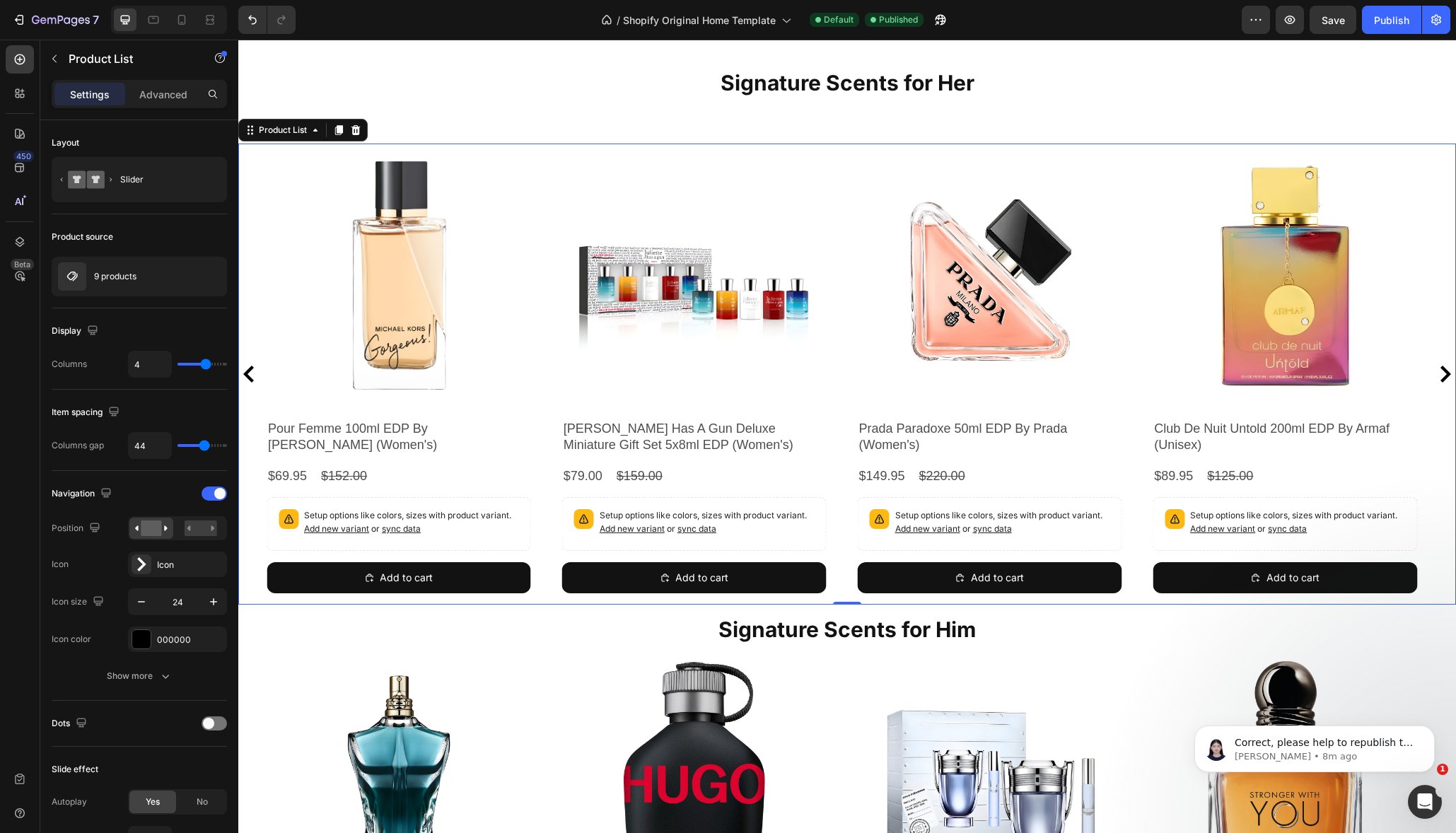
click at [1437, 375] on icon "Carousel Next Arrow" at bounding box center [1445, 374] width 17 height 17
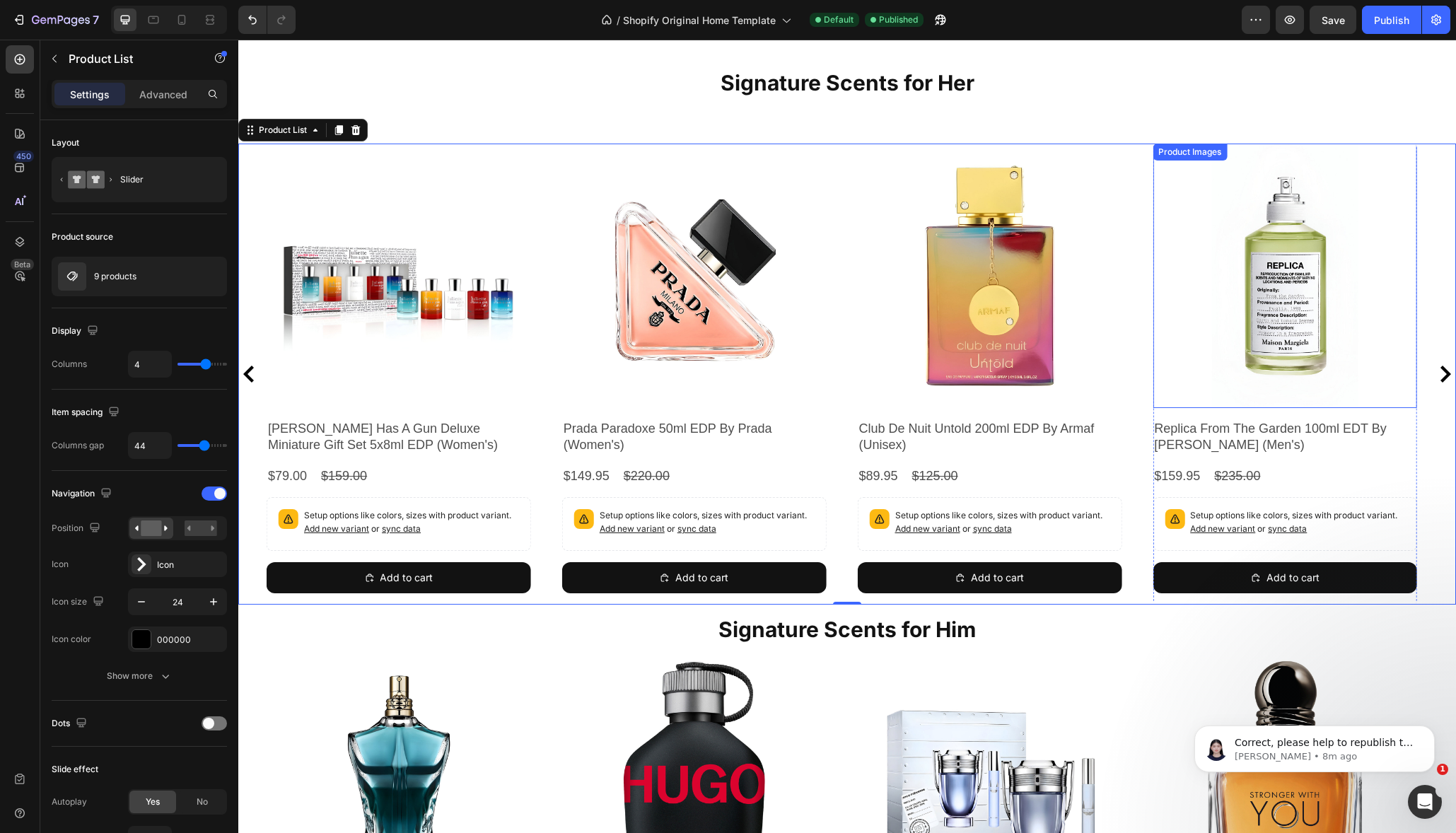
scroll to position [0, 0]
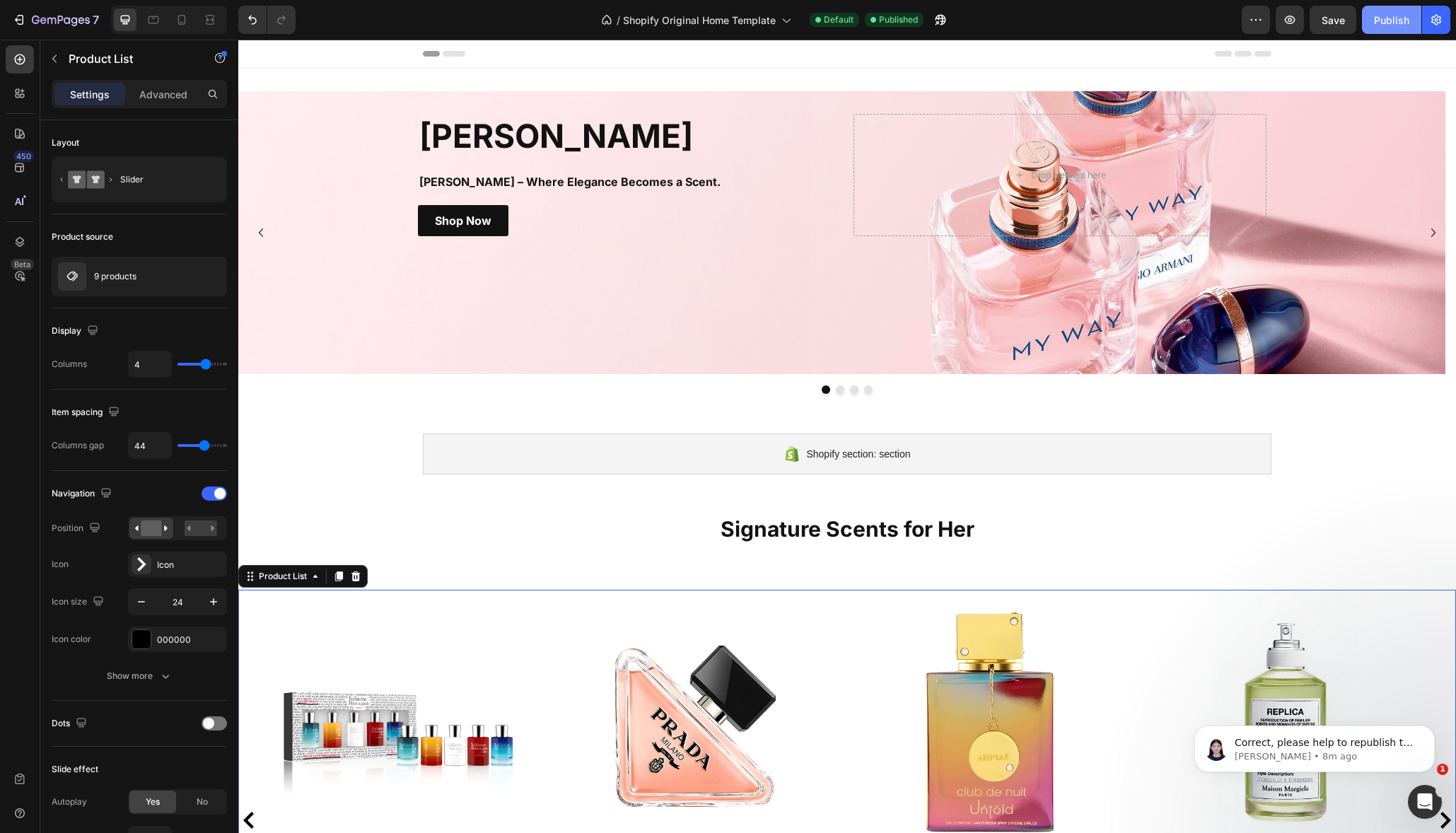
click at [1396, 23] on div "Publish" at bounding box center [1391, 20] width 35 height 15
click at [1320, 752] on p "[PERSON_NAME] • 8m ago" at bounding box center [1325, 756] width 182 height 13
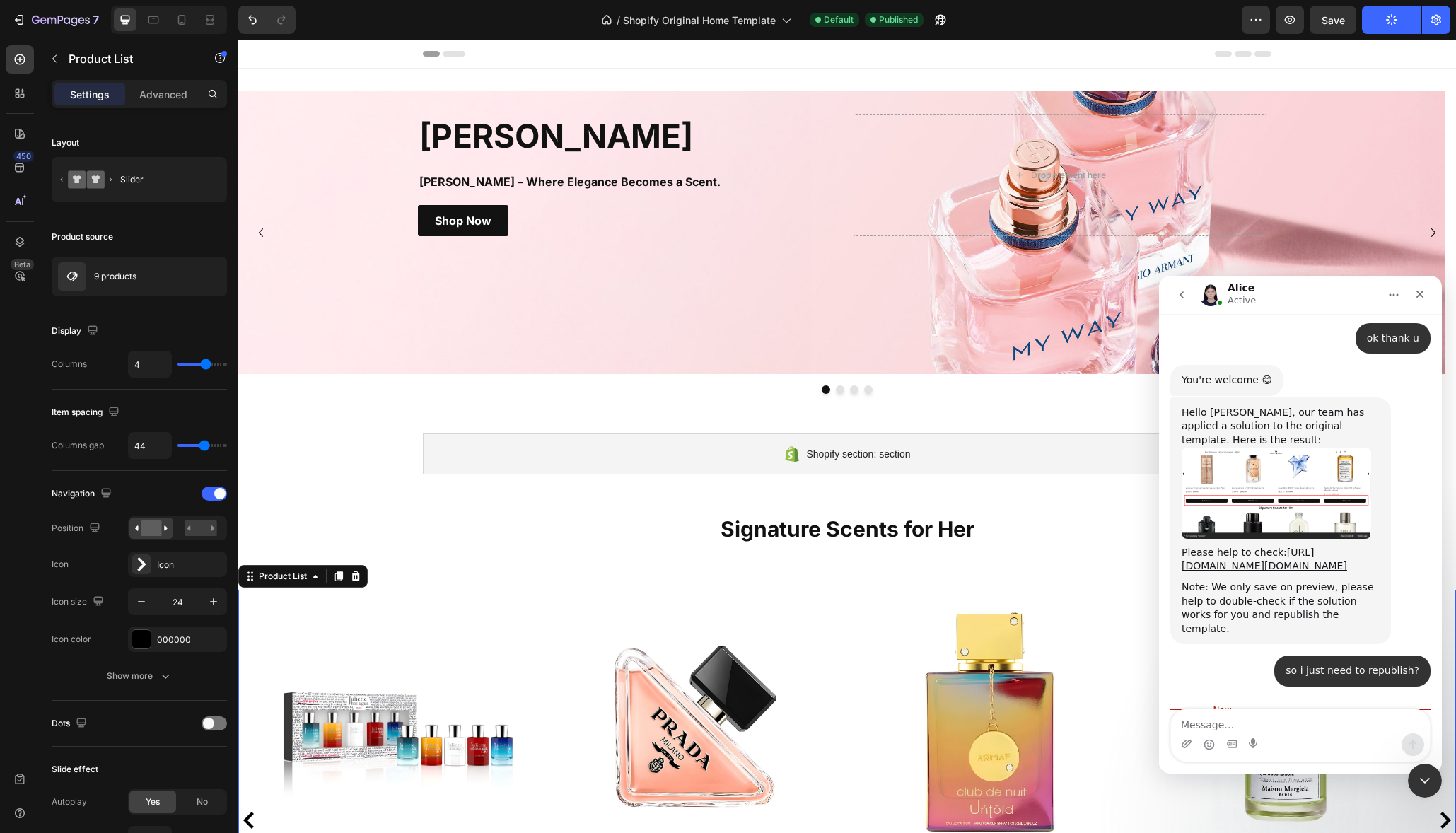
scroll to position [3, 0]
type textarea "ok done"
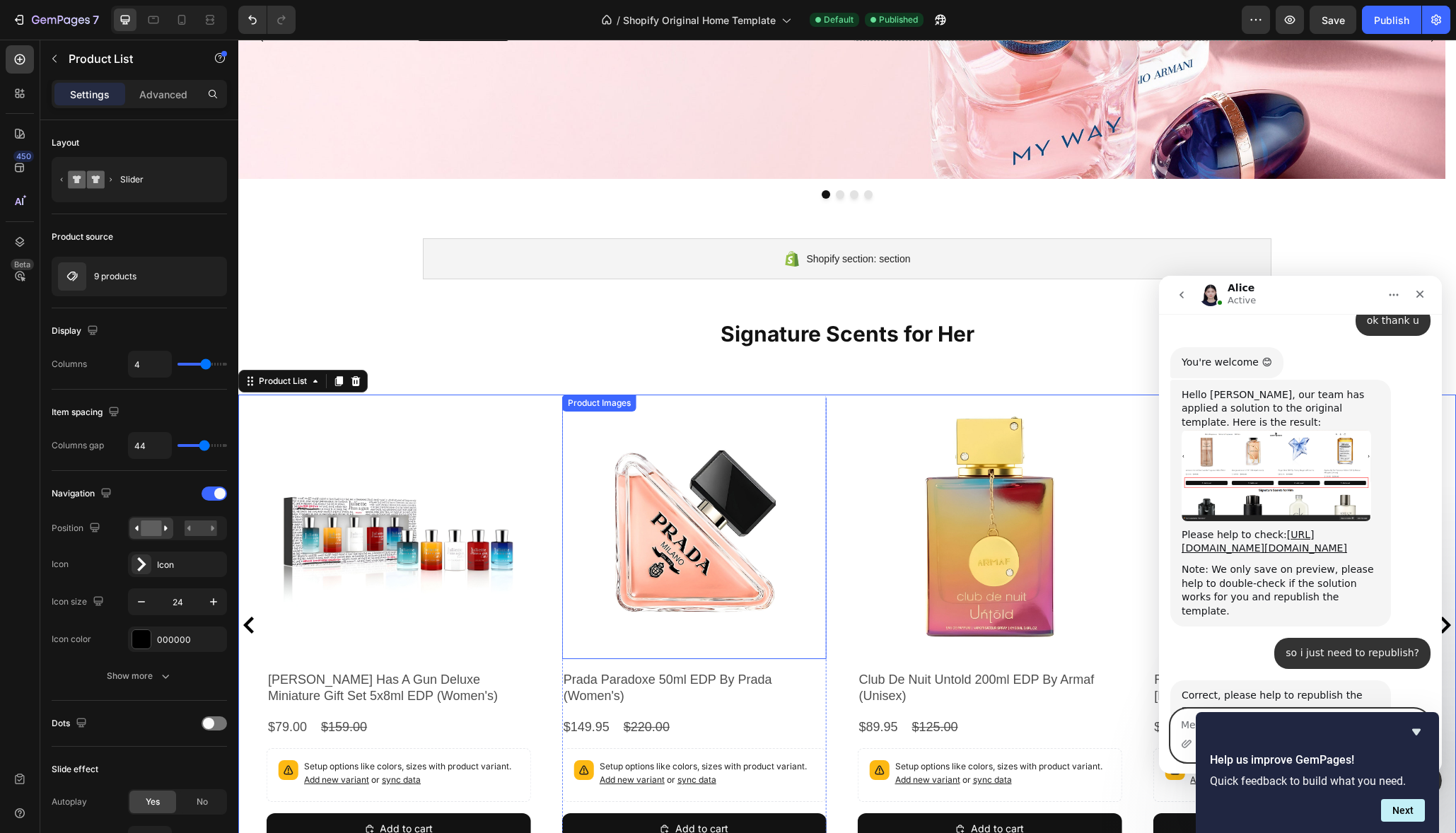
scroll to position [197, 0]
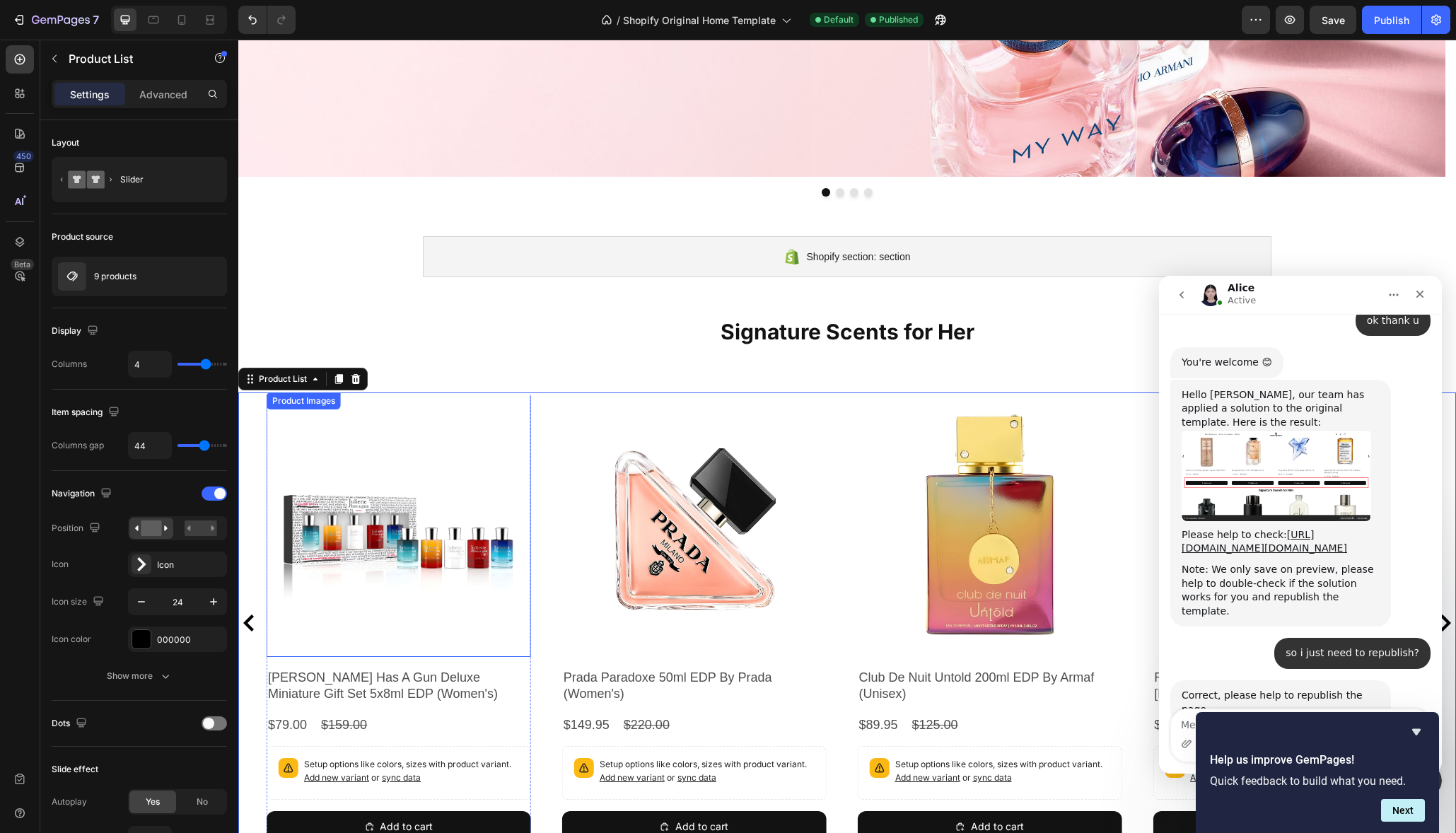
click at [458, 544] on img at bounding box center [399, 524] width 264 height 264
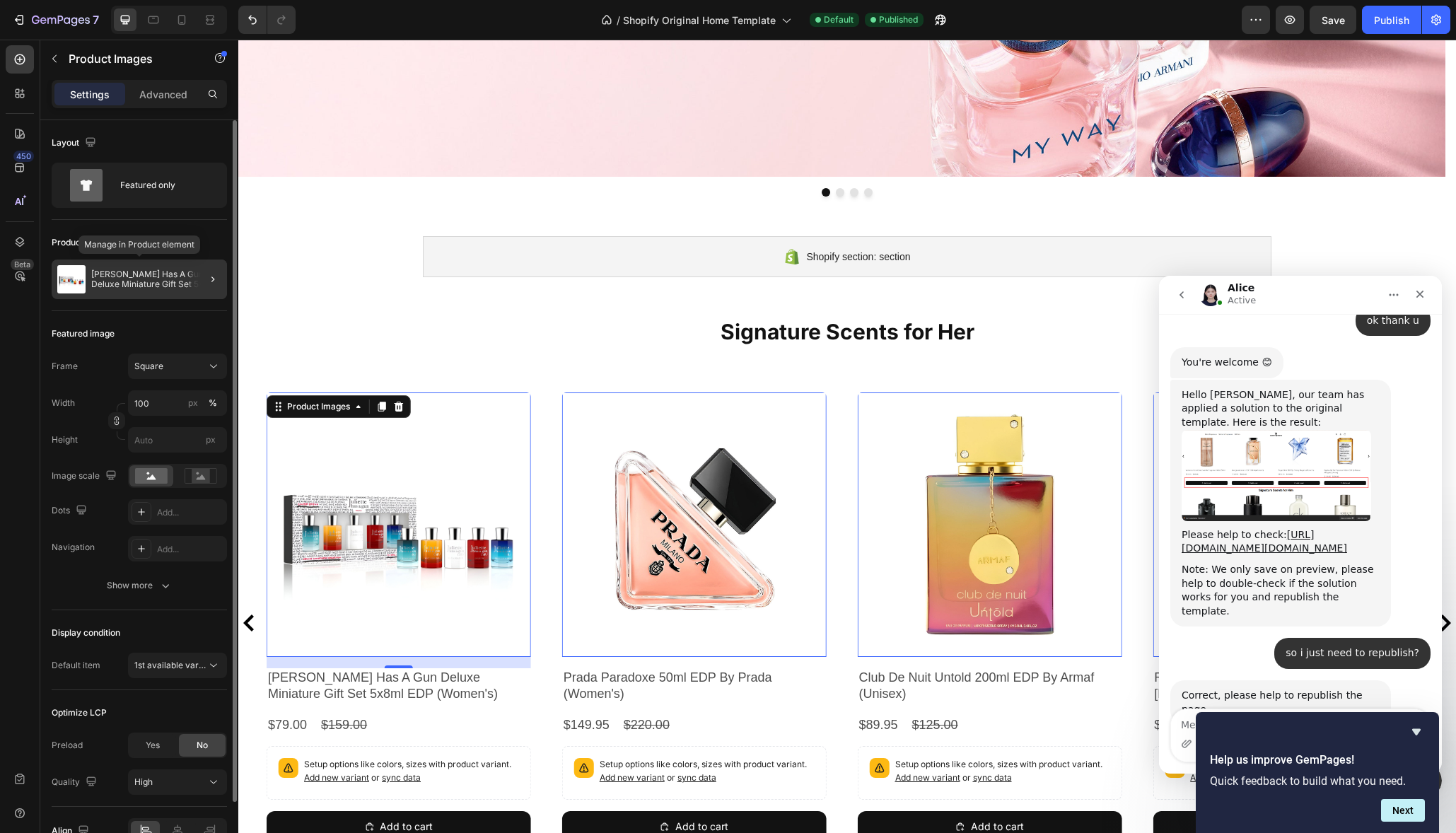
click at [167, 276] on p "[PERSON_NAME] Has A Gun Deluxe Miniature Gift Set 5x8ml EDP (Women's)" at bounding box center [156, 279] width 130 height 20
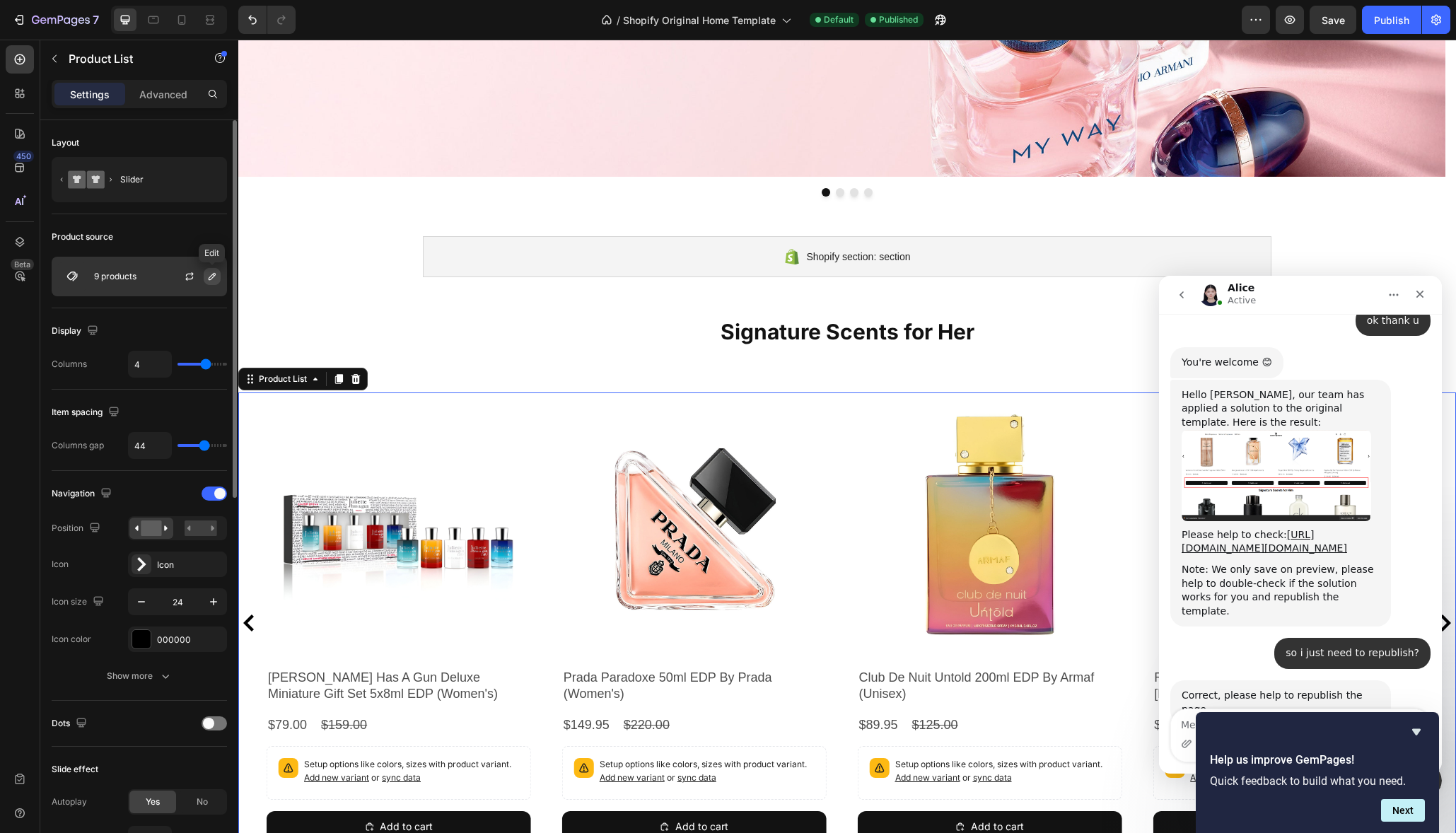
click at [212, 279] on icon "button" at bounding box center [212, 276] width 7 height 7
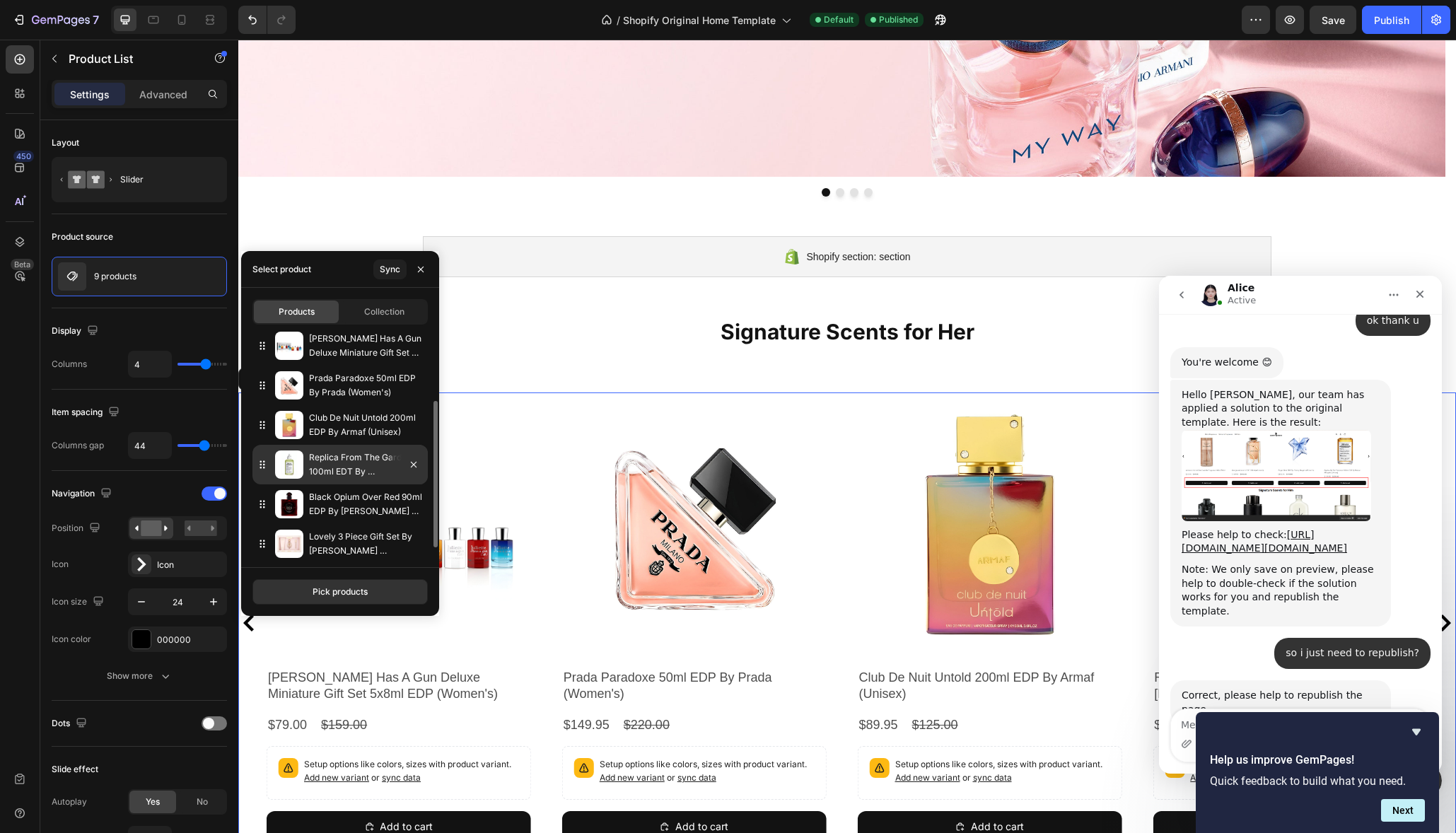
scroll to position [127, 0]
click at [415, 464] on icon "button" at bounding box center [413, 461] width 11 height 11
click at [415, 462] on icon "button" at bounding box center [413, 461] width 11 height 11
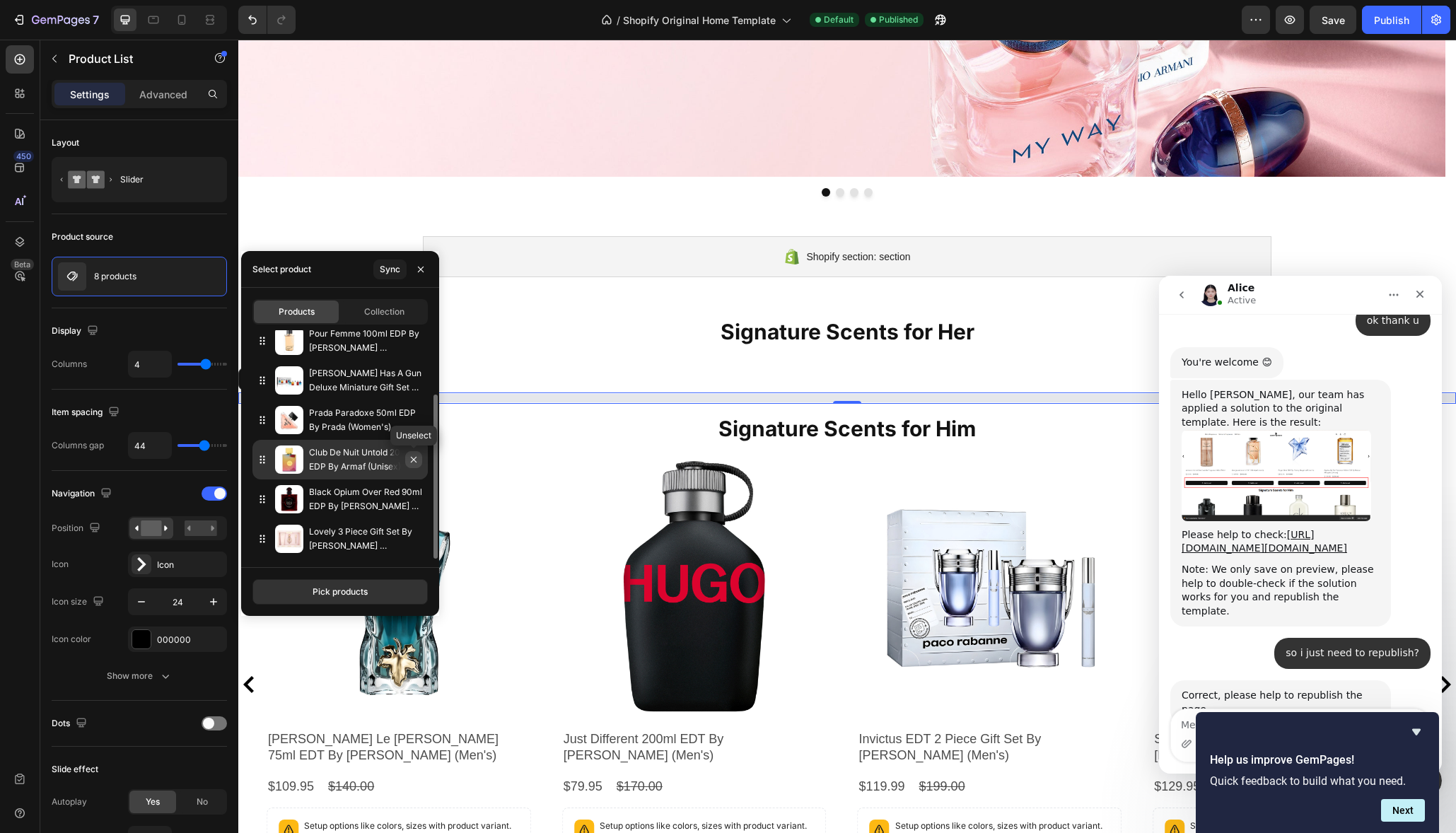
click at [416, 462] on icon "button" at bounding box center [414, 459] width 6 height 6
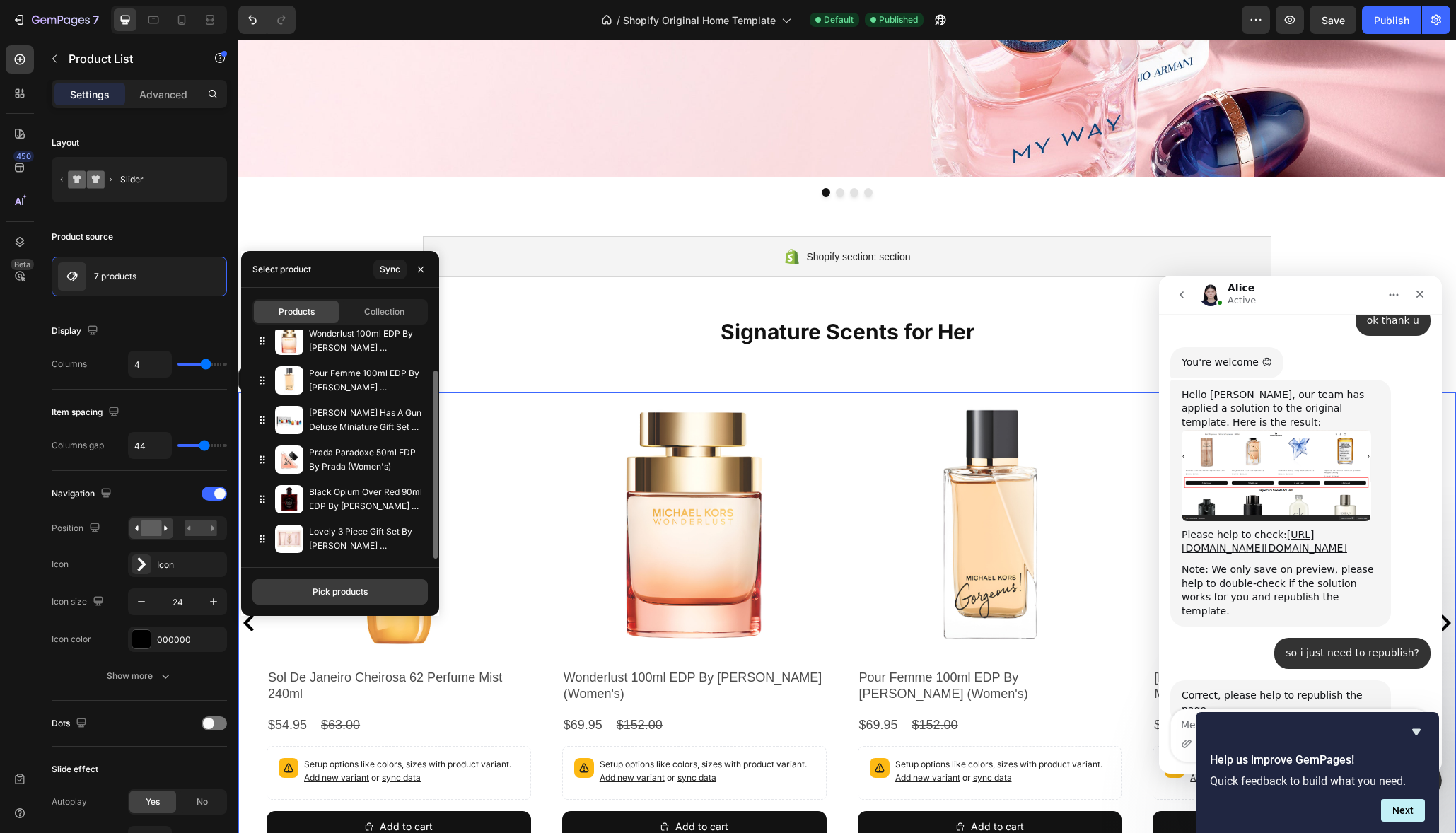
click at [358, 590] on div "Pick products" at bounding box center [340, 591] width 55 height 13
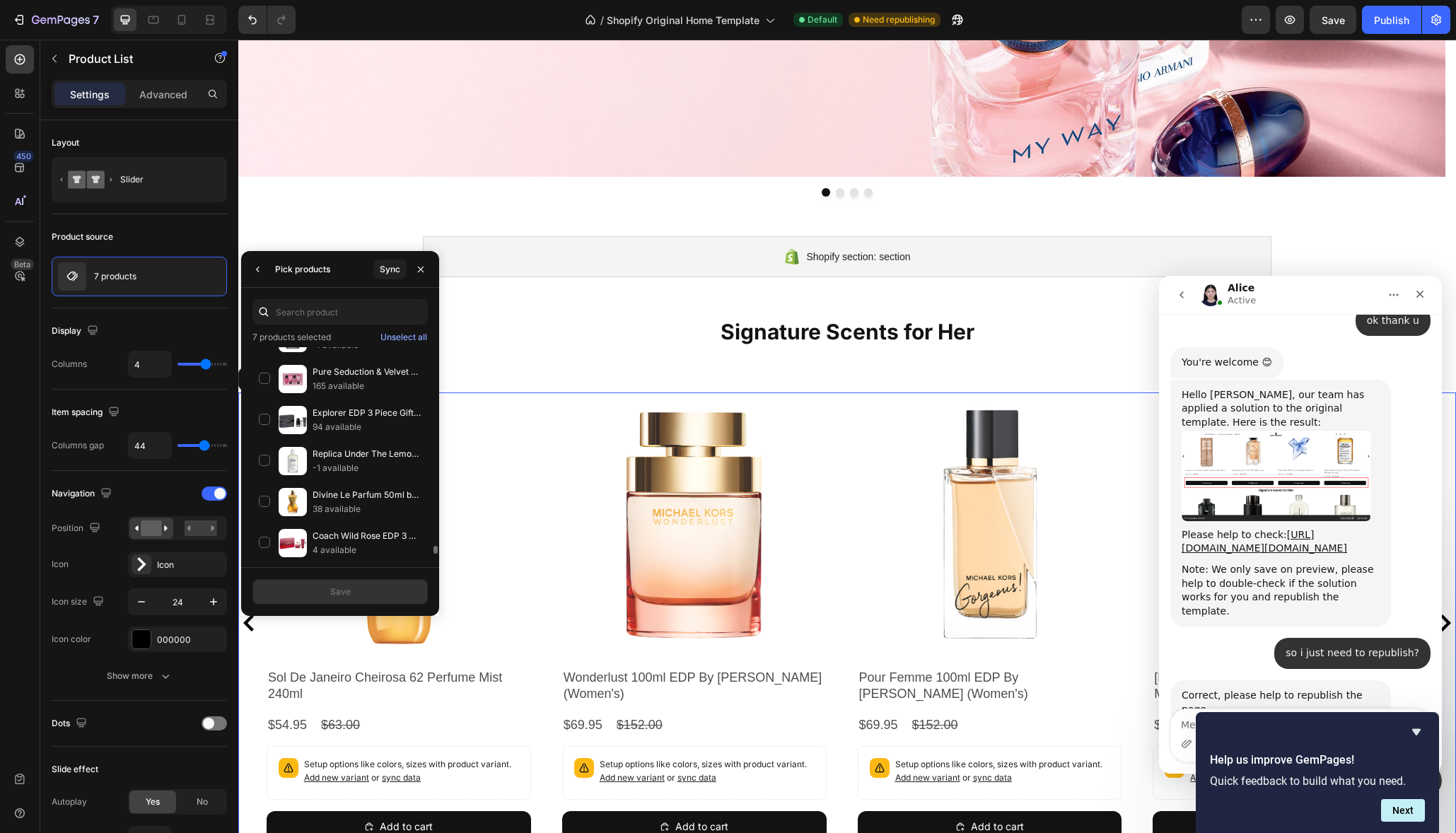
scroll to position [5322, 0]
click at [264, 501] on div "Divine Le Parfum 50ml by [PERSON_NAME] (Women's) 38 available" at bounding box center [340, 497] width 175 height 41
click at [361, 597] on button "Save" at bounding box center [340, 591] width 175 height 25
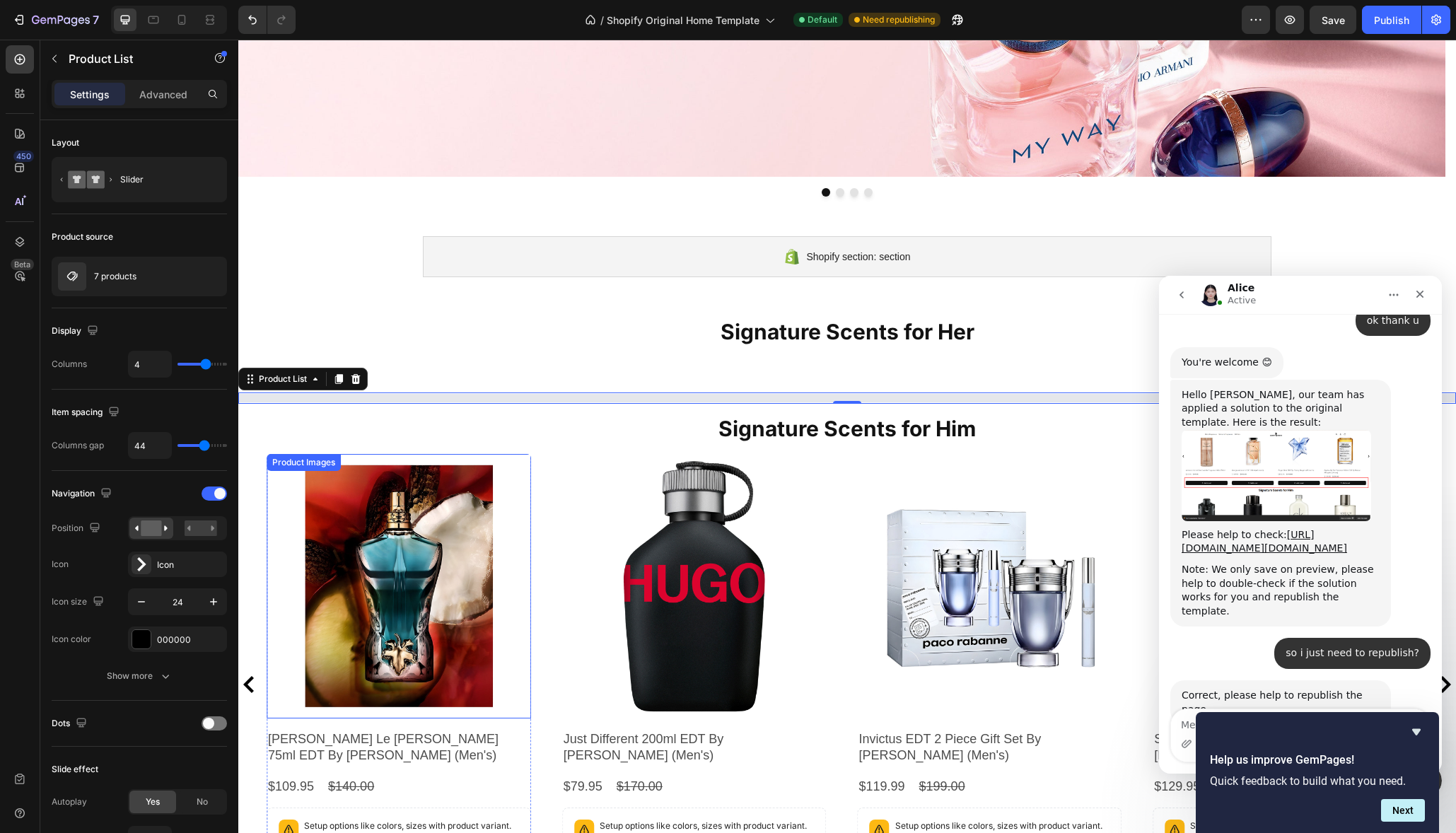
scroll to position [195, 0]
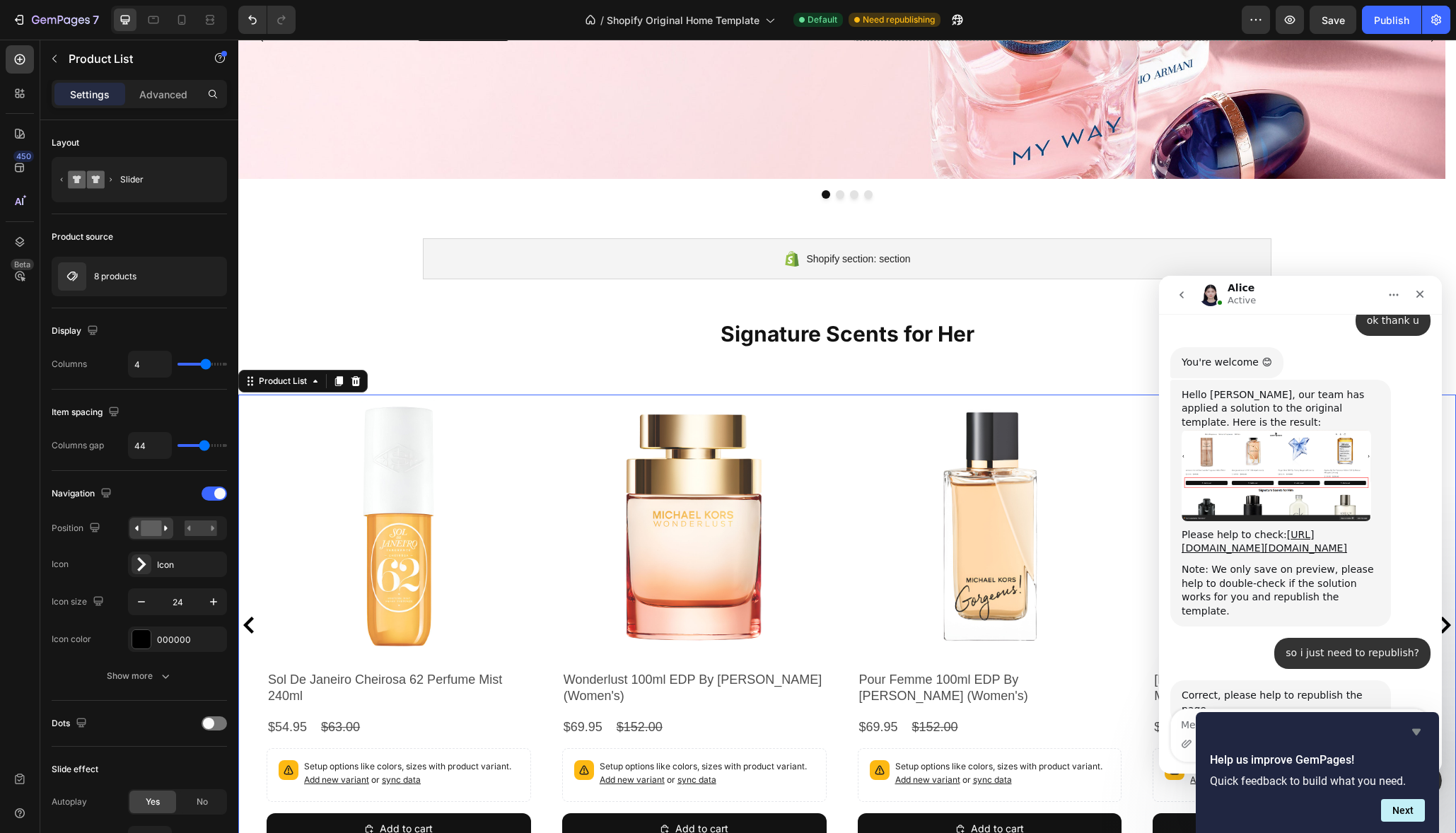
click at [1420, 737] on icon "Hide survey" at bounding box center [1417, 731] width 17 height 17
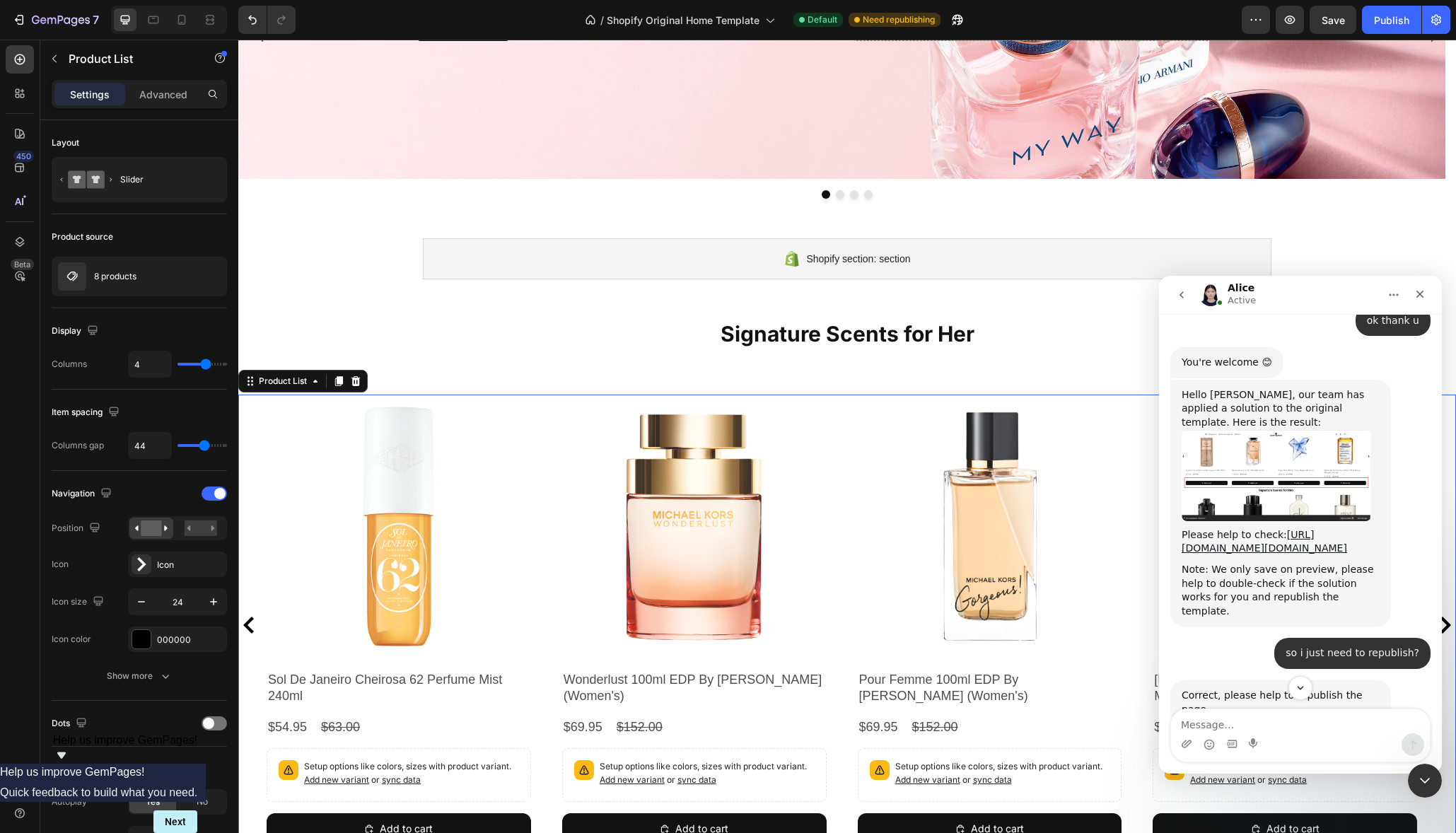
scroll to position [5552, 0]
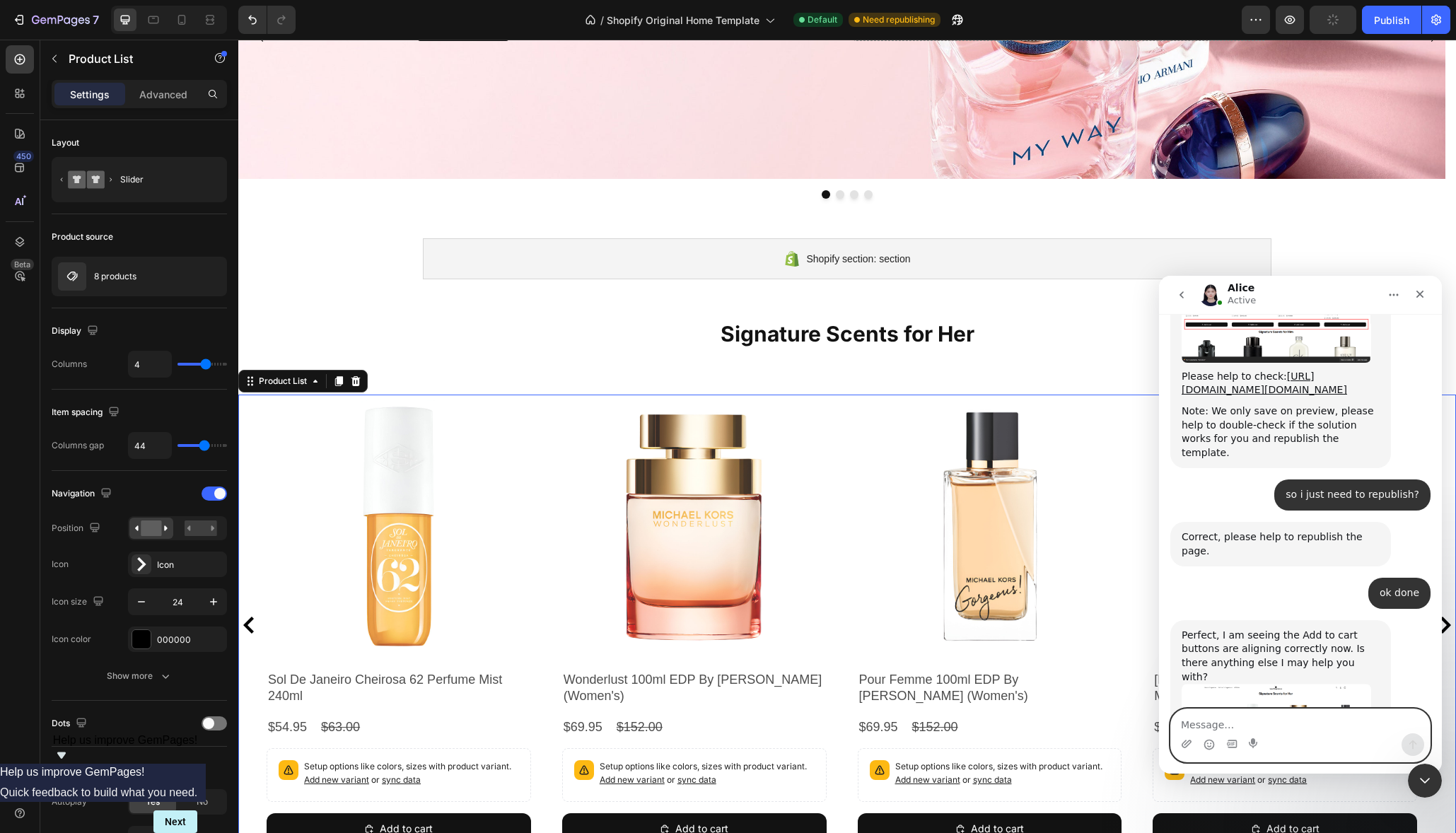
click at [1215, 725] on textarea "Message…" at bounding box center [1300, 721] width 258 height 24
type textarea "yep thank u!"
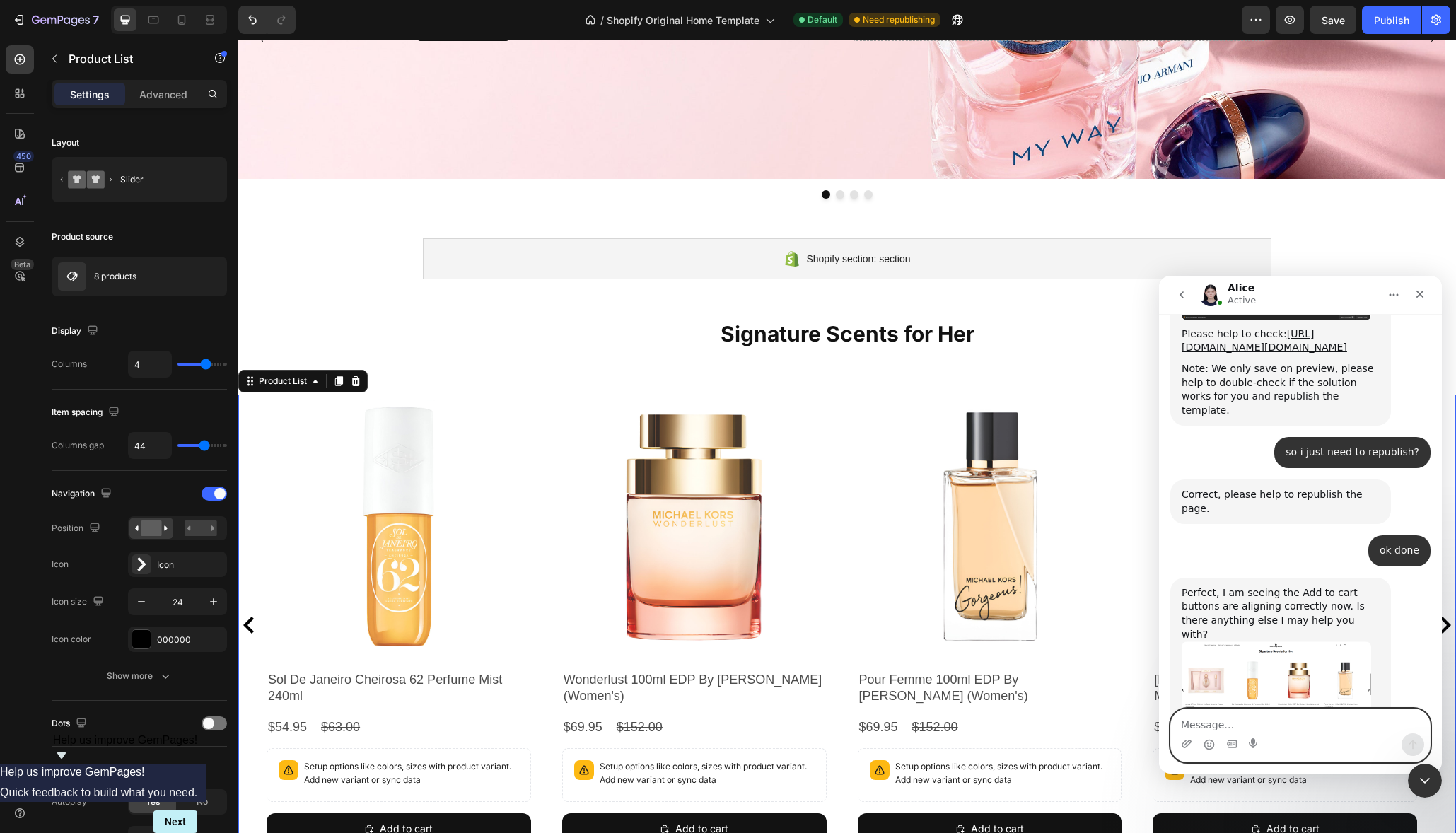
scroll to position [5594, 0]
click at [1420, 297] on icon "Close" at bounding box center [1419, 294] width 11 height 11
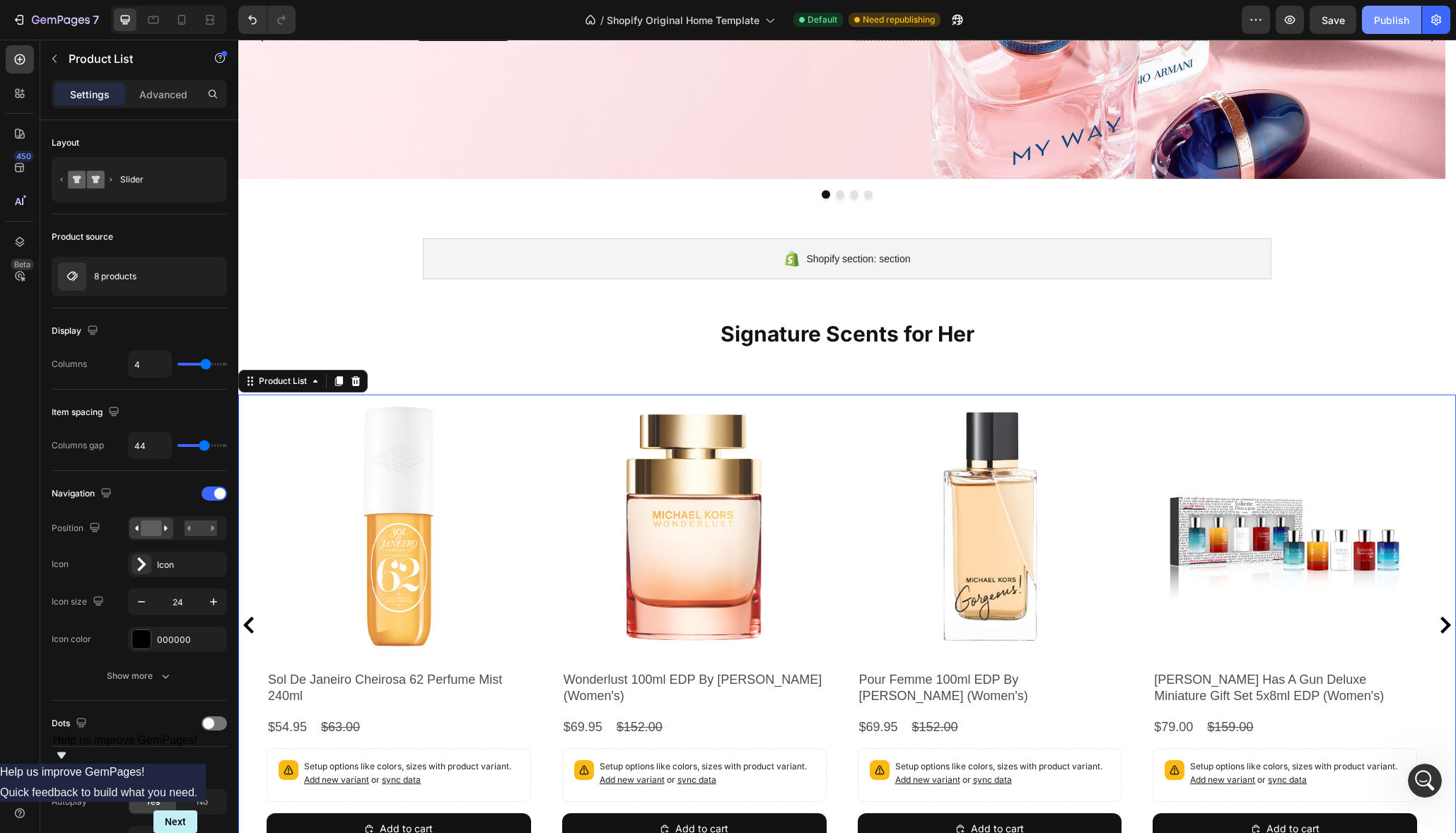
scroll to position [0, 0]
click at [1383, 14] on div "Publish" at bounding box center [1391, 20] width 35 height 15
